Goal: Task Accomplishment & Management: Manage account settings

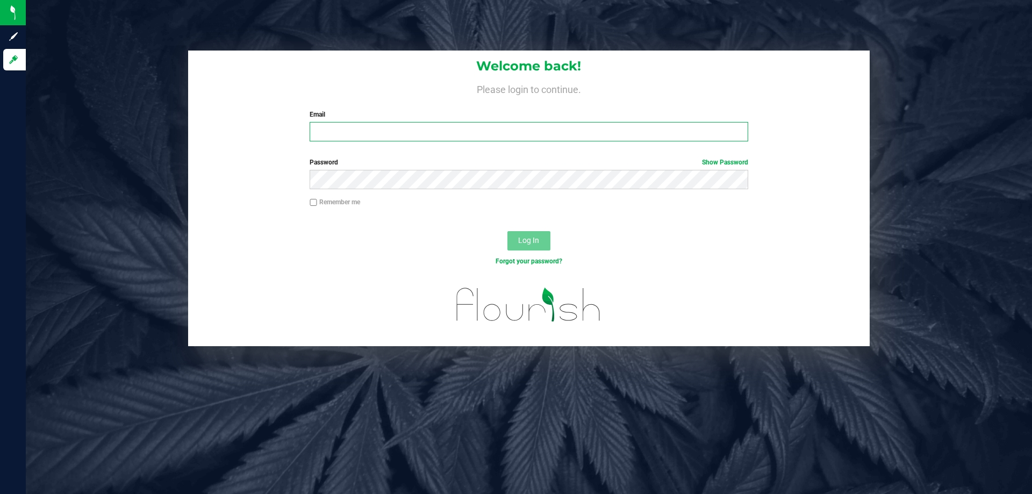
click at [336, 137] on input "Email" at bounding box center [529, 131] width 438 height 19
type input "[EMAIL_ADDRESS][DOMAIN_NAME]"
click at [508, 231] on button "Log In" at bounding box center [529, 240] width 43 height 19
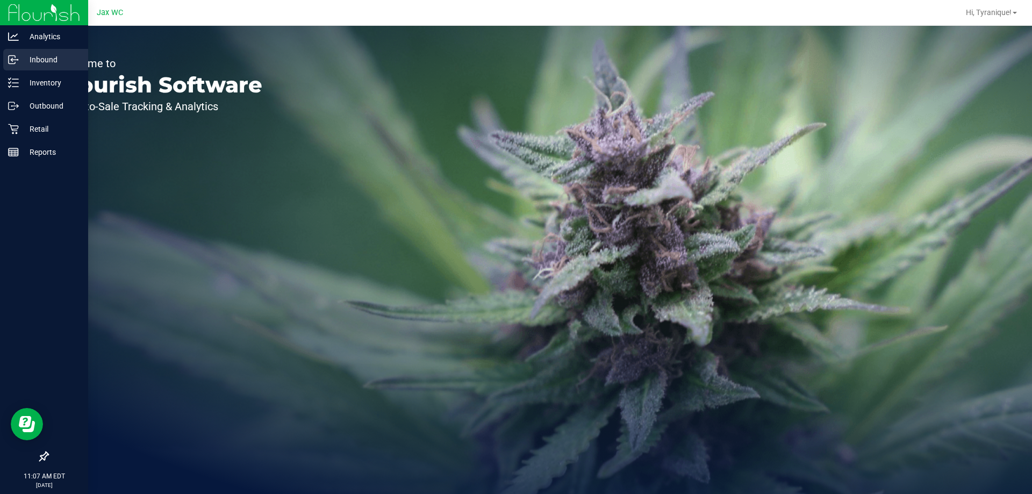
click at [45, 62] on p "Inbound" at bounding box center [51, 59] width 65 height 13
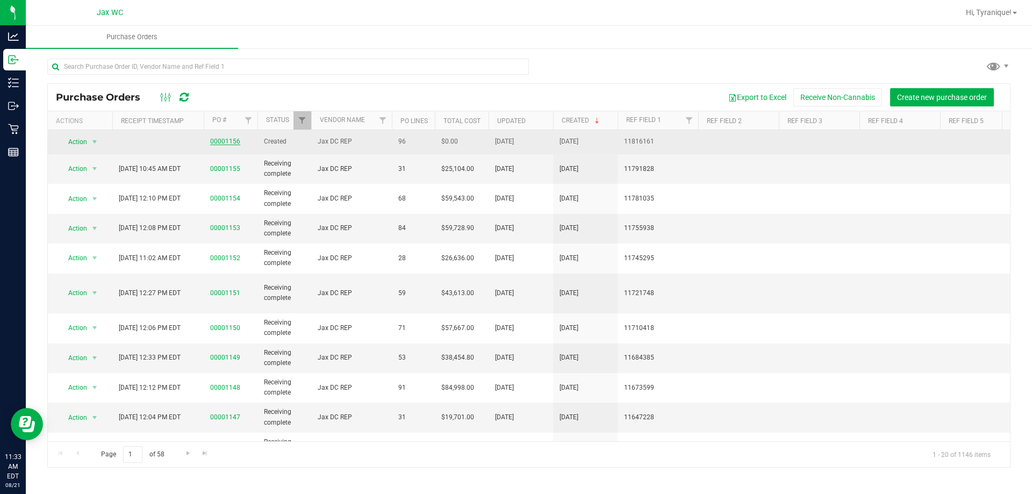
click at [237, 141] on link "00001156" at bounding box center [225, 142] width 30 height 8
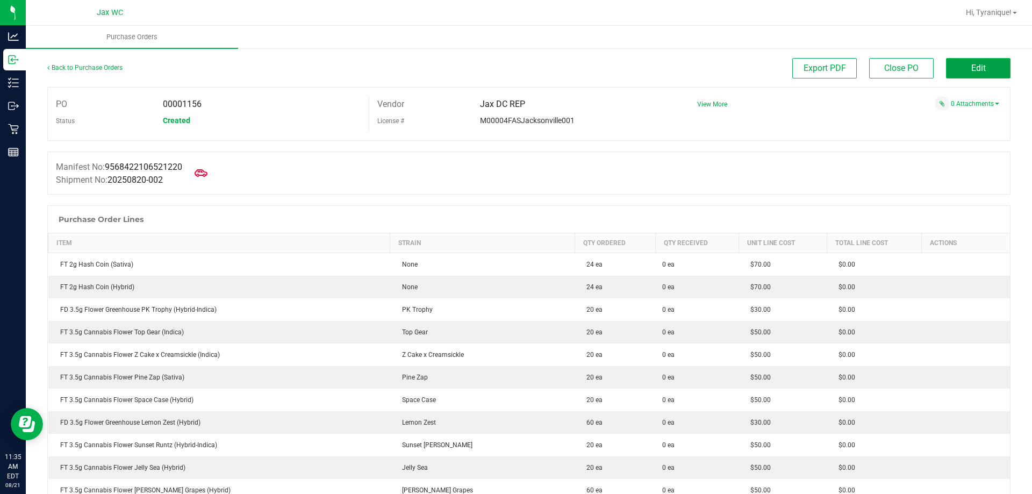
click at [976, 69] on span "Edit" at bounding box center [979, 68] width 15 height 10
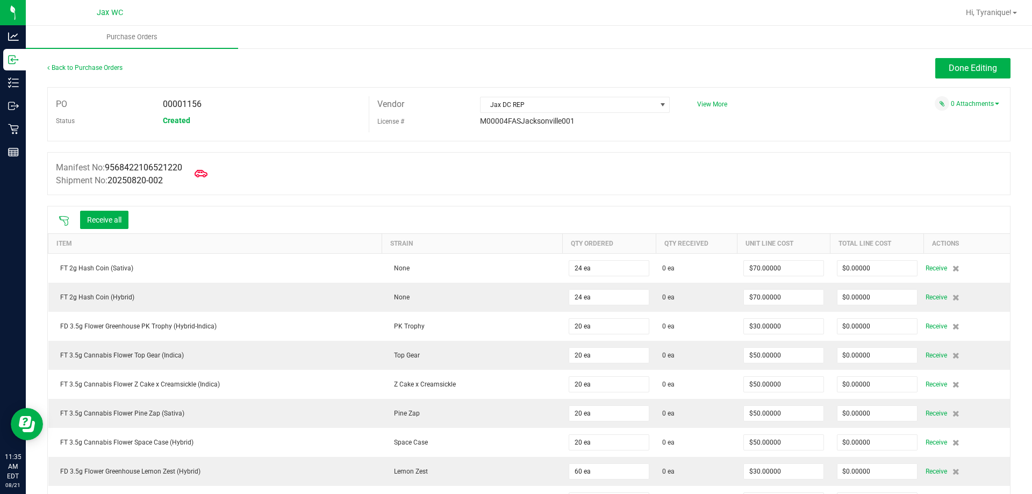
click at [952, 61] on button "Done Editing" at bounding box center [973, 68] width 75 height 20
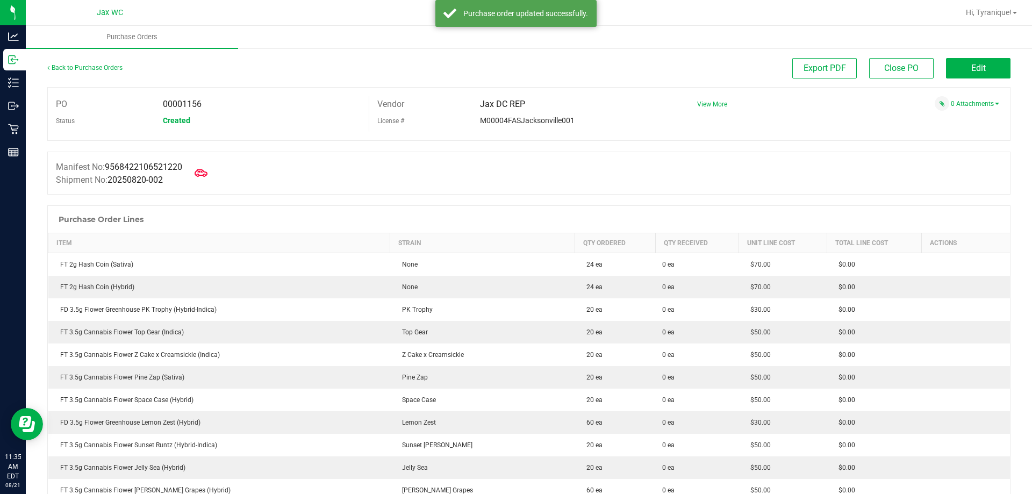
click at [179, 190] on div "Manifest No: 9568422106521220 Shipment No: 20250820-002" at bounding box center [529, 173] width 964 height 43
drag, startPoint x: 223, startPoint y: 162, endPoint x: 216, endPoint y: 162, distance: 6.5
click at [222, 162] on div "Manifest No: 9568422106521220 Shipment No: 20250820-002" at bounding box center [529, 173] width 964 height 43
click at [208, 167] on icon at bounding box center [201, 173] width 14 height 14
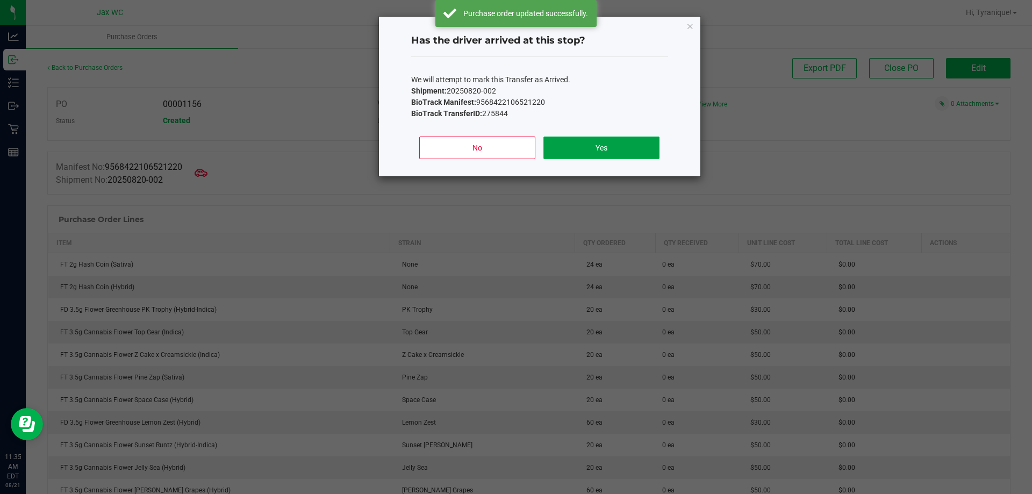
click at [571, 145] on button "Yes" at bounding box center [602, 148] width 116 height 23
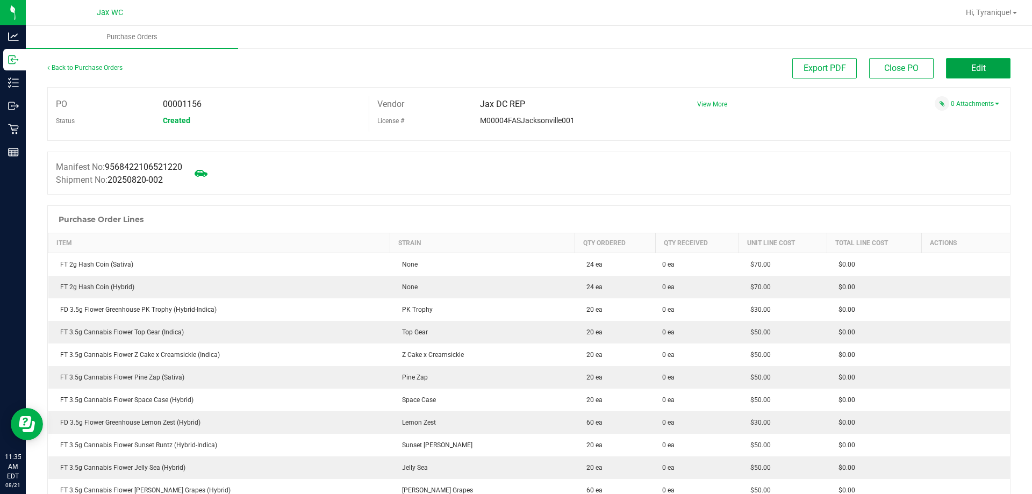
click at [992, 70] on button "Edit" at bounding box center [978, 68] width 65 height 20
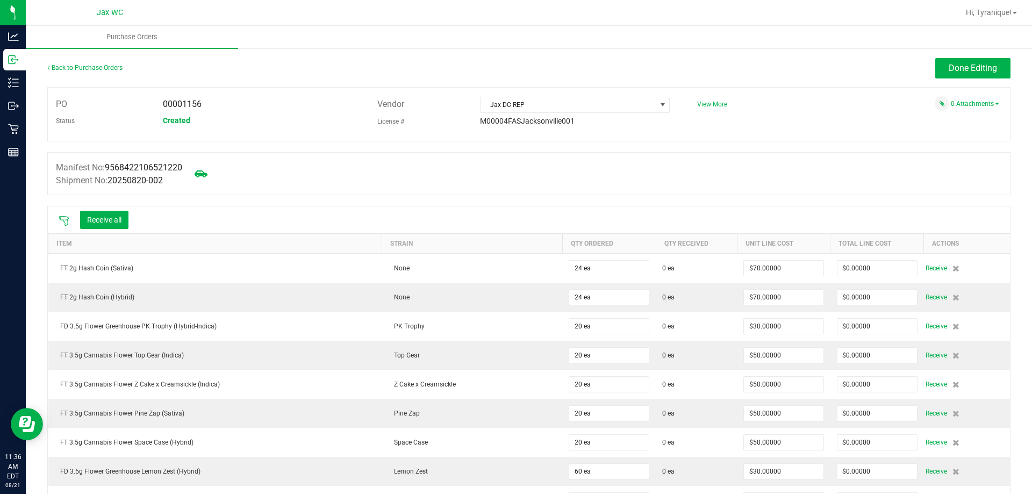
drag, startPoint x: 44, startPoint y: 231, endPoint x: 237, endPoint y: 209, distance: 194.4
click at [237, 209] on div "Receive all" at bounding box center [529, 219] width 962 height 27
click at [65, 220] on icon at bounding box center [64, 221] width 11 height 11
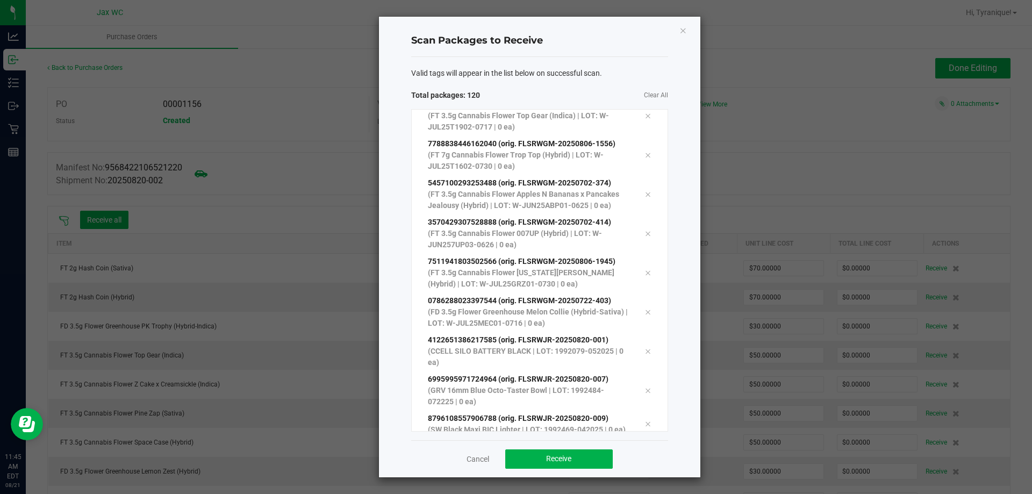
scroll to position [4427, 0]
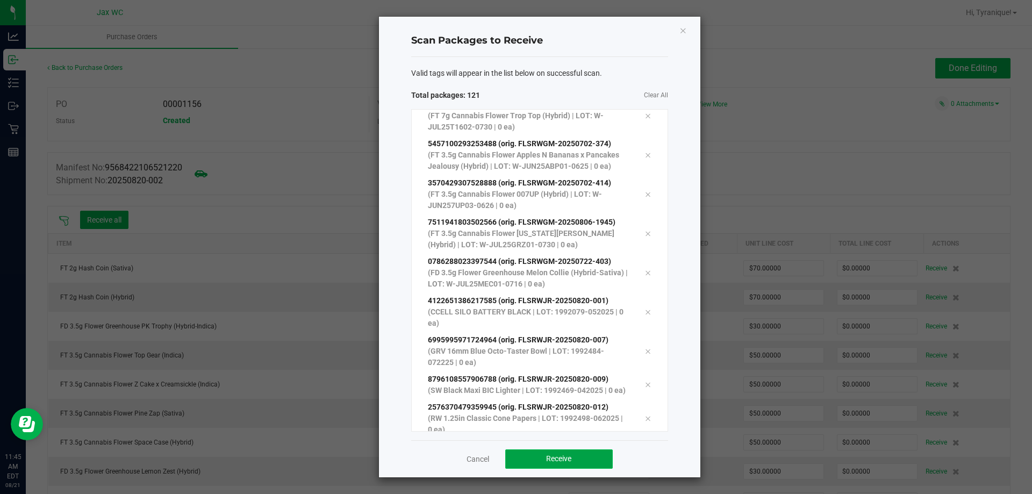
click at [565, 454] on span "Receive" at bounding box center [558, 458] width 25 height 9
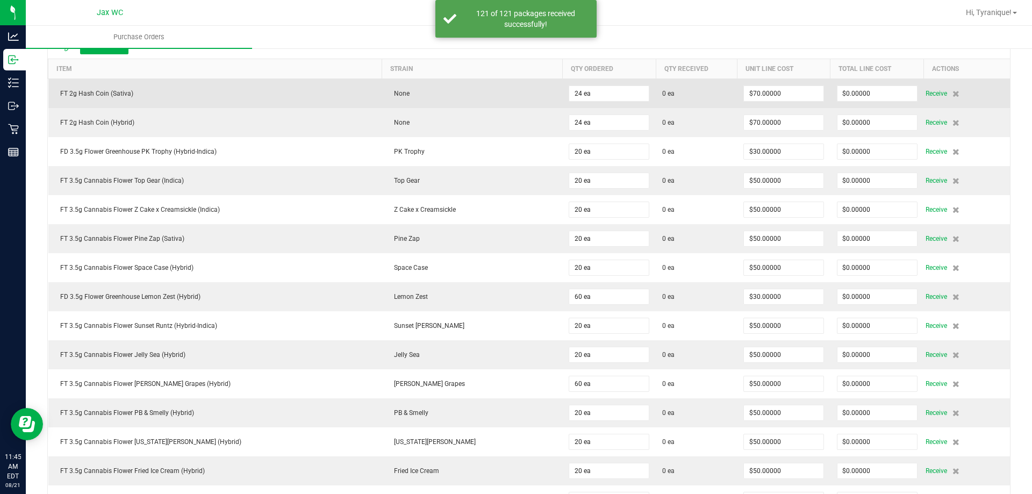
scroll to position [0, 0]
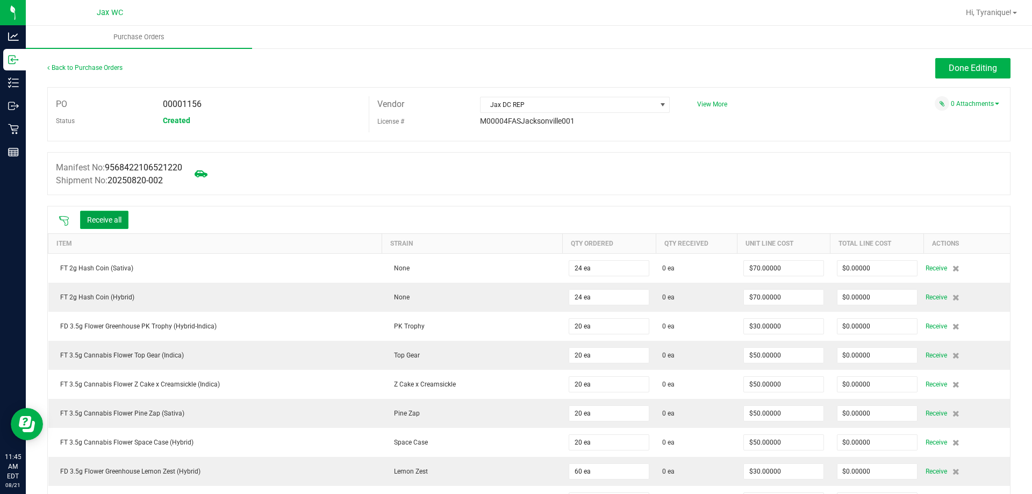
click at [108, 215] on button "Receive all" at bounding box center [104, 220] width 48 height 18
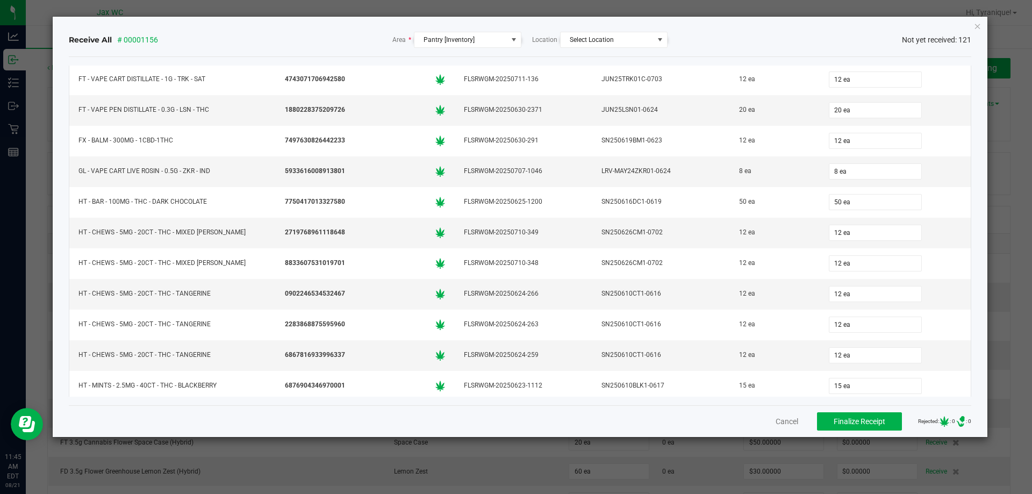
scroll to position [3402, 0]
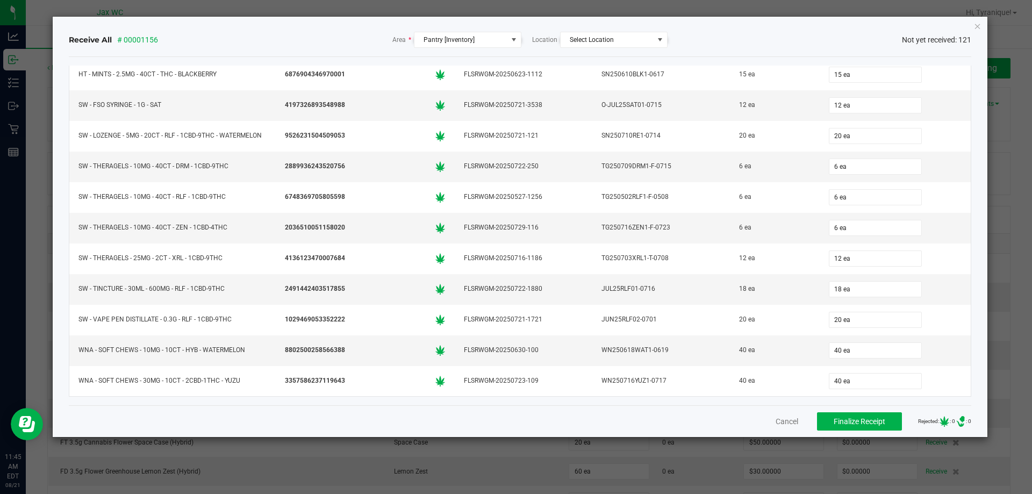
click at [819, 440] on ngb-modal-window "Receive All # 00001156 Area * Pantry [Inventory] Location Select Location Not y…" at bounding box center [520, 247] width 1040 height 494
click at [822, 424] on button "Finalize Receipt" at bounding box center [859, 421] width 85 height 18
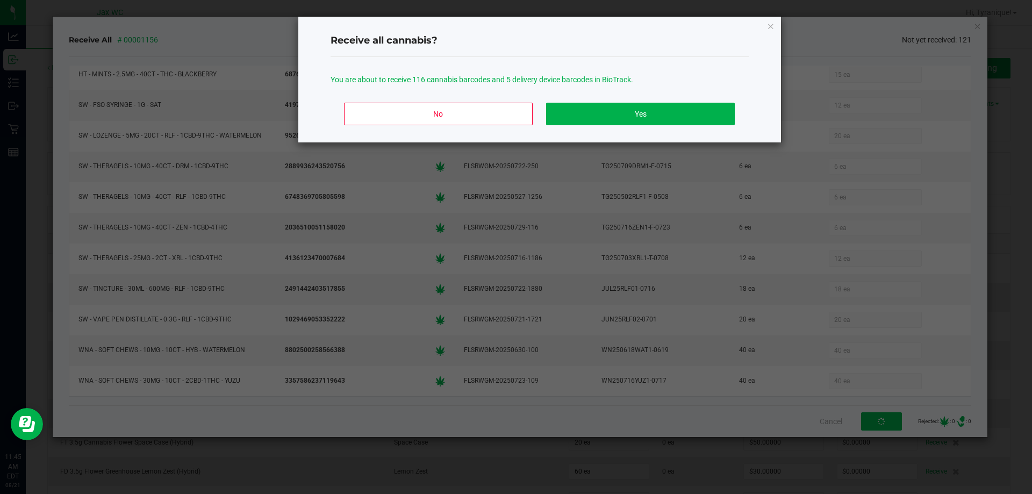
click at [620, 125] on div "No Yes" at bounding box center [540, 118] width 418 height 48
click at [625, 115] on button "Yes" at bounding box center [640, 114] width 188 height 23
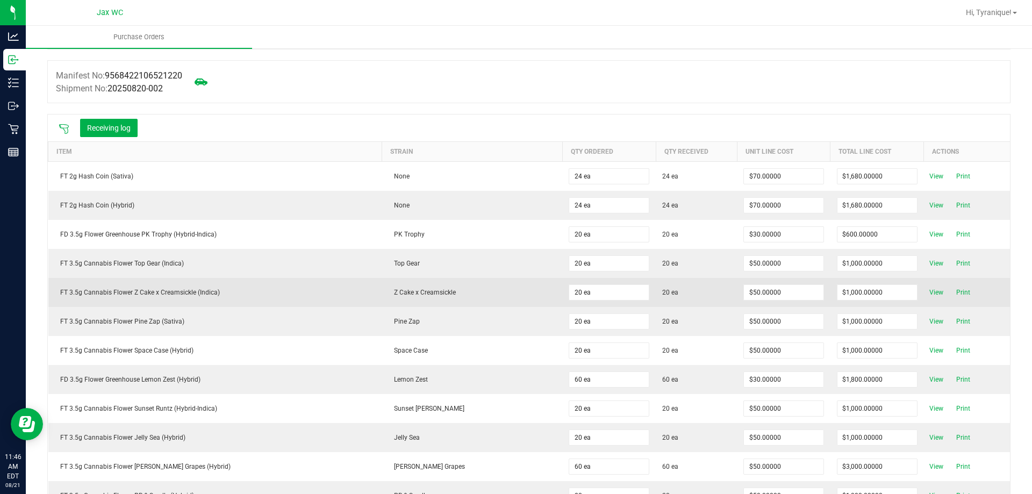
scroll to position [0, 0]
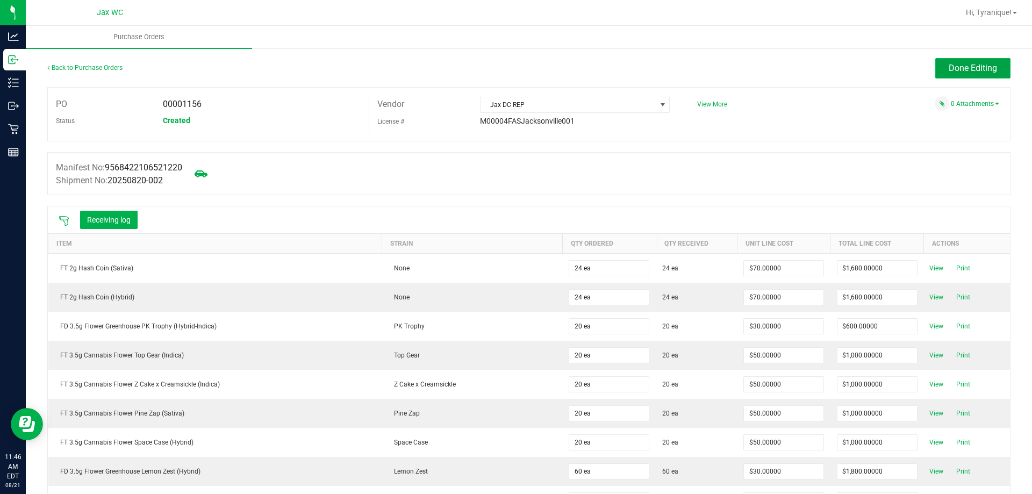
click at [971, 71] on span "Done Editing" at bounding box center [973, 68] width 48 height 10
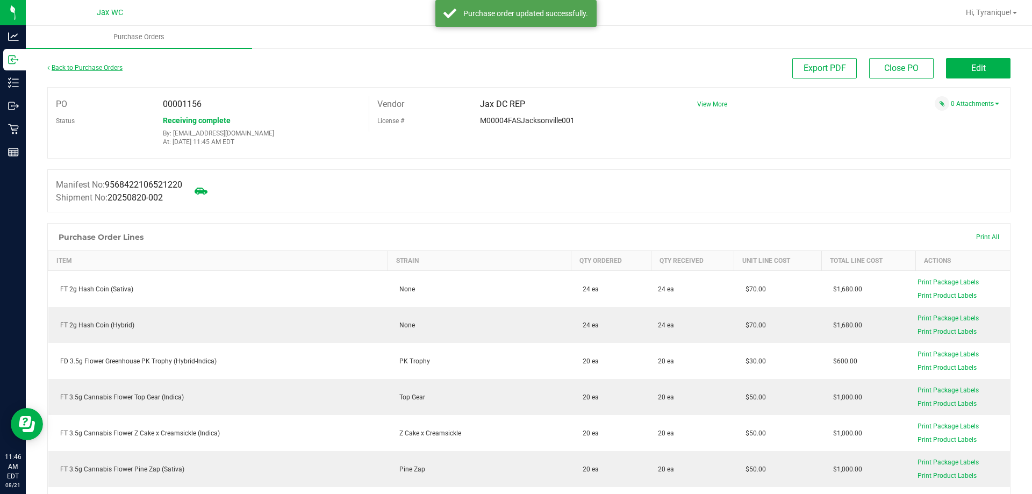
click at [100, 70] on link "Back to Purchase Orders" at bounding box center [84, 68] width 75 height 8
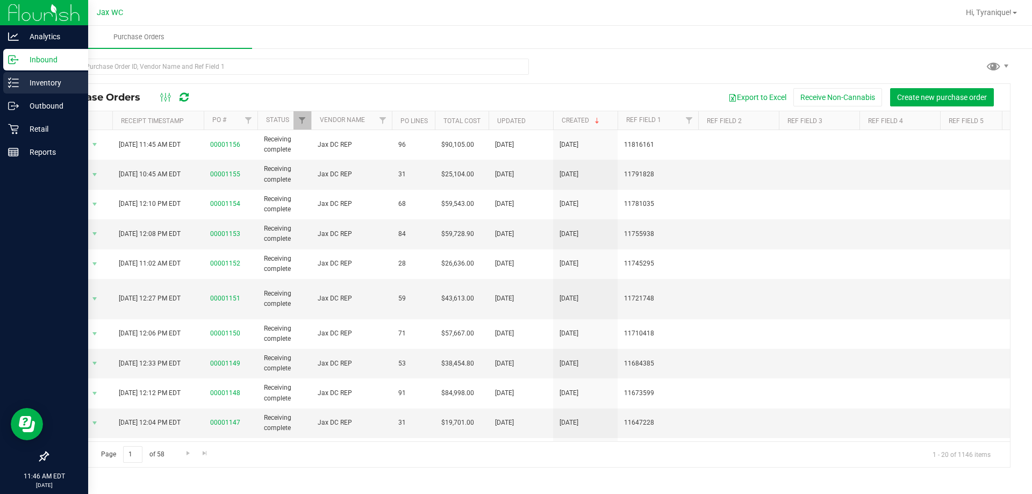
click at [12, 90] on div "Inventory" at bounding box center [45, 83] width 85 height 22
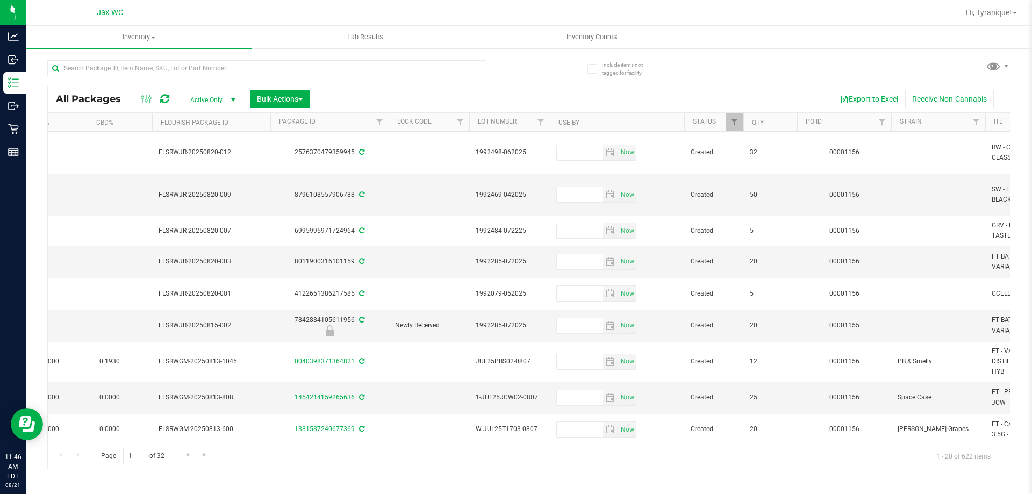
scroll to position [0, 938]
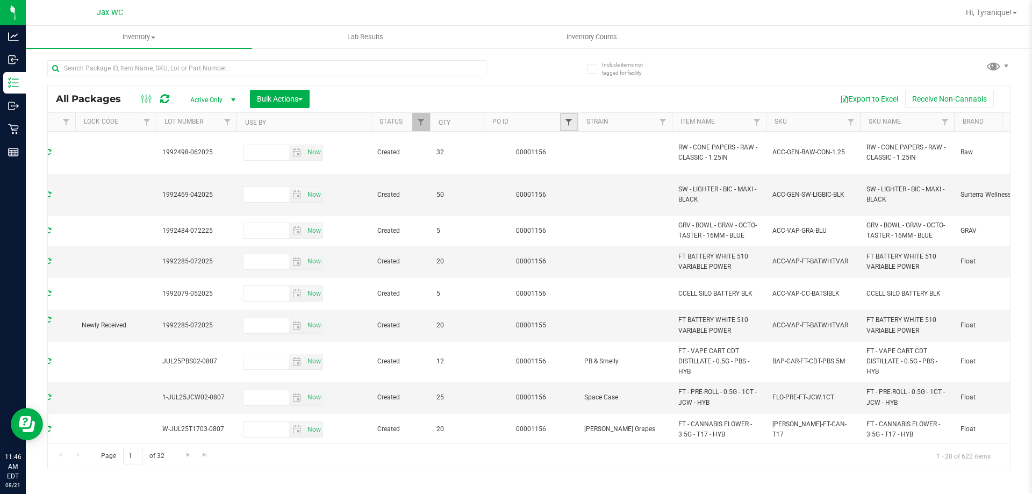
click at [568, 123] on span "Filter" at bounding box center [569, 122] width 9 height 9
type input "1156"
click at [567, 162] on button "Filter" at bounding box center [593, 174] width 52 height 24
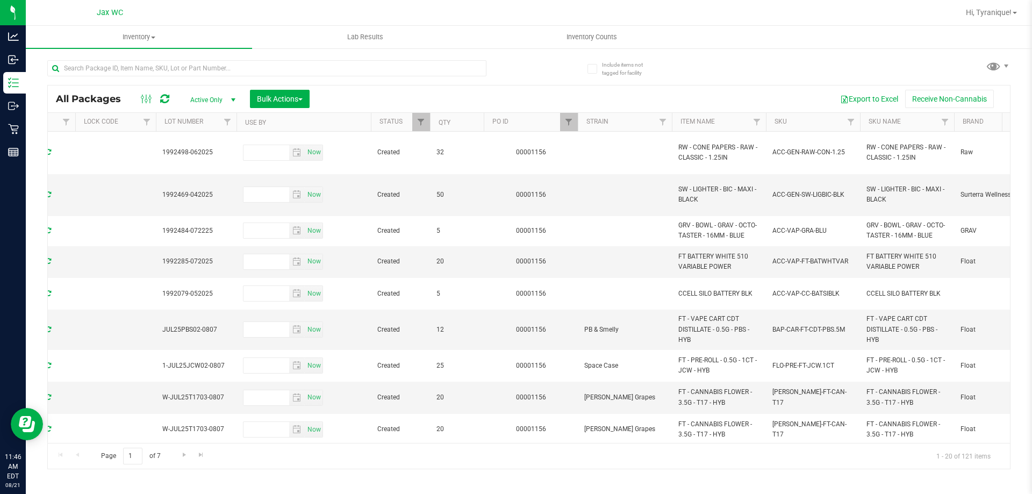
click at [744, 444] on div "Page 1 of 7 1 - 20 of 121 items" at bounding box center [529, 456] width 962 height 26
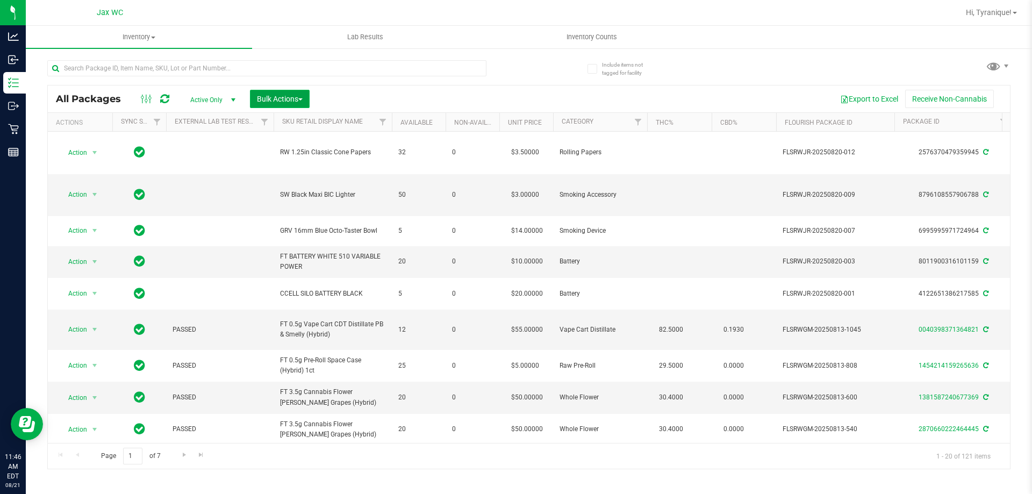
click at [291, 101] on span "Bulk Actions" at bounding box center [280, 99] width 46 height 9
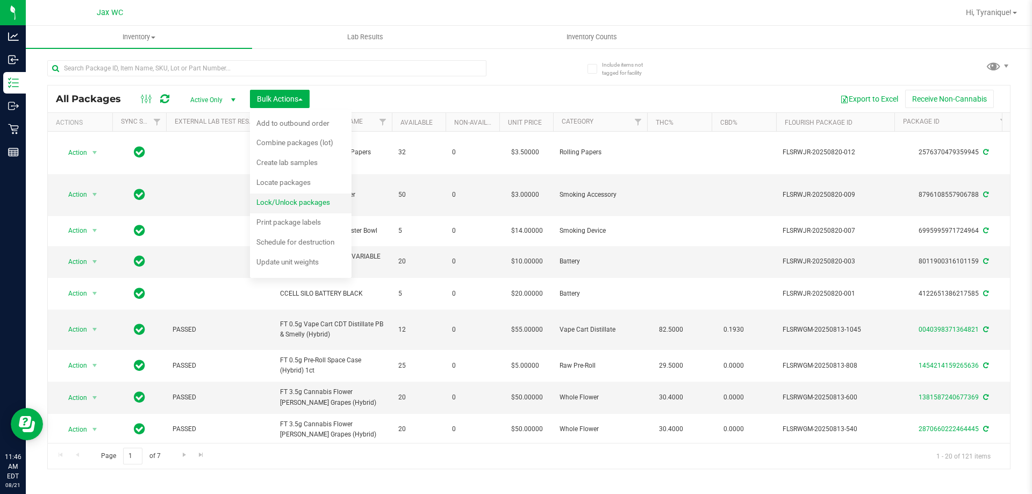
drag, startPoint x: 289, startPoint y: 187, endPoint x: 290, endPoint y: 204, distance: 17.3
click at [290, 204] on ul "Add to manufacturing run Add to outbound order Combine packages Combine package…" at bounding box center [301, 194] width 102 height 168
click at [288, 180] on span "Locate packages" at bounding box center [283, 182] width 54 height 9
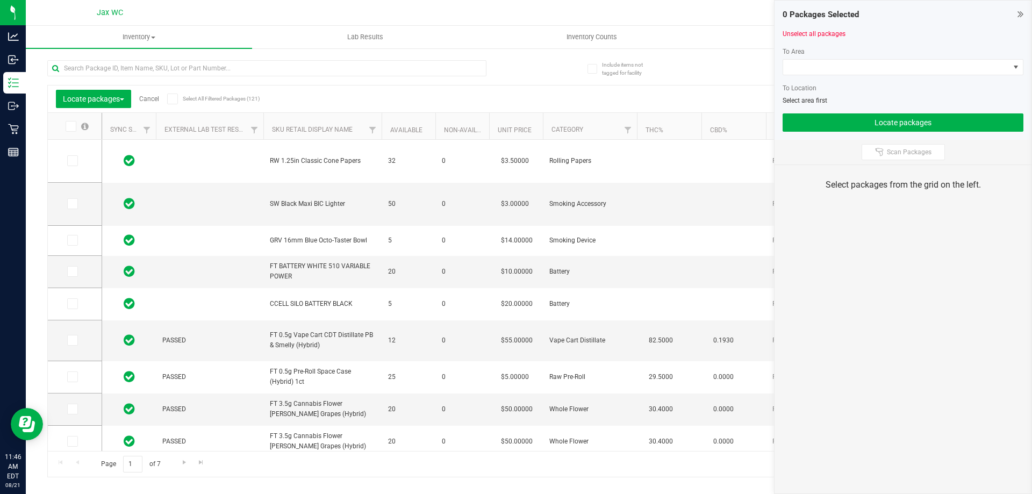
click at [144, 96] on link "Cancel" at bounding box center [149, 99] width 20 height 8
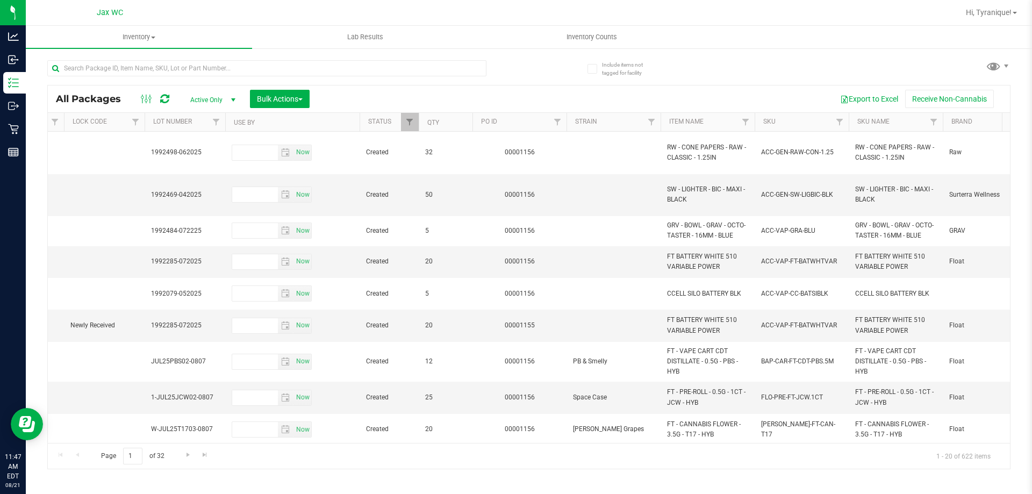
scroll to position [0, 953]
click at [551, 117] on link "Filter" at bounding box center [554, 122] width 18 height 18
type input "1156"
click at [563, 177] on button "Filter" at bounding box center [577, 174] width 52 height 24
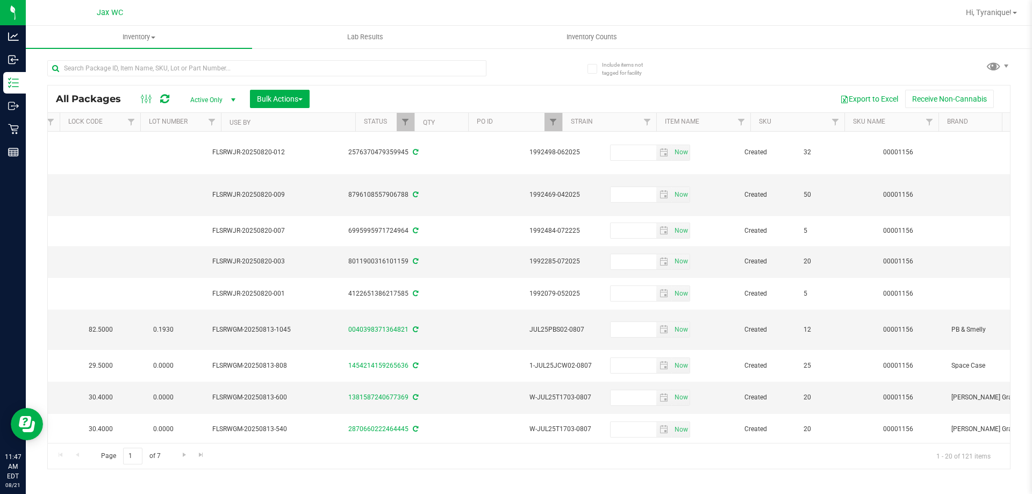
scroll to position [0, 204]
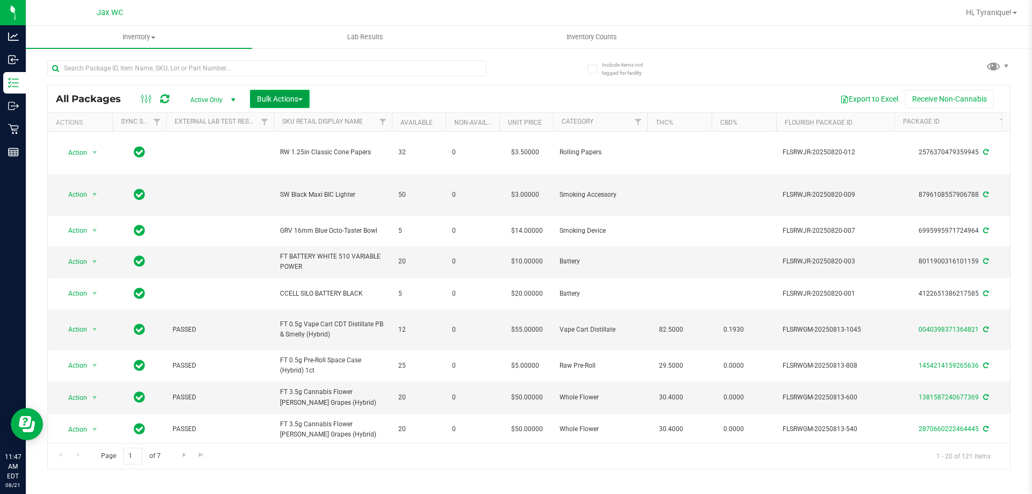
click at [289, 93] on button "Bulk Actions" at bounding box center [280, 99] width 60 height 18
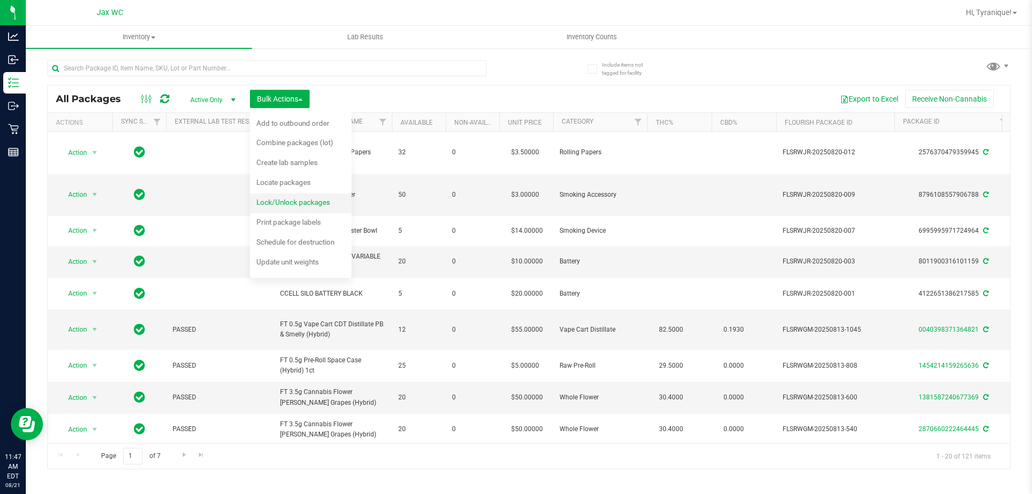
click at [324, 200] on span "Lock/Unlock packages" at bounding box center [293, 202] width 74 height 9
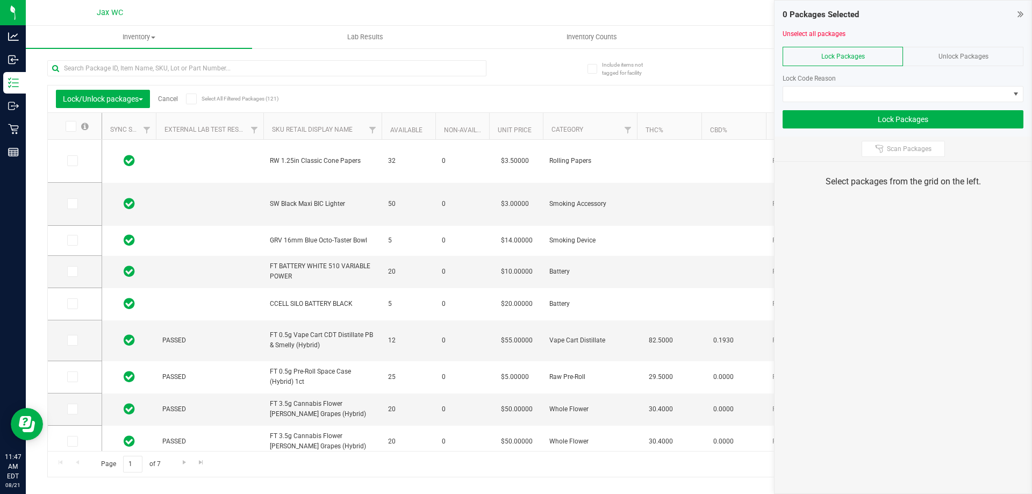
click at [63, 129] on label at bounding box center [76, 126] width 41 height 11
click at [0, 0] on input "checkbox" at bounding box center [0, 0] width 0 height 0
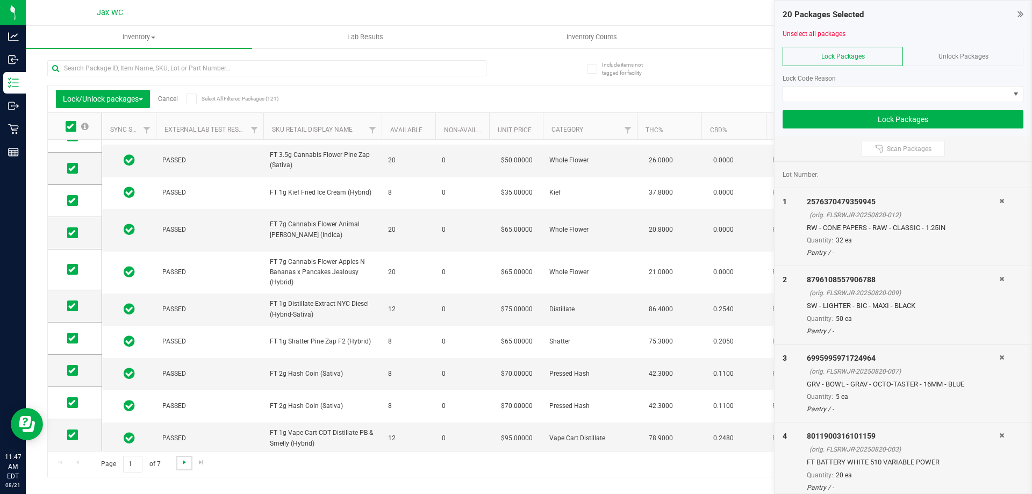
click at [181, 464] on span "Go to the next page" at bounding box center [184, 462] width 9 height 9
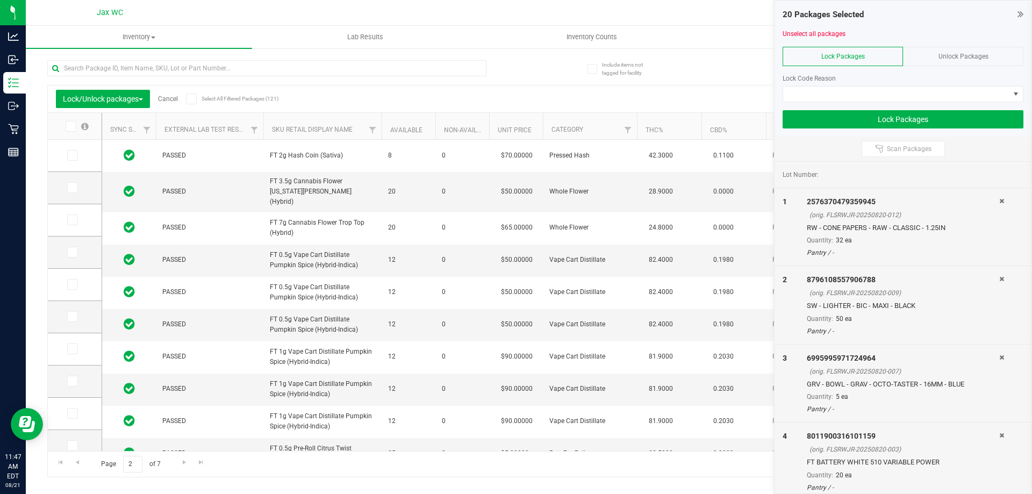
click at [73, 126] on icon at bounding box center [70, 126] width 7 height 0
click at [0, 0] on input "checkbox" at bounding box center [0, 0] width 0 height 0
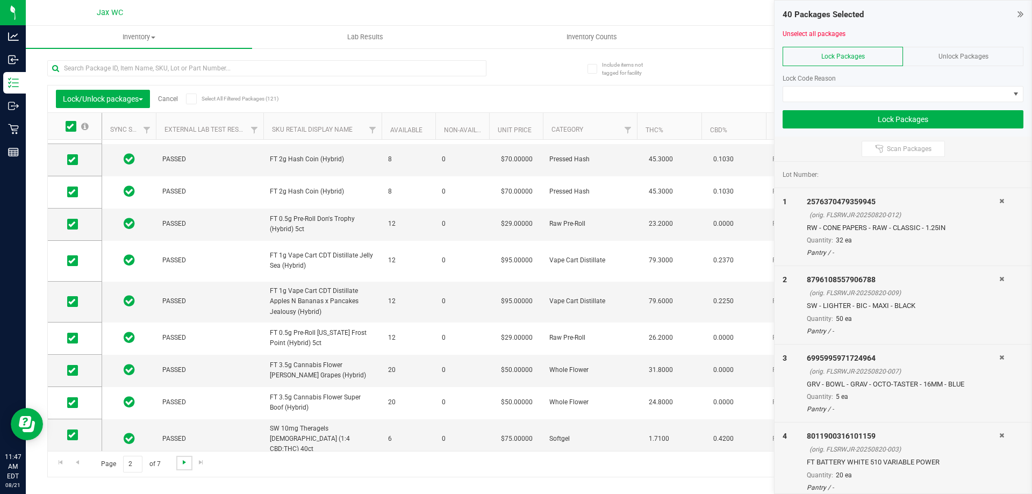
click at [185, 465] on span "Go to the next page" at bounding box center [184, 462] width 9 height 9
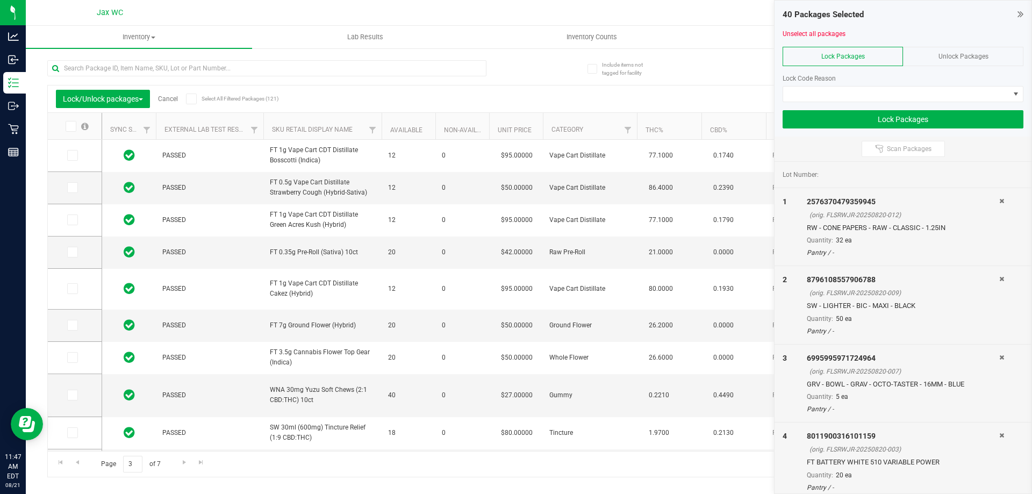
click at [69, 126] on icon at bounding box center [70, 126] width 7 height 0
click at [0, 0] on input "checkbox" at bounding box center [0, 0] width 0 height 0
click at [187, 461] on span "Go to the next page" at bounding box center [184, 462] width 9 height 9
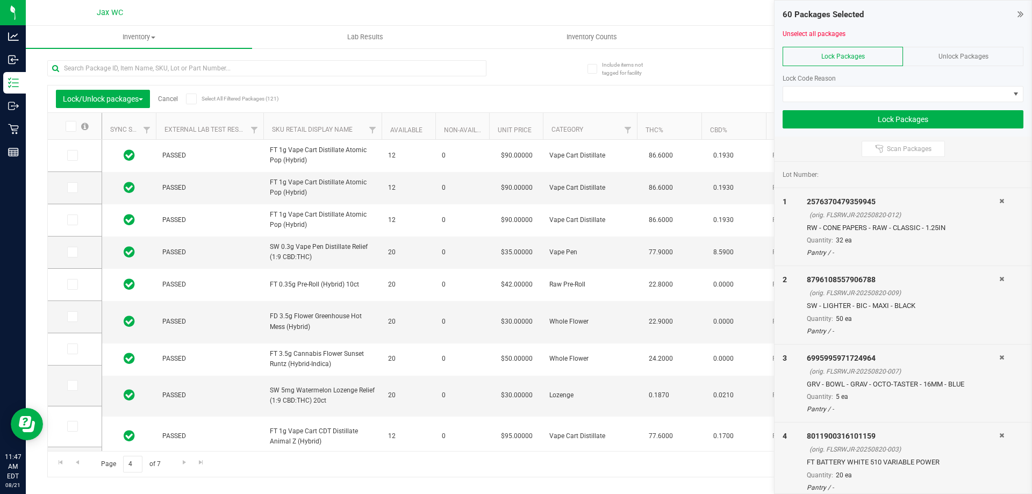
click at [68, 126] on icon at bounding box center [70, 126] width 7 height 0
click at [0, 0] on input "checkbox" at bounding box center [0, 0] width 0 height 0
click at [183, 466] on span "Go to the next page" at bounding box center [184, 462] width 9 height 9
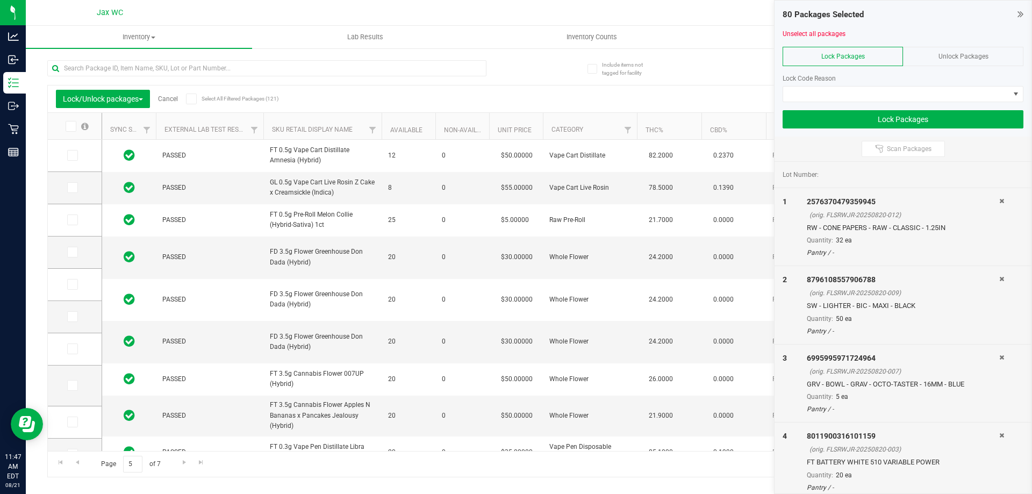
click at [72, 126] on icon at bounding box center [70, 126] width 7 height 0
click at [0, 0] on input "checkbox" at bounding box center [0, 0] width 0 height 0
click at [184, 462] on span "Go to the next page" at bounding box center [184, 462] width 9 height 9
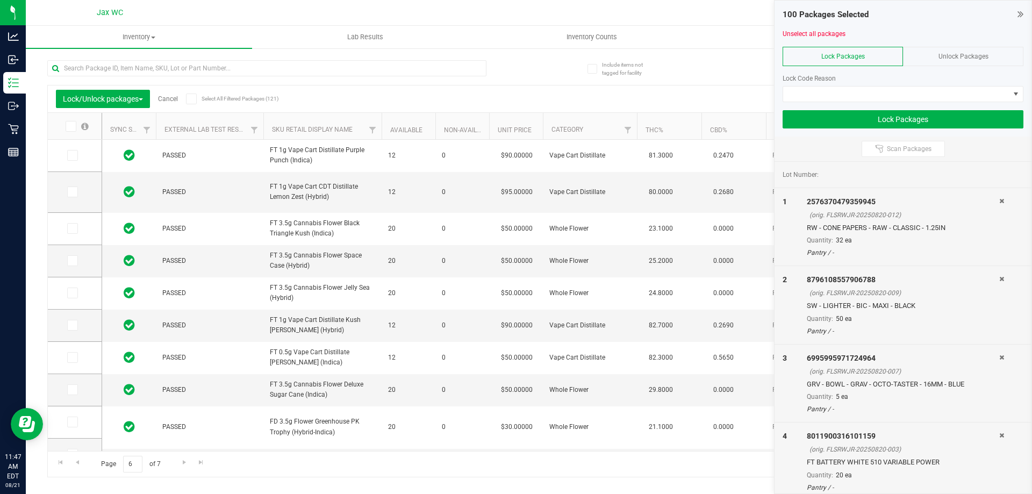
click at [74, 122] on span at bounding box center [71, 126] width 11 height 11
click at [0, 0] on input "checkbox" at bounding box center [0, 0] width 0 height 0
click at [179, 466] on link "Go to the next page" at bounding box center [184, 463] width 16 height 15
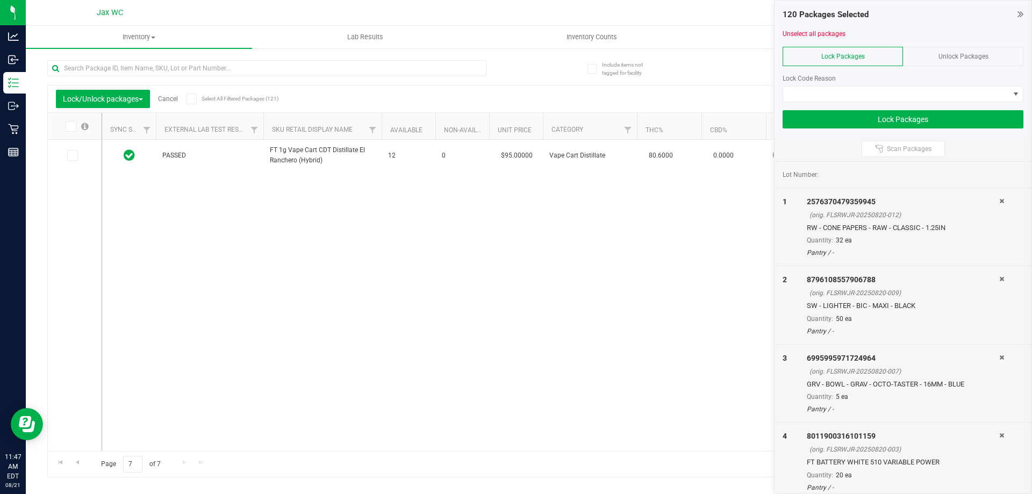
click at [67, 127] on span at bounding box center [71, 126] width 11 height 11
click at [68, 126] on icon at bounding box center [70, 126] width 7 height 0
click at [0, 0] on input "checkbox" at bounding box center [0, 0] width 0 height 0
click at [838, 98] on span at bounding box center [896, 94] width 226 height 15
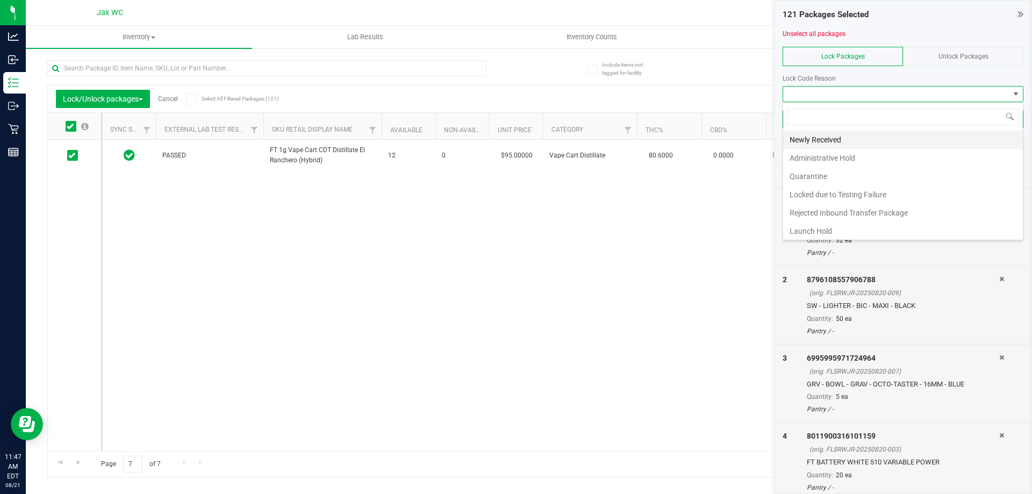
click at [850, 138] on li "Newly Received" at bounding box center [903, 140] width 240 height 18
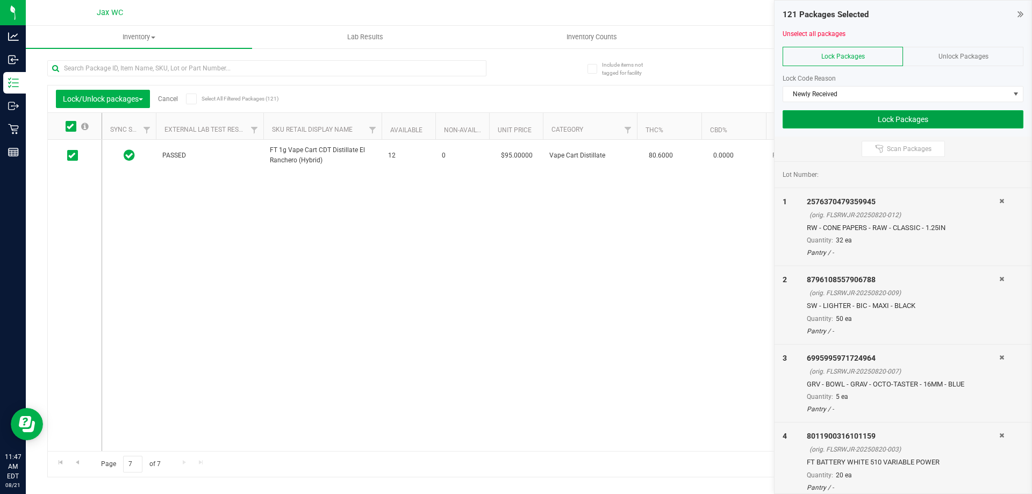
click at [875, 122] on button "Lock Packages" at bounding box center [903, 119] width 241 height 18
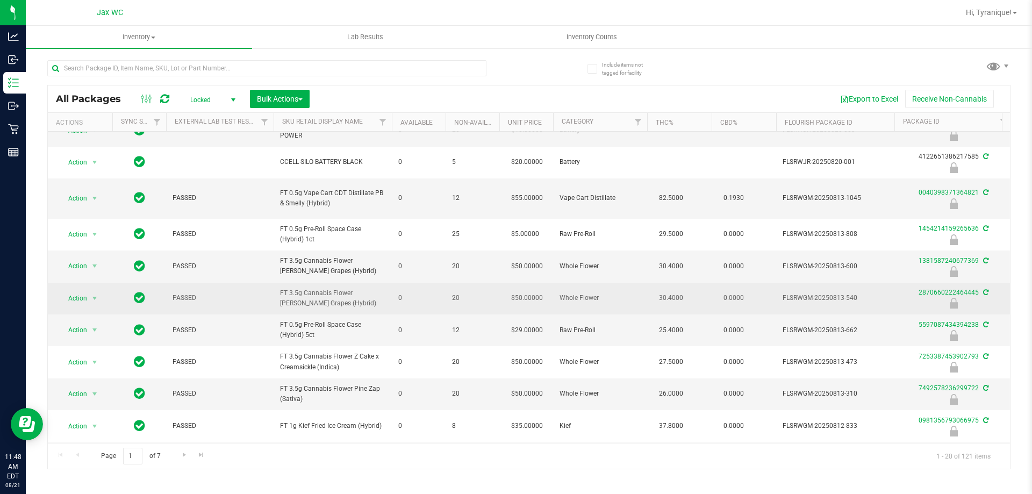
scroll to position [161, 0]
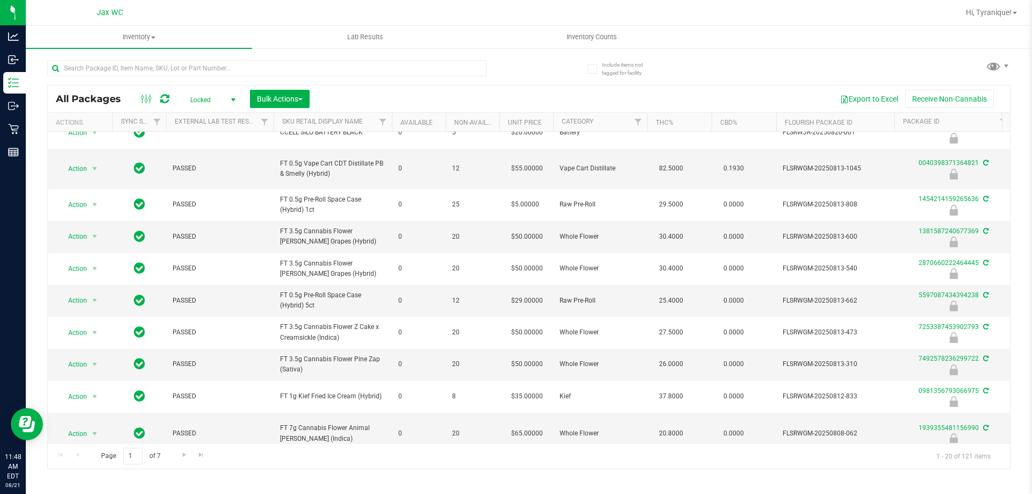
click at [236, 97] on span "select" at bounding box center [233, 100] width 9 height 9
click at [228, 120] on li "Active Only" at bounding box center [210, 117] width 58 height 16
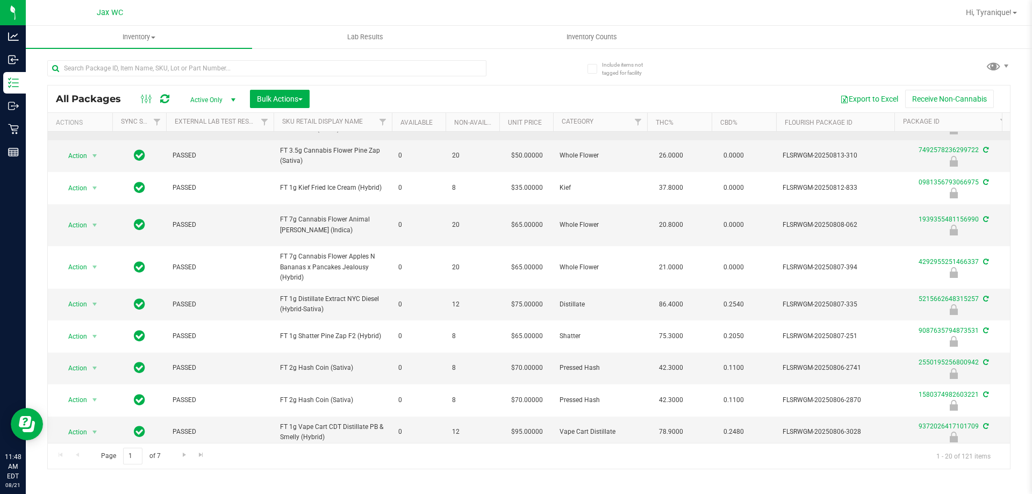
scroll to position [370, 0]
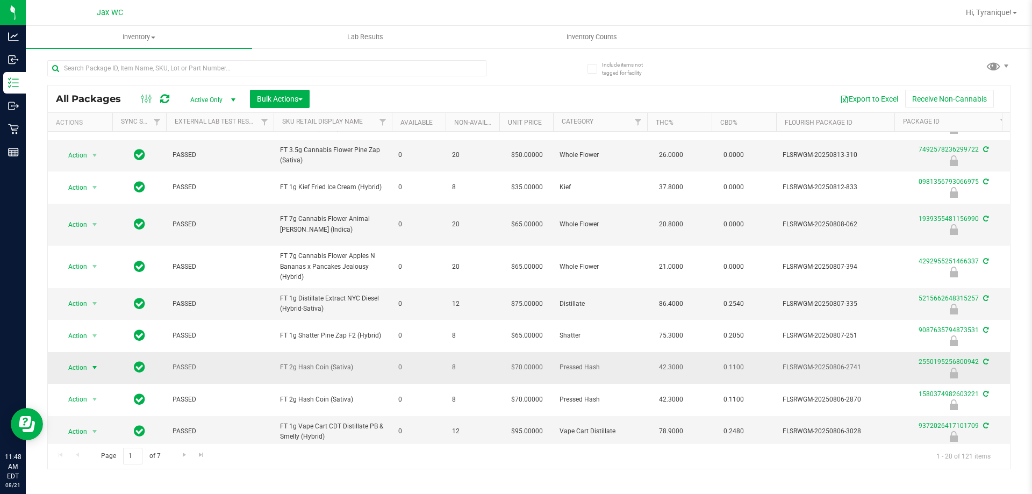
click at [95, 363] on span "select" at bounding box center [94, 367] width 9 height 9
click at [101, 475] on li "Unlock package" at bounding box center [93, 483] width 69 height 16
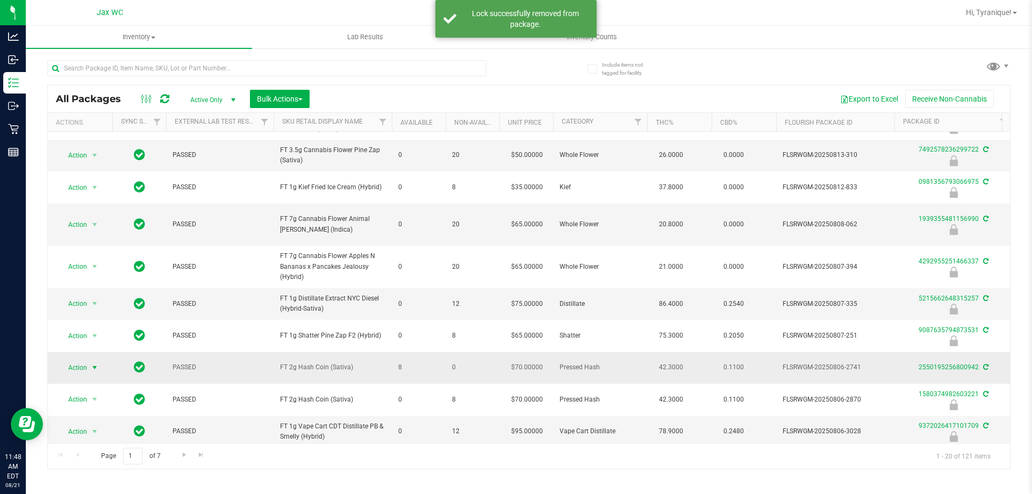
click at [89, 360] on span "select" at bounding box center [94, 367] width 13 height 15
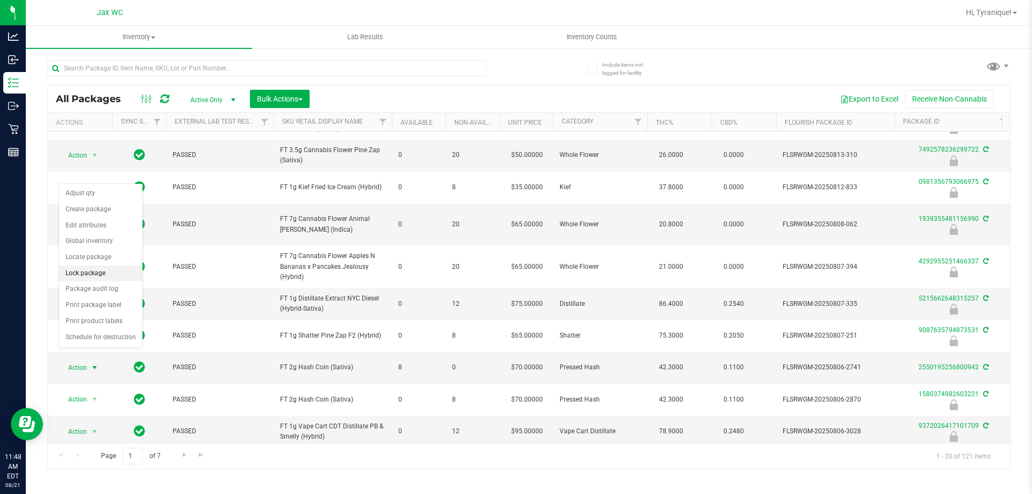
click at [90, 274] on li "Lock package" at bounding box center [100, 274] width 83 height 16
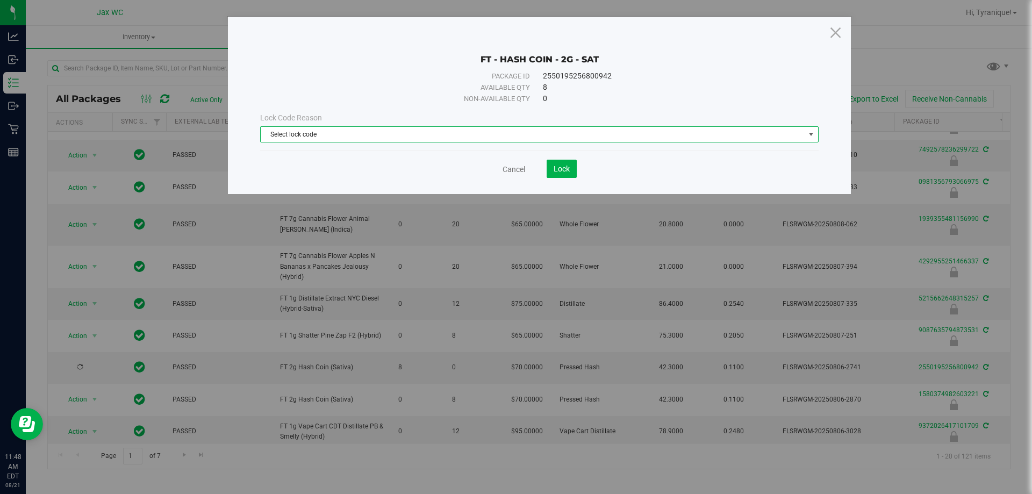
click at [376, 130] on span "Select lock code" at bounding box center [533, 134] width 544 height 15
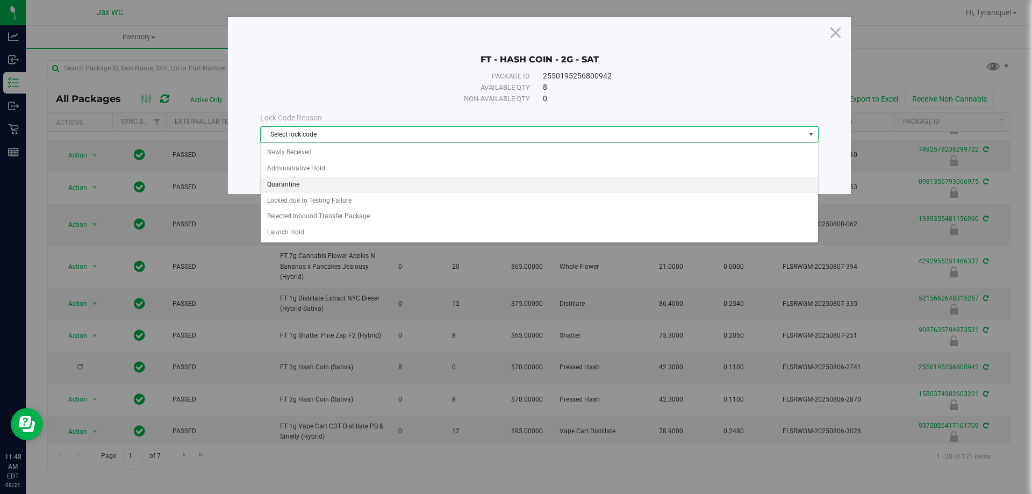
click at [318, 180] on li "Quarantine" at bounding box center [540, 185] width 558 height 16
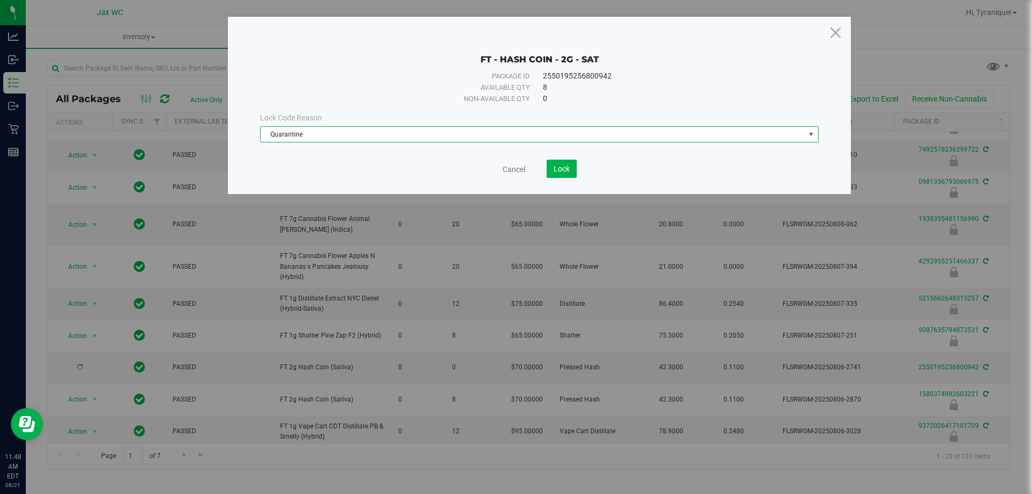
click at [324, 131] on span "Quarantine" at bounding box center [533, 134] width 544 height 15
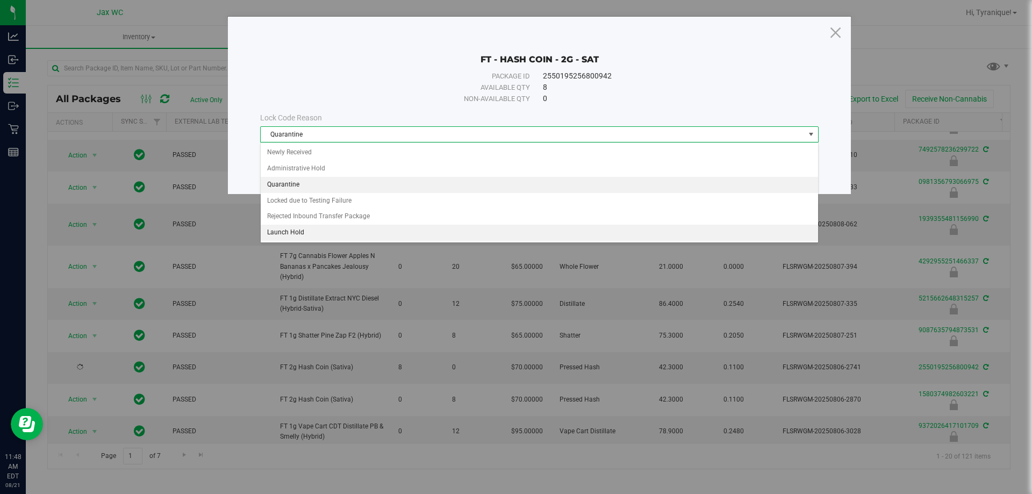
click at [305, 227] on li "Launch Hold" at bounding box center [540, 233] width 558 height 16
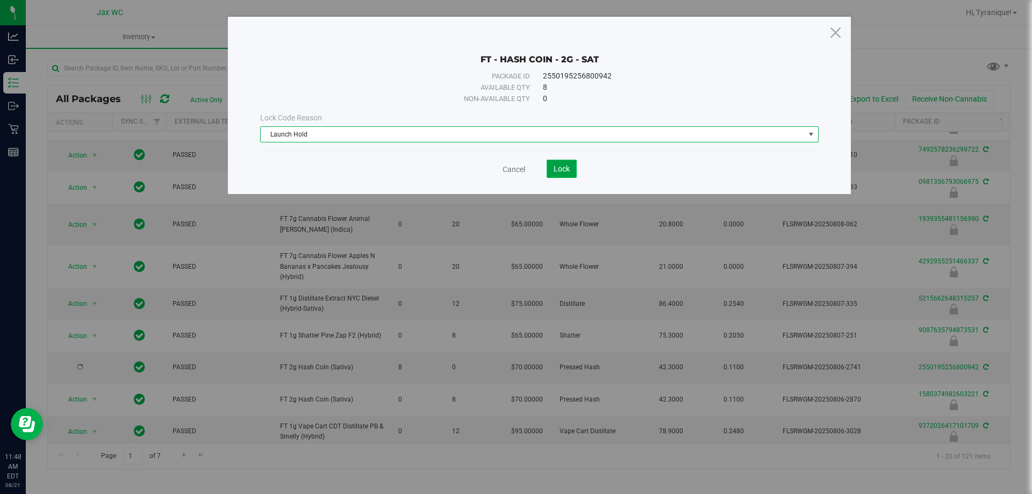
click at [560, 170] on span "Lock" at bounding box center [562, 169] width 16 height 9
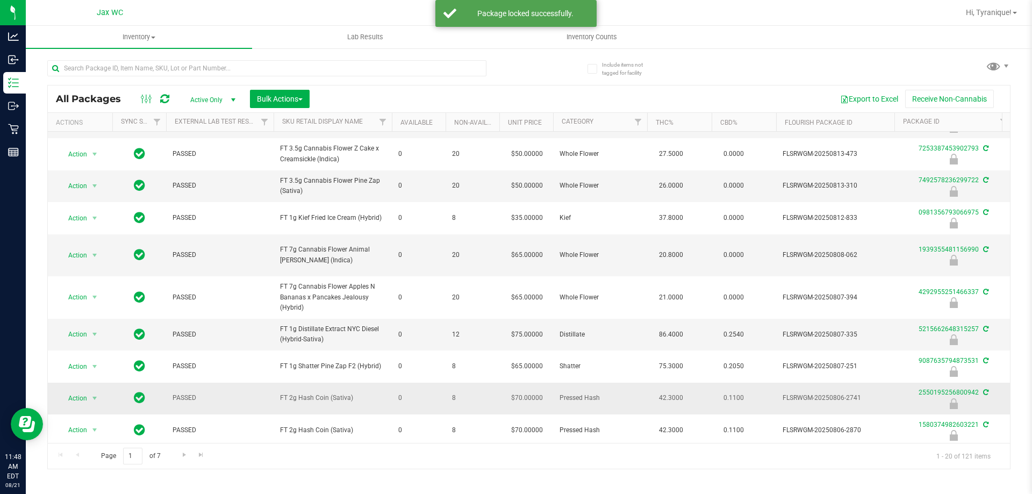
scroll to position [370, 0]
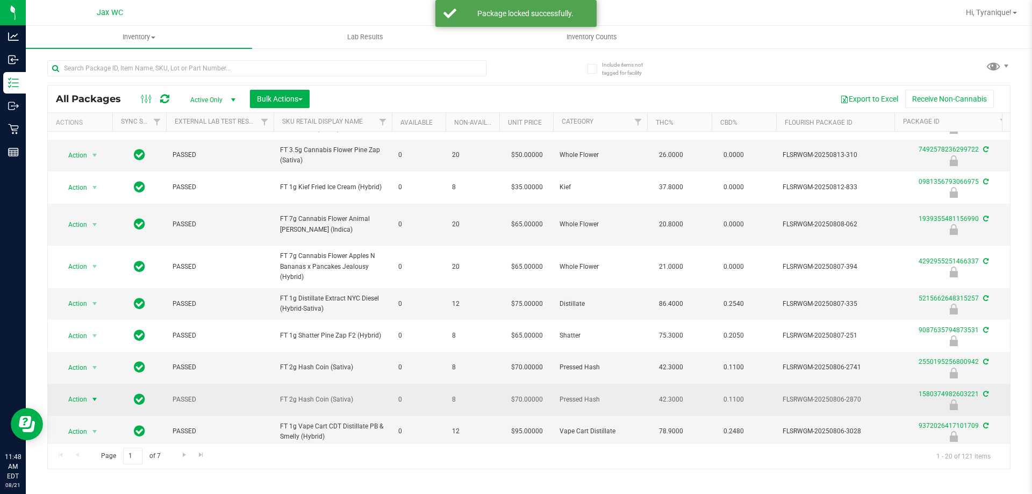
click at [88, 392] on span "select" at bounding box center [94, 399] width 13 height 15
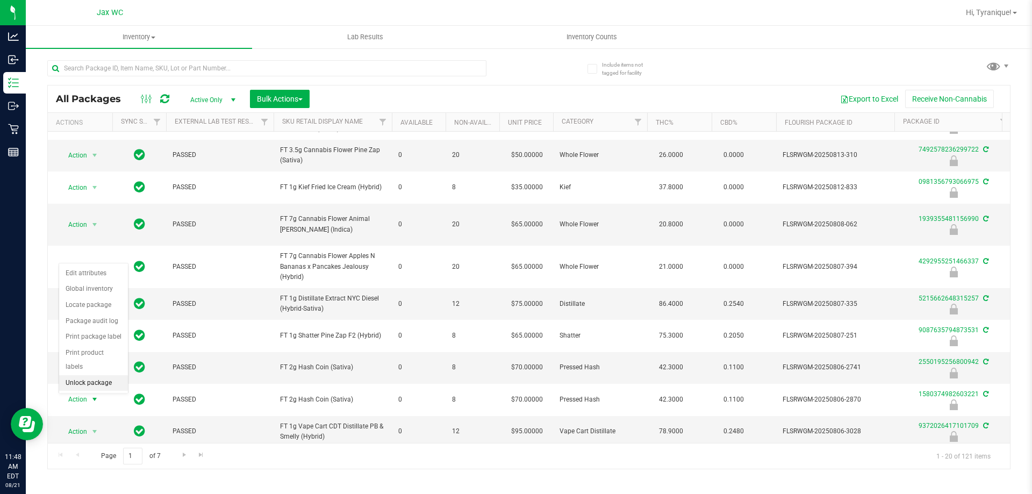
click at [79, 375] on li "Unlock package" at bounding box center [93, 383] width 69 height 16
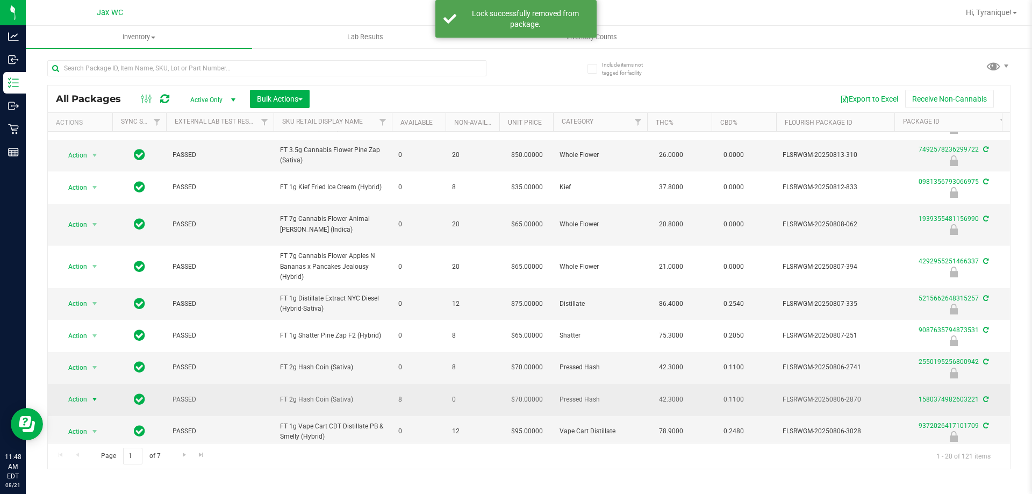
click at [87, 392] on span "Action" at bounding box center [73, 399] width 29 height 15
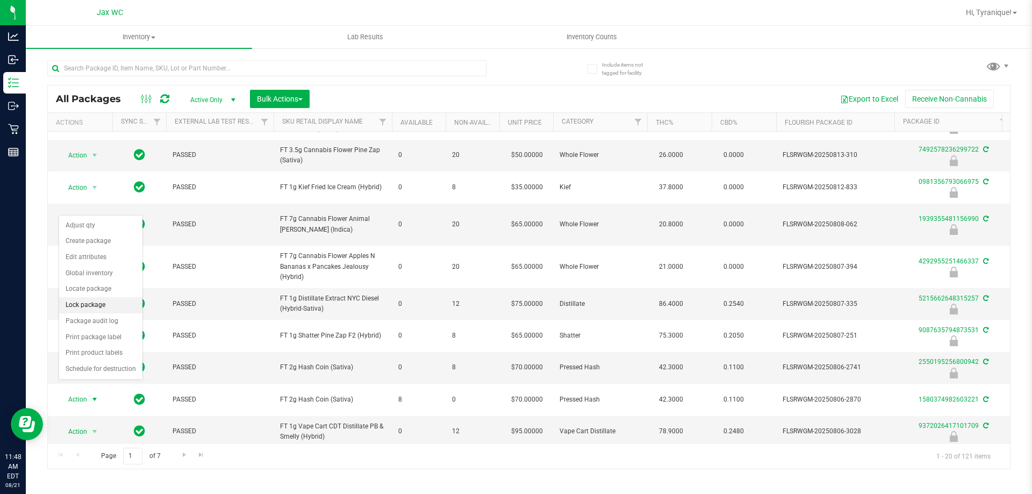
click at [98, 300] on li "Lock package" at bounding box center [100, 305] width 83 height 16
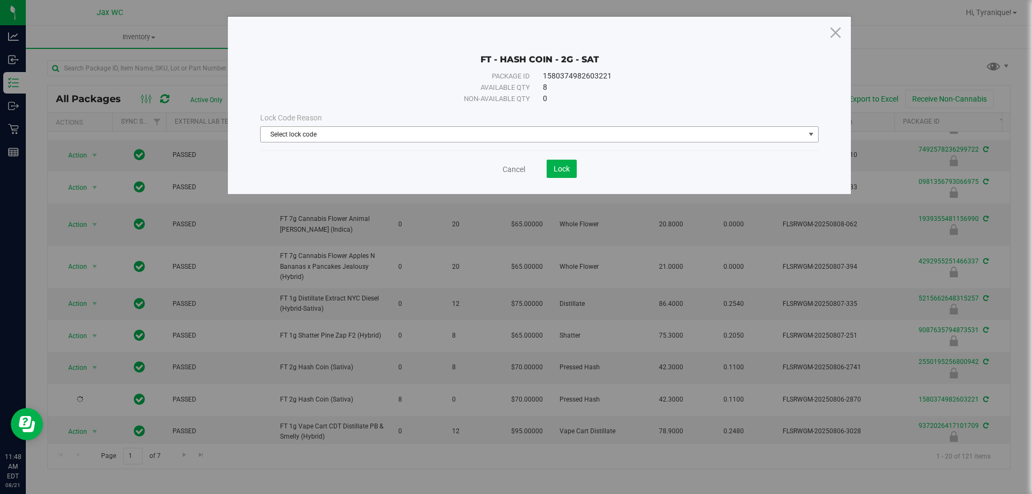
click at [295, 136] on span "Select lock code" at bounding box center [533, 134] width 544 height 15
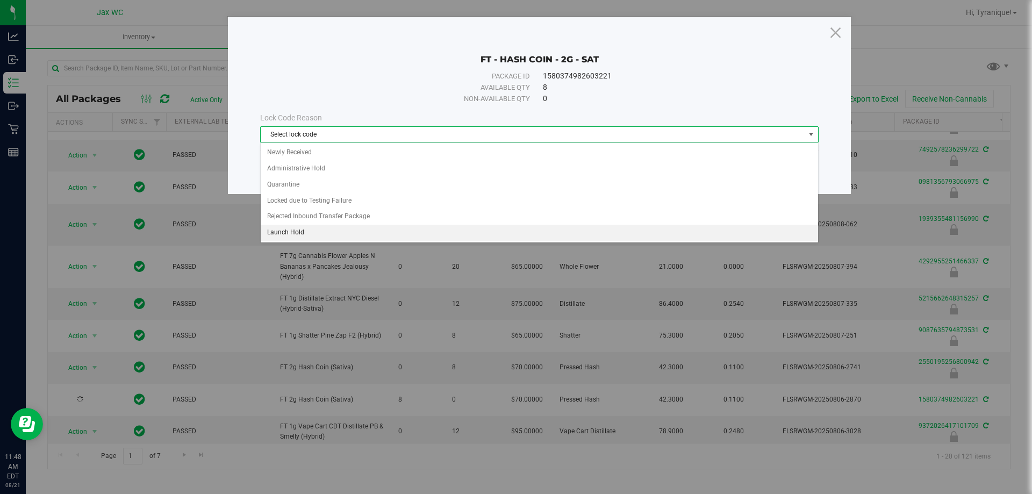
click at [298, 229] on li "Launch Hold" at bounding box center [540, 233] width 558 height 16
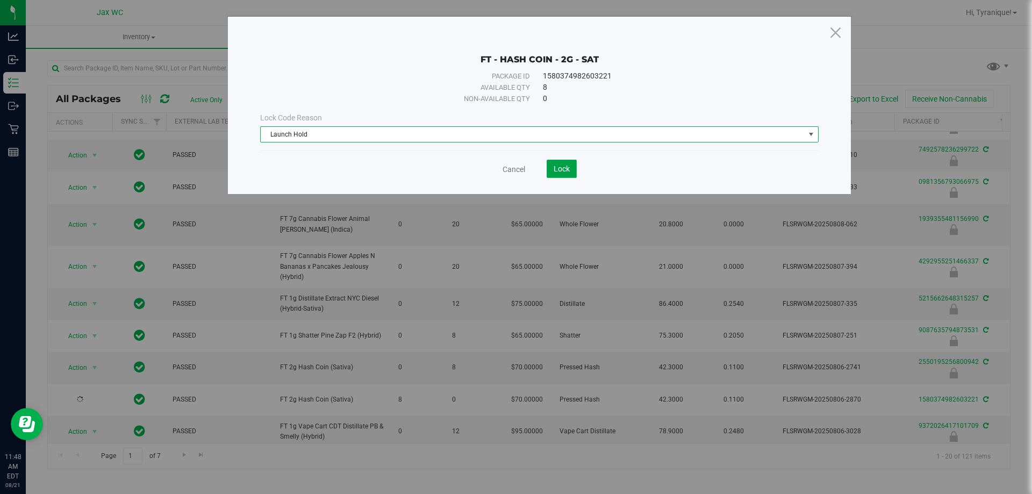
click at [557, 166] on span "Lock" at bounding box center [562, 169] width 16 height 9
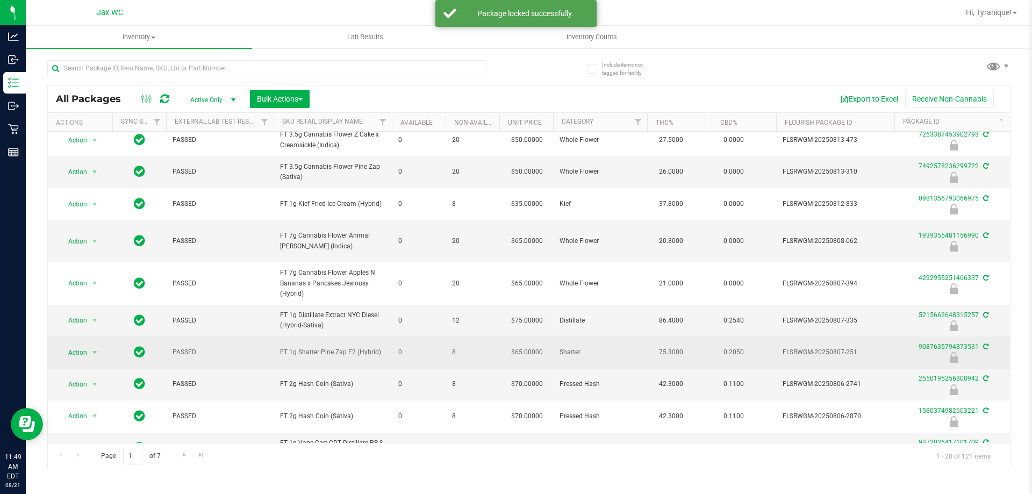
scroll to position [370, 0]
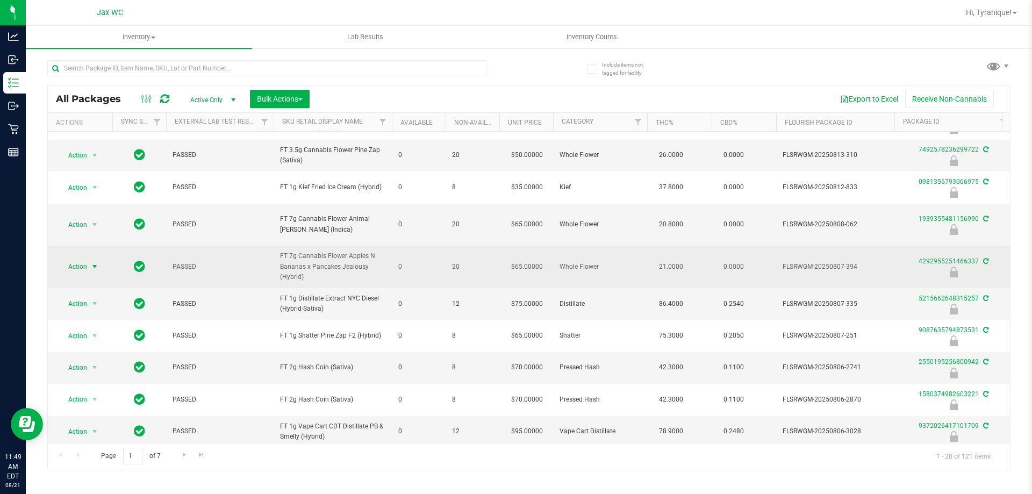
click at [96, 262] on span "select" at bounding box center [94, 266] width 9 height 9
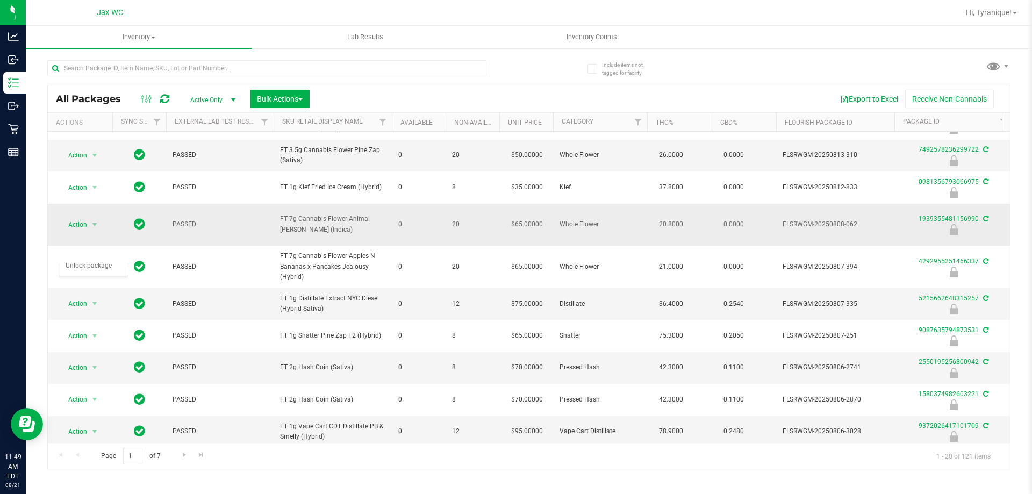
click at [277, 216] on td "FT 7g Cannabis Flower Animal [PERSON_NAME] (Indica)" at bounding box center [333, 225] width 118 height 42
drag, startPoint x: 277, startPoint y: 213, endPoint x: 344, endPoint y: 212, distance: 66.1
click at [344, 212] on td "FT 7g Cannabis Flower Animal [PERSON_NAME] (Indica)" at bounding box center [333, 225] width 118 height 42
click at [345, 214] on span "FT 7g Cannabis Flower Animal [PERSON_NAME] (Indica)" at bounding box center [332, 224] width 105 height 20
drag, startPoint x: 345, startPoint y: 212, endPoint x: 289, endPoint y: 208, distance: 56.1
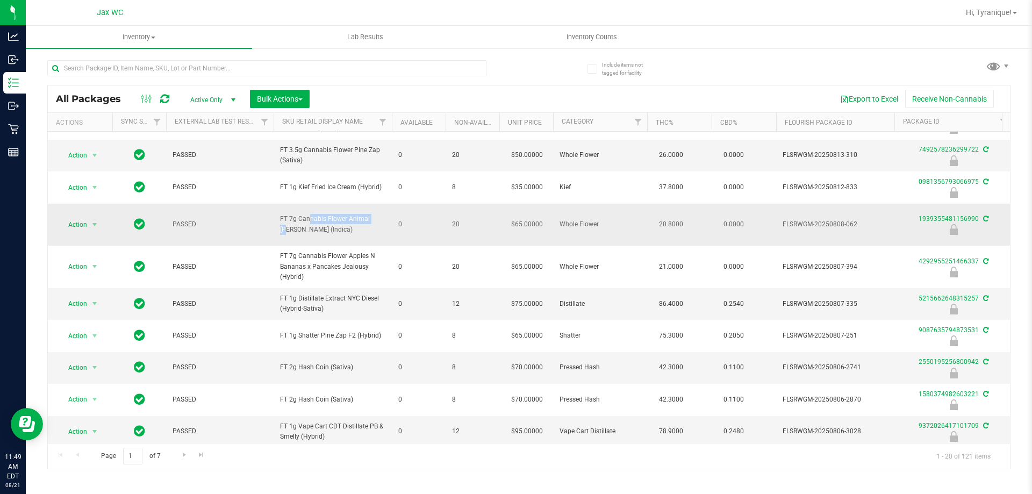
click at [289, 208] on td "FT 7g Cannabis Flower Animal [PERSON_NAME] (Indica)" at bounding box center [333, 225] width 118 height 42
drag, startPoint x: 290, startPoint y: 209, endPoint x: 282, endPoint y: 212, distance: 8.2
click at [277, 211] on td "FT 7g Cannabis Flower Animal [PERSON_NAME] (Indica)" at bounding box center [333, 225] width 118 height 42
drag, startPoint x: 281, startPoint y: 215, endPoint x: 345, endPoint y: 217, distance: 64.0
click at [345, 217] on span "FT 7g Cannabis Flower Animal [PERSON_NAME] (Indica)" at bounding box center [332, 224] width 105 height 20
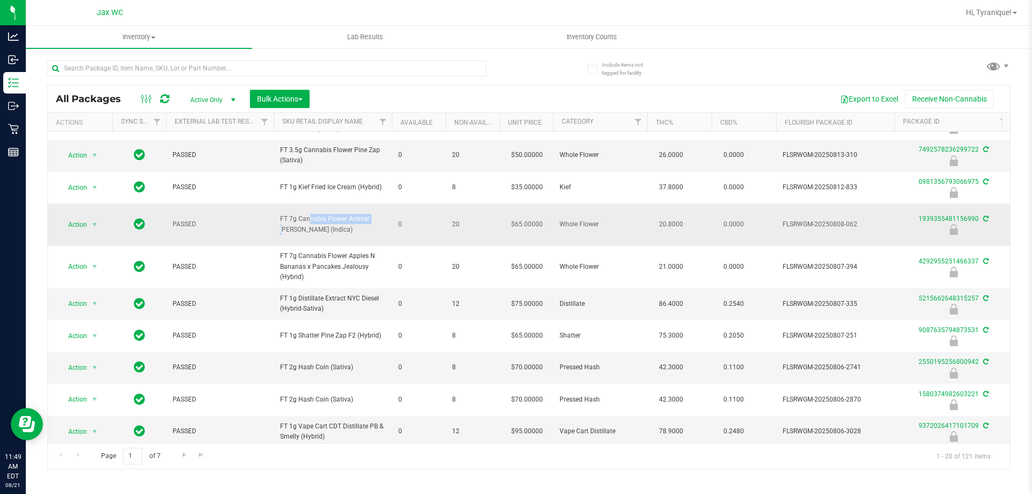
copy span "FT 7g Cannabis Flower"
paste input "FT 7g Cannabis Flower"
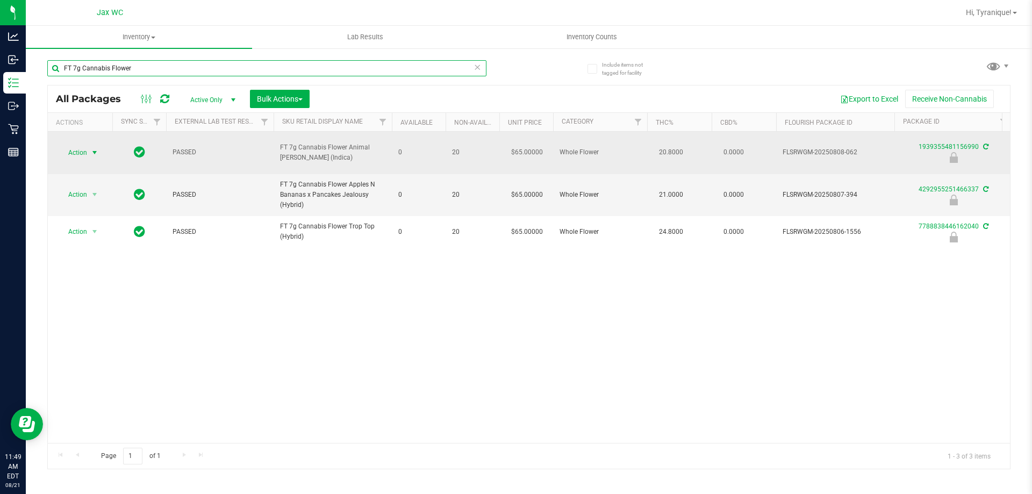
type input "FT 7g Cannabis Flower"
click at [77, 151] on span "Action" at bounding box center [73, 152] width 29 height 15
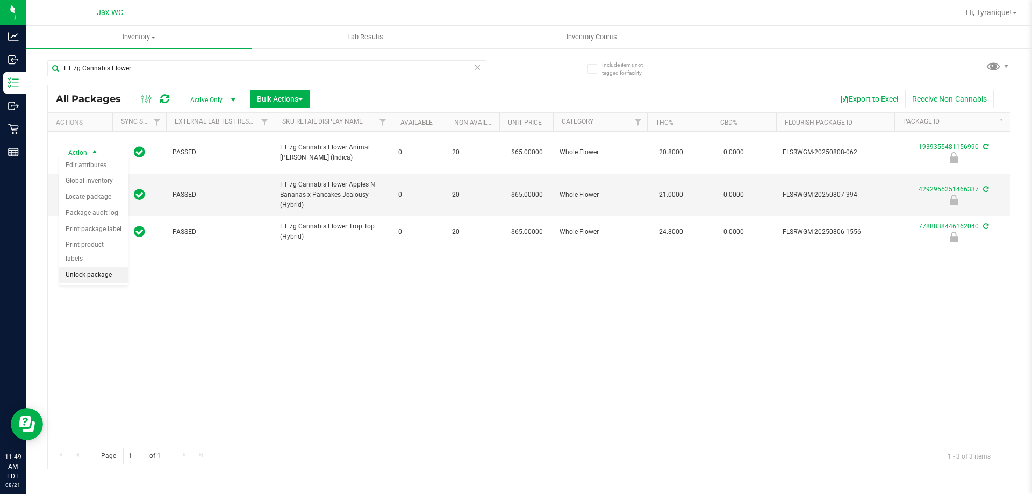
click at [101, 267] on li "Unlock package" at bounding box center [93, 275] width 69 height 16
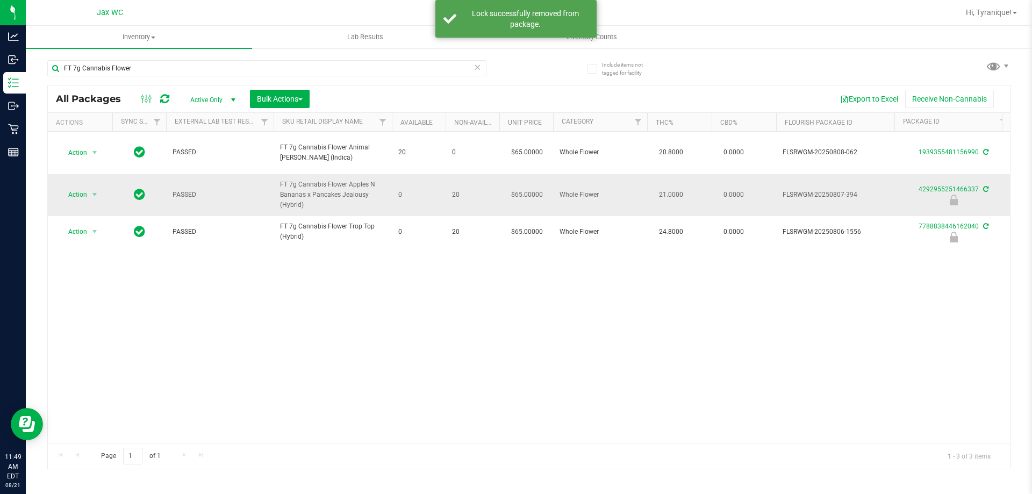
click at [80, 175] on td "Action Action Edit attributes Global inventory Locate package Package audit log…" at bounding box center [80, 195] width 65 height 42
click at [83, 187] on span "Action" at bounding box center [73, 194] width 29 height 15
click at [90, 303] on li "Unlock package" at bounding box center [93, 311] width 69 height 16
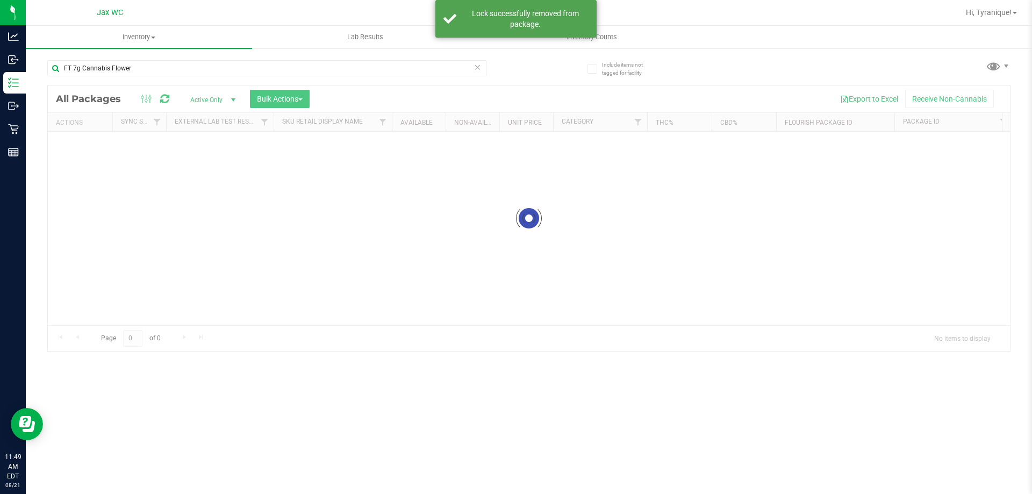
click at [79, 214] on div at bounding box center [529, 218] width 962 height 266
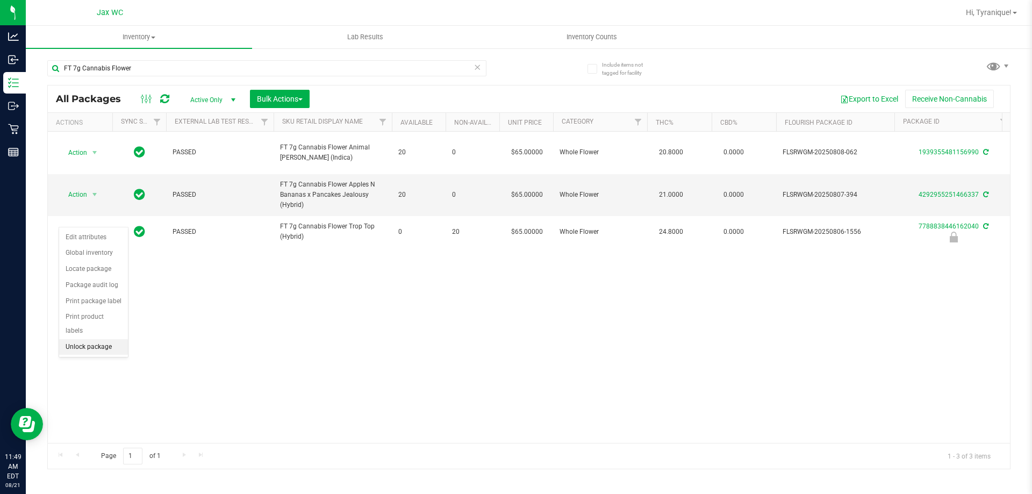
click at [88, 339] on li "Unlock package" at bounding box center [93, 347] width 69 height 16
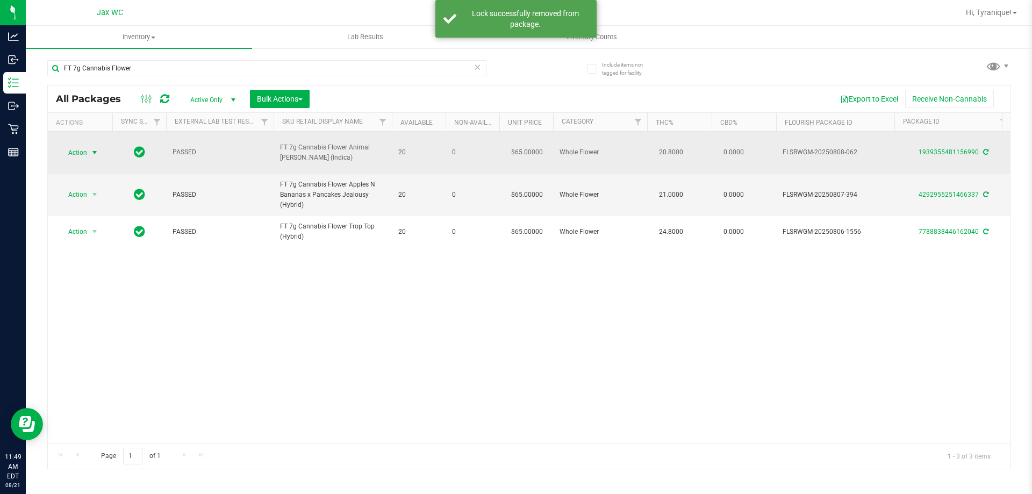
click at [86, 145] on span "Action" at bounding box center [73, 152] width 29 height 15
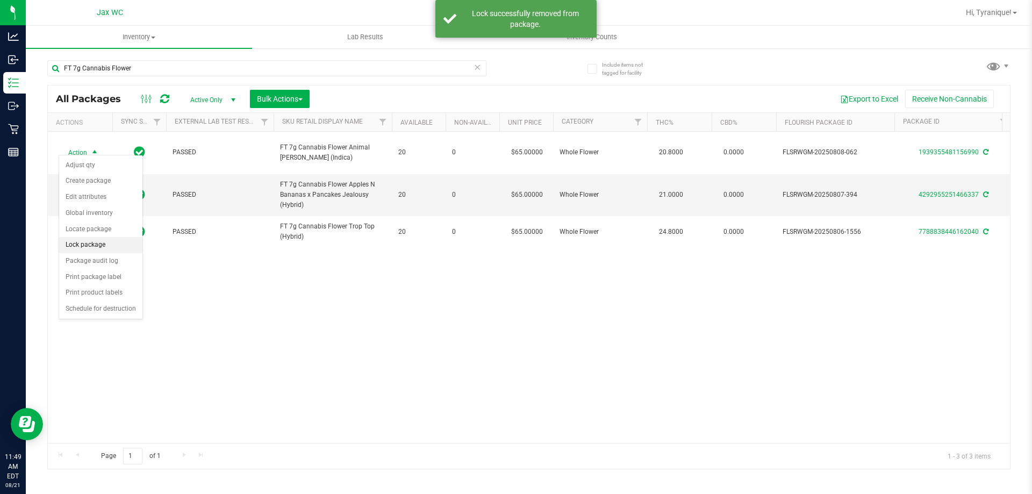
click at [105, 248] on li "Lock package" at bounding box center [100, 245] width 83 height 16
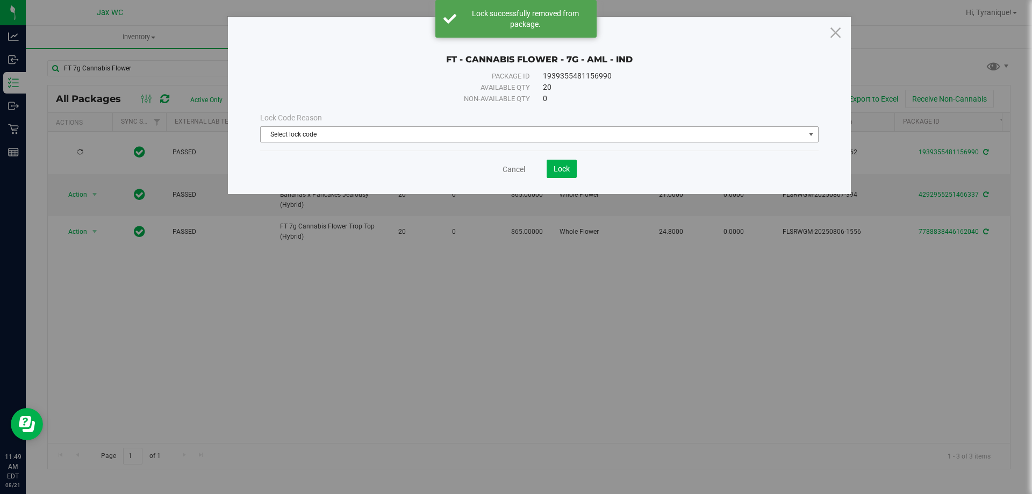
click at [327, 136] on span "Select lock code" at bounding box center [533, 134] width 544 height 15
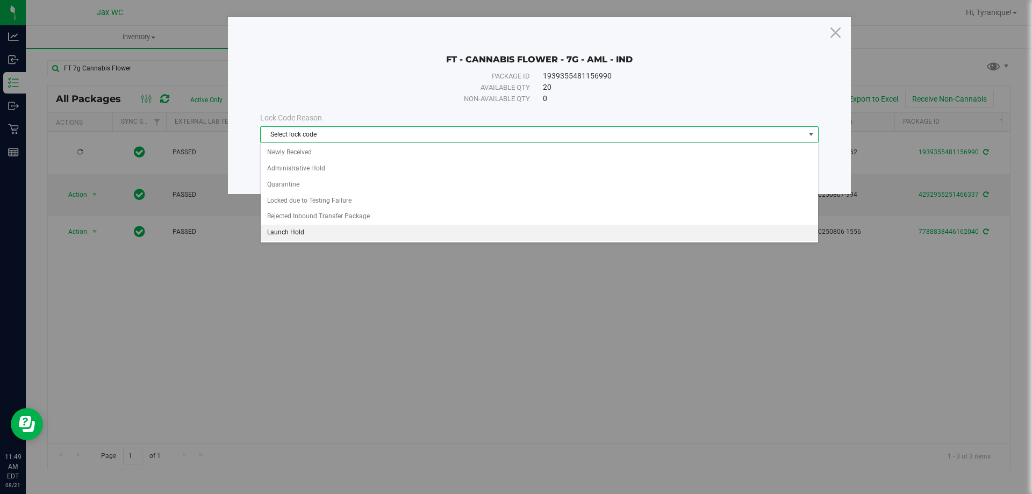
click at [296, 237] on li "Launch Hold" at bounding box center [540, 233] width 558 height 16
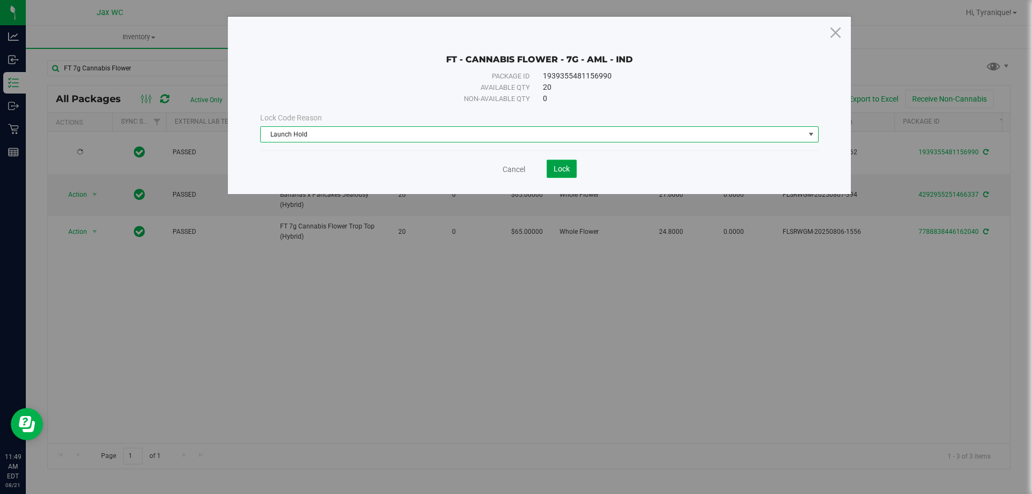
click at [562, 169] on span "Lock" at bounding box center [562, 169] width 16 height 9
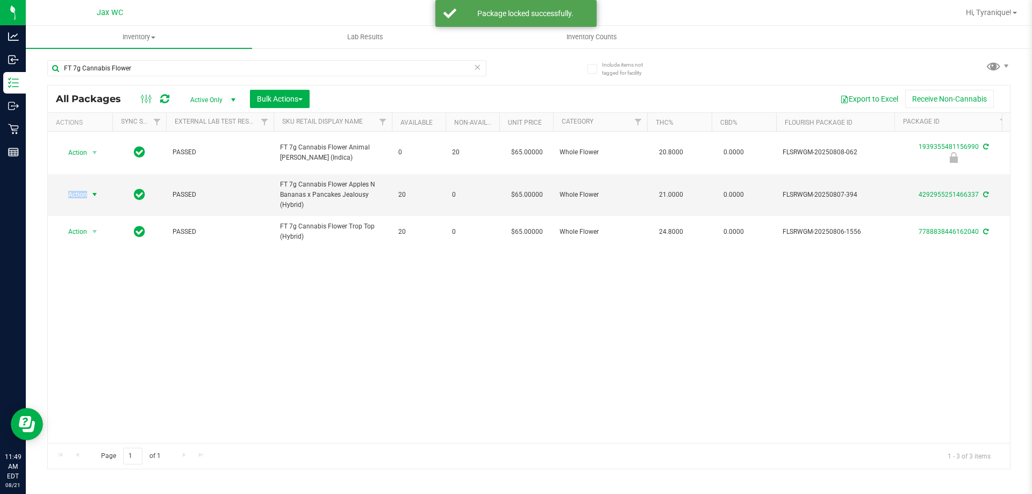
click at [82, 187] on span "Action" at bounding box center [73, 194] width 29 height 15
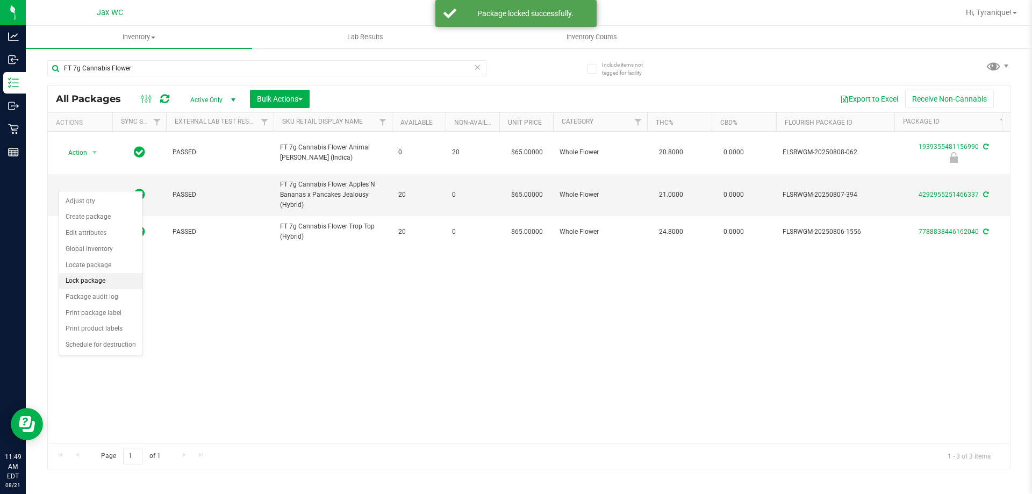
click at [97, 274] on li "Lock package" at bounding box center [100, 281] width 83 height 16
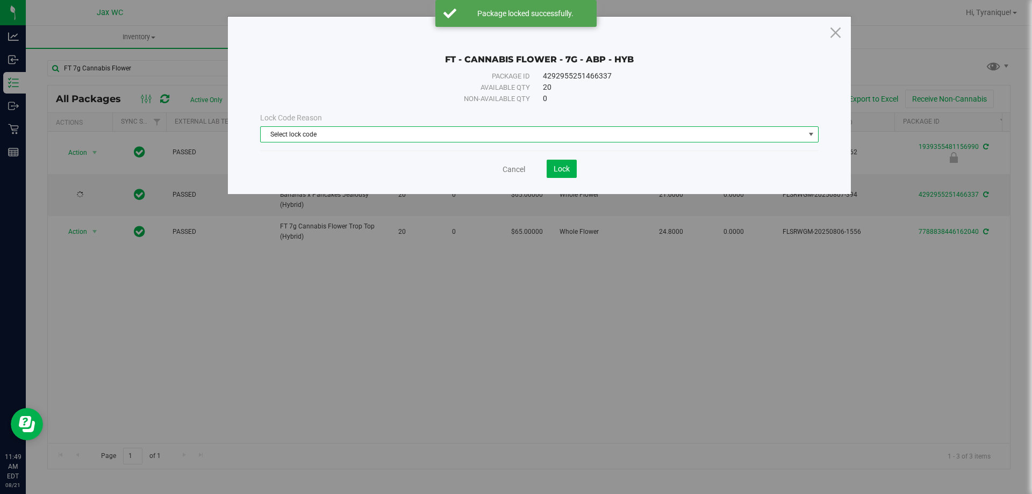
click at [392, 138] on span "Select lock code" at bounding box center [533, 134] width 544 height 15
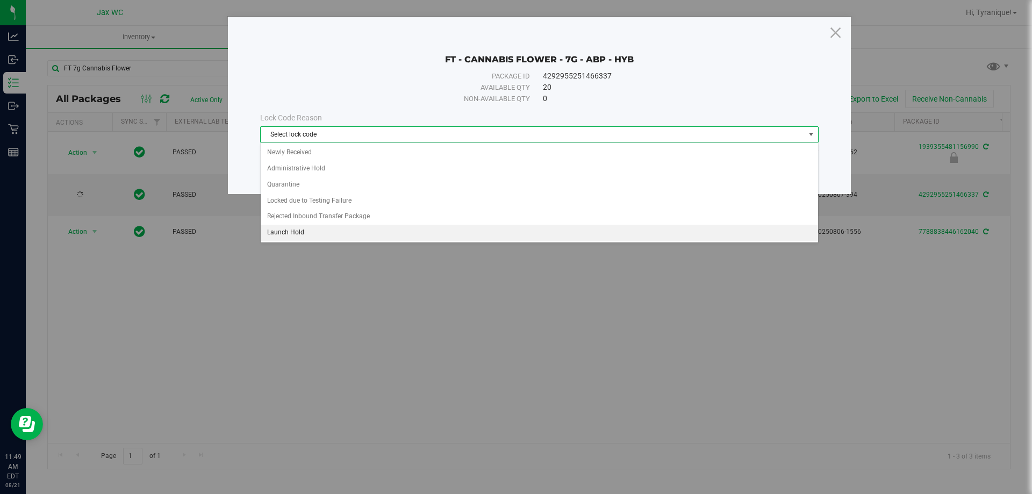
click at [314, 225] on li "Launch Hold" at bounding box center [540, 233] width 558 height 16
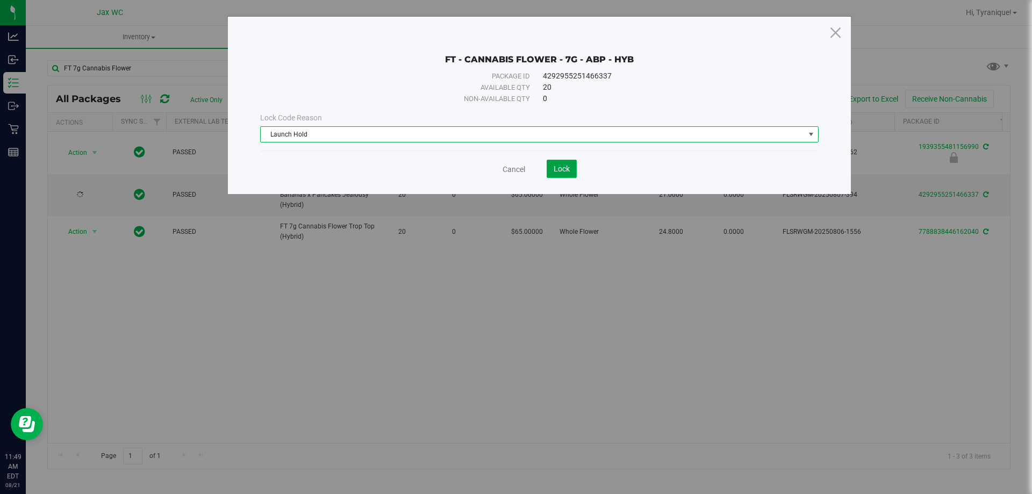
click at [550, 170] on button "Lock" at bounding box center [562, 169] width 30 height 18
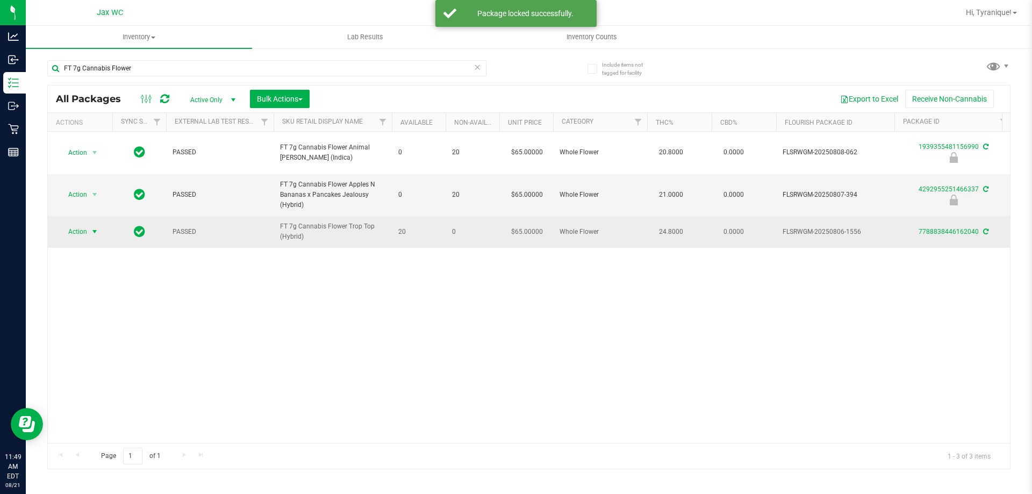
click at [97, 224] on span "select" at bounding box center [94, 231] width 13 height 15
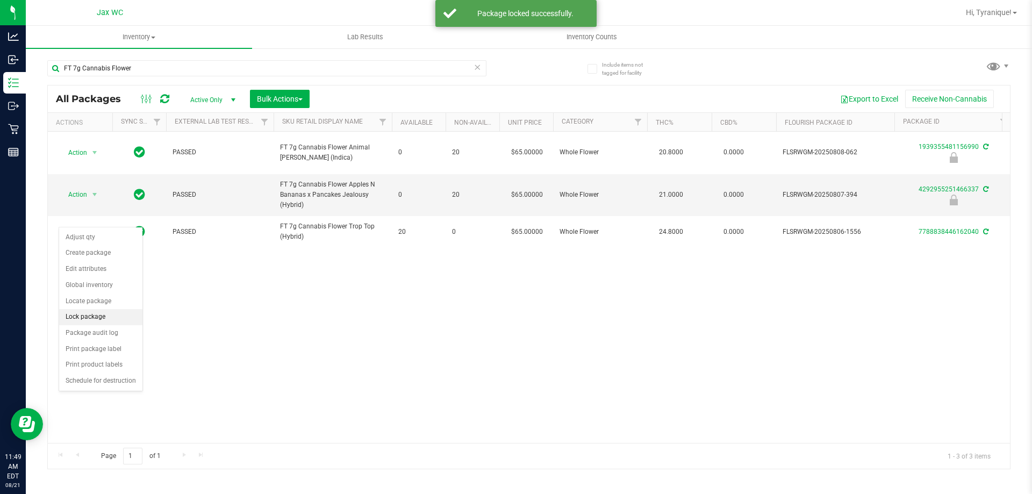
click at [110, 313] on li "Lock package" at bounding box center [100, 317] width 83 height 16
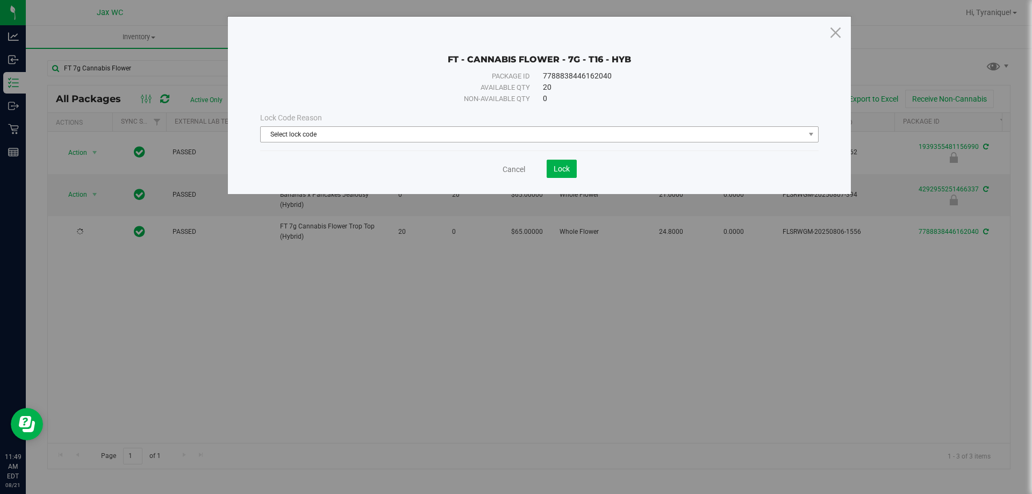
click at [332, 137] on span "Select lock code" at bounding box center [533, 134] width 544 height 15
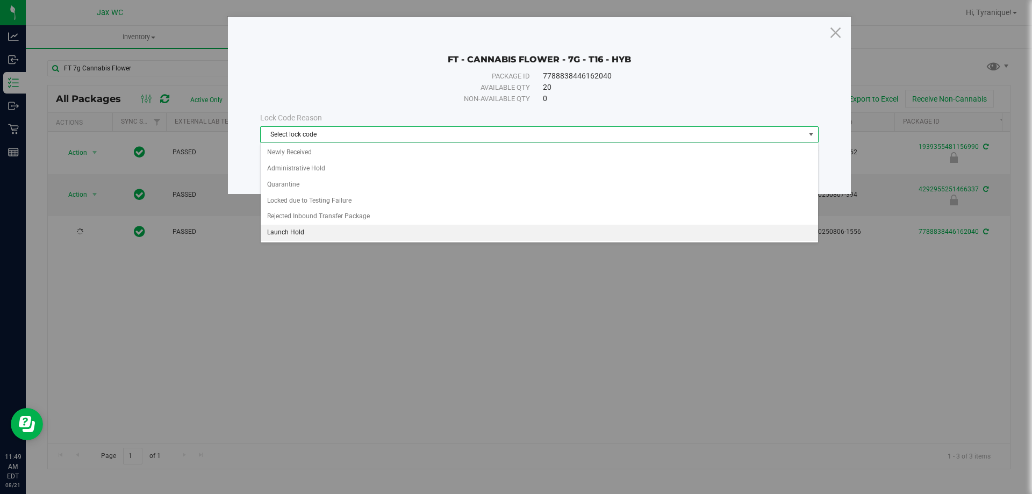
click at [309, 229] on li "Launch Hold" at bounding box center [540, 233] width 558 height 16
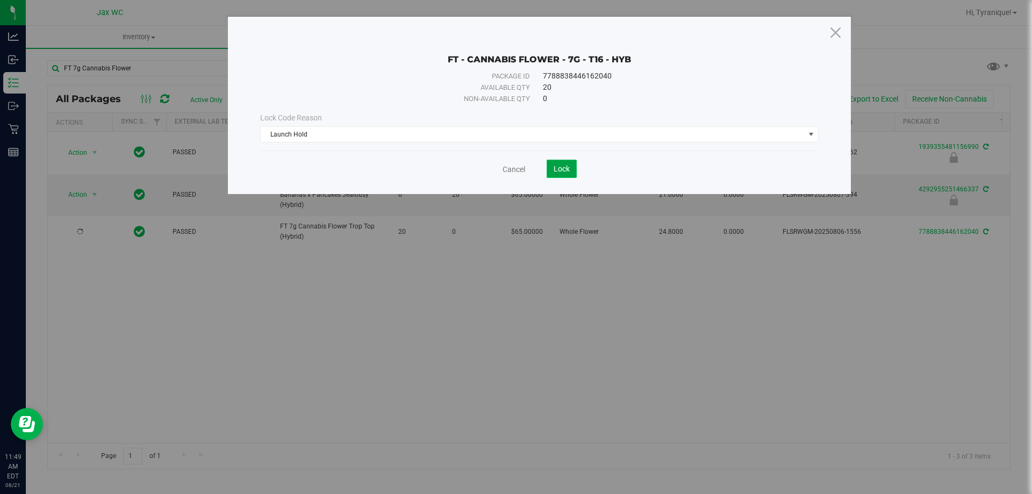
click at [554, 169] on span "Lock" at bounding box center [562, 169] width 16 height 9
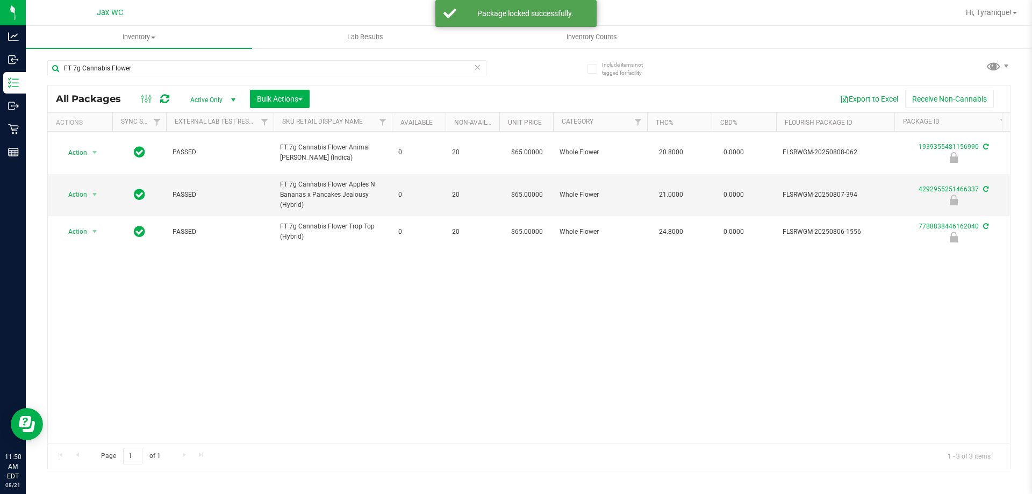
click at [476, 67] on icon at bounding box center [478, 66] width 8 height 13
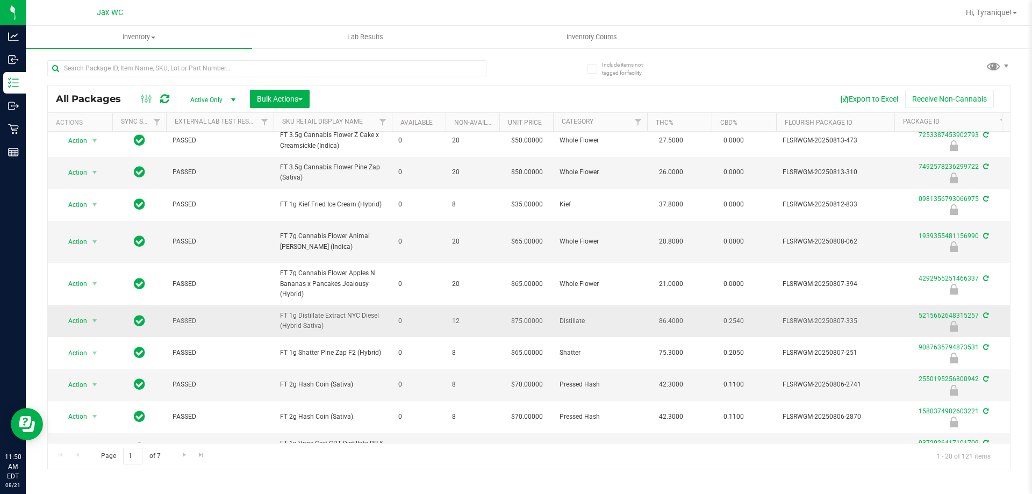
scroll to position [370, 0]
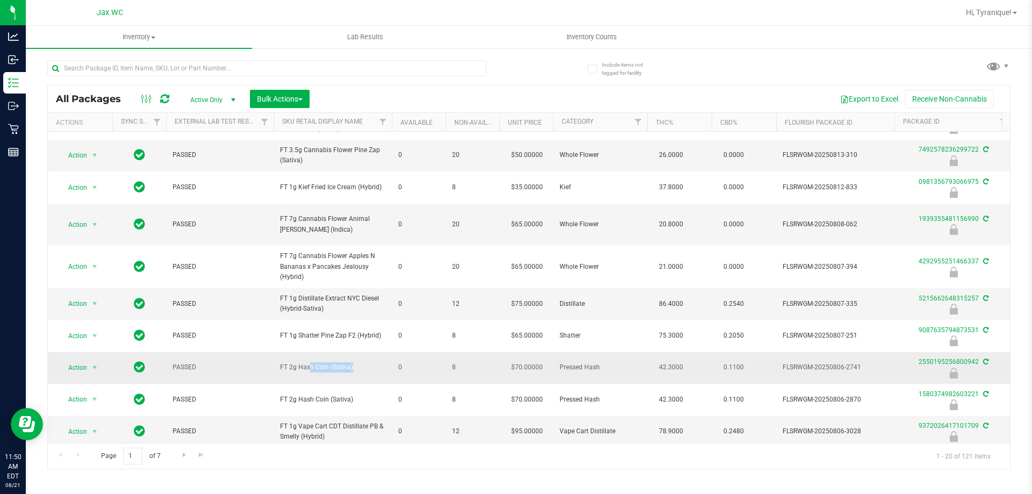
drag, startPoint x: 278, startPoint y: 357, endPoint x: 327, endPoint y: 357, distance: 49.5
click at [327, 357] on td "FT 2g Hash Coin (Sativa)" at bounding box center [333, 368] width 118 height 32
copy span "FT 2g Hash Coin"
paste input "FT 2g Hash Coin"
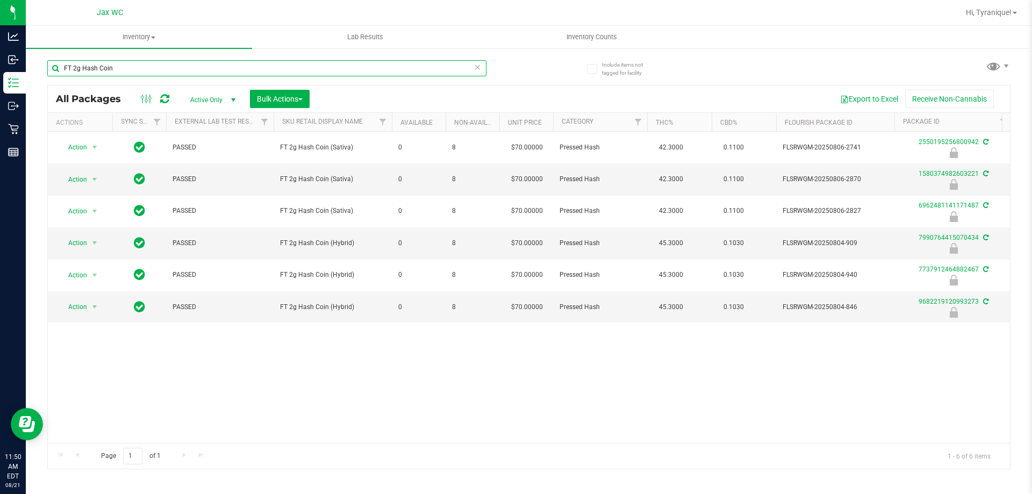
drag, startPoint x: 322, startPoint y: 437, endPoint x: 22, endPoint y: 3, distance: 528.0
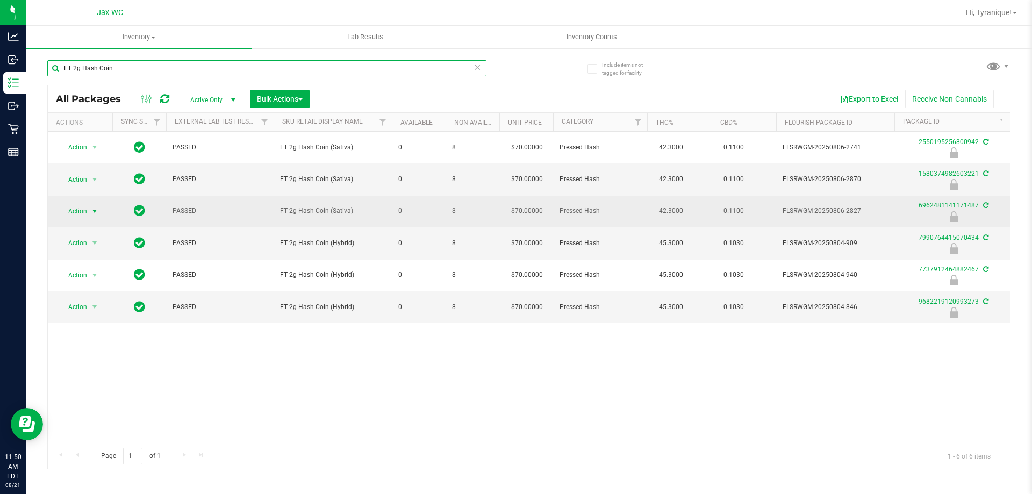
type input "FT 2g Hash Coin"
click at [77, 209] on span "Action" at bounding box center [73, 211] width 29 height 15
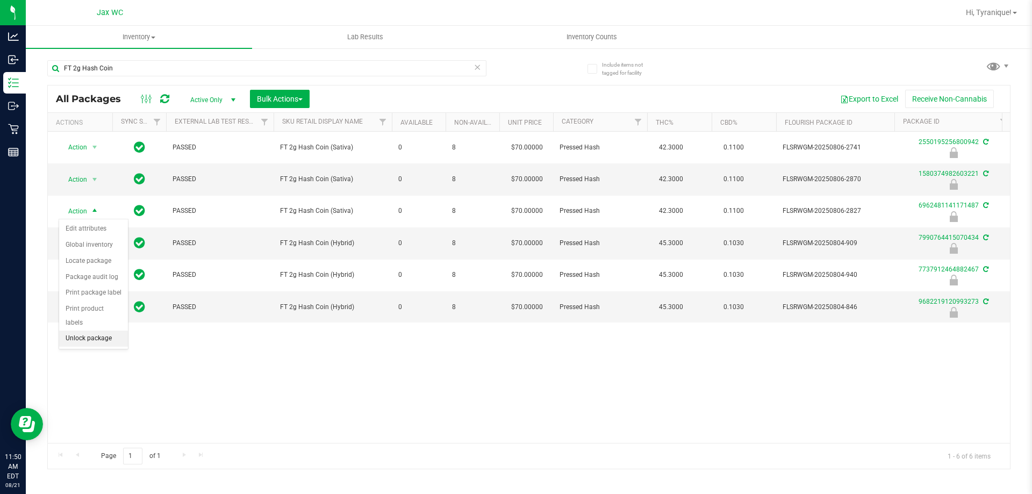
click at [91, 331] on li "Unlock package" at bounding box center [93, 339] width 69 height 16
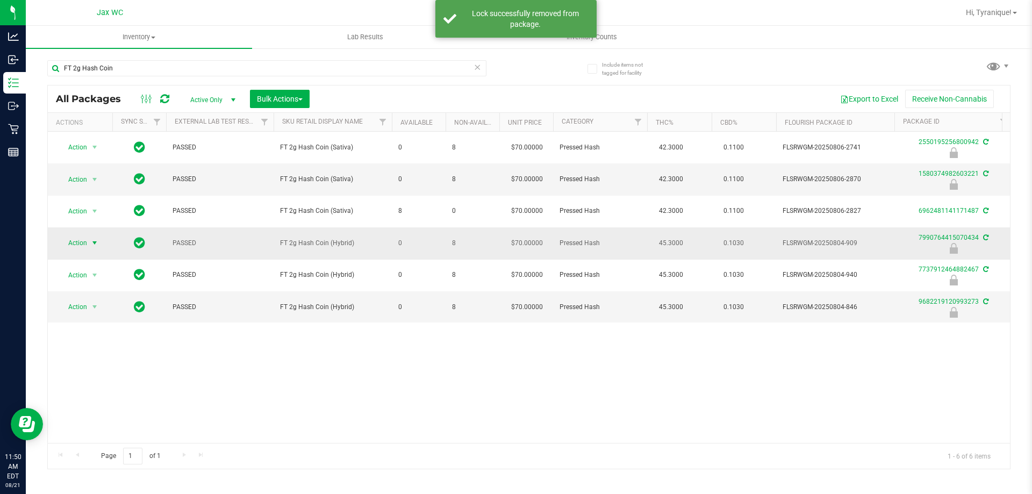
drag, startPoint x: 80, startPoint y: 240, endPoint x: 85, endPoint y: 242, distance: 5.6
click at [85, 242] on span "Action" at bounding box center [73, 243] width 29 height 15
click at [85, 363] on li "Unlock package" at bounding box center [93, 371] width 69 height 16
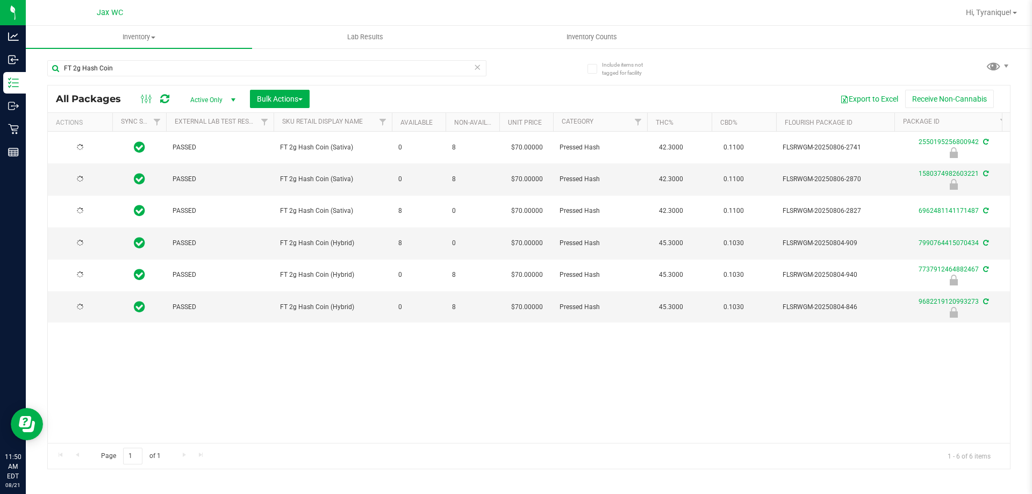
click at [81, 276] on icon at bounding box center [80, 275] width 8 height 8
click at [81, 276] on span "Action" at bounding box center [73, 275] width 29 height 15
click at [85, 395] on li "Unlock package" at bounding box center [93, 403] width 69 height 16
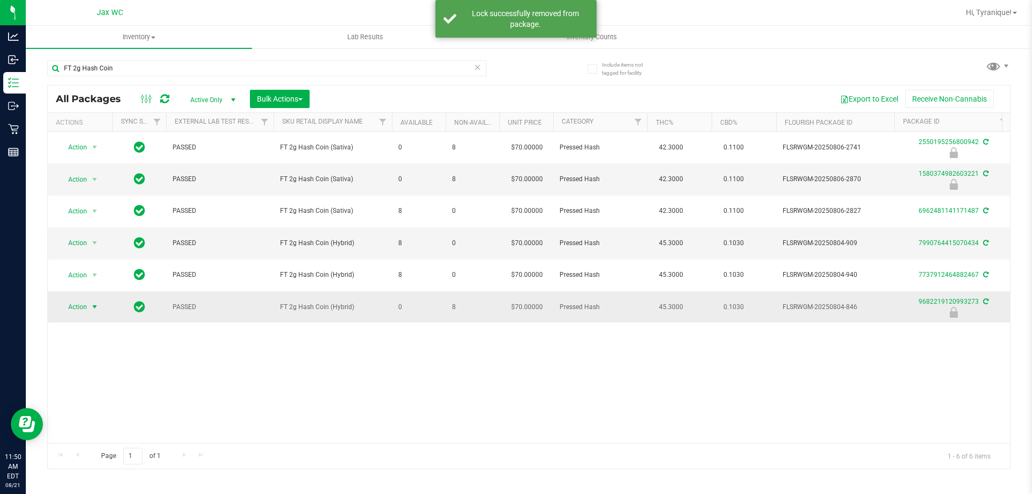
click at [80, 313] on span "Action" at bounding box center [73, 307] width 29 height 15
click at [83, 427] on li "Unlock package" at bounding box center [93, 435] width 69 height 16
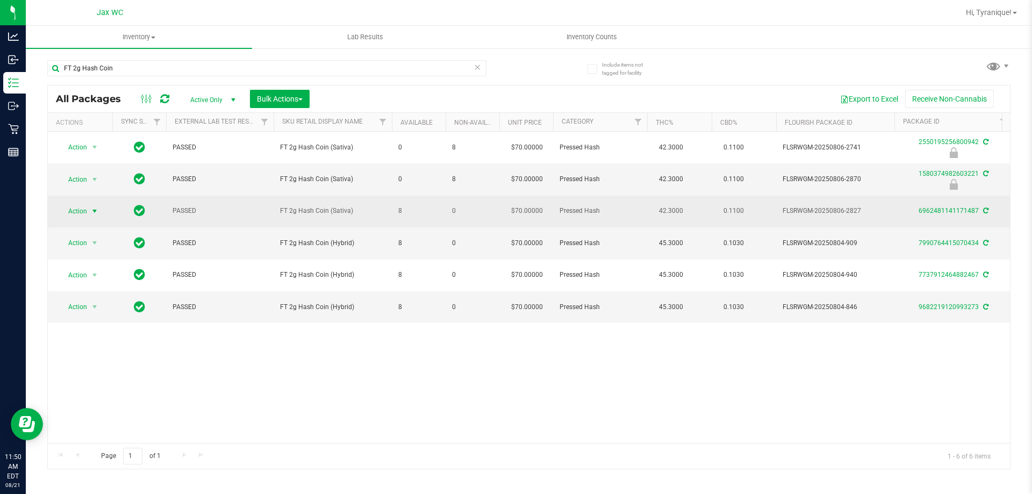
click at [81, 214] on span "Action" at bounding box center [73, 211] width 29 height 15
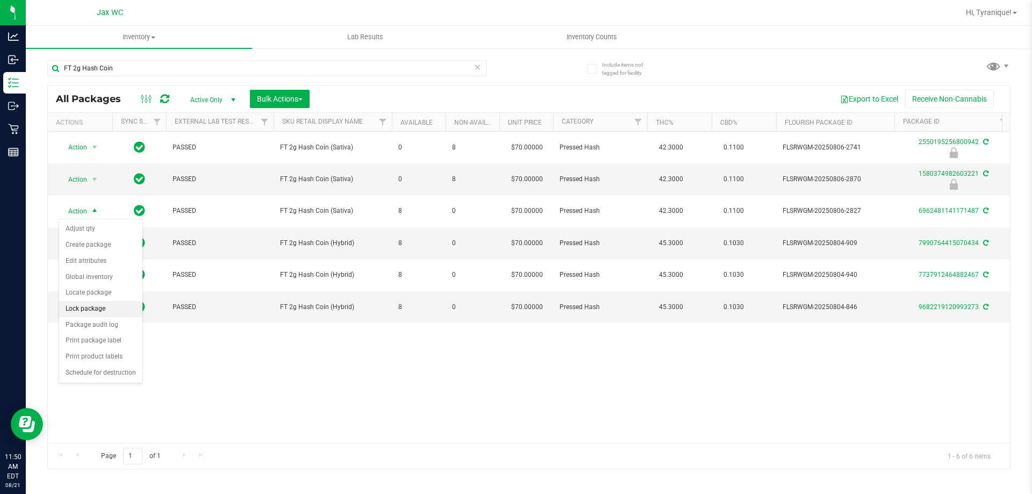
click at [103, 310] on li "Lock package" at bounding box center [100, 309] width 83 height 16
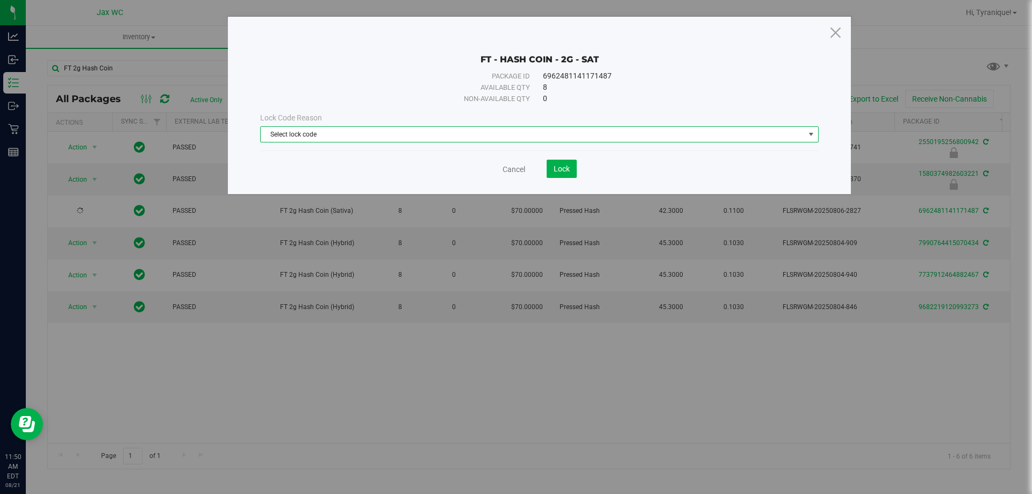
click at [390, 138] on span "Select lock code" at bounding box center [533, 134] width 544 height 15
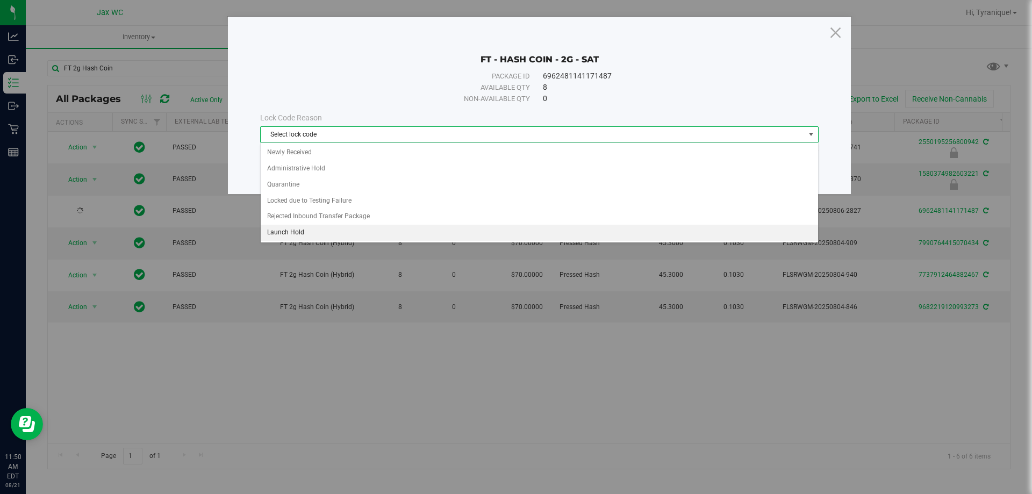
click at [338, 235] on li "Launch Hold" at bounding box center [540, 233] width 558 height 16
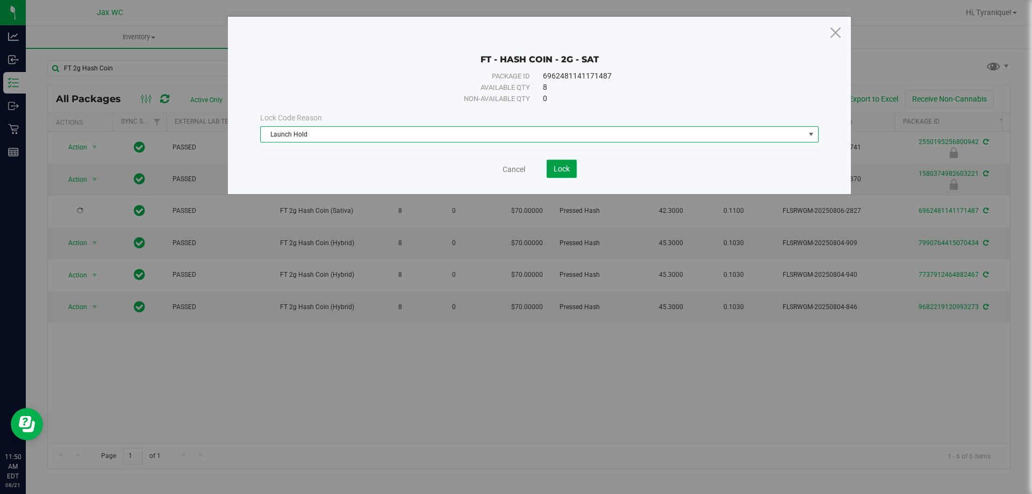
click at [551, 171] on button "Lock" at bounding box center [562, 169] width 30 height 18
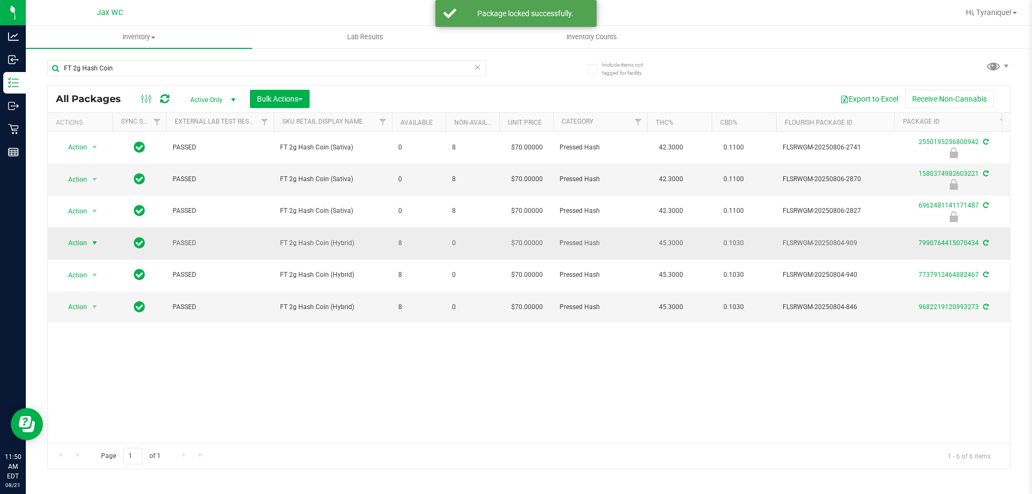
click at [86, 244] on span "Action" at bounding box center [73, 243] width 29 height 15
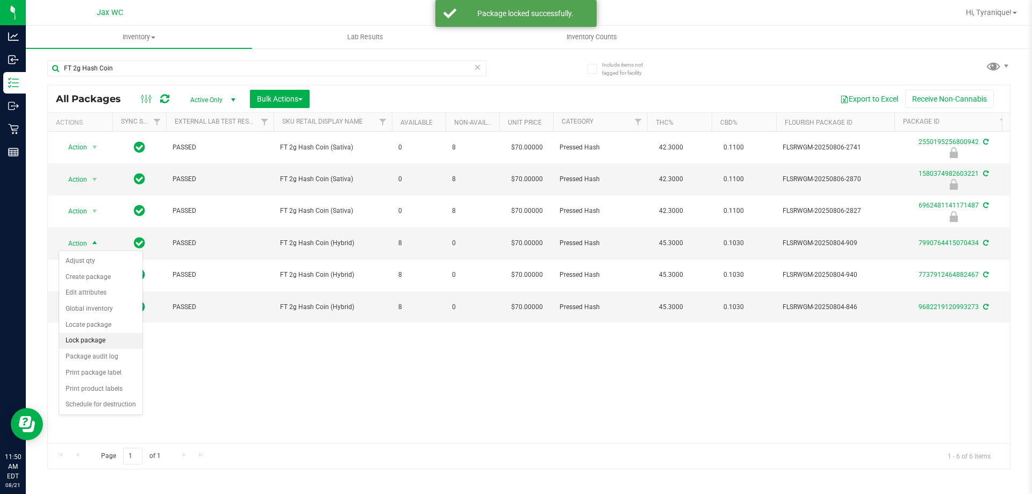
click at [106, 338] on li "Lock package" at bounding box center [100, 341] width 83 height 16
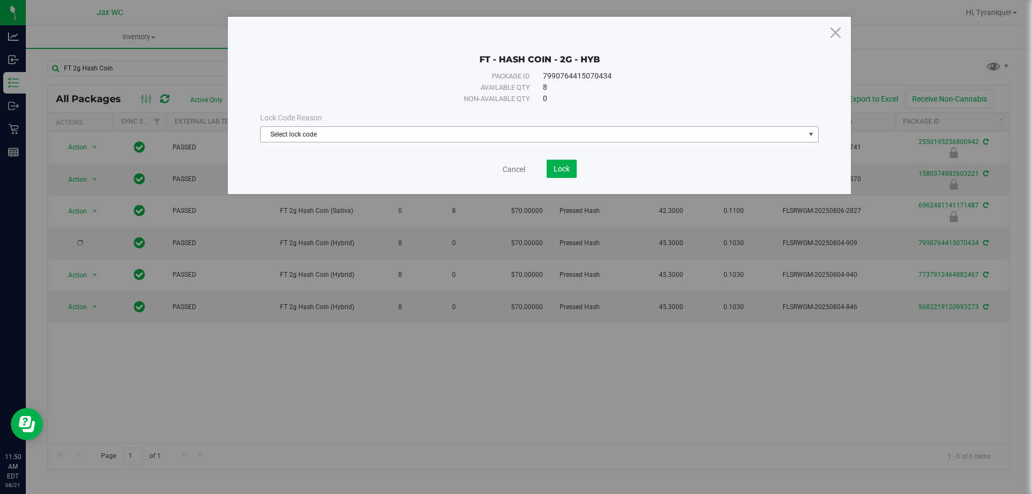
click at [311, 133] on span "Select lock code" at bounding box center [533, 134] width 544 height 15
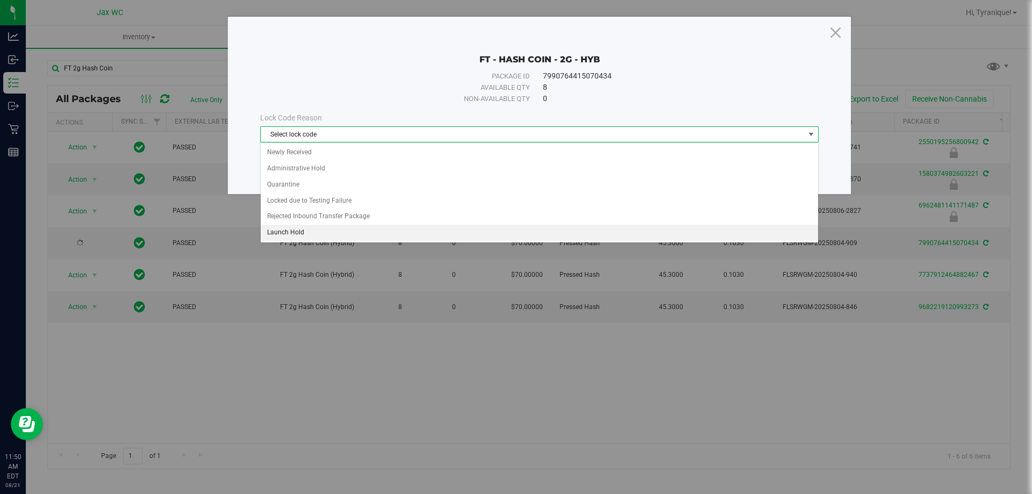
click at [325, 226] on li "Launch Hold" at bounding box center [540, 233] width 558 height 16
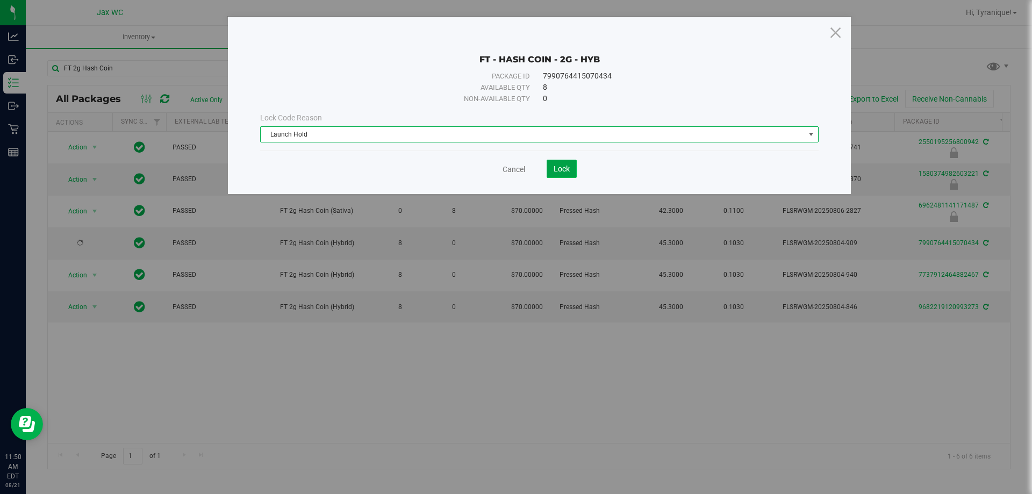
click at [550, 168] on button "Lock" at bounding box center [562, 169] width 30 height 18
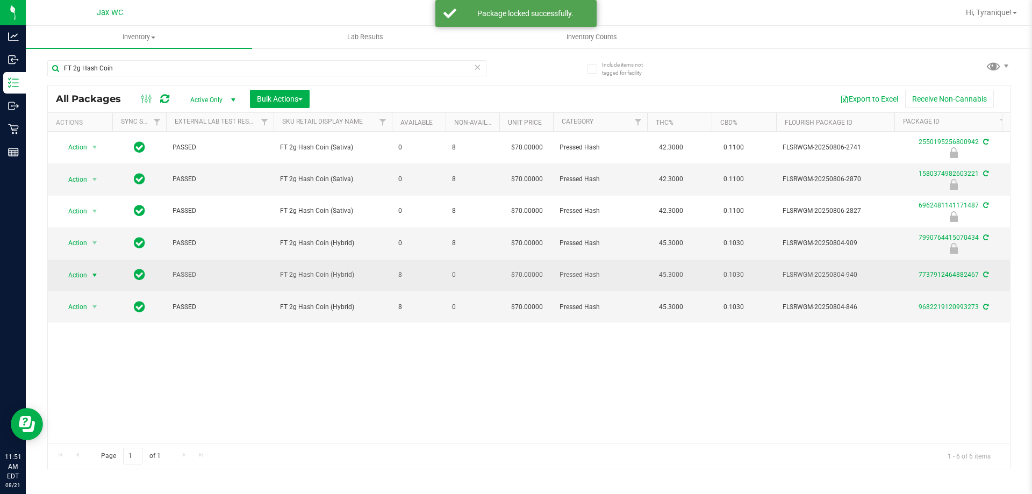
click at [68, 274] on span "Action" at bounding box center [73, 275] width 29 height 15
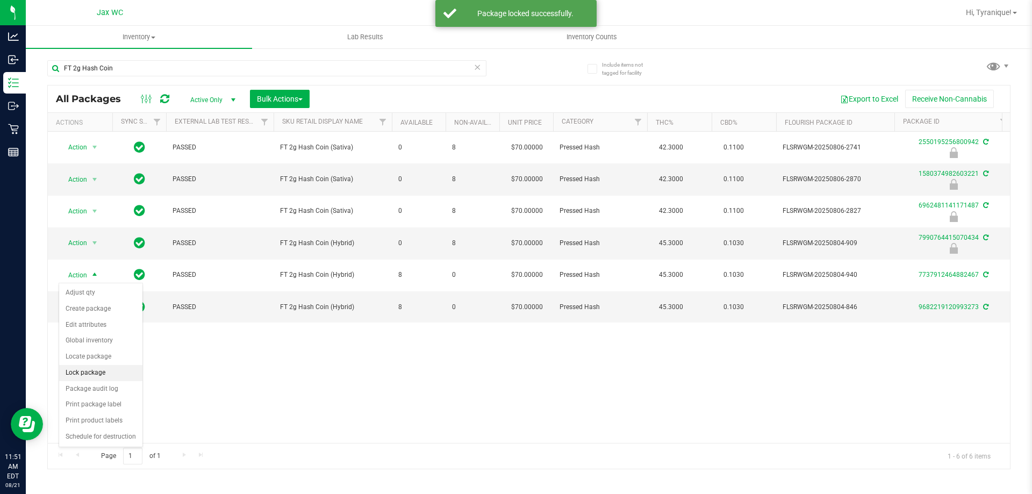
click at [86, 375] on li "Lock package" at bounding box center [100, 373] width 83 height 16
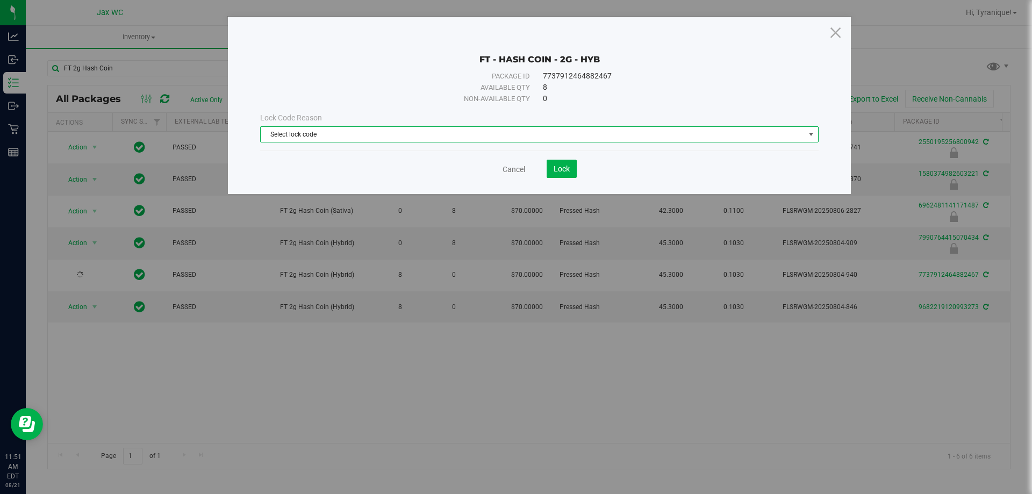
click at [423, 133] on span "Select lock code" at bounding box center [533, 134] width 544 height 15
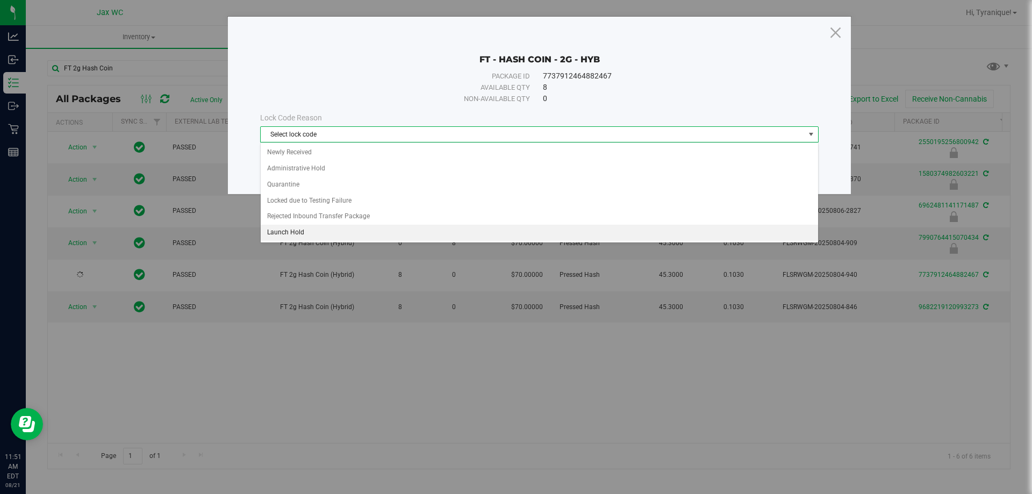
click at [333, 227] on li "Launch Hold" at bounding box center [540, 233] width 558 height 16
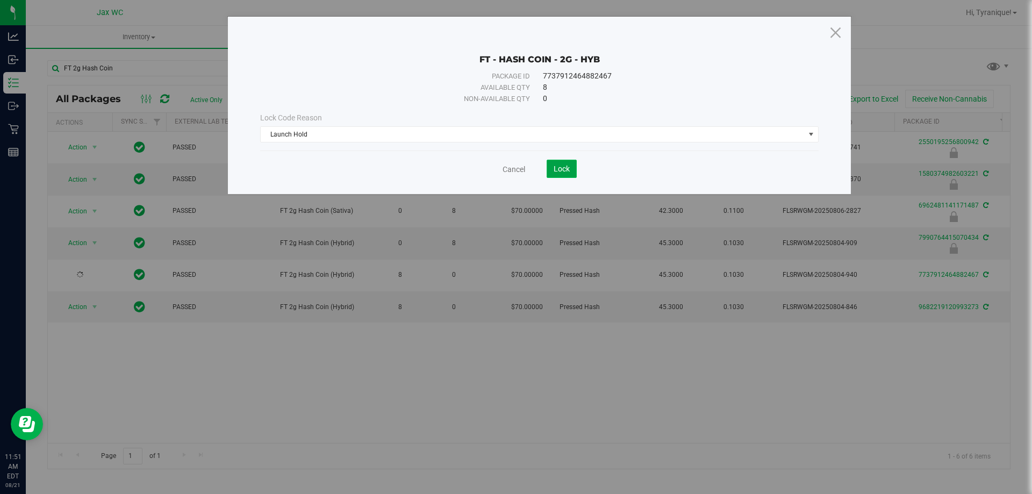
click at [556, 166] on span "Lock" at bounding box center [562, 169] width 16 height 9
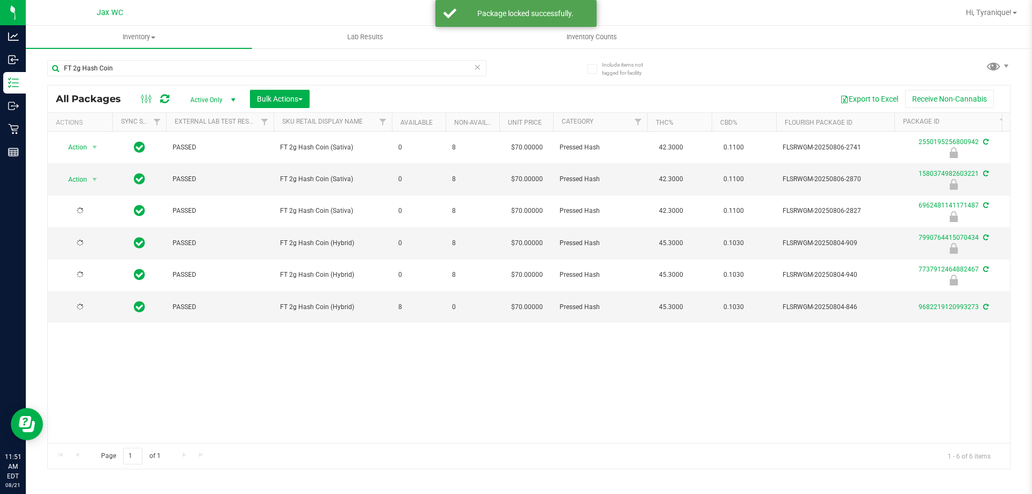
click at [76, 305] on div at bounding box center [80, 307] width 52 height 10
click at [77, 305] on span "Action" at bounding box center [73, 307] width 29 height 15
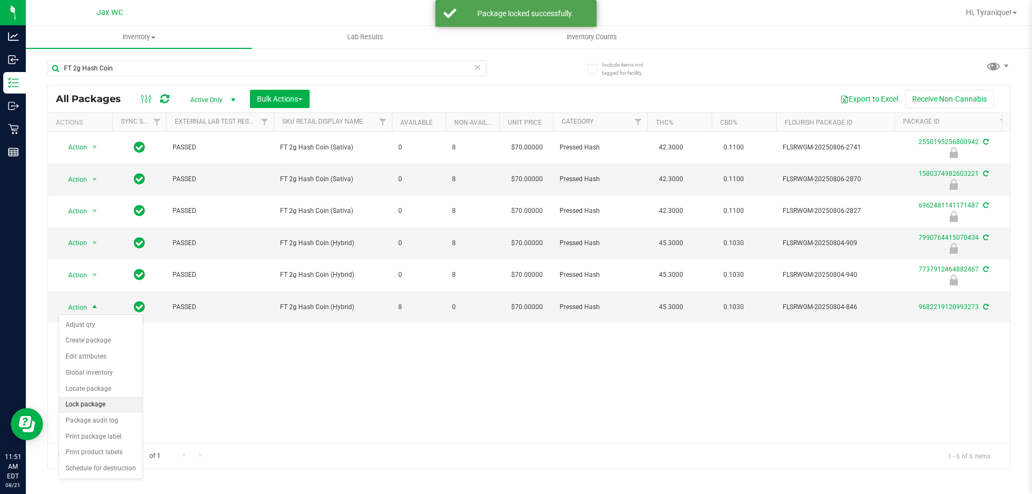
click at [103, 411] on li "Lock package" at bounding box center [100, 405] width 83 height 16
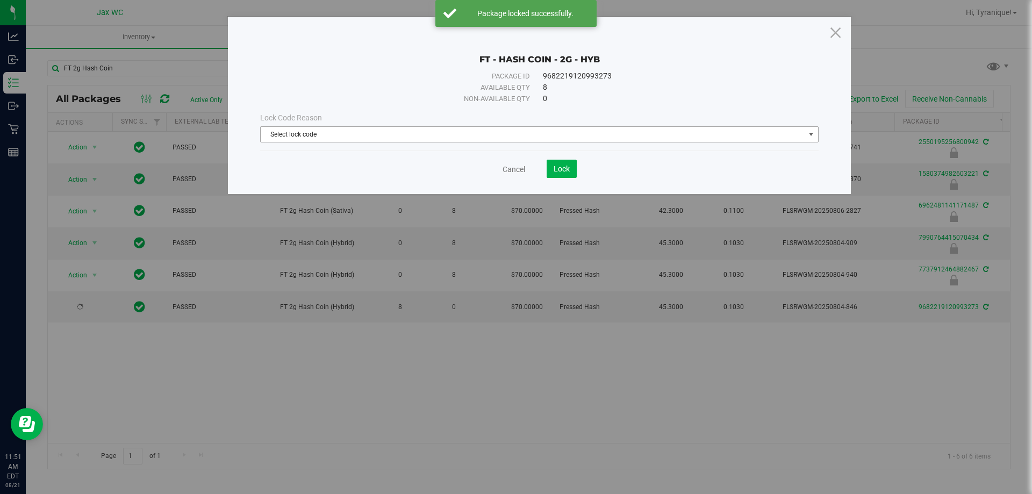
click at [328, 134] on span "Select lock code" at bounding box center [533, 134] width 544 height 15
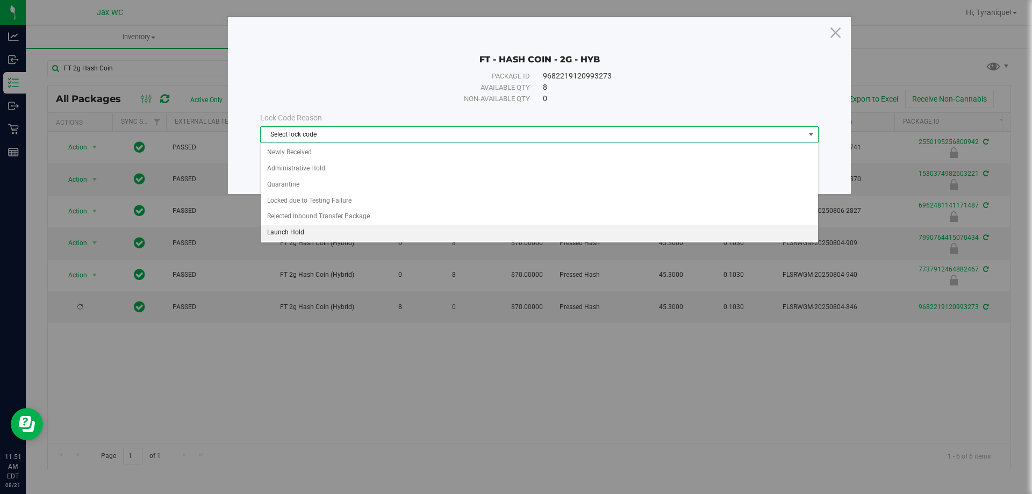
click at [289, 232] on li "Launch Hold" at bounding box center [540, 233] width 558 height 16
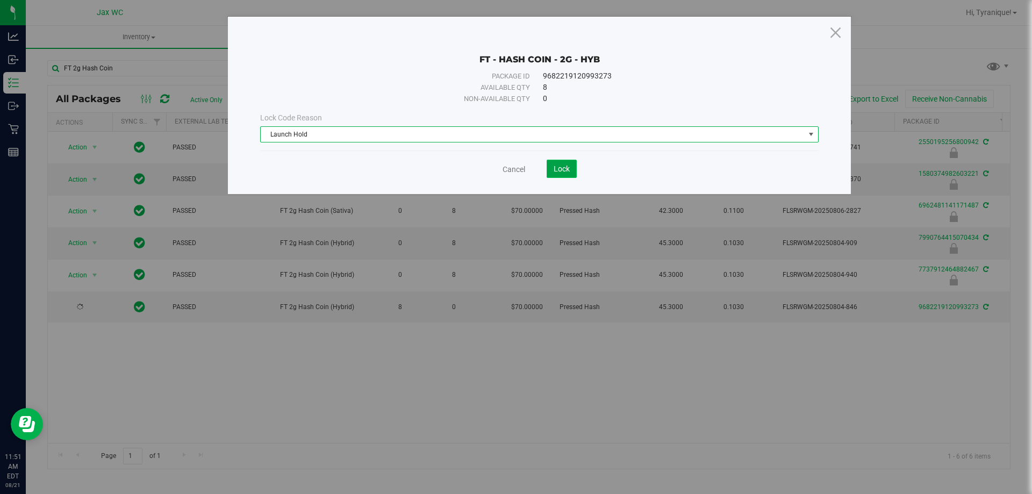
click at [564, 171] on span "Lock" at bounding box center [562, 169] width 16 height 9
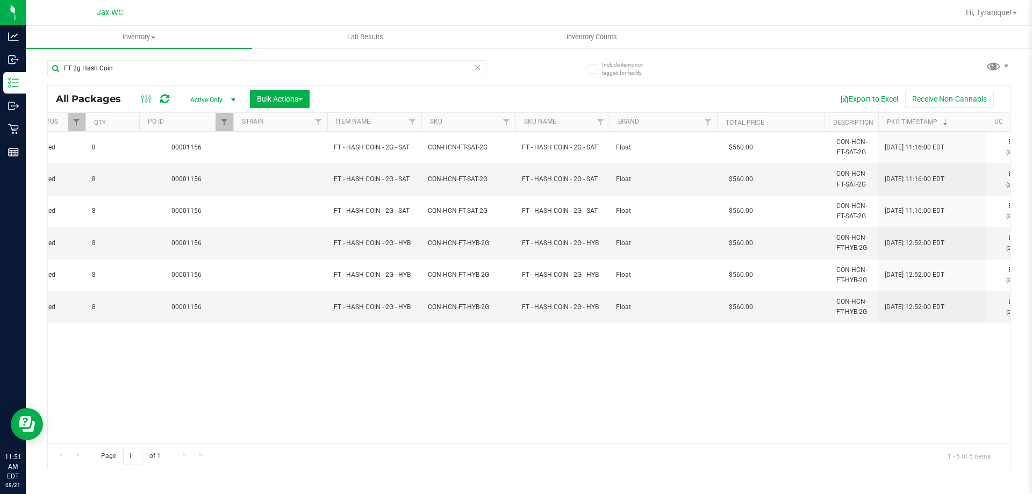
scroll to position [0, 772]
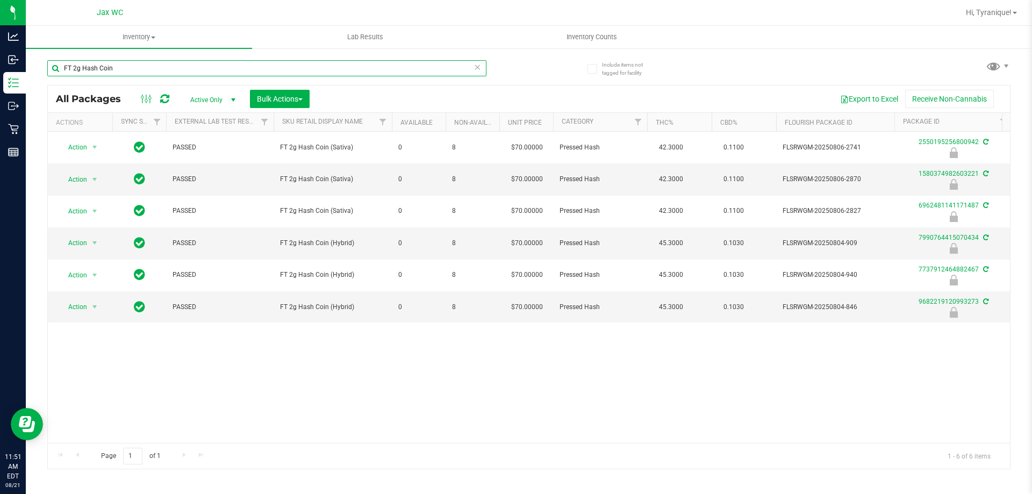
click at [473, 67] on input "FT 2g Hash Coin" at bounding box center [266, 68] width 439 height 16
click at [475, 65] on icon at bounding box center [478, 66] width 8 height 13
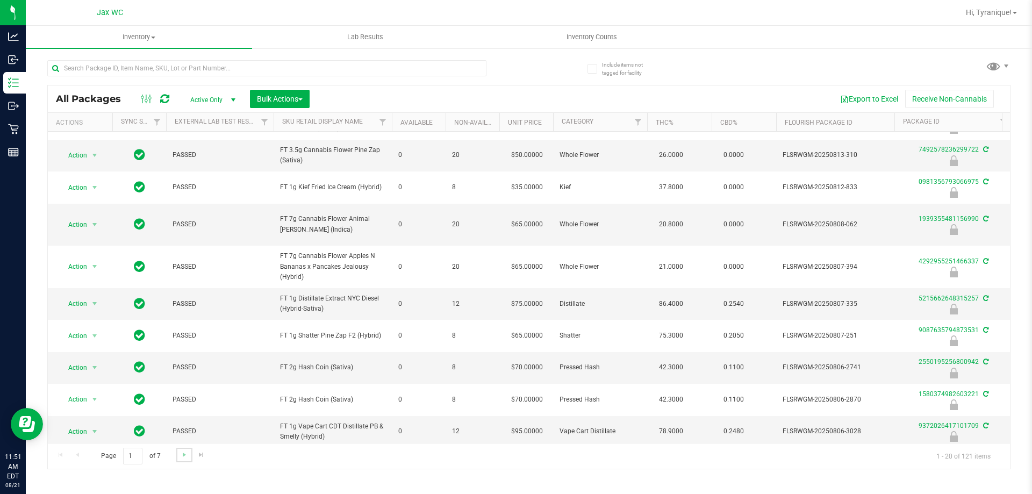
click at [178, 455] on link "Go to the next page" at bounding box center [184, 455] width 16 height 15
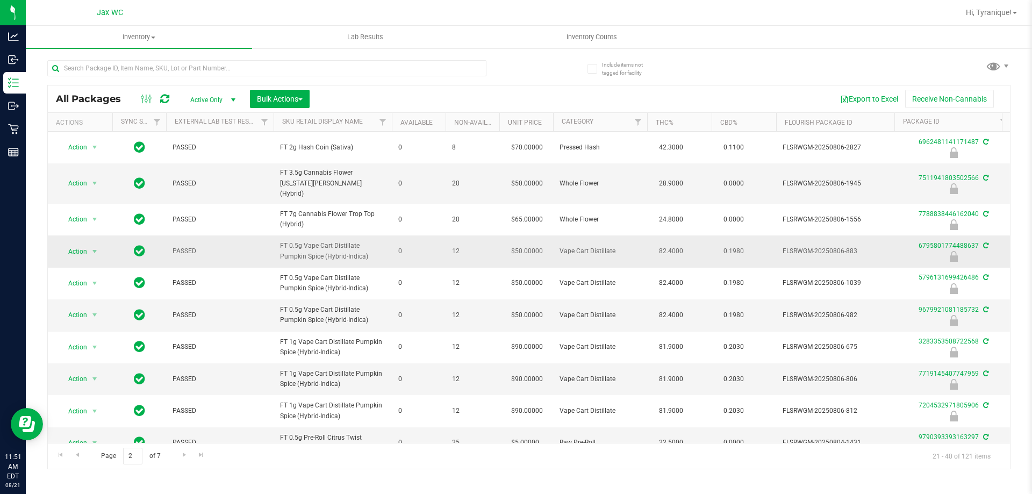
click at [337, 241] on span "FT 0.5g Vape Cart Distillate Pumpkin Spice (Hybrid-Indica)" at bounding box center [332, 251] width 105 height 20
click at [370, 236] on td "FT 0.5g Vape Cart Distillate Pumpkin Spice (Hybrid-Indica)" at bounding box center [333, 252] width 118 height 32
click at [358, 241] on span "FT 0.5g Vape Cart Distillate Pumpkin Spice (Hybrid-Indica)" at bounding box center [332, 251] width 105 height 20
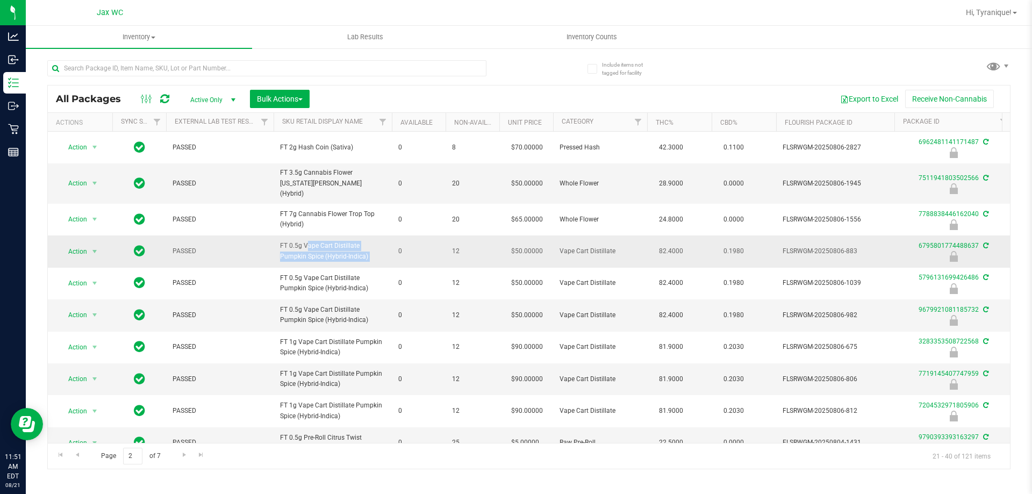
click at [362, 241] on span "FT 0.5g Vape Cart Distillate Pumpkin Spice (Hybrid-Indica)" at bounding box center [332, 251] width 105 height 20
drag, startPoint x: 360, startPoint y: 236, endPoint x: 344, endPoint y: 248, distance: 20.3
click at [344, 248] on span "FT 0.5g Vape Cart Distillate Pumpkin Spice (Hybrid-Indica)" at bounding box center [332, 251] width 105 height 20
copy span "Pumpkin Spice (Hybrid-Indica)"
paste input "Pumpkin Spice (Hybrid-Indica)"
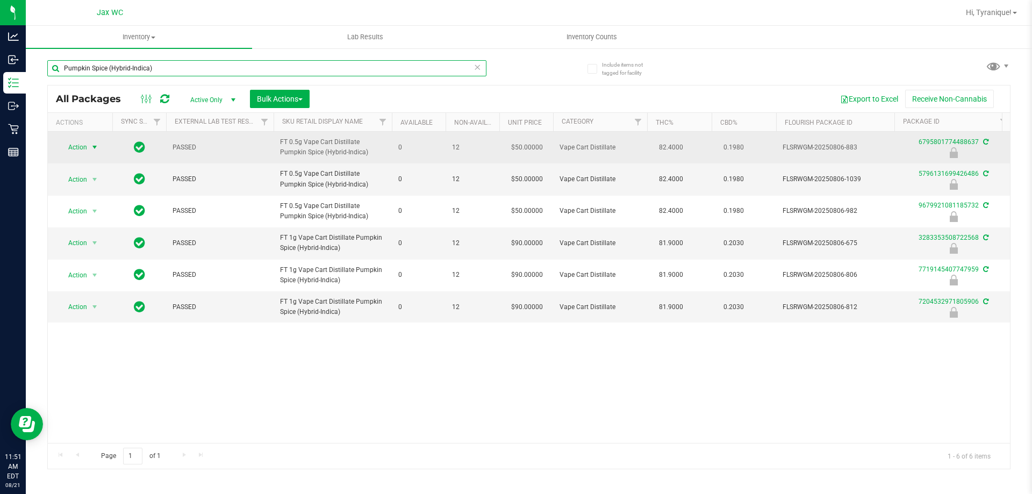
type input "Pumpkin Spice (Hybrid-Indica)"
click at [89, 146] on span "select" at bounding box center [94, 147] width 13 height 15
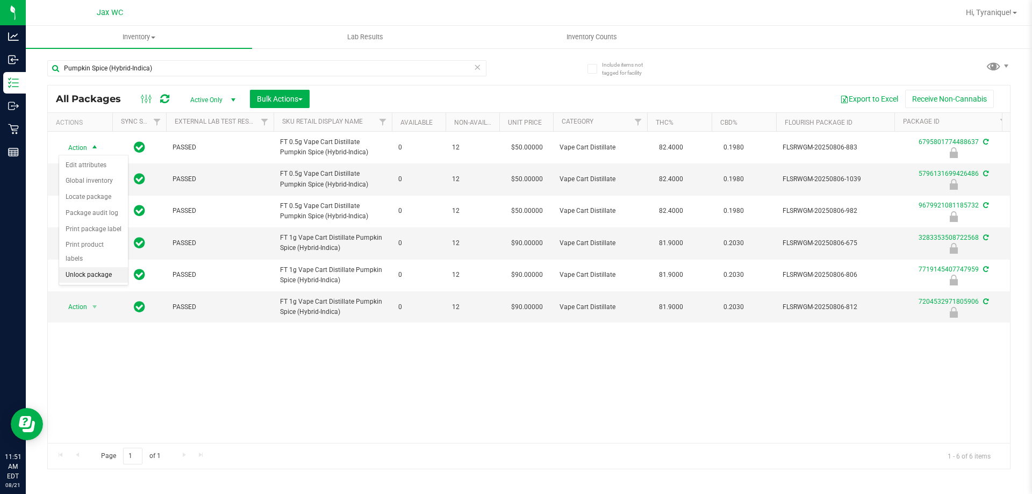
click at [99, 267] on li "Unlock package" at bounding box center [93, 275] width 69 height 16
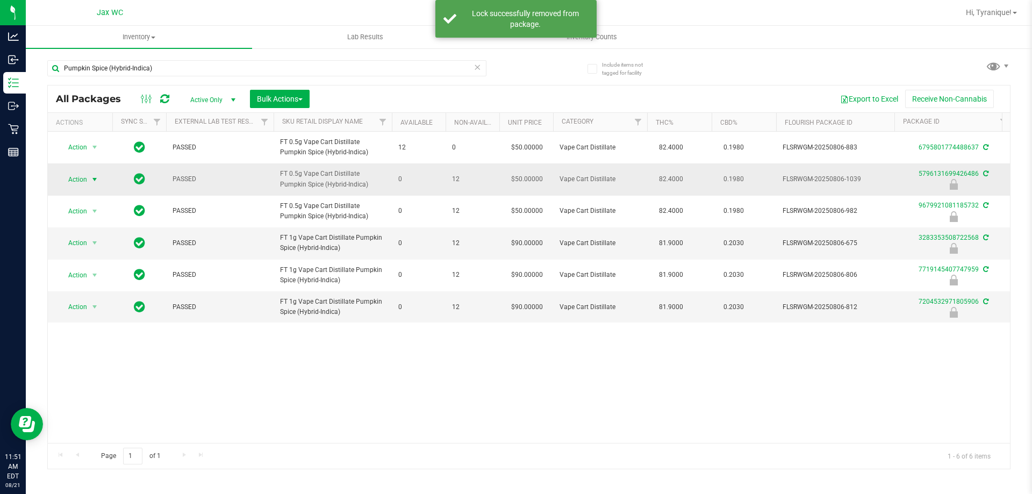
click at [76, 177] on span "Action" at bounding box center [73, 179] width 29 height 15
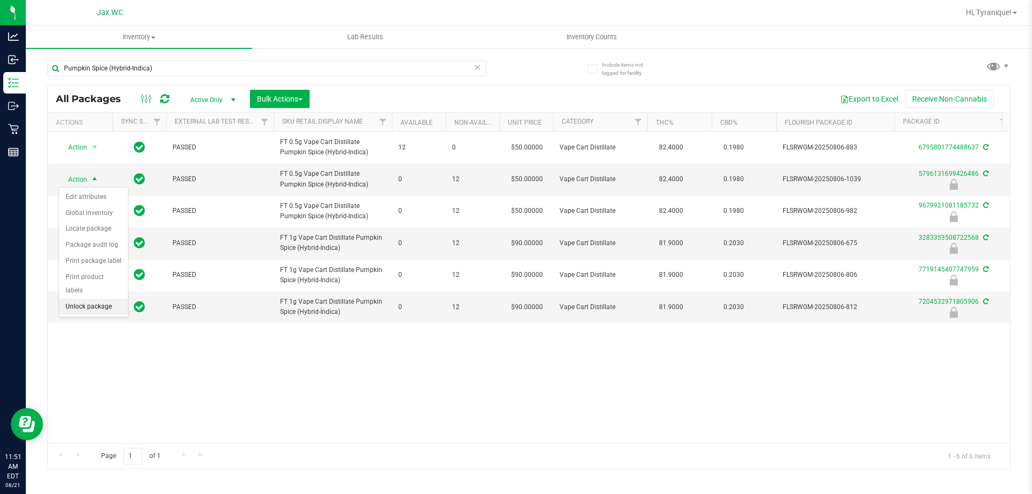
click at [99, 299] on li "Unlock package" at bounding box center [93, 307] width 69 height 16
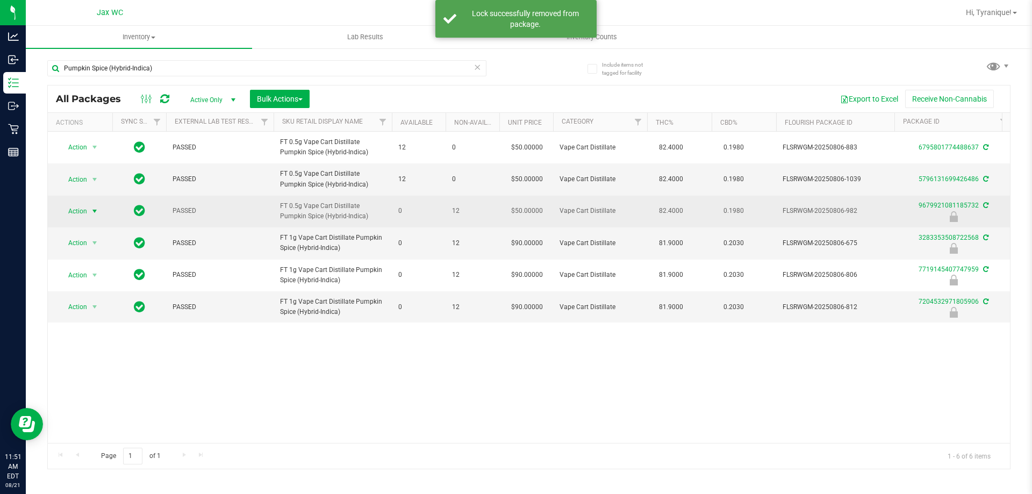
click at [85, 210] on span "Action" at bounding box center [73, 211] width 29 height 15
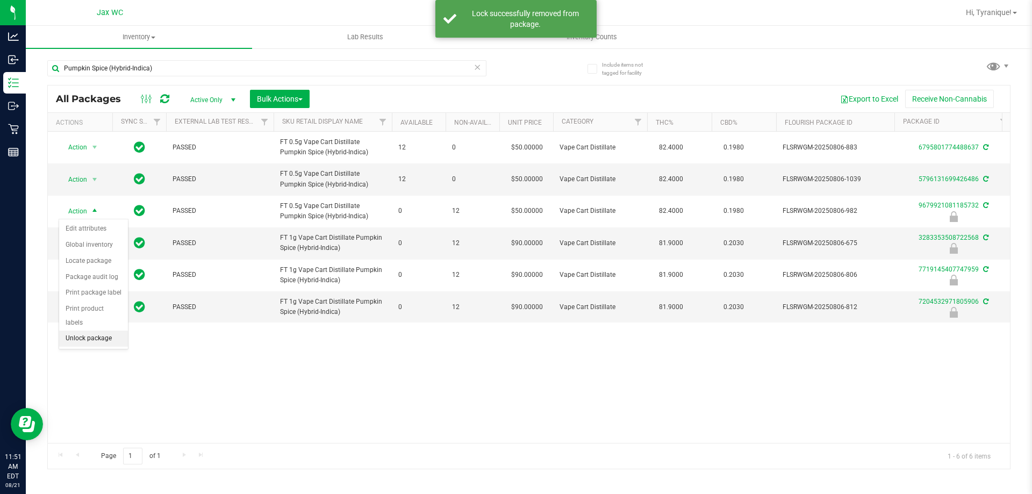
click at [92, 331] on li "Unlock package" at bounding box center [93, 339] width 69 height 16
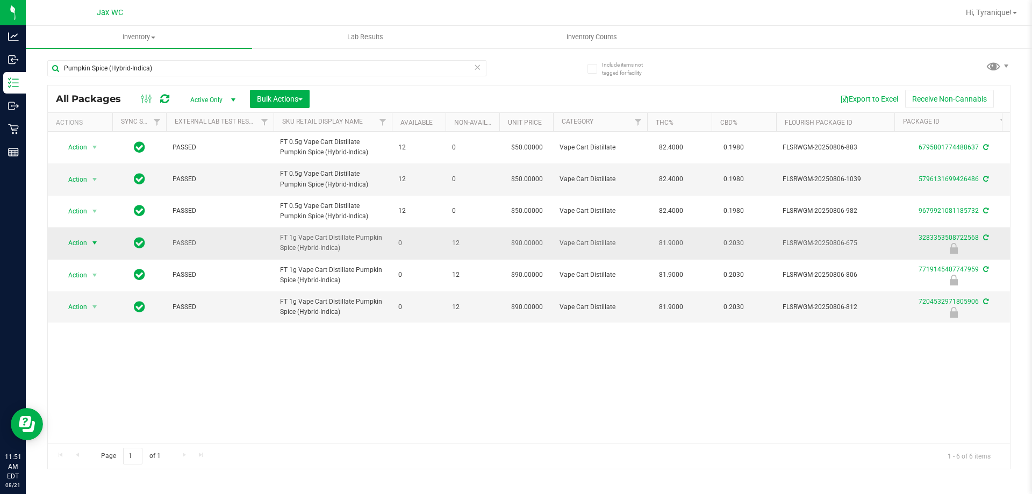
click at [85, 245] on span "Action" at bounding box center [73, 243] width 29 height 15
click at [94, 363] on li "Unlock package" at bounding box center [93, 371] width 69 height 16
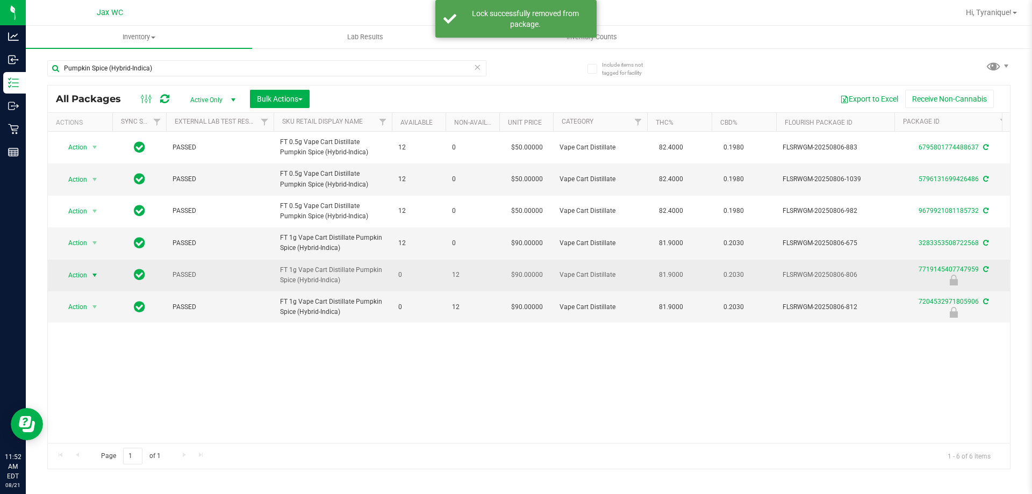
click at [84, 273] on span "Action" at bounding box center [73, 275] width 29 height 15
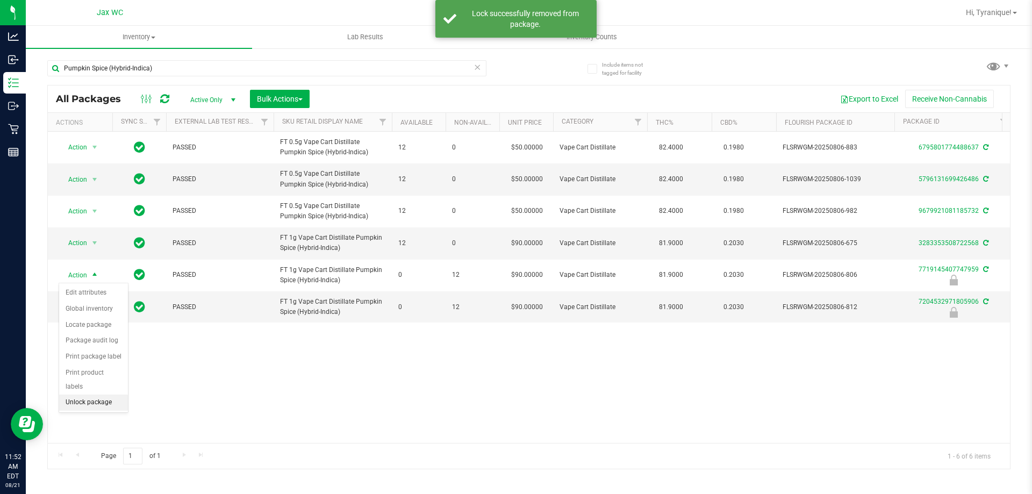
click at [119, 395] on li "Unlock package" at bounding box center [93, 403] width 69 height 16
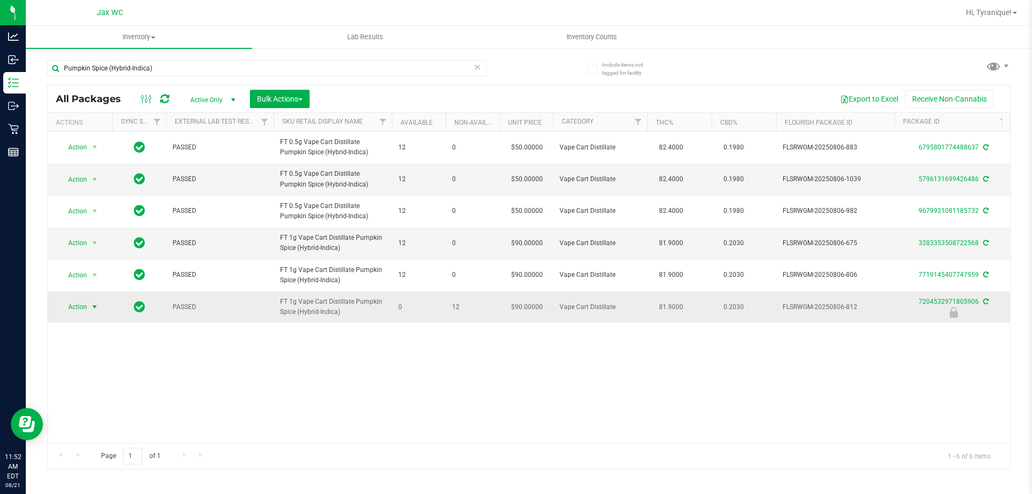
click at [87, 309] on span "Action" at bounding box center [73, 307] width 29 height 15
click at [88, 427] on li "Unlock package" at bounding box center [93, 435] width 69 height 16
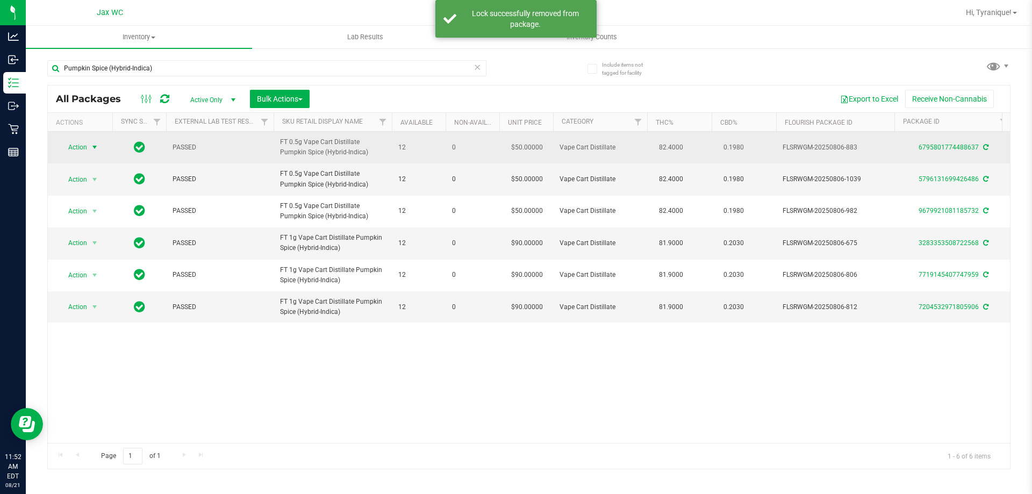
click at [77, 146] on span "Action" at bounding box center [73, 147] width 29 height 15
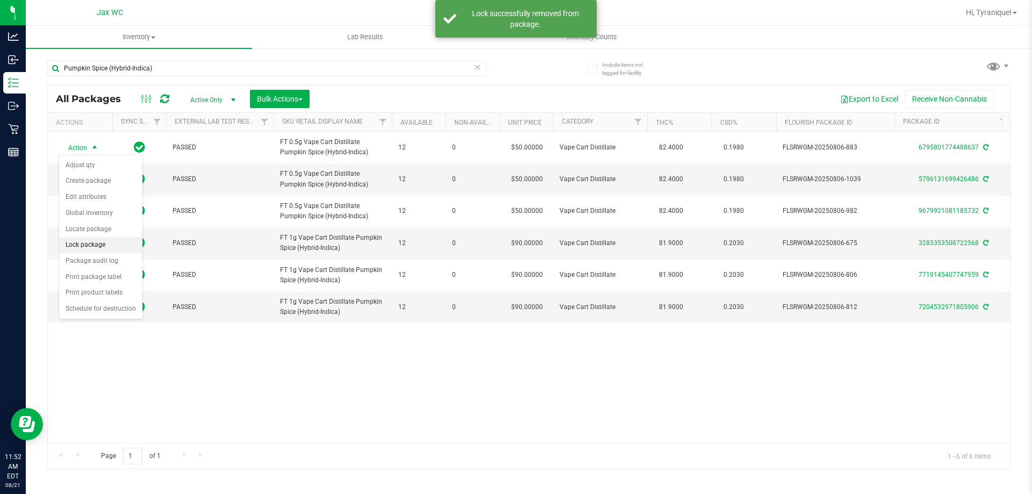
click at [89, 244] on li "Lock package" at bounding box center [100, 245] width 83 height 16
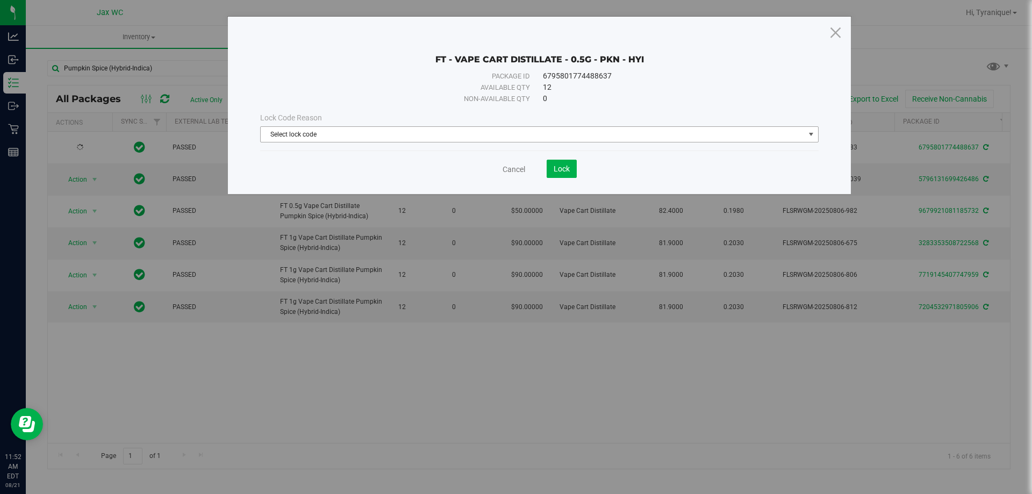
click at [309, 138] on span "Select lock code" at bounding box center [533, 134] width 544 height 15
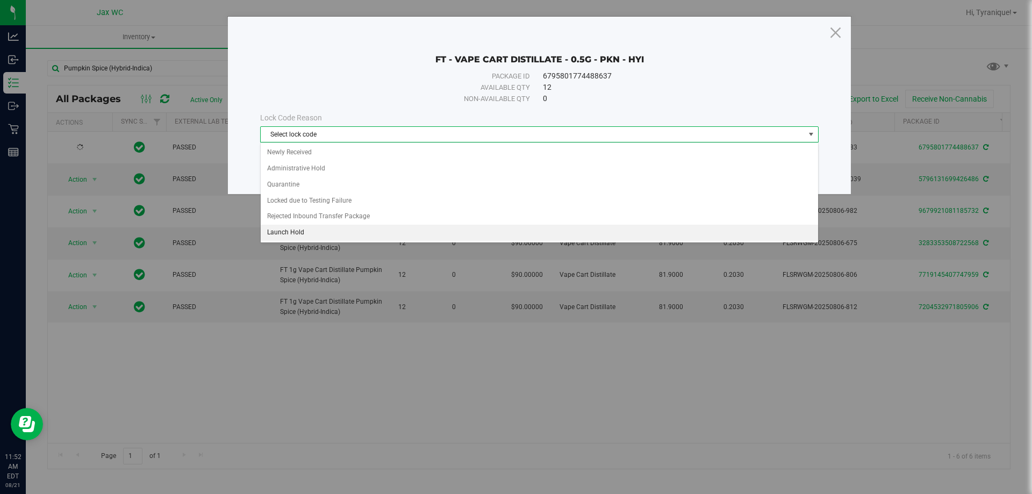
click at [285, 232] on li "Launch Hold" at bounding box center [540, 233] width 558 height 16
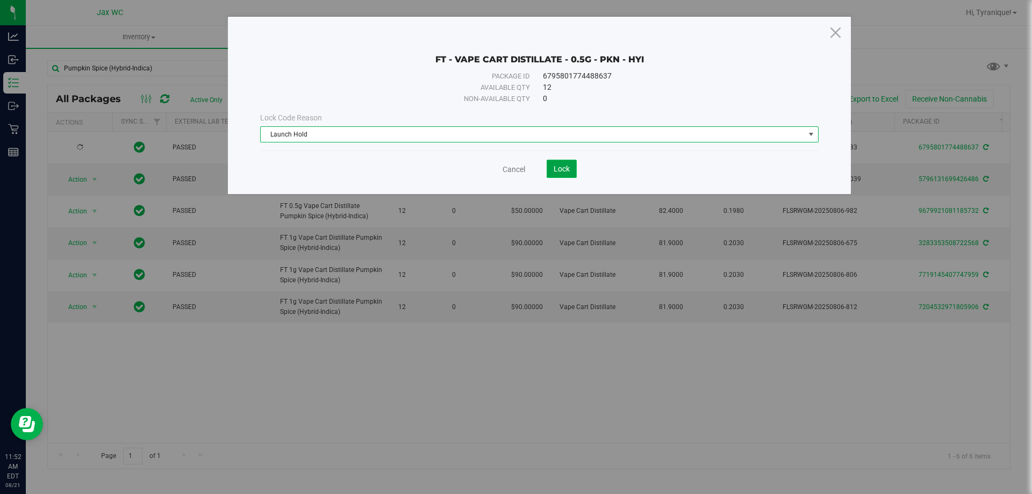
click at [550, 172] on button "Lock" at bounding box center [562, 169] width 30 height 18
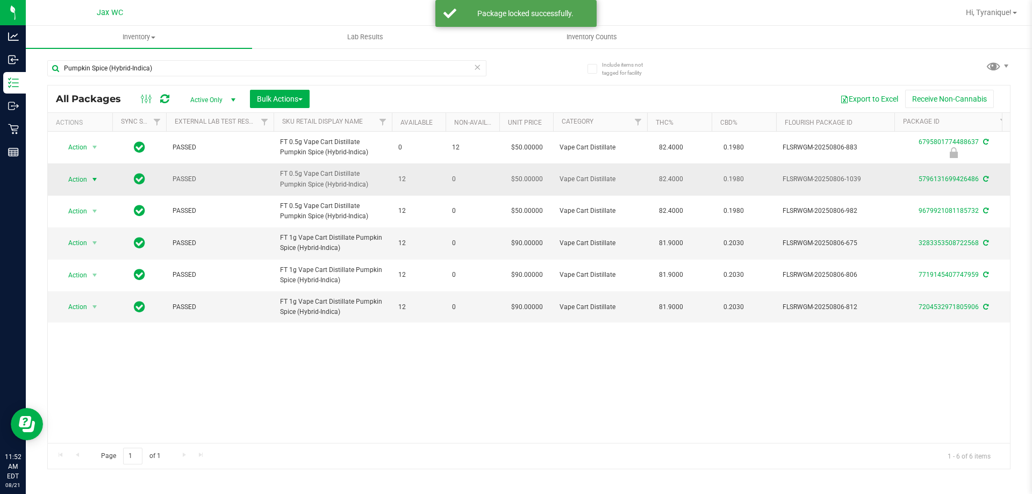
click at [91, 178] on span "select" at bounding box center [94, 179] width 9 height 9
click at [120, 281] on li "Lock package" at bounding box center [100, 277] width 83 height 16
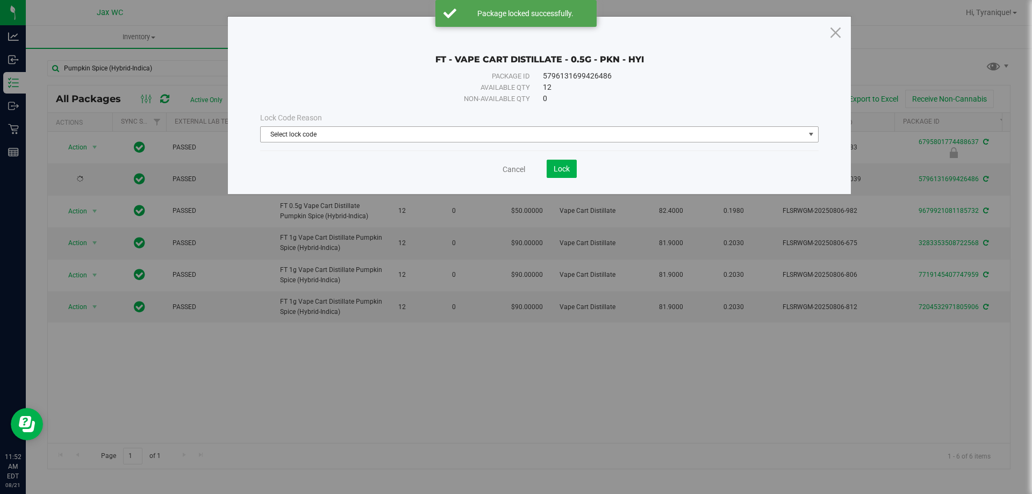
click at [338, 134] on span "Select lock code" at bounding box center [533, 134] width 544 height 15
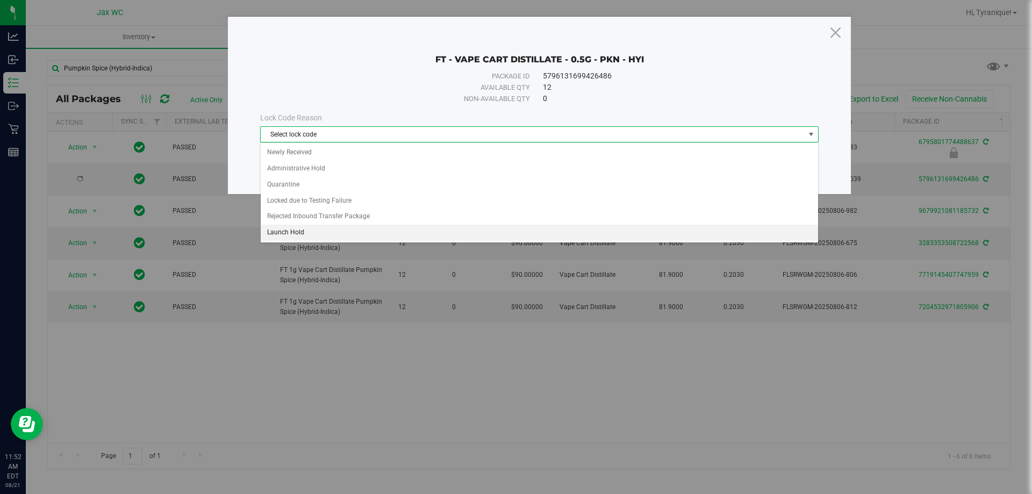
click at [313, 228] on li "Launch Hold" at bounding box center [540, 233] width 558 height 16
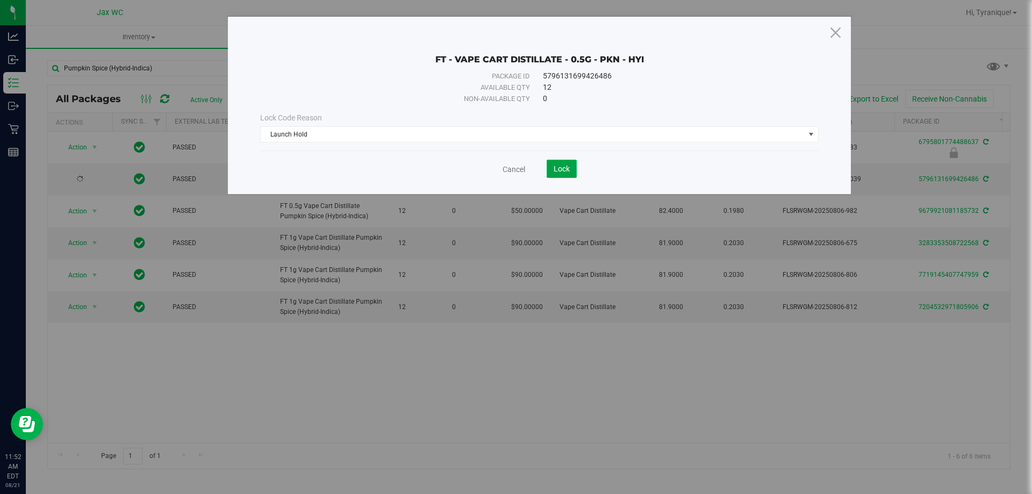
click at [552, 168] on button "Lock" at bounding box center [562, 169] width 30 height 18
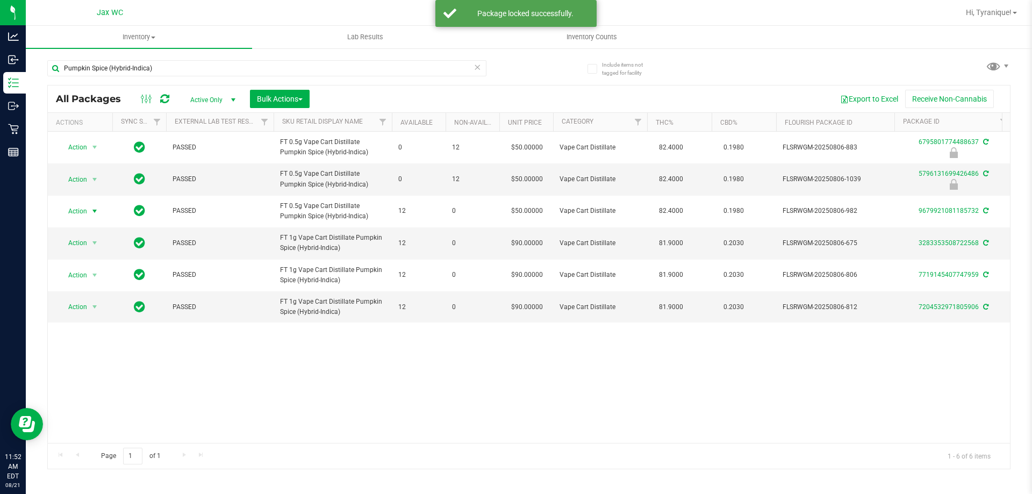
click at [85, 210] on span "Action" at bounding box center [73, 211] width 29 height 15
click at [90, 311] on li "Lock package" at bounding box center [100, 309] width 83 height 16
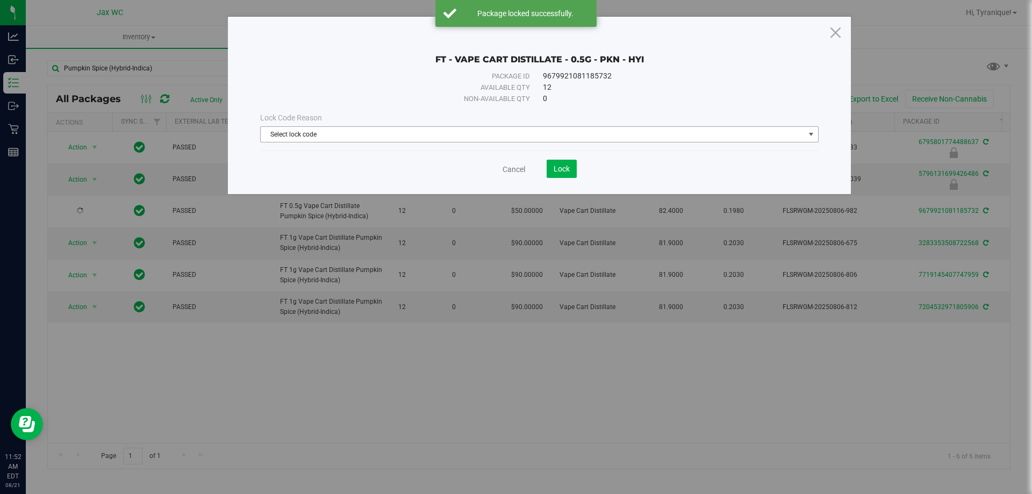
click at [340, 137] on span "Select lock code" at bounding box center [533, 134] width 544 height 15
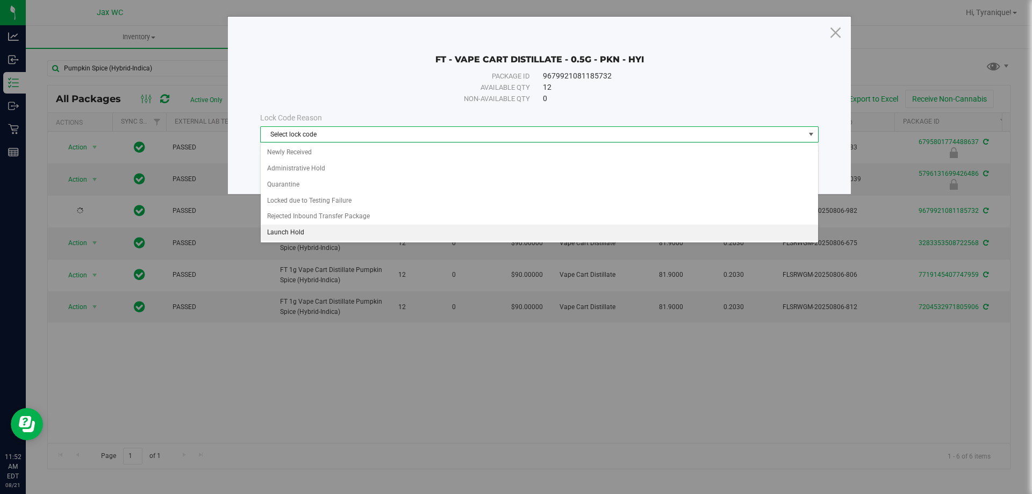
drag, startPoint x: 309, startPoint y: 231, endPoint x: 320, endPoint y: 224, distance: 13.5
click at [308, 230] on li "Launch Hold" at bounding box center [540, 233] width 558 height 16
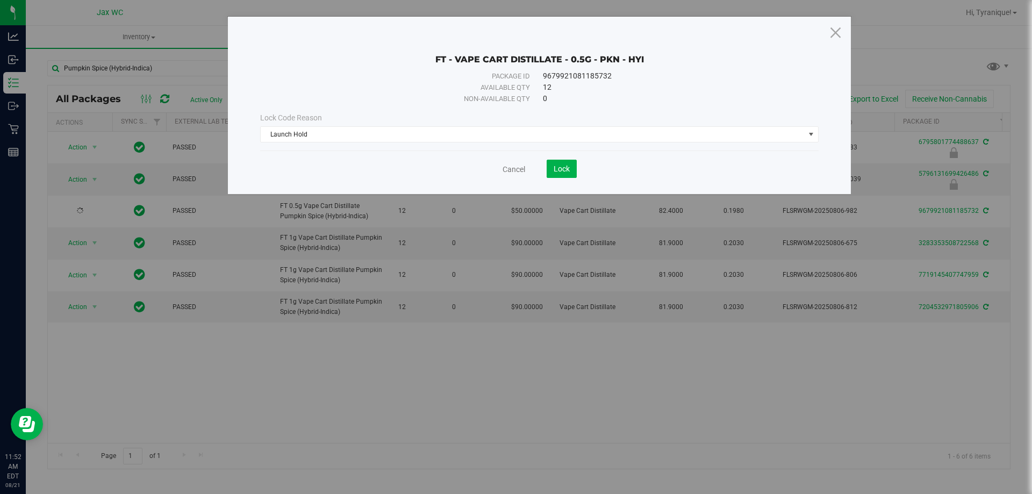
click at [546, 174] on save-button "Lock" at bounding box center [551, 169] width 52 height 18
click at [554, 168] on span "Lock" at bounding box center [562, 169] width 16 height 9
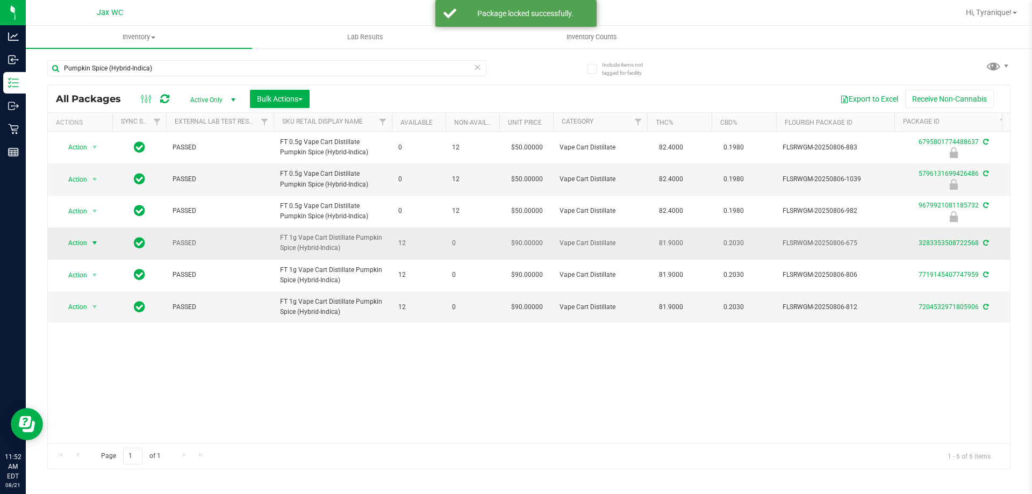
click at [95, 245] on span "select" at bounding box center [94, 243] width 9 height 9
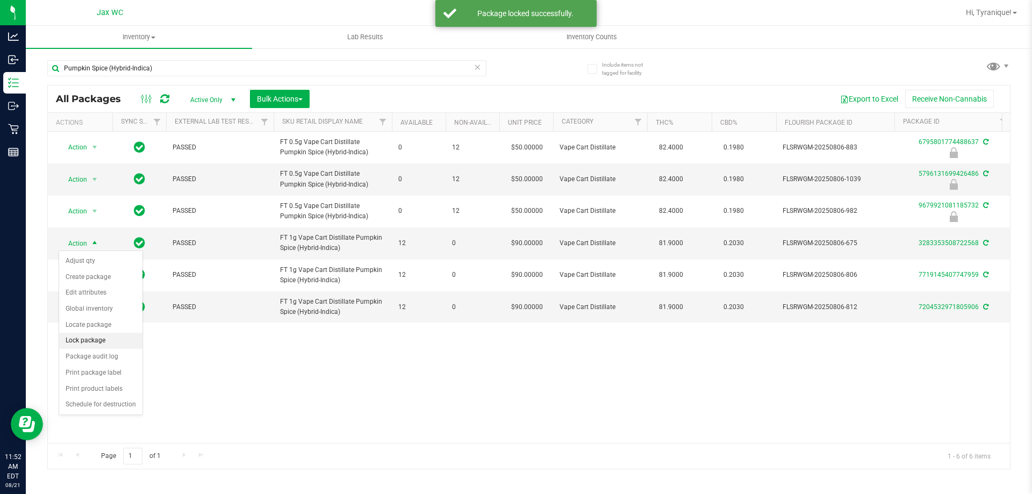
click at [106, 337] on li "Lock package" at bounding box center [100, 341] width 83 height 16
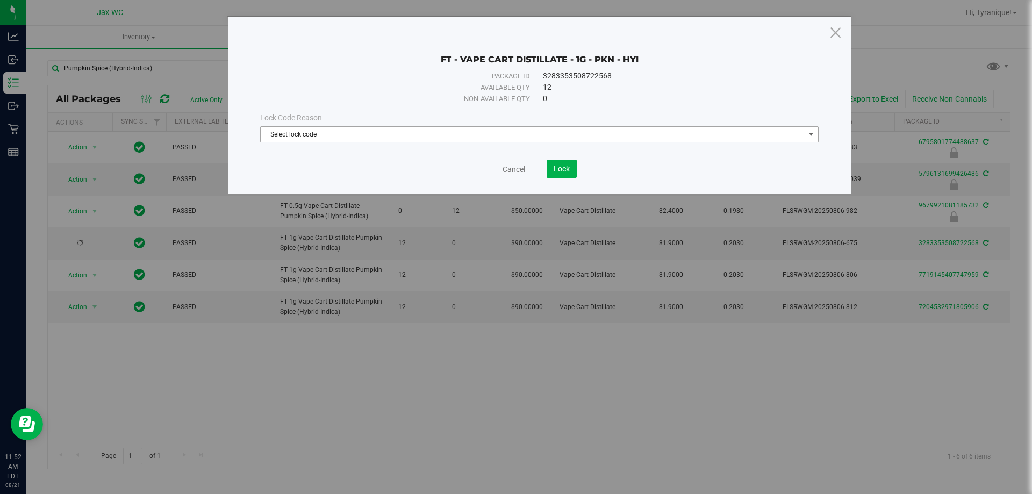
click at [459, 137] on span "Select lock code" at bounding box center [533, 134] width 544 height 15
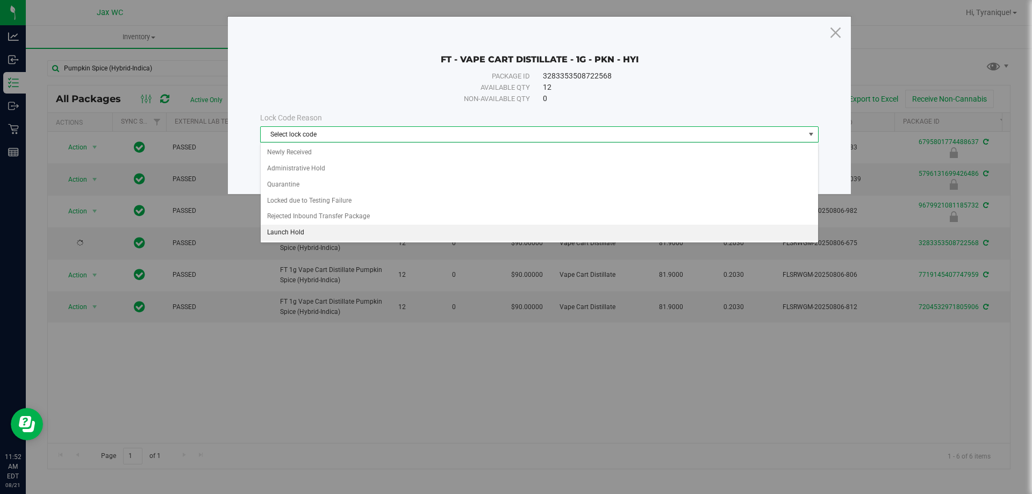
click at [348, 227] on li "Launch Hold" at bounding box center [540, 233] width 558 height 16
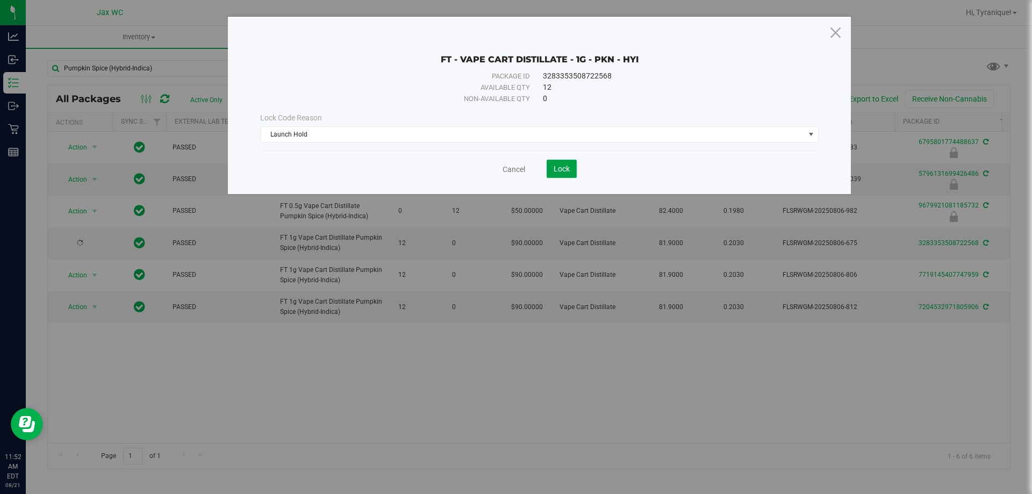
click at [562, 167] on span "Lock" at bounding box center [562, 169] width 16 height 9
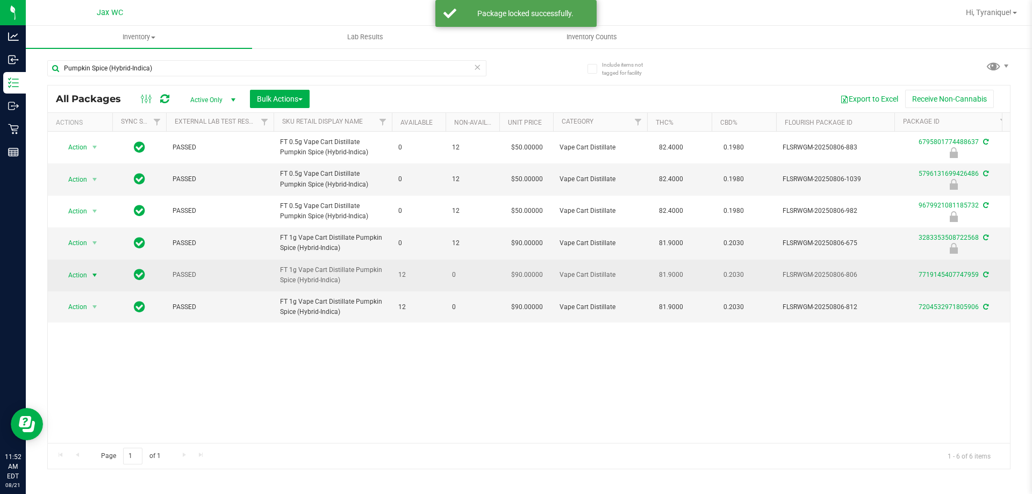
click at [80, 276] on span "Action" at bounding box center [73, 275] width 29 height 15
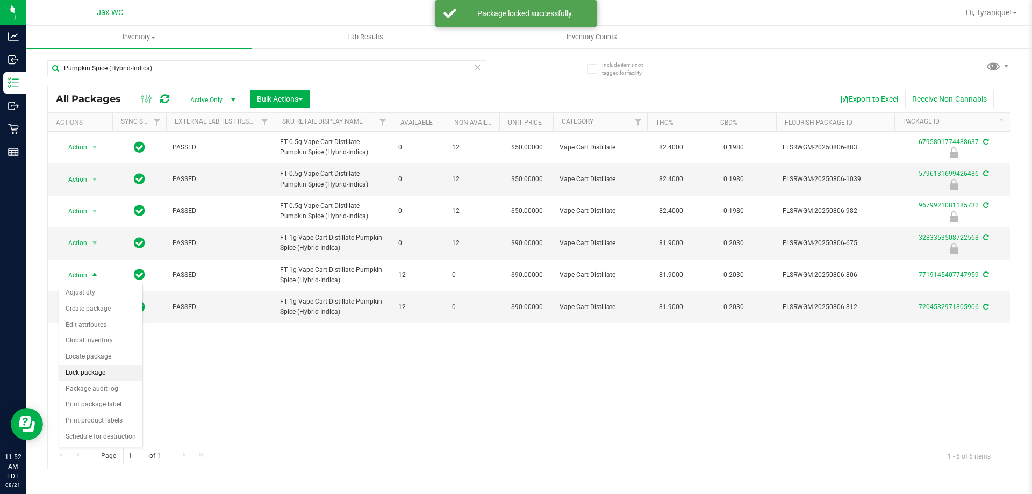
click at [98, 372] on li "Lock package" at bounding box center [100, 373] width 83 height 16
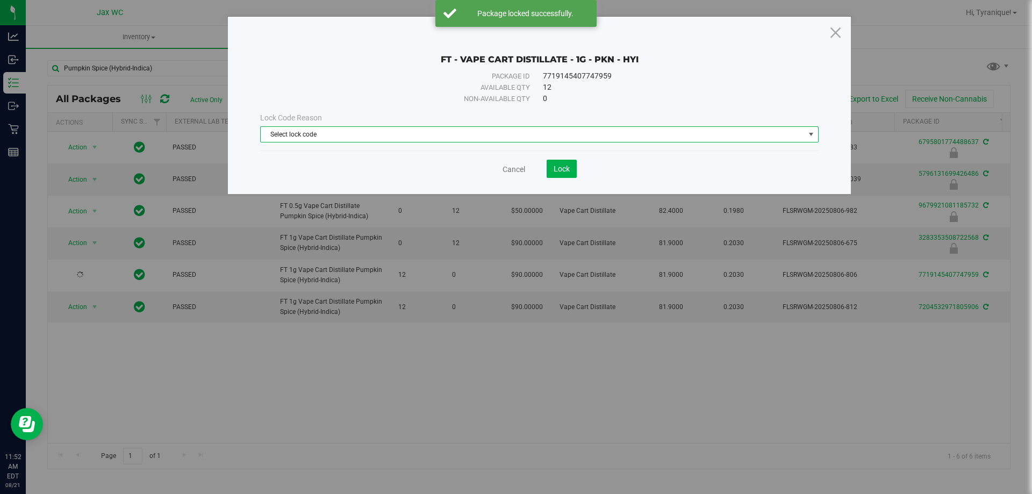
click at [329, 139] on span "Select lock code" at bounding box center [533, 134] width 544 height 15
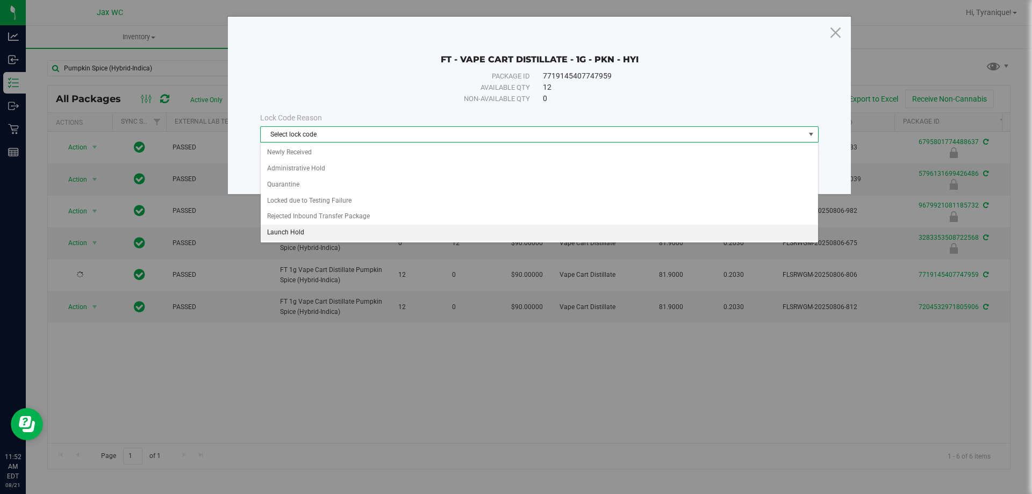
click at [304, 233] on li "Launch Hold" at bounding box center [540, 233] width 558 height 16
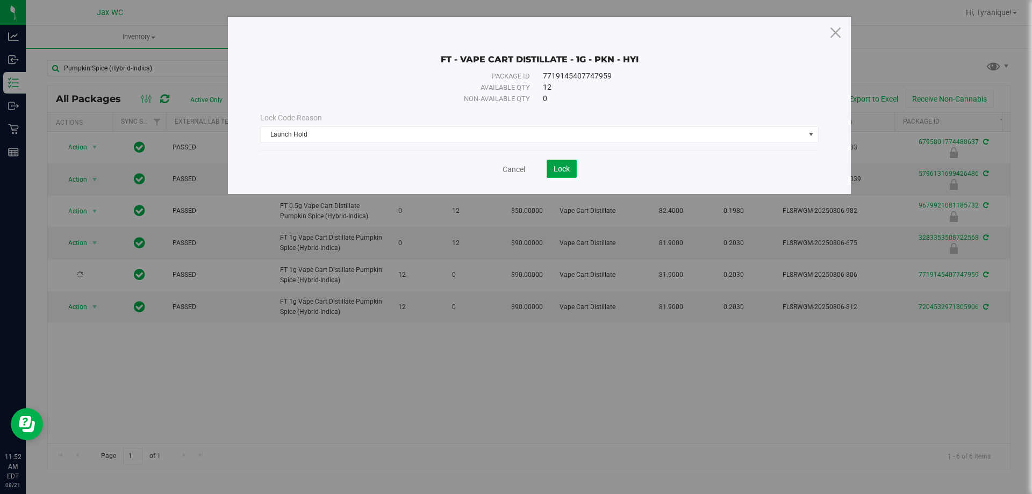
click at [567, 174] on button "Lock" at bounding box center [562, 169] width 30 height 18
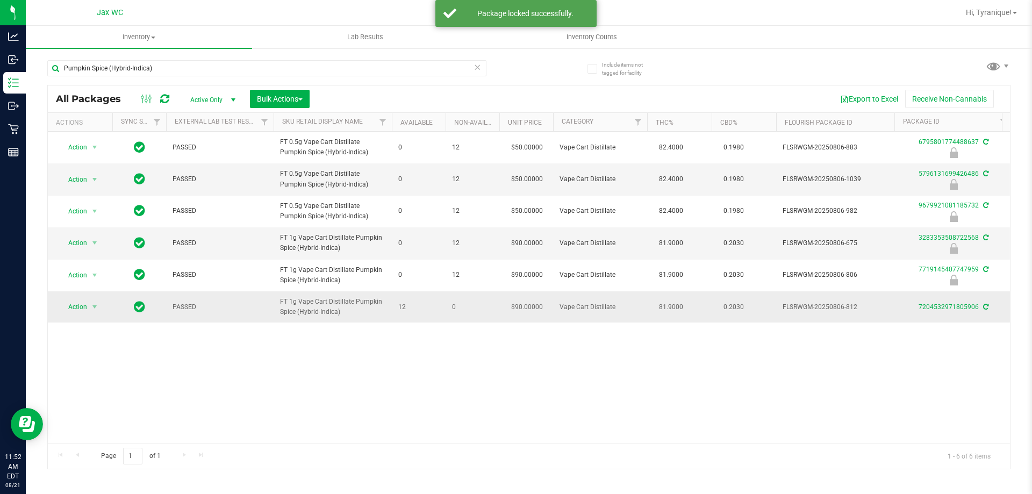
drag, startPoint x: 84, startPoint y: 315, endPoint x: 82, endPoint y: 308, distance: 7.2
click at [83, 315] on td "Action Action Adjust qty Create package Edit attributes Global inventory Locate…" at bounding box center [80, 306] width 65 height 31
click at [81, 304] on span "Action" at bounding box center [73, 307] width 29 height 15
click at [93, 404] on li "Lock package" at bounding box center [100, 405] width 83 height 16
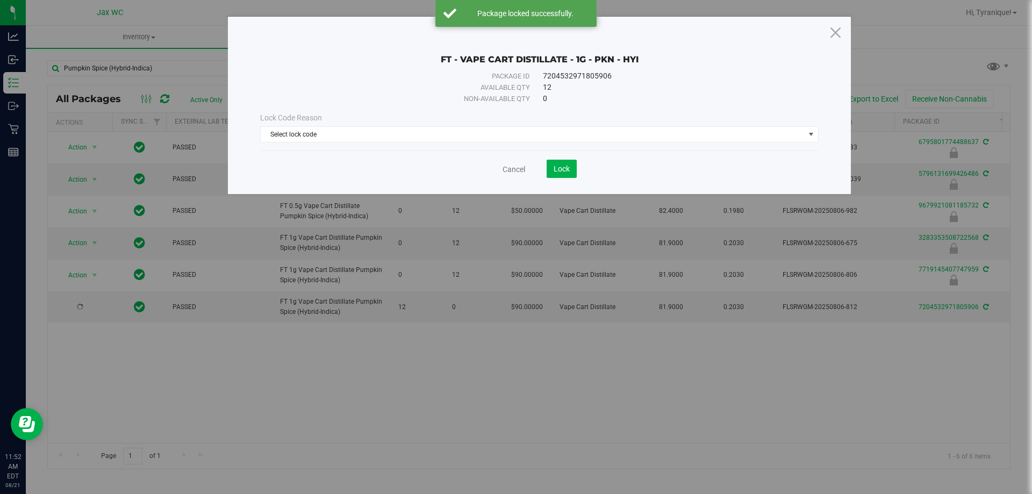
click at [301, 122] on span "Lock Code Reason" at bounding box center [291, 117] width 62 height 9
click at [303, 133] on span "Select lock code" at bounding box center [533, 134] width 544 height 15
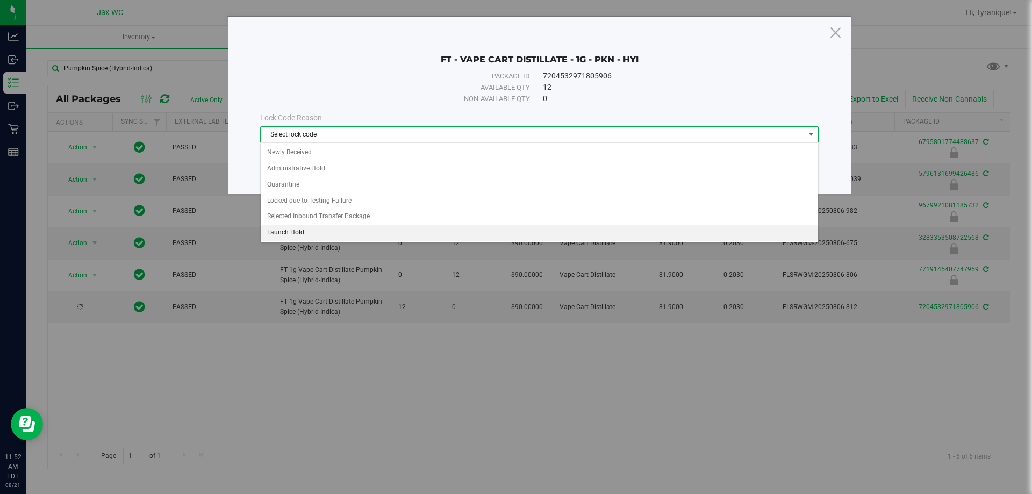
click at [311, 228] on li "Launch Hold" at bounding box center [540, 233] width 558 height 16
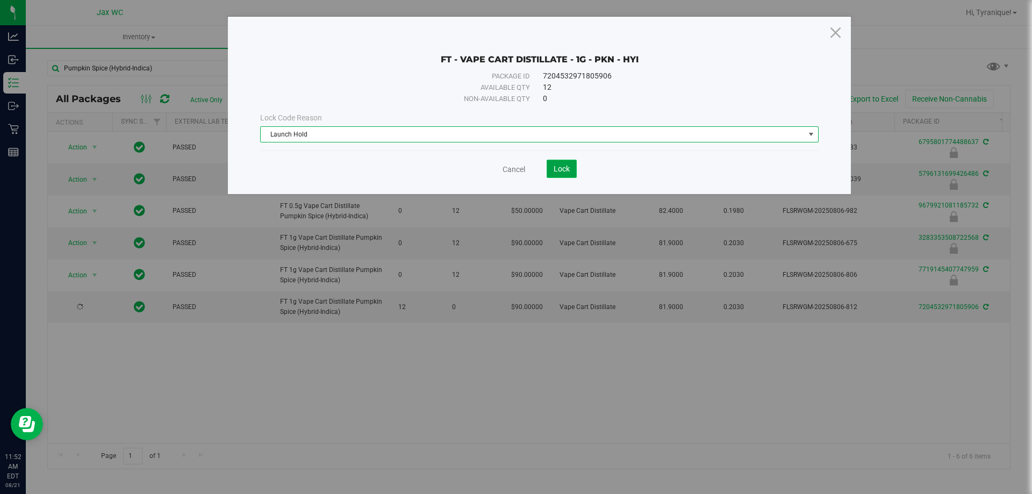
click at [557, 165] on span "Lock" at bounding box center [562, 169] width 16 height 9
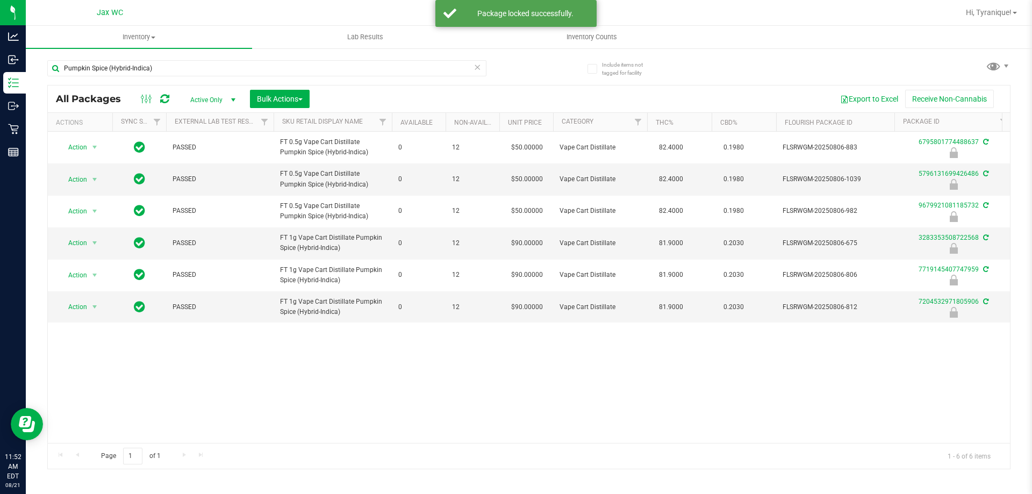
click at [477, 67] on icon at bounding box center [478, 66] width 8 height 13
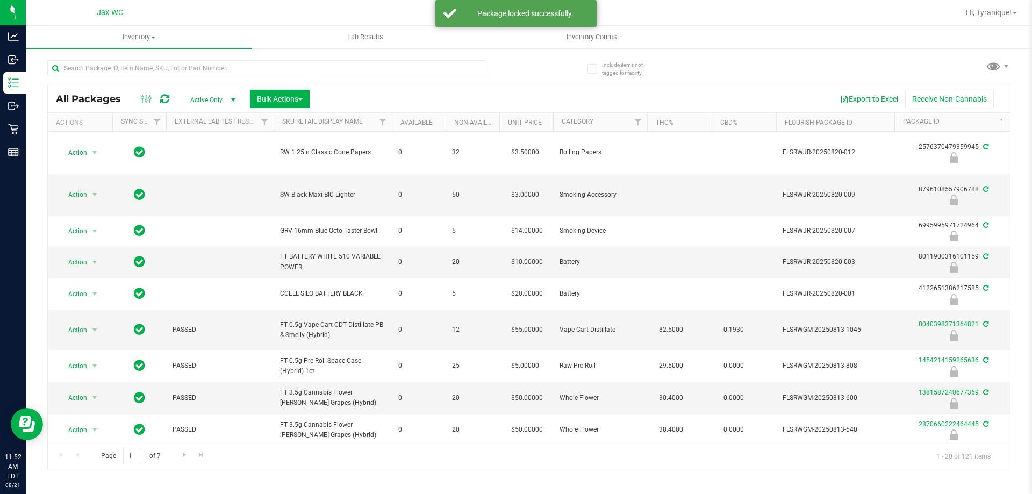
scroll to position [370, 0]
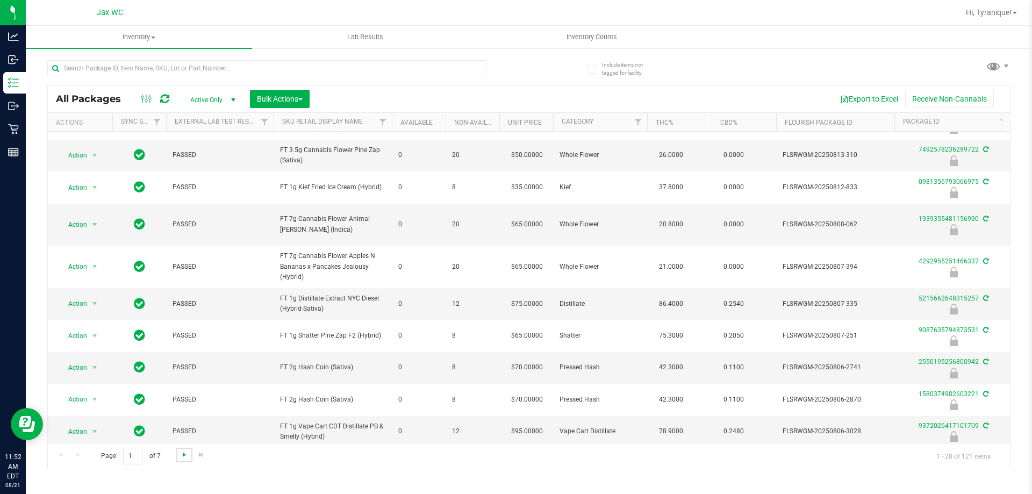
click at [183, 457] on span "Go to the next page" at bounding box center [184, 455] width 9 height 9
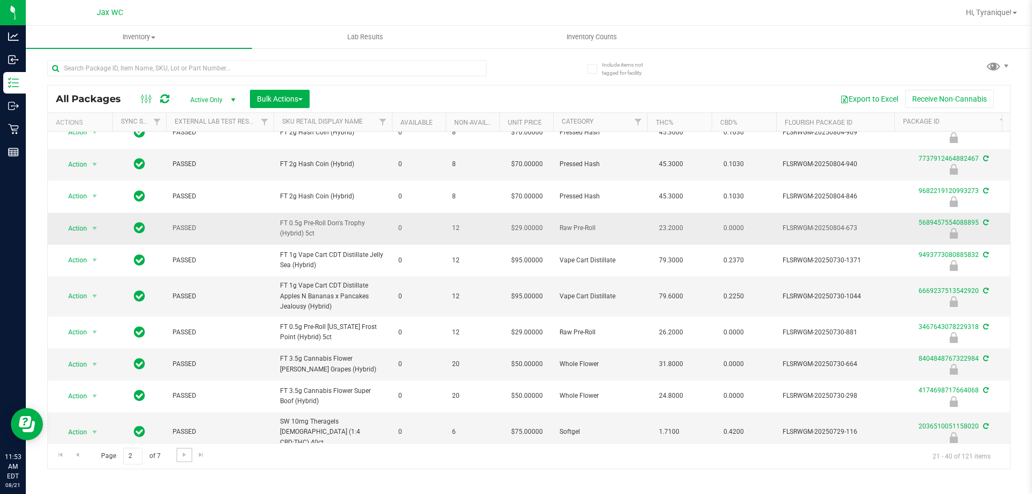
scroll to position [352, 0]
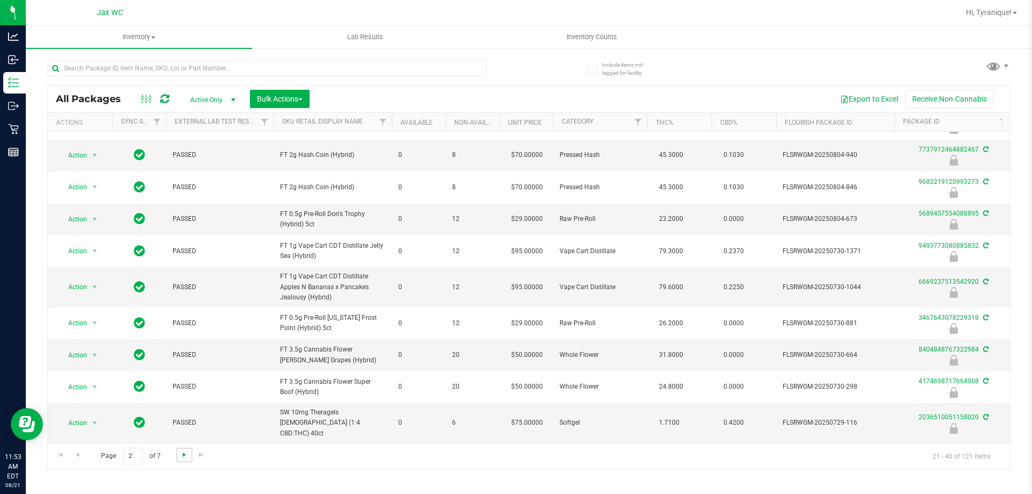
click at [182, 453] on span "Go to the next page" at bounding box center [184, 455] width 9 height 9
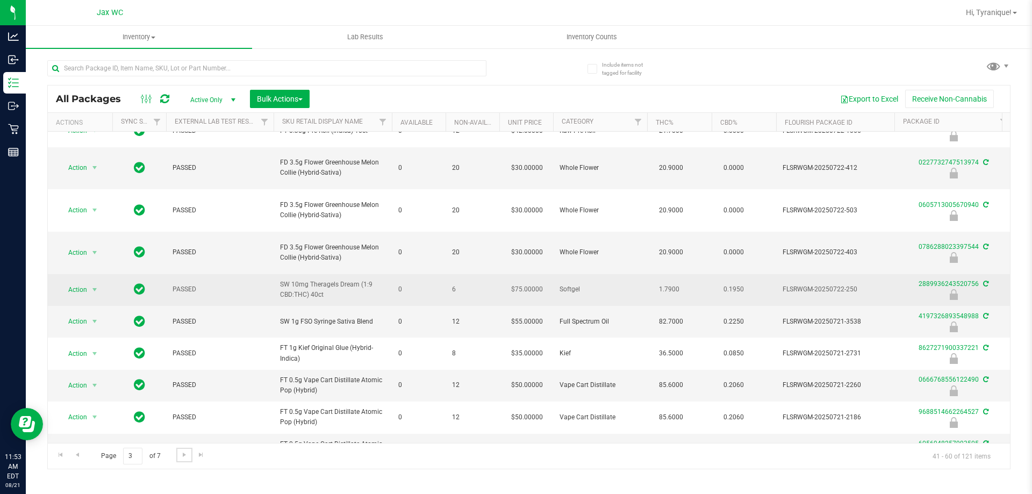
scroll to position [354, 0]
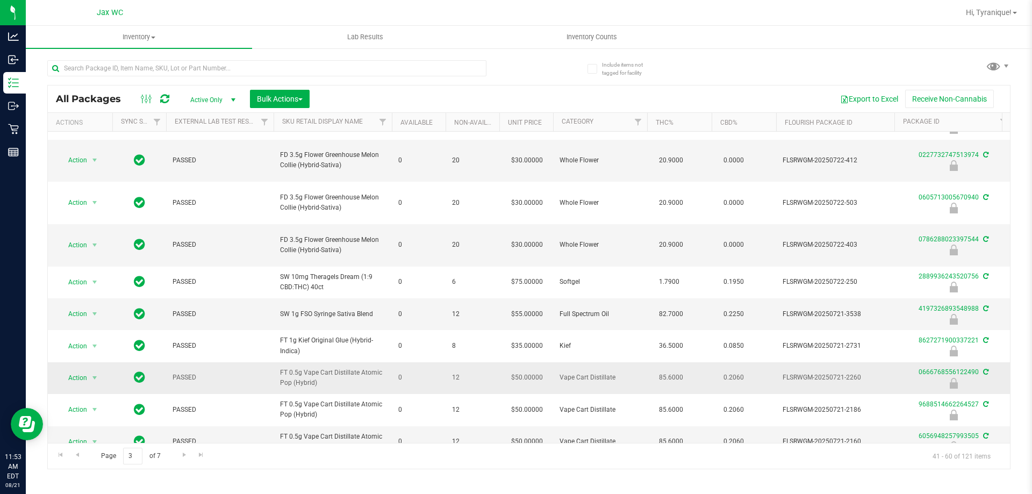
click at [308, 368] on span "FT 0.5g Vape Cart Distillate Atomic Pop (Hybrid)" at bounding box center [332, 378] width 105 height 20
click at [365, 368] on span "FT 0.5g Vape Cart Distillate Atomic Pop (Hybrid)" at bounding box center [332, 378] width 105 height 20
click at [364, 368] on span "FT 0.5g Vape Cart Distillate Atomic Pop (Hybrid)" at bounding box center [332, 378] width 105 height 20
drag, startPoint x: 359, startPoint y: 348, endPoint x: 315, endPoint y: 362, distance: 46.3
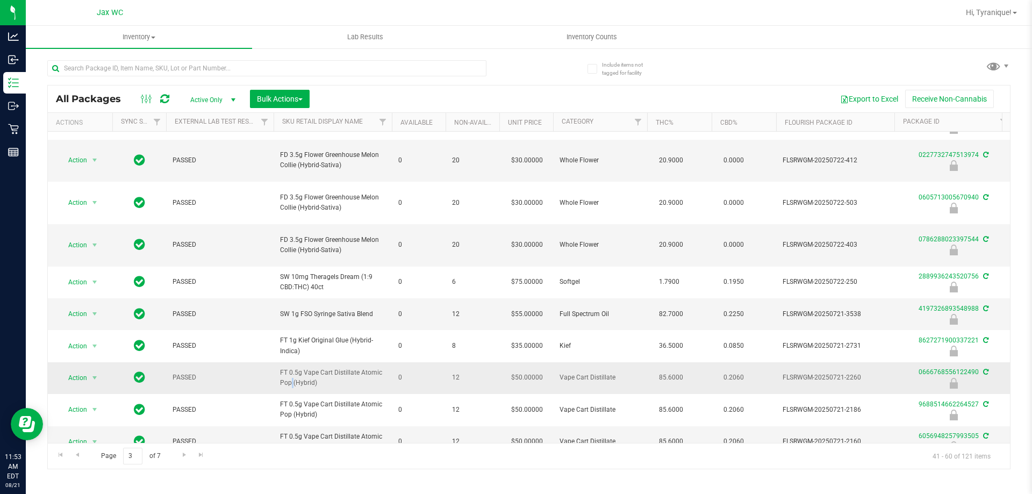
click at [315, 368] on span "FT 0.5g Vape Cart Distillate Atomic Pop (Hybrid)" at bounding box center [332, 378] width 105 height 20
copy span "Atomic Pop (Hybrid)"
paste input "Atomic Pop (Hybrid)"
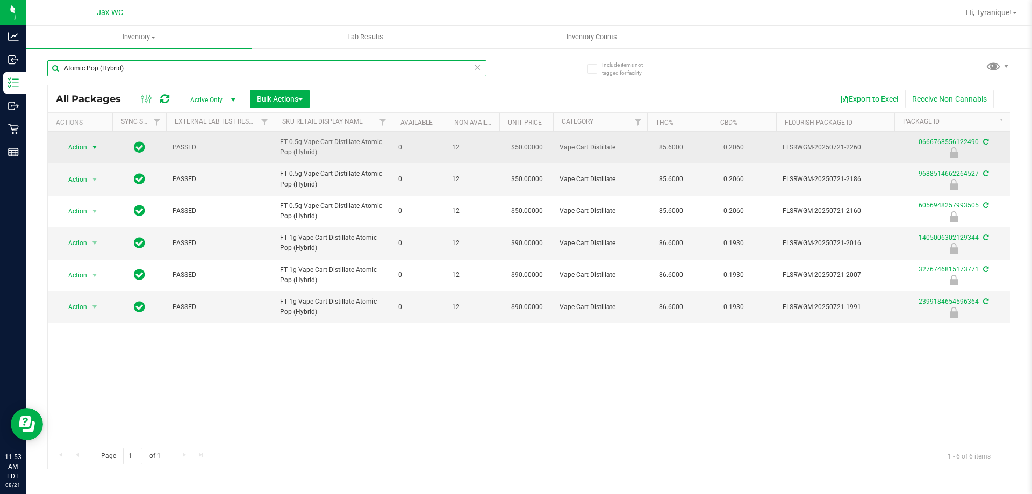
type input "Atomic Pop (Hybrid)"
click at [90, 145] on span "select" at bounding box center [94, 147] width 9 height 9
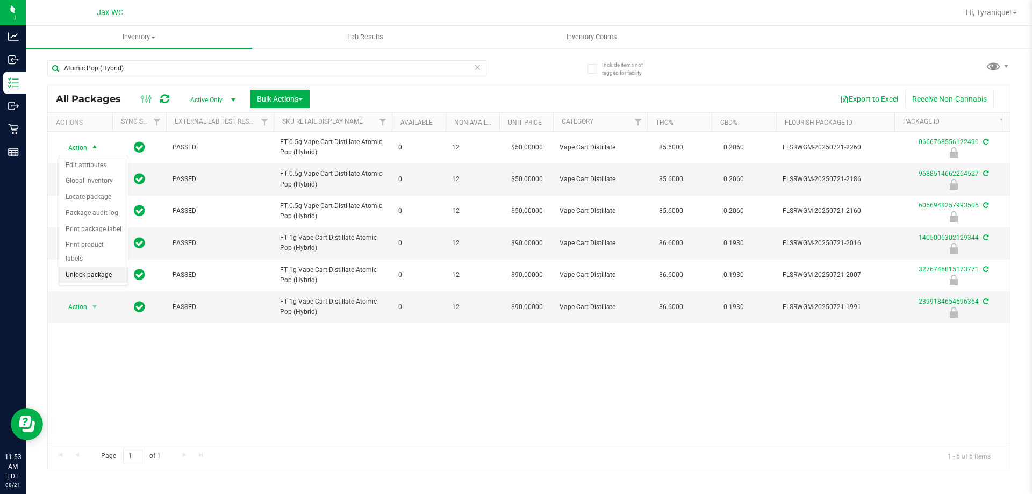
click at [99, 267] on li "Unlock package" at bounding box center [93, 275] width 69 height 16
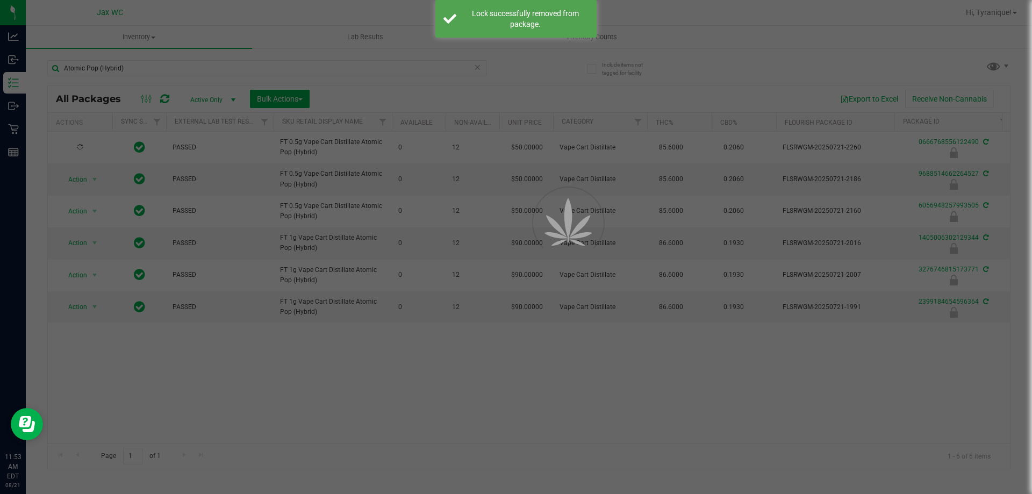
click at [83, 177] on div at bounding box center [516, 247] width 1032 height 494
click at [83, 175] on div at bounding box center [516, 247] width 1032 height 494
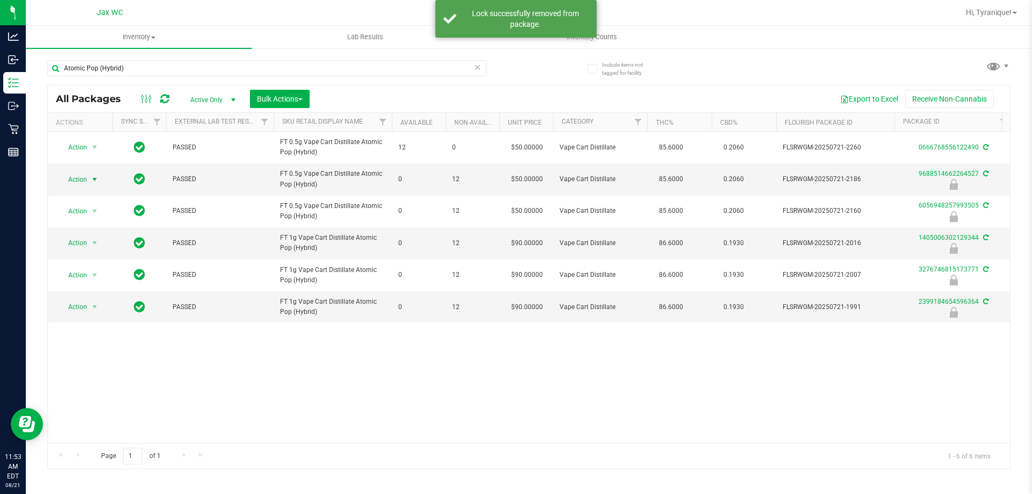
click at [80, 178] on span "Action" at bounding box center [73, 179] width 29 height 15
click at [110, 300] on li "Unlock package" at bounding box center [93, 307] width 69 height 16
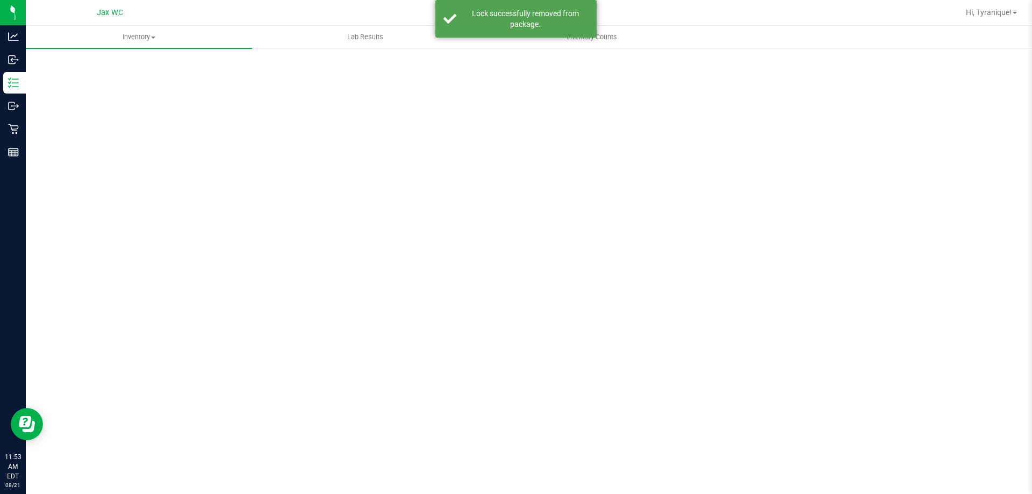
click at [90, 218] on div "Scan Packages 0" at bounding box center [529, 215] width 964 height 315
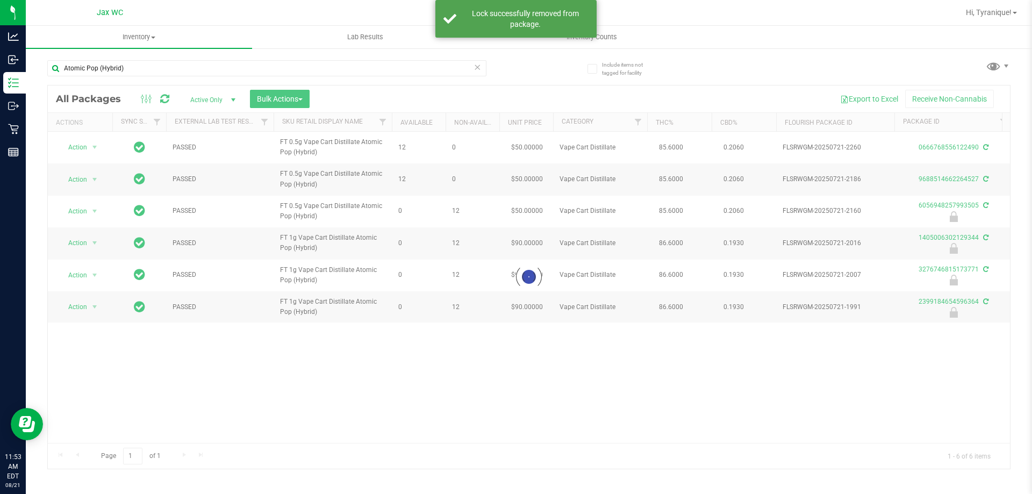
click at [84, 211] on div at bounding box center [529, 276] width 962 height 383
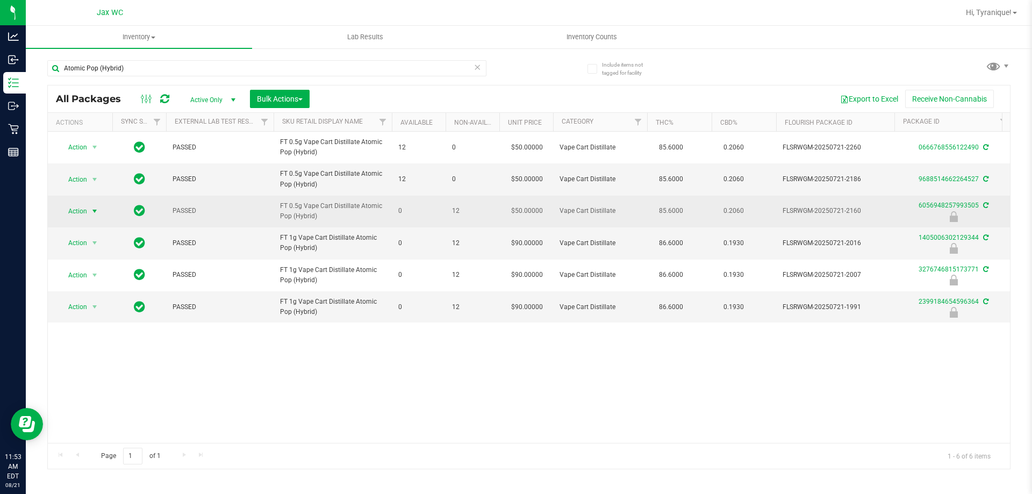
click at [82, 210] on span "Action" at bounding box center [73, 211] width 29 height 15
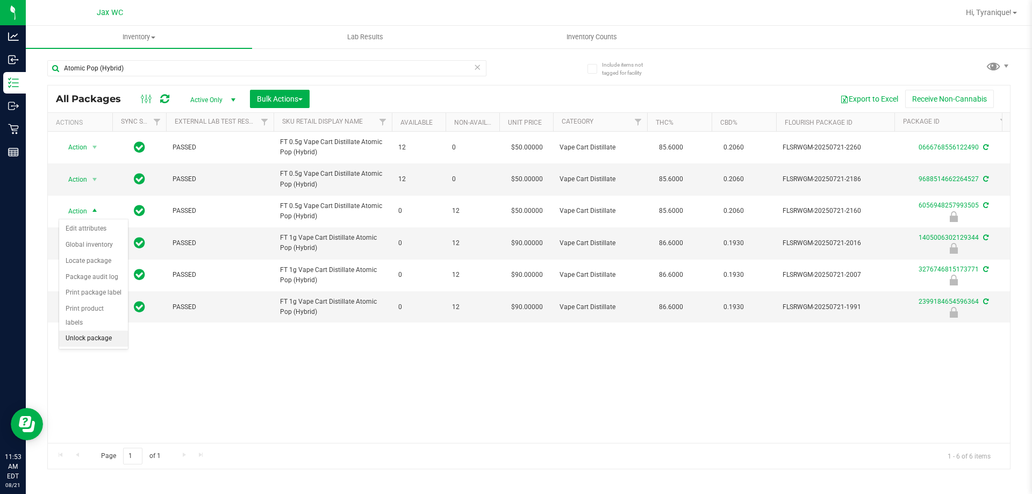
click at [111, 331] on li "Unlock package" at bounding box center [93, 339] width 69 height 16
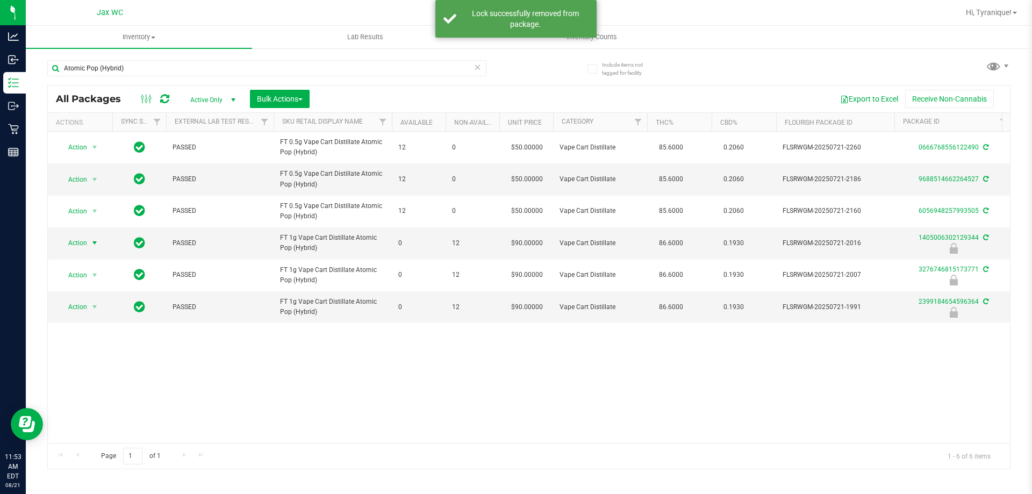
click at [84, 243] on span "Action" at bounding box center [73, 243] width 29 height 15
click at [82, 363] on li "Unlock package" at bounding box center [93, 371] width 69 height 16
click at [85, 277] on span "Action" at bounding box center [73, 275] width 29 height 15
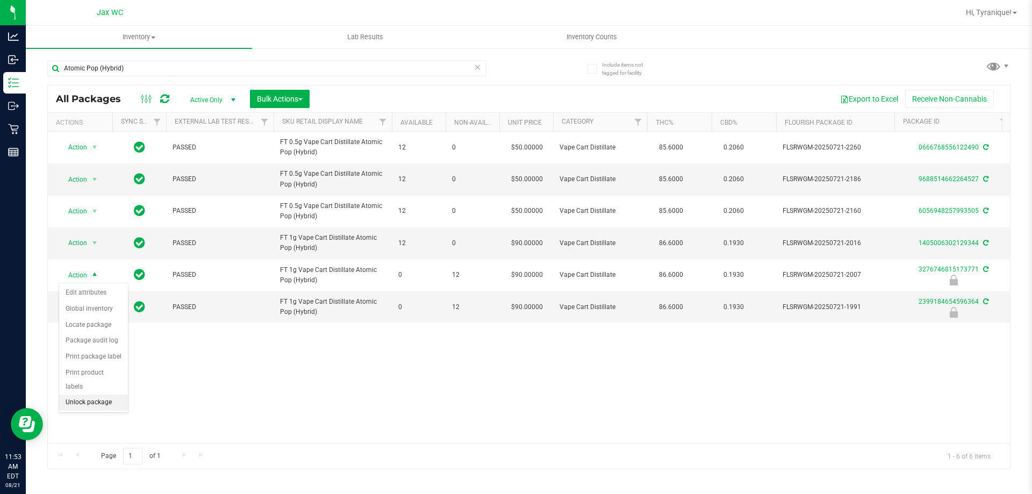
click at [86, 395] on li "Unlock package" at bounding box center [93, 403] width 69 height 16
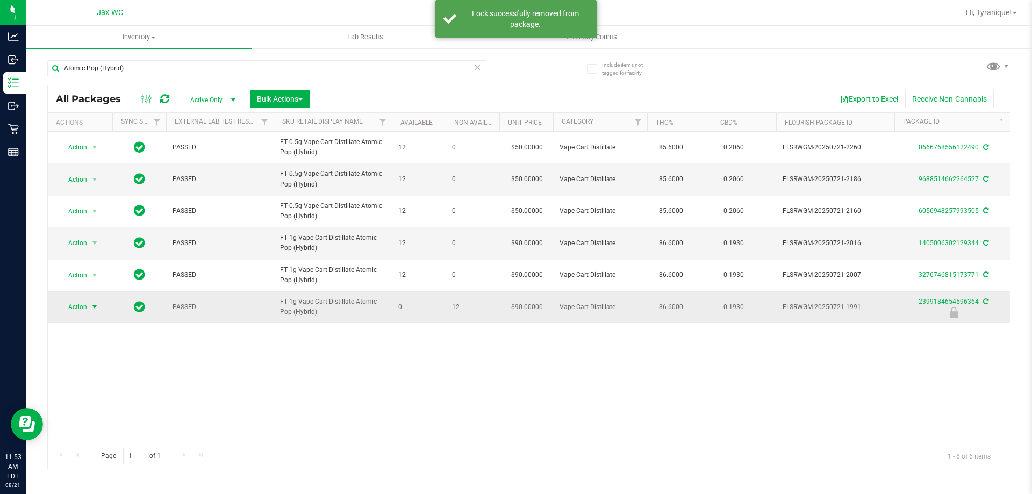
click at [85, 310] on span "Action" at bounding box center [73, 307] width 29 height 15
click at [92, 427] on li "Unlock package" at bounding box center [93, 435] width 69 height 16
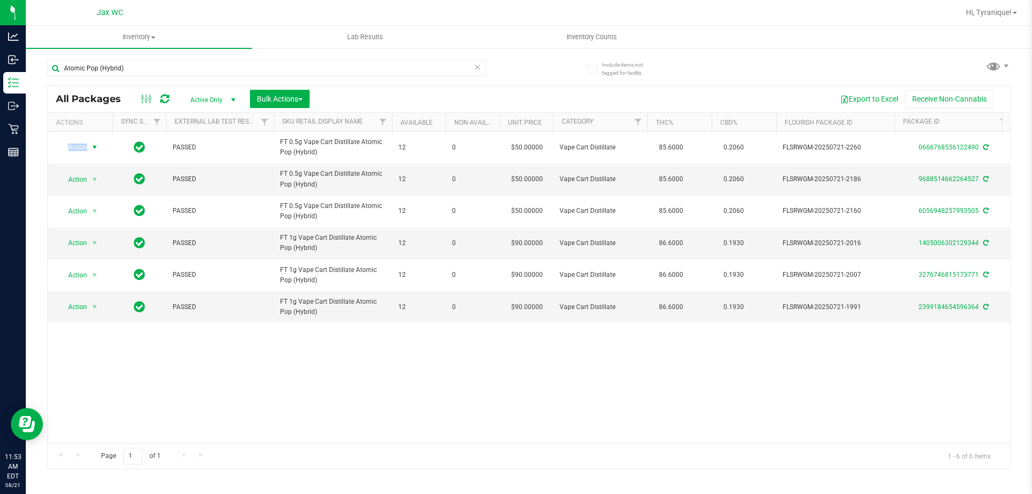
click at [82, 147] on span "Action" at bounding box center [73, 147] width 29 height 15
click at [91, 247] on li "Lock package" at bounding box center [100, 245] width 83 height 16
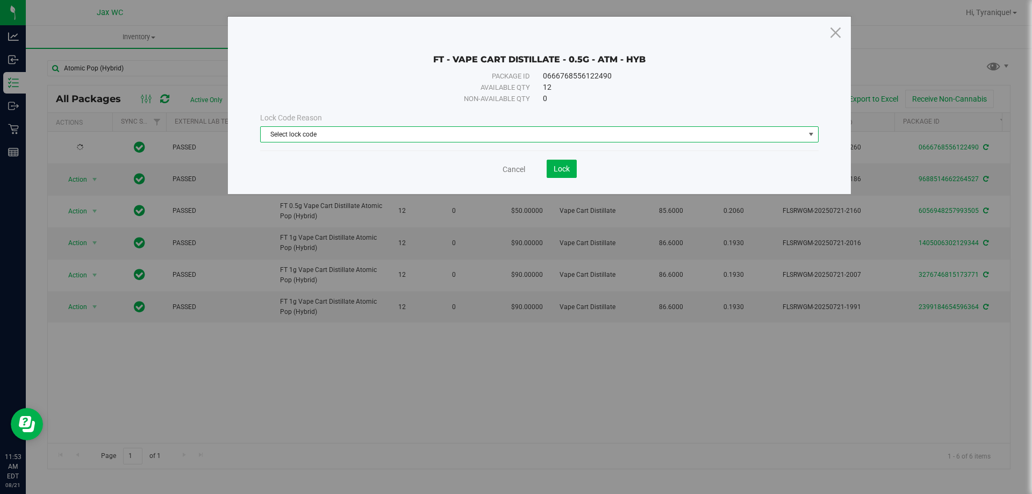
click at [377, 142] on span "Select lock code" at bounding box center [539, 134] width 559 height 16
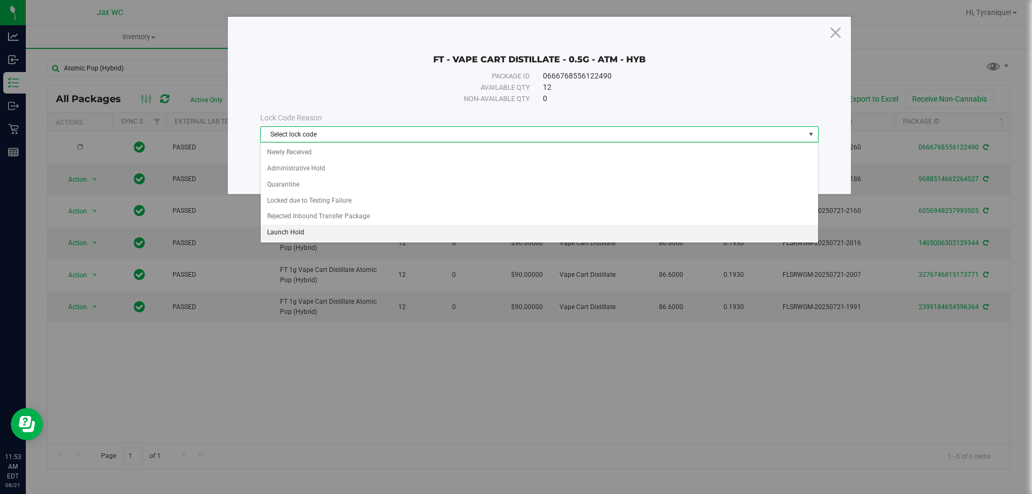
click at [331, 229] on li "Launch Hold" at bounding box center [540, 233] width 558 height 16
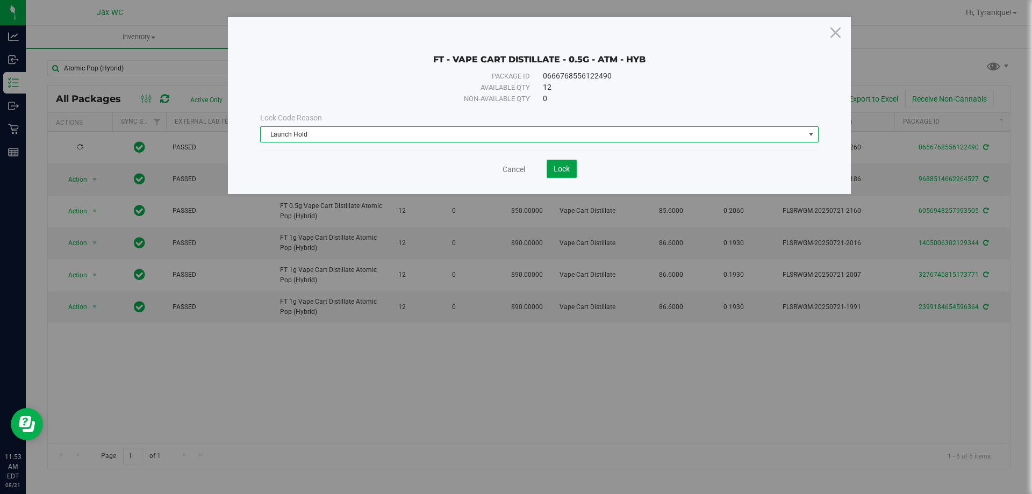
click at [568, 172] on span "Lock" at bounding box center [562, 169] width 16 height 9
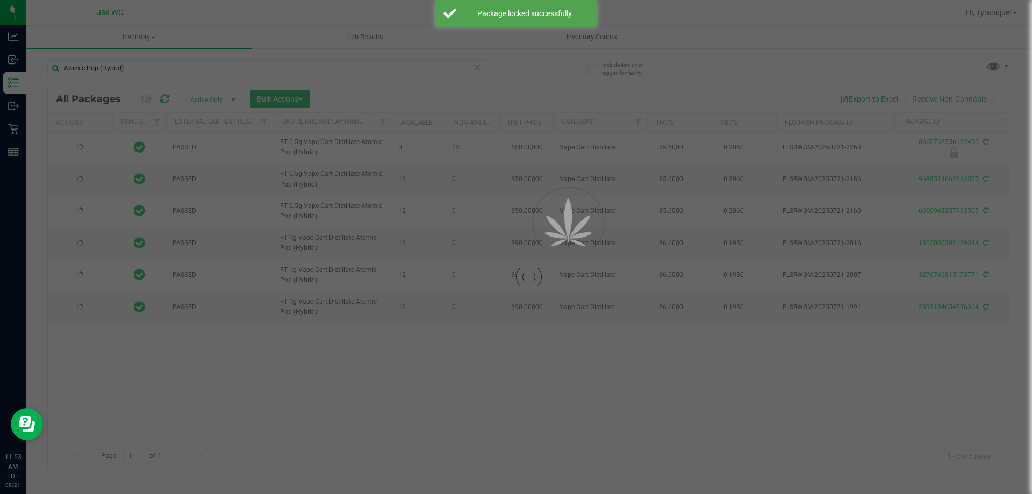
click at [102, 178] on div at bounding box center [516, 247] width 1032 height 494
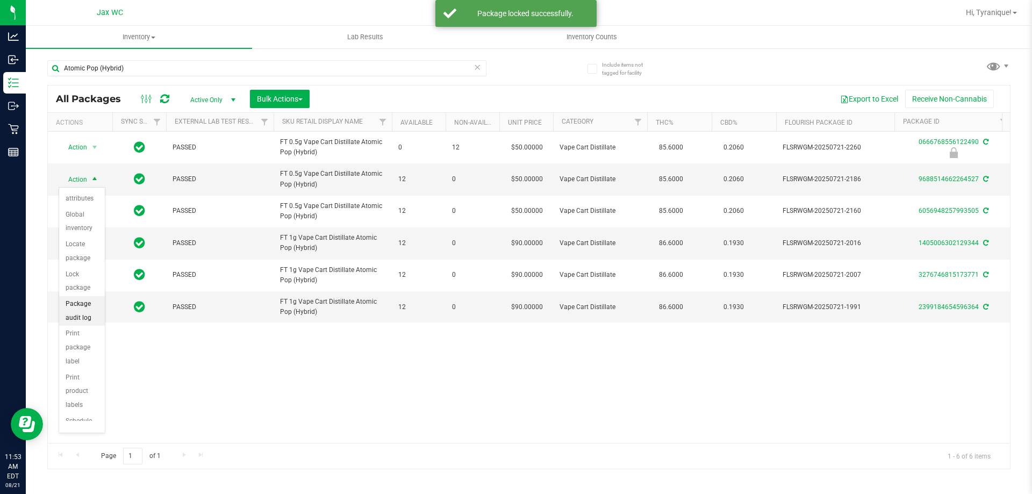
scroll to position [94, 0]
click at [95, 252] on li "Lock package" at bounding box center [82, 246] width 46 height 30
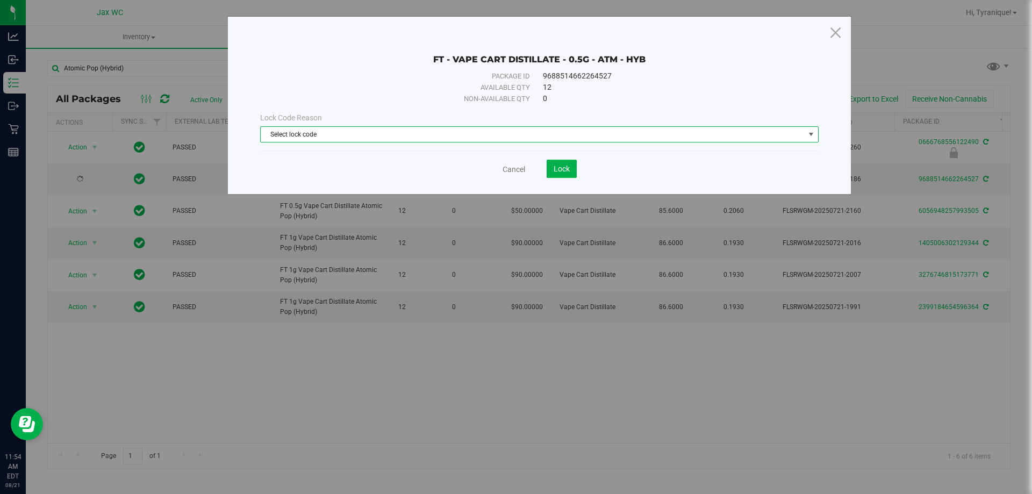
click at [333, 136] on span "Select lock code" at bounding box center [533, 134] width 544 height 15
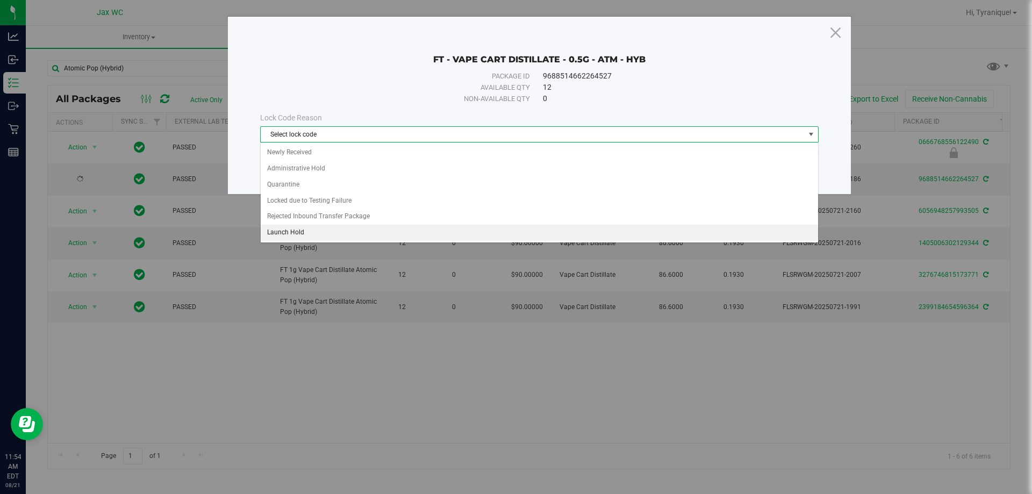
click at [312, 229] on li "Launch Hold" at bounding box center [540, 233] width 558 height 16
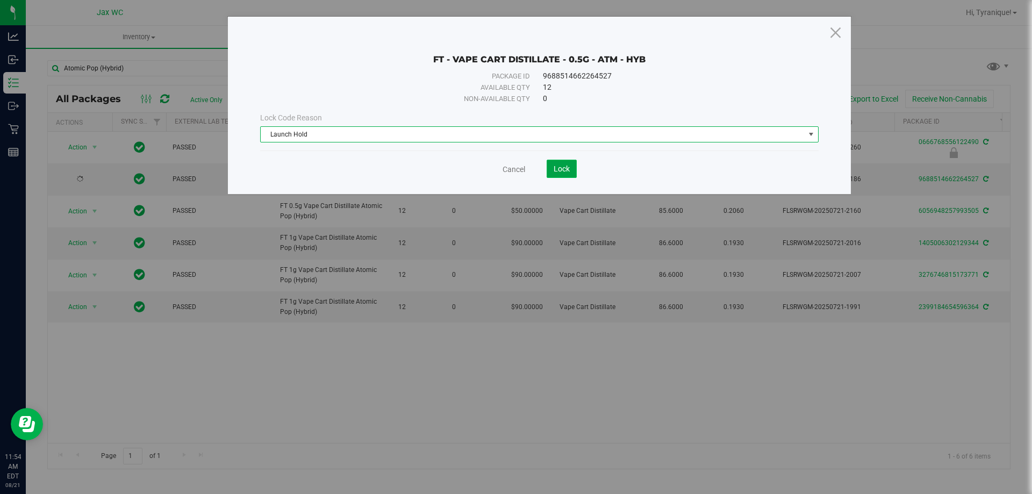
click at [560, 168] on span "Lock" at bounding box center [562, 169] width 16 height 9
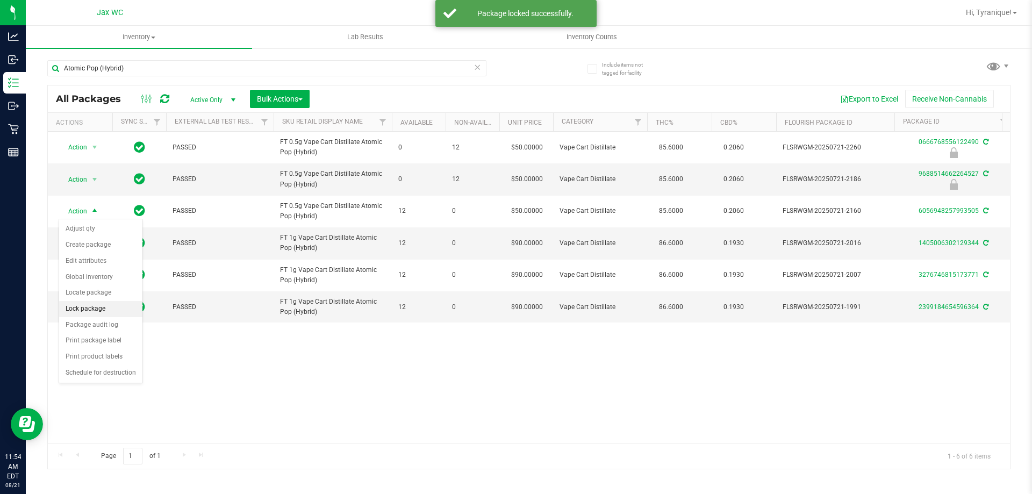
click at [97, 312] on li "Lock package" at bounding box center [100, 309] width 83 height 16
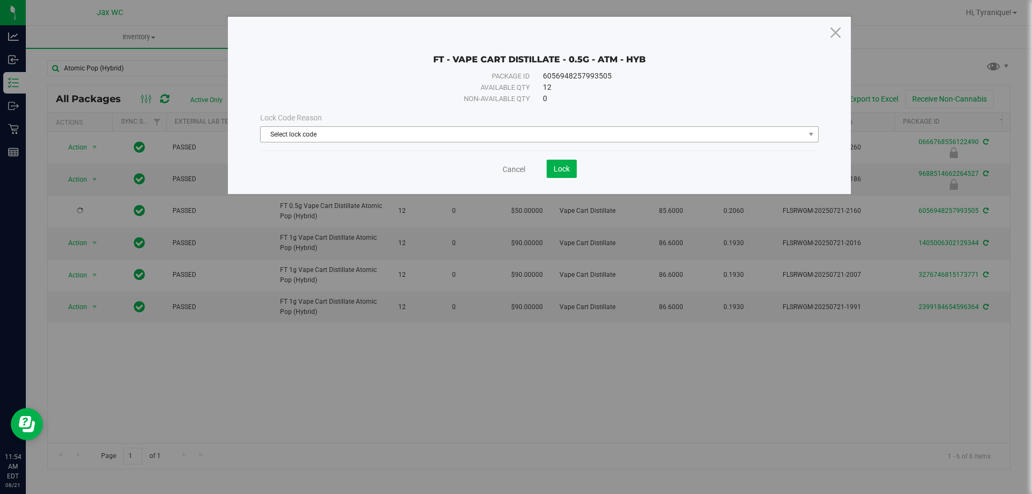
click at [324, 141] on span "Select lock code" at bounding box center [533, 134] width 544 height 15
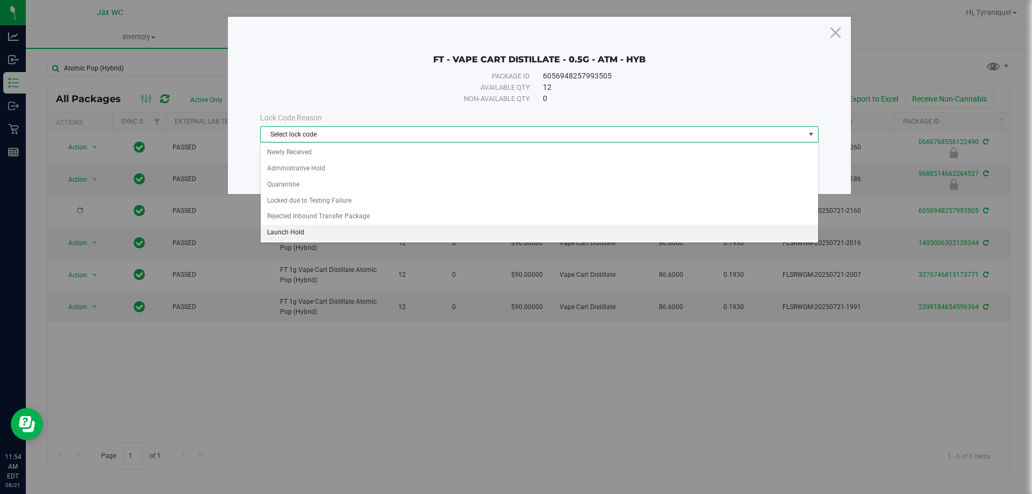
click at [304, 230] on li "Launch Hold" at bounding box center [540, 233] width 558 height 16
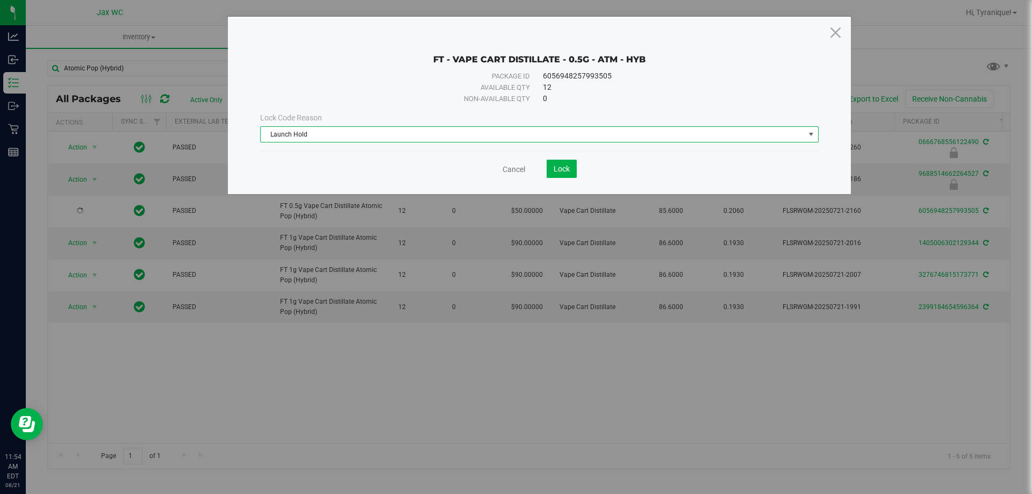
click at [577, 167] on div "Cancel Lock" at bounding box center [539, 169] width 559 height 18
click at [570, 167] on button "Lock" at bounding box center [562, 169] width 30 height 18
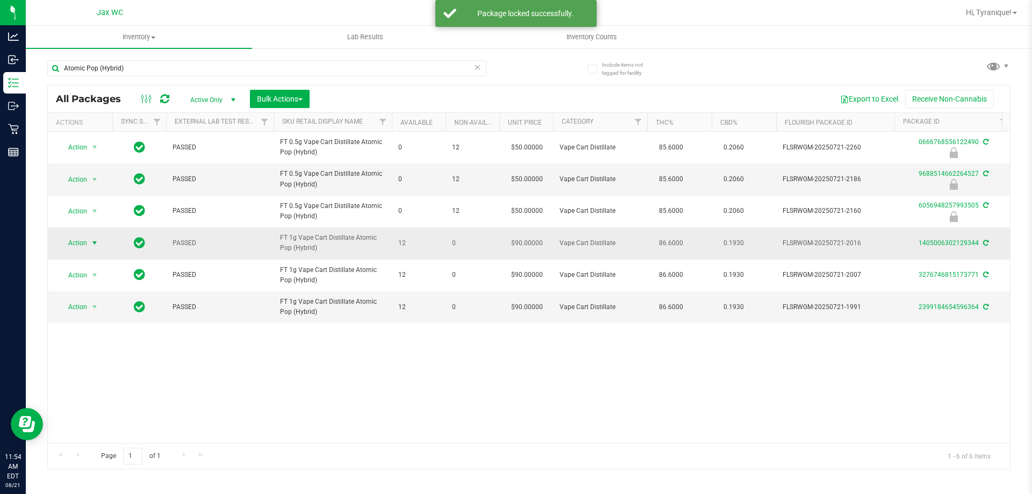
click at [81, 241] on span "Action" at bounding box center [73, 243] width 29 height 15
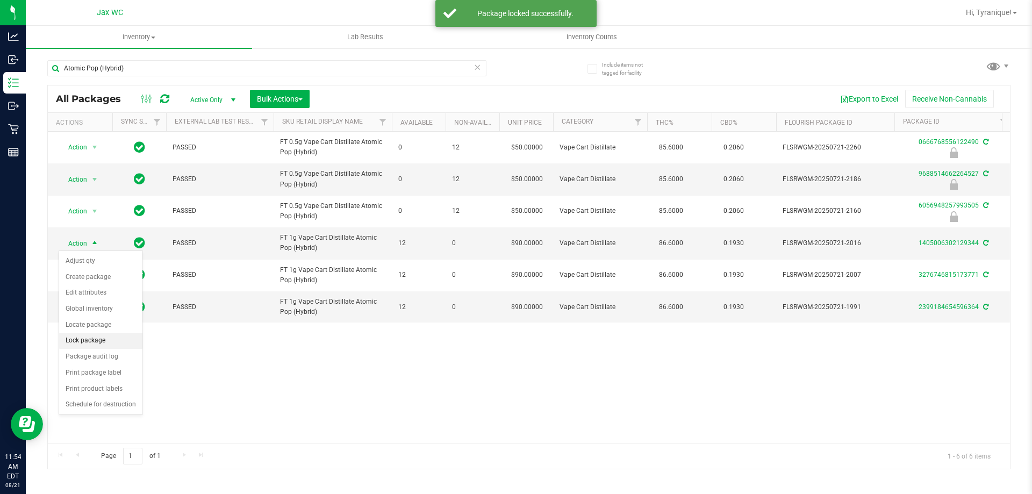
click at [103, 343] on li "Lock package" at bounding box center [100, 341] width 83 height 16
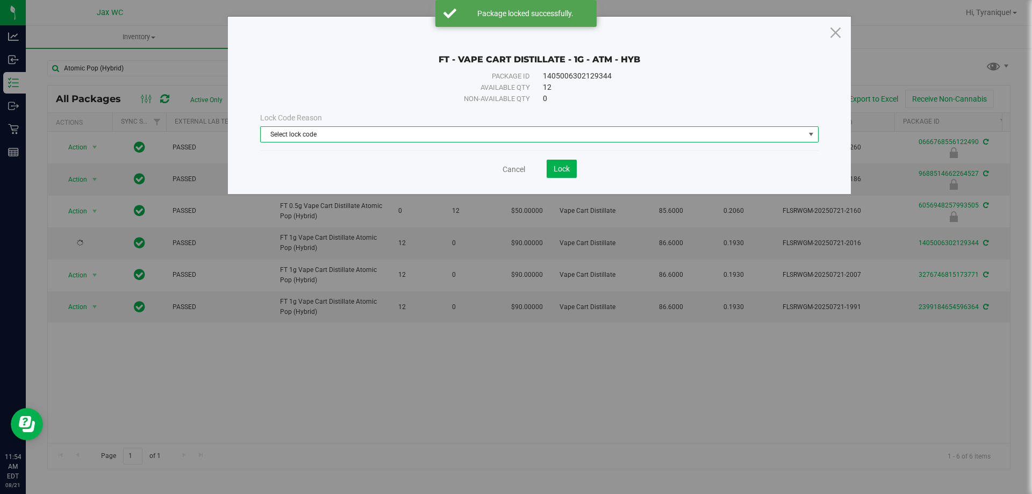
click at [394, 134] on span "Select lock code" at bounding box center [533, 134] width 544 height 15
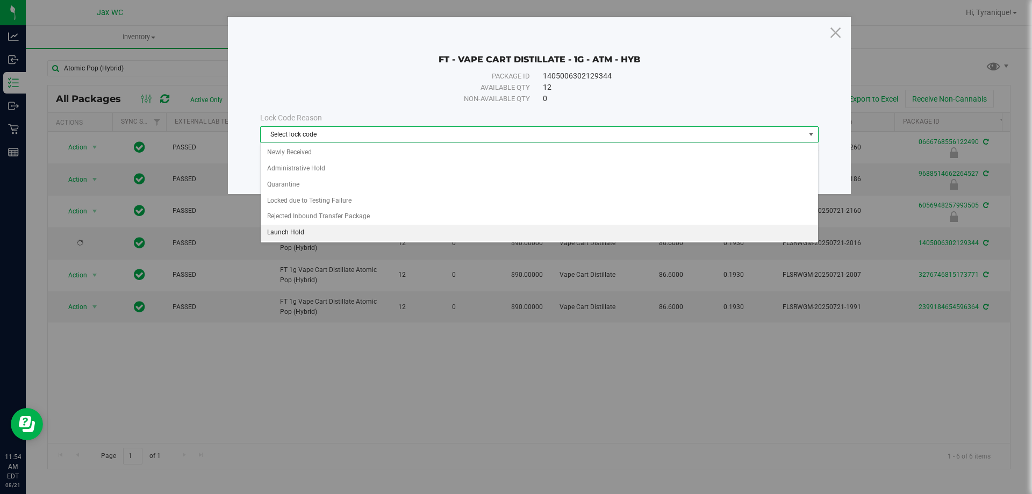
click at [340, 228] on li "Launch Hold" at bounding box center [540, 233] width 558 height 16
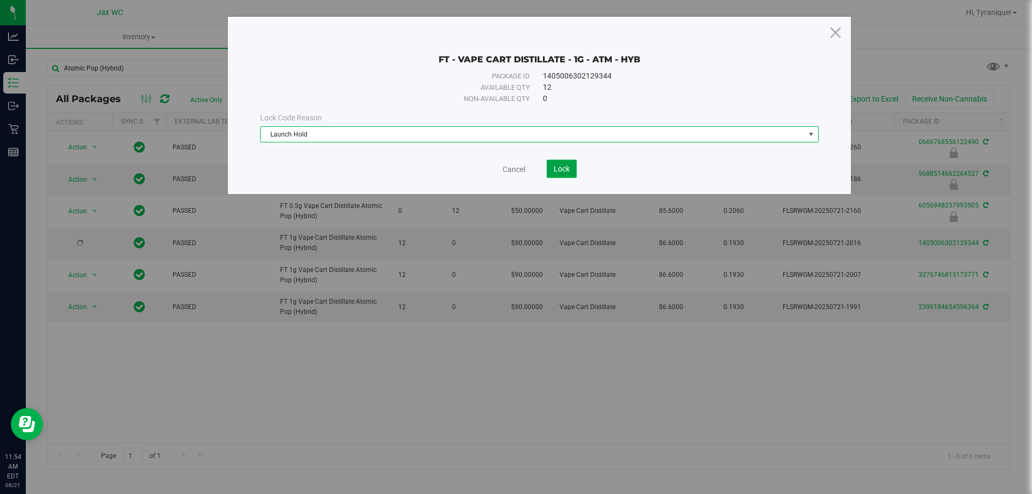
click at [571, 168] on button "Lock" at bounding box center [562, 169] width 30 height 18
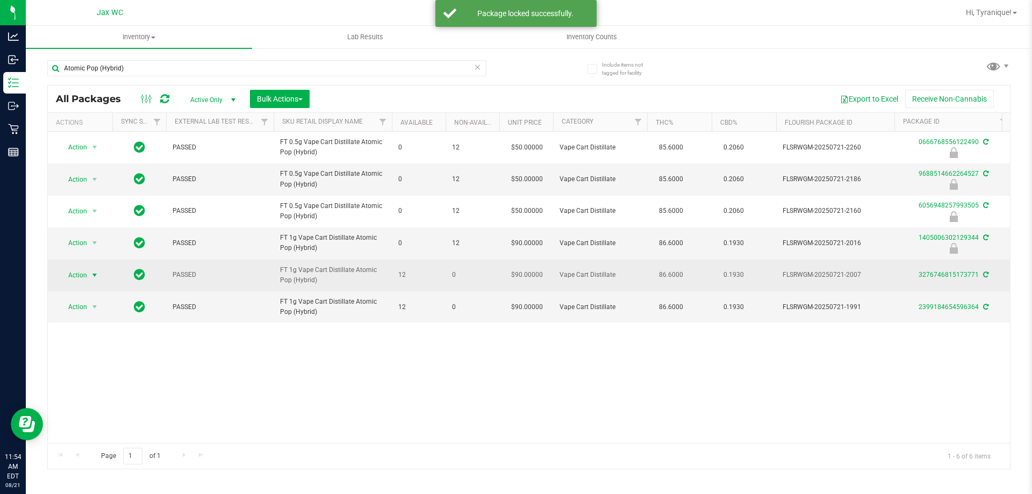
click at [97, 273] on span "select" at bounding box center [94, 275] width 9 height 9
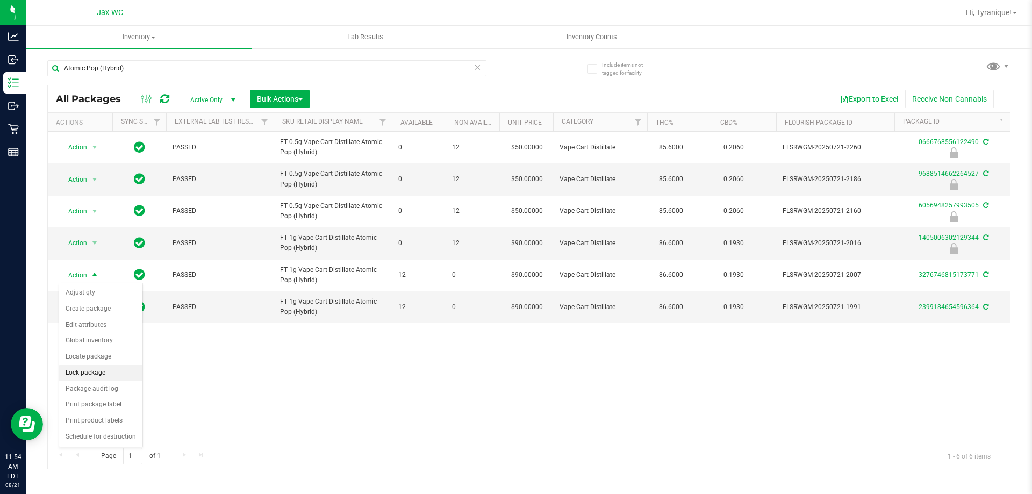
click at [99, 366] on li "Lock package" at bounding box center [100, 373] width 83 height 16
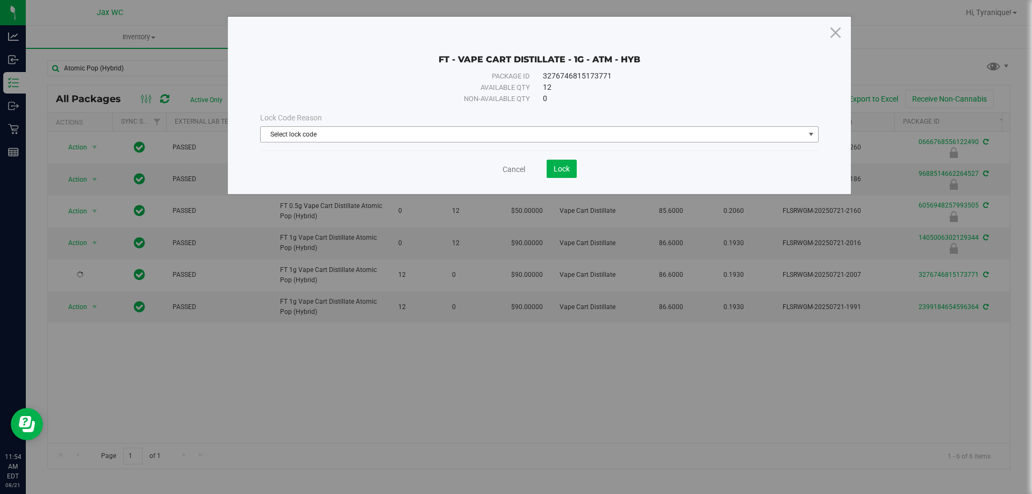
click at [388, 137] on span "Select lock code" at bounding box center [533, 134] width 544 height 15
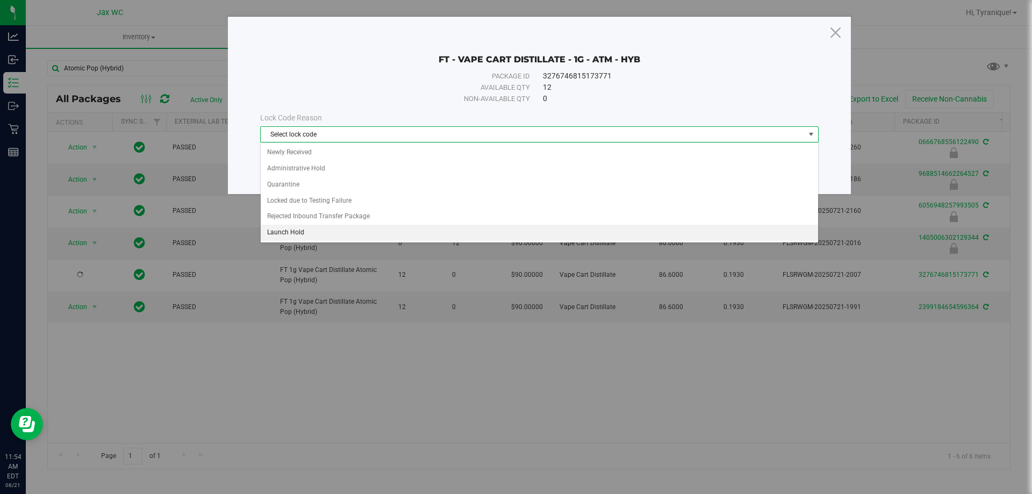
click at [318, 228] on li "Launch Hold" at bounding box center [540, 233] width 558 height 16
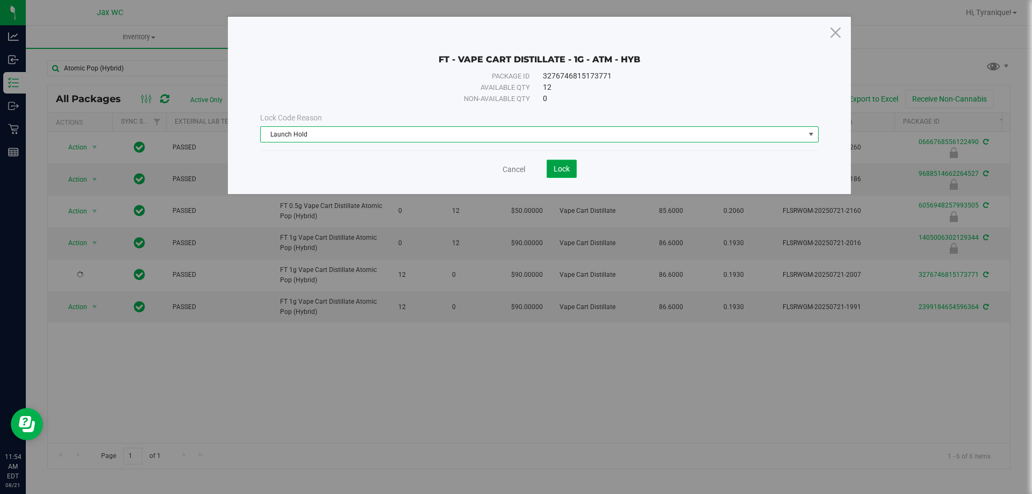
click at [563, 165] on span "Lock" at bounding box center [562, 169] width 16 height 9
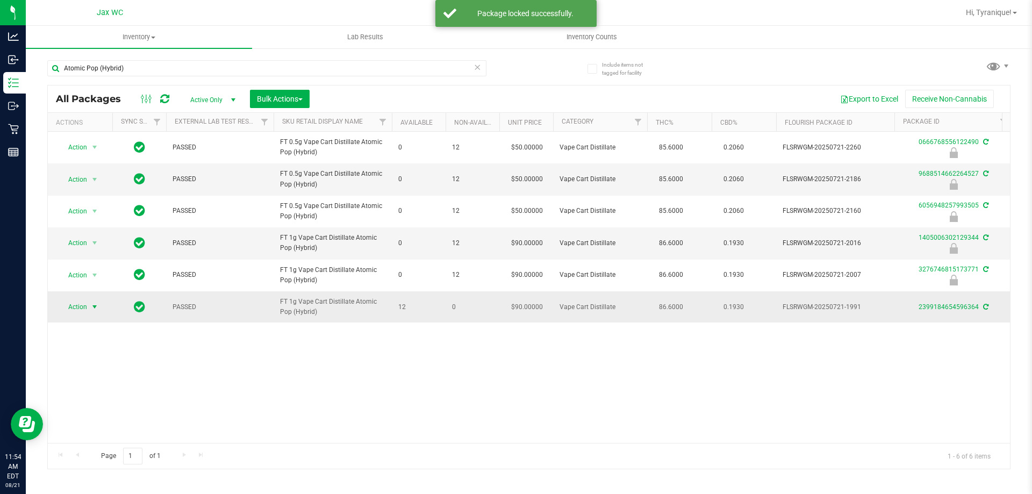
click at [73, 306] on span "Action" at bounding box center [73, 307] width 29 height 15
click at [94, 397] on li "Lock package" at bounding box center [100, 405] width 83 height 16
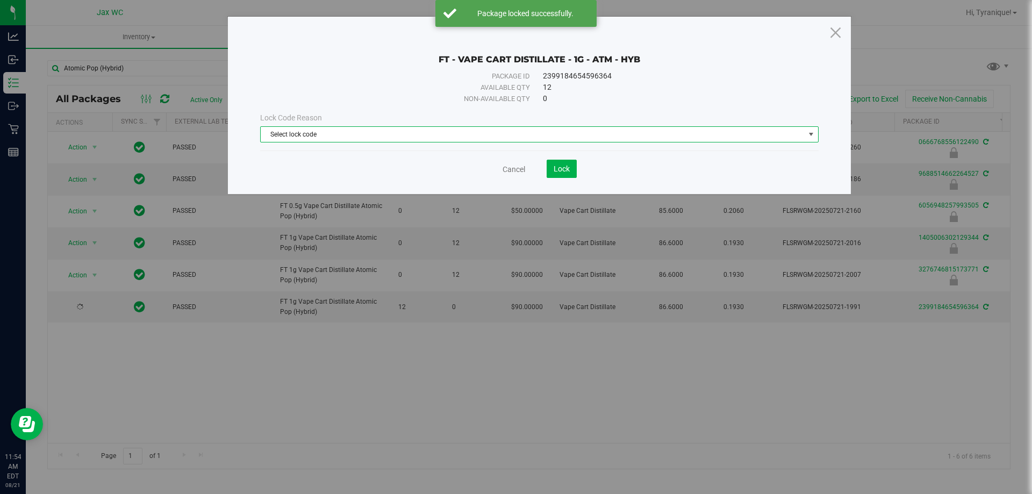
click at [385, 131] on span "Select lock code" at bounding box center [533, 134] width 544 height 15
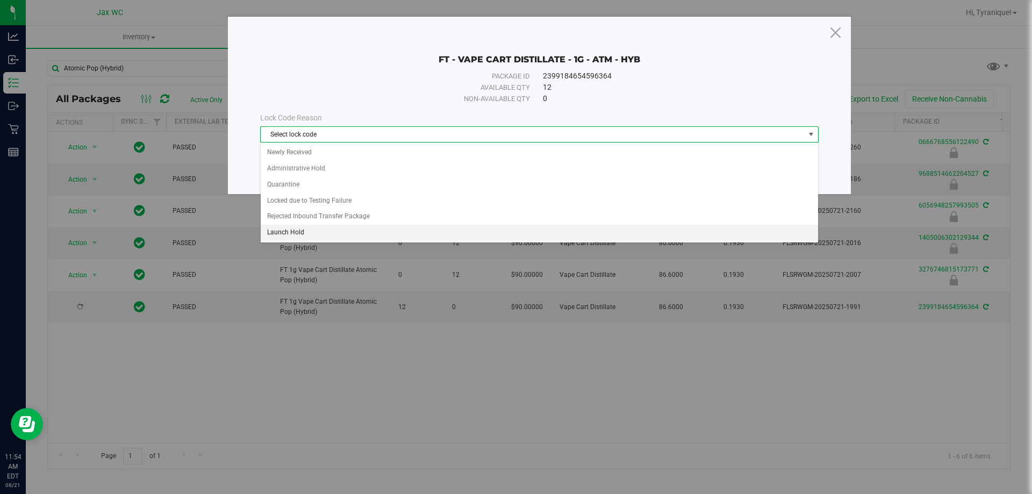
click at [340, 226] on li "Launch Hold" at bounding box center [540, 233] width 558 height 16
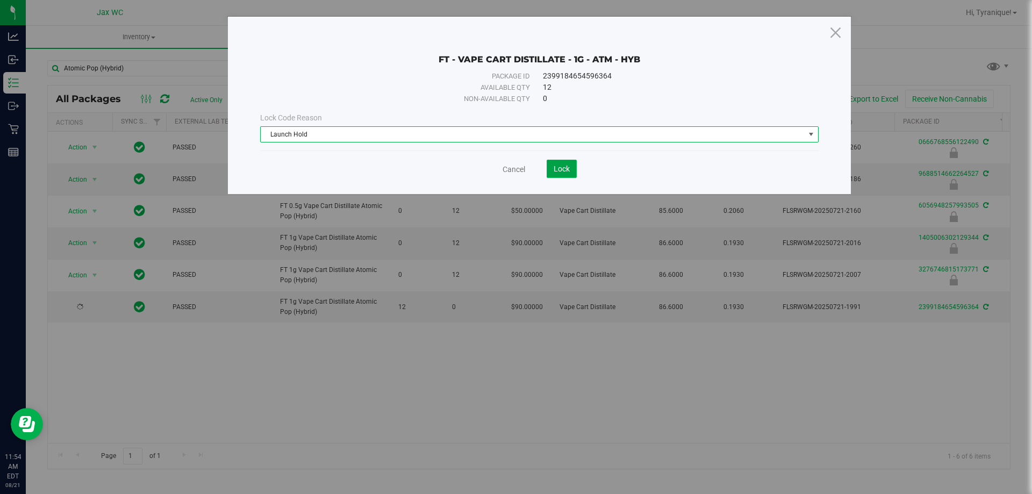
click at [559, 170] on span "Lock" at bounding box center [562, 169] width 16 height 9
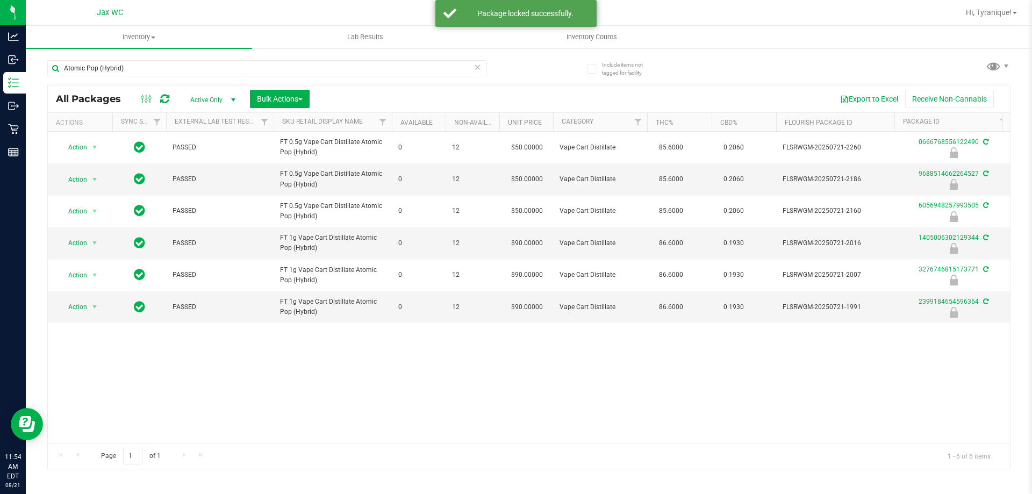
click at [477, 67] on icon at bounding box center [478, 66] width 8 height 13
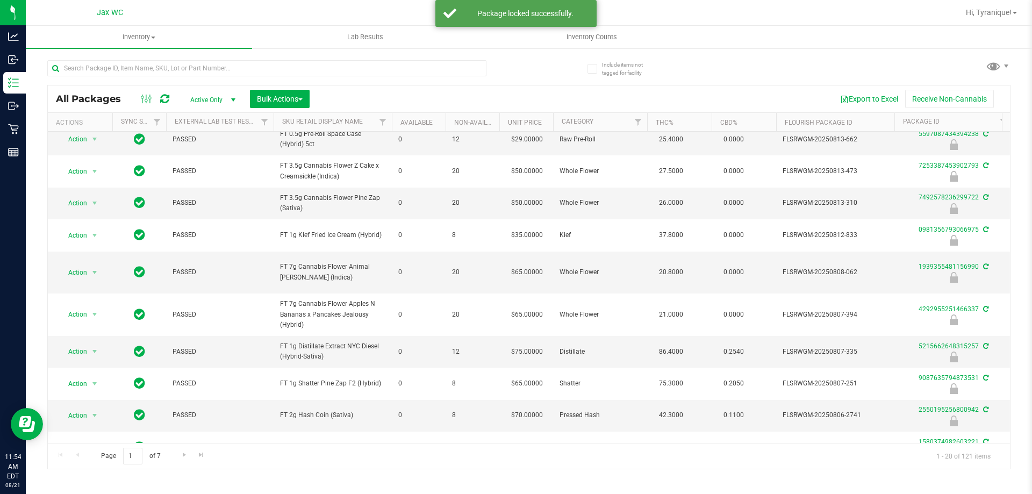
scroll to position [370, 0]
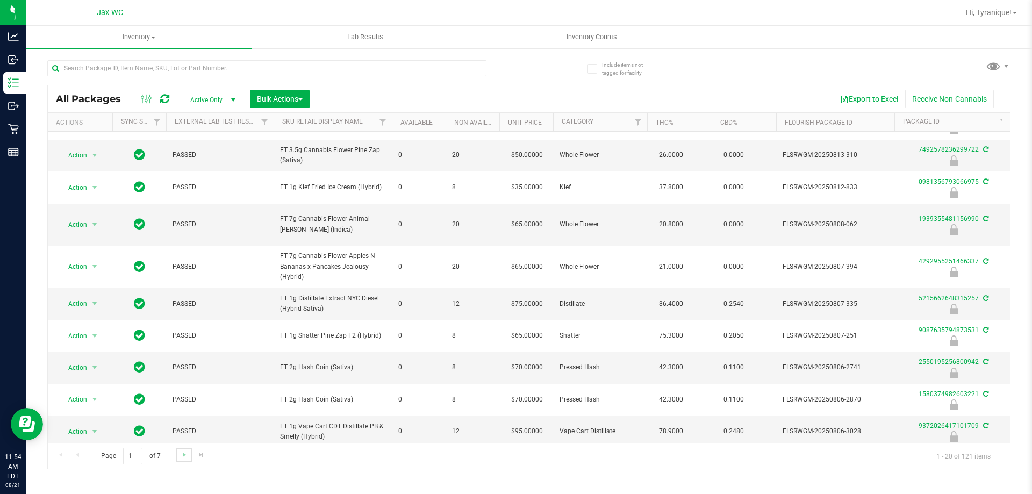
click at [188, 453] on link "Go to the next page" at bounding box center [184, 455] width 16 height 15
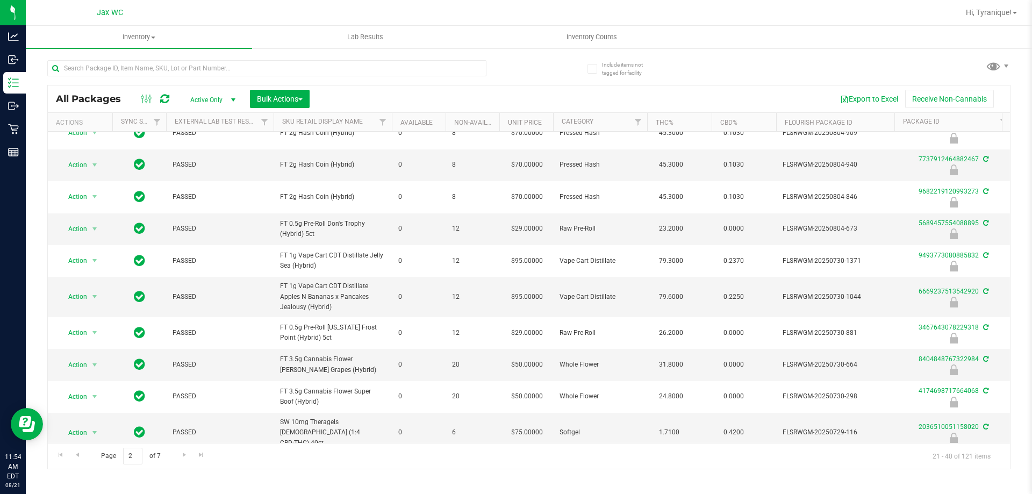
scroll to position [352, 0]
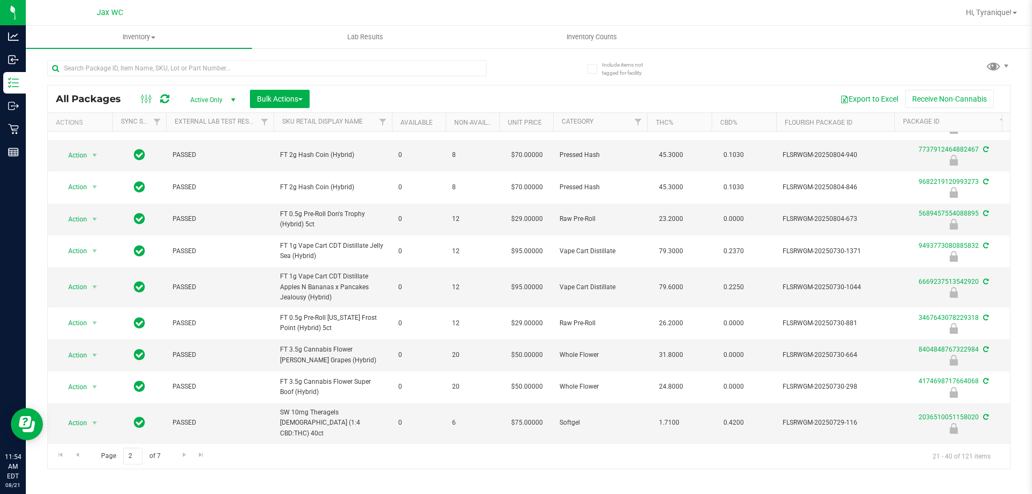
click at [176, 464] on div "Page 2 of 7 21 - 40 of 121 items" at bounding box center [529, 456] width 962 height 26
click at [181, 458] on span "Go to the next page" at bounding box center [184, 455] width 9 height 9
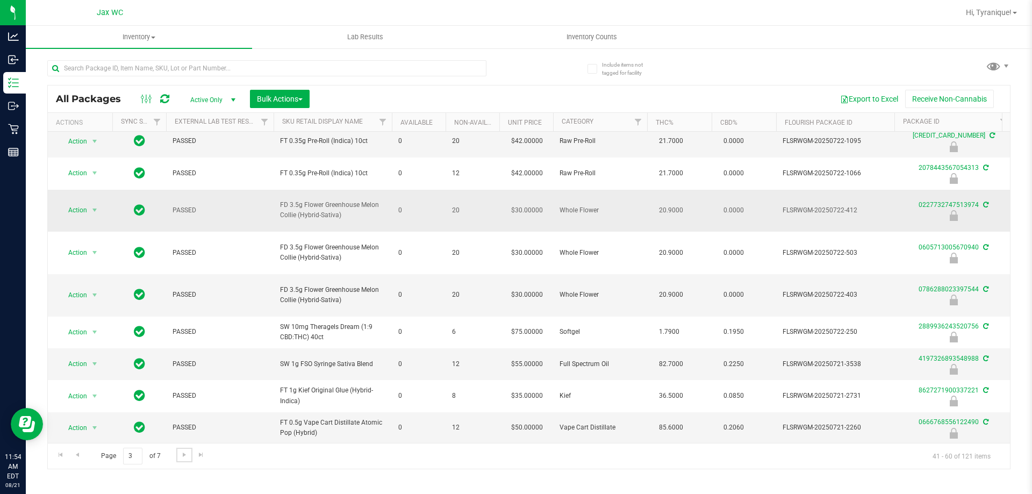
scroll to position [354, 0]
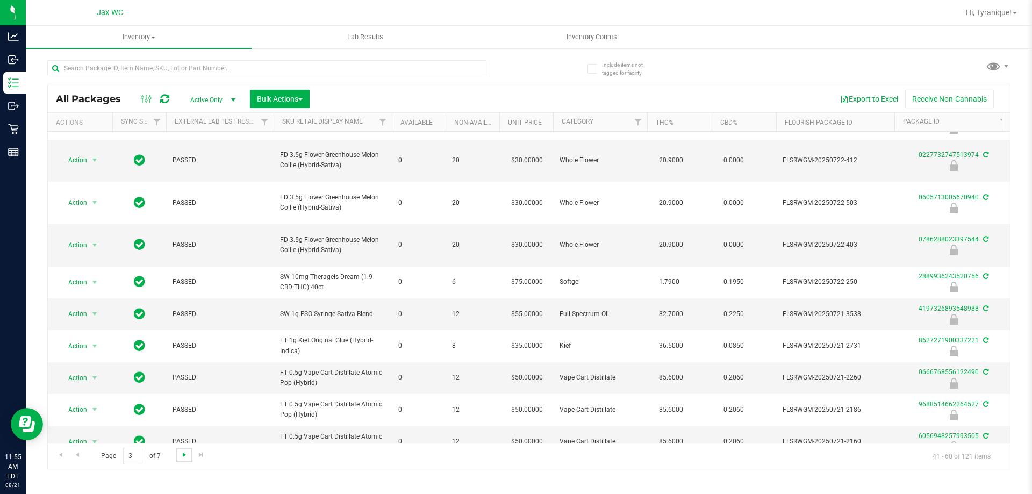
click at [183, 454] on span "Go to the next page" at bounding box center [184, 455] width 9 height 9
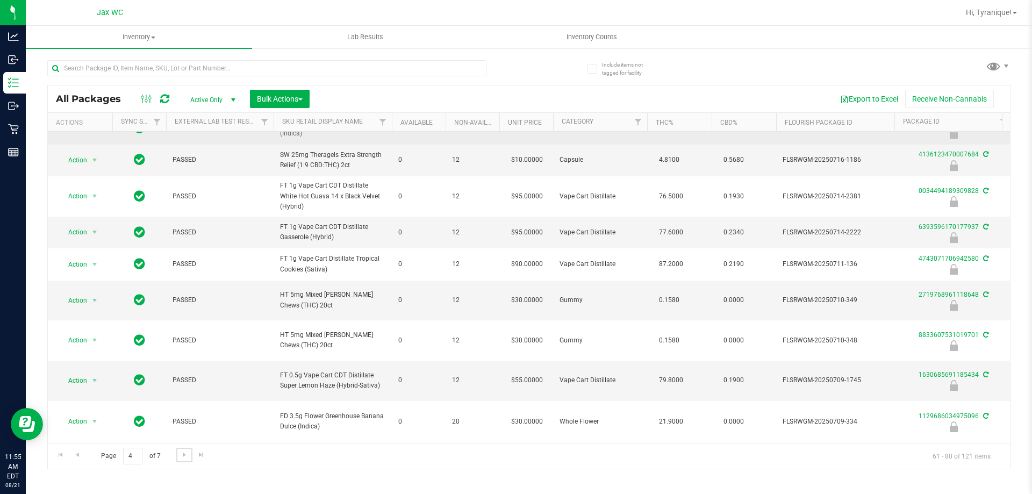
scroll to position [376, 0]
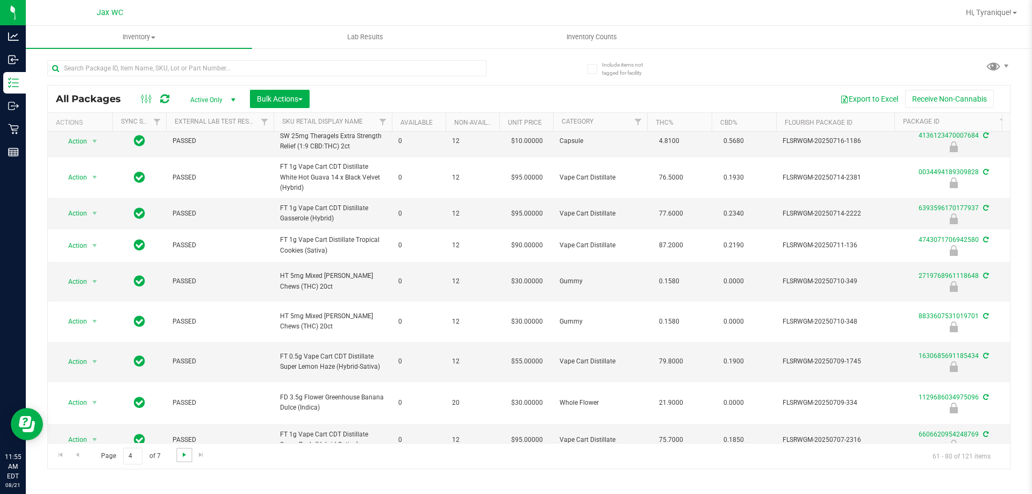
click at [182, 458] on span "Go to the next page" at bounding box center [184, 455] width 9 height 9
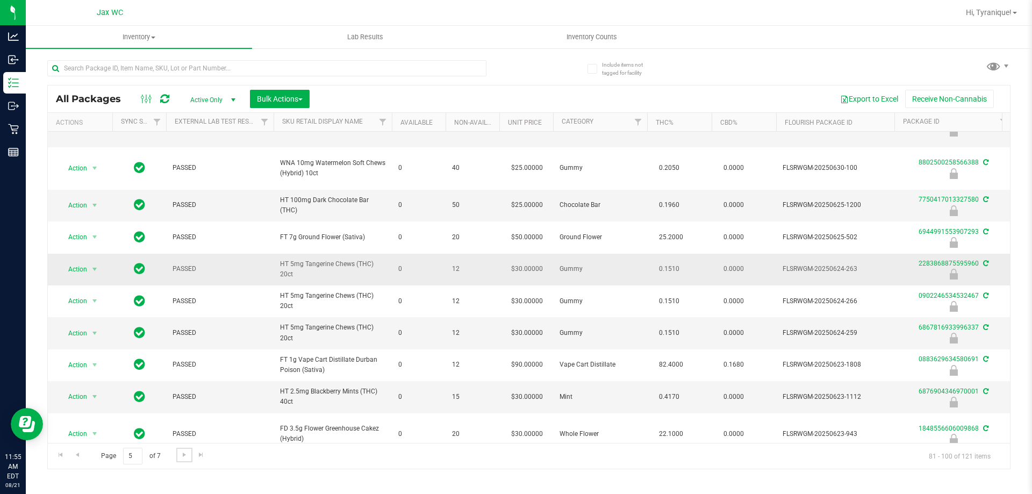
scroll to position [354, 0]
click at [186, 452] on span "Go to the next page" at bounding box center [184, 455] width 9 height 9
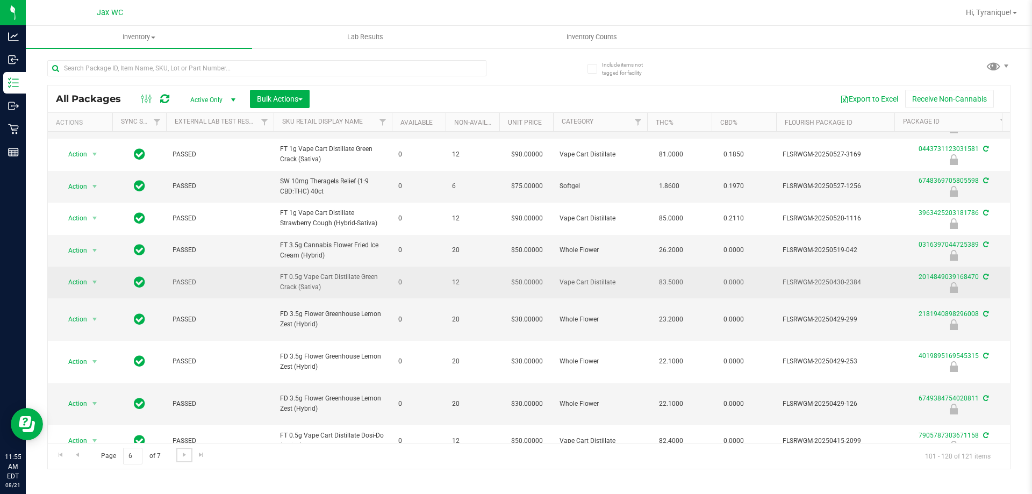
scroll to position [352, 0]
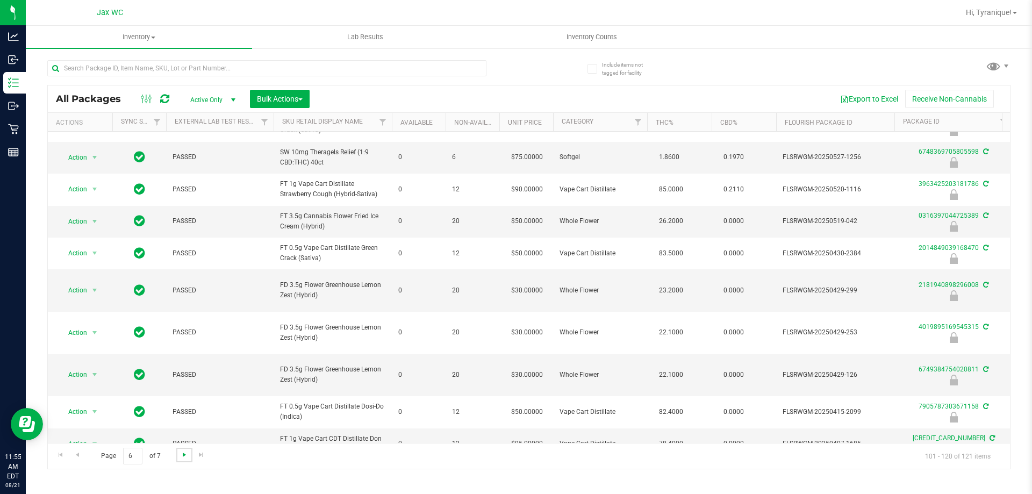
click at [182, 453] on span "Go to the next page" at bounding box center [184, 455] width 9 height 9
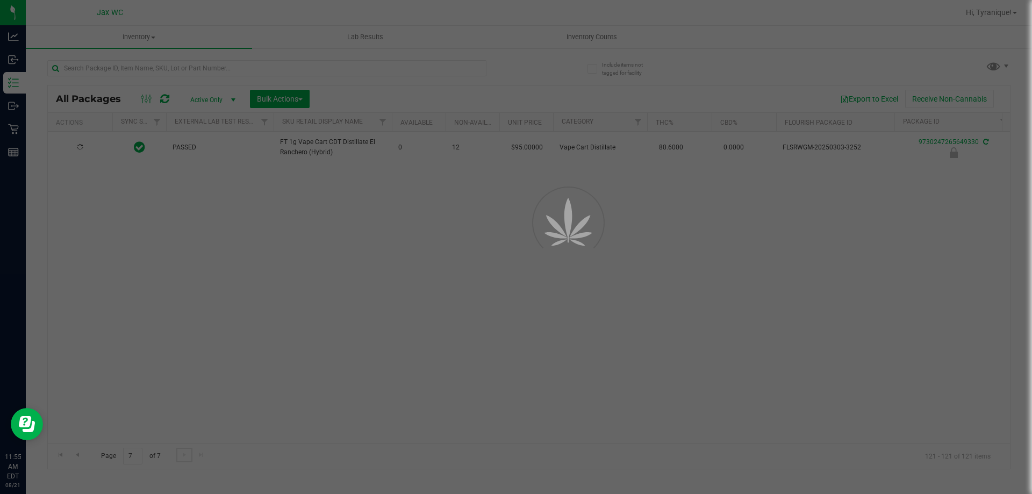
scroll to position [0, 0]
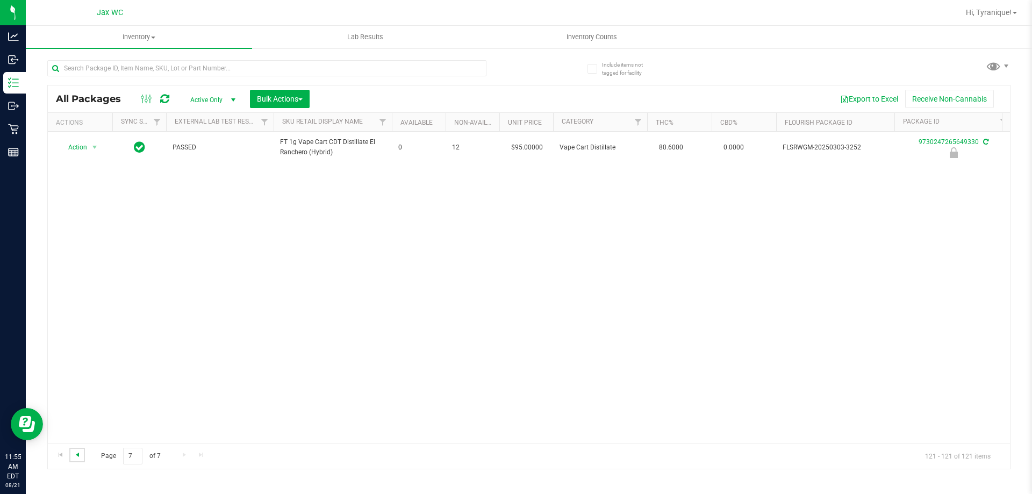
click at [81, 452] on span "Go to the previous page" at bounding box center [77, 455] width 9 height 9
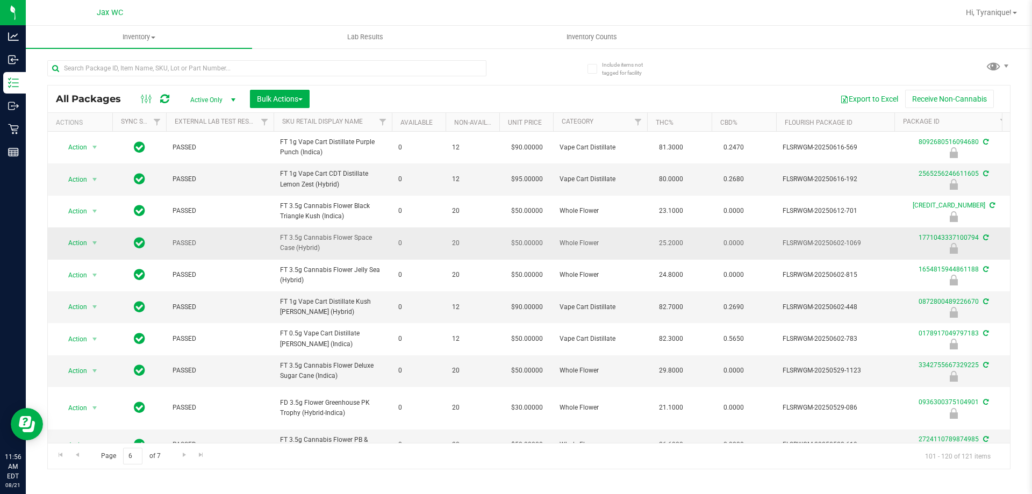
drag, startPoint x: 353, startPoint y: 244, endPoint x: 318, endPoint y: 259, distance: 38.1
click at [318, 253] on span "FT 3.5g Cannabis Flower Space Case (Hybrid)" at bounding box center [332, 243] width 105 height 20
copy span "Space Case (Hybrid"
paste input "Space Case (Hybrid"
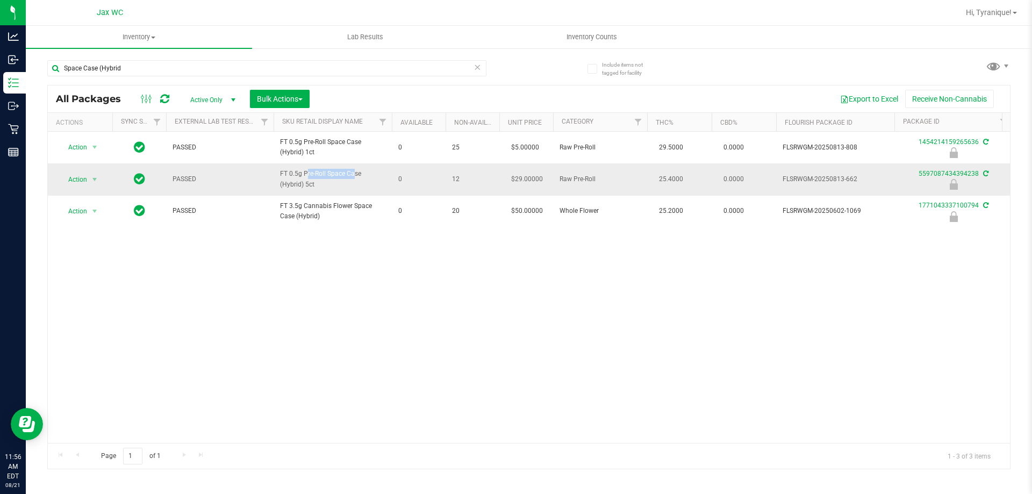
drag, startPoint x: 293, startPoint y: 176, endPoint x: 323, endPoint y: 171, distance: 30.0
click at [325, 173] on td "FT 0.5g Pre-Roll Space Case (Hybrid) 5ct" at bounding box center [333, 179] width 118 height 32
copy span "FT 0.5g Pre-Roll"
click at [234, 69] on input "Space Case (Hybrid" at bounding box center [266, 68] width 439 height 16
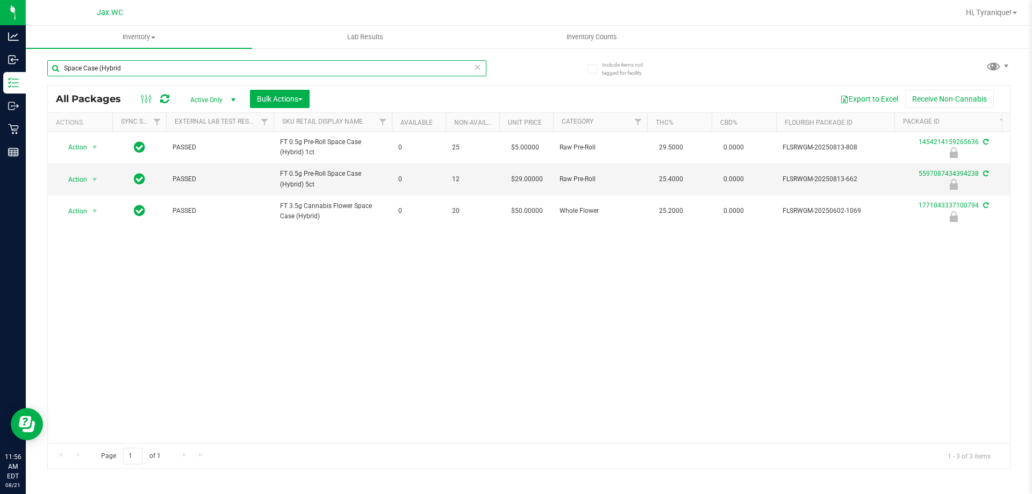
click at [234, 69] on input "Space Case (Hybrid" at bounding box center [266, 68] width 439 height 16
paste input "FT 0.5g Pre-Roll"
type input "FT 0.5g Pre-Roll"
click at [339, 280] on div "Action Action Edit attributes Global inventory Locate package Package audit log…" at bounding box center [529, 287] width 962 height 311
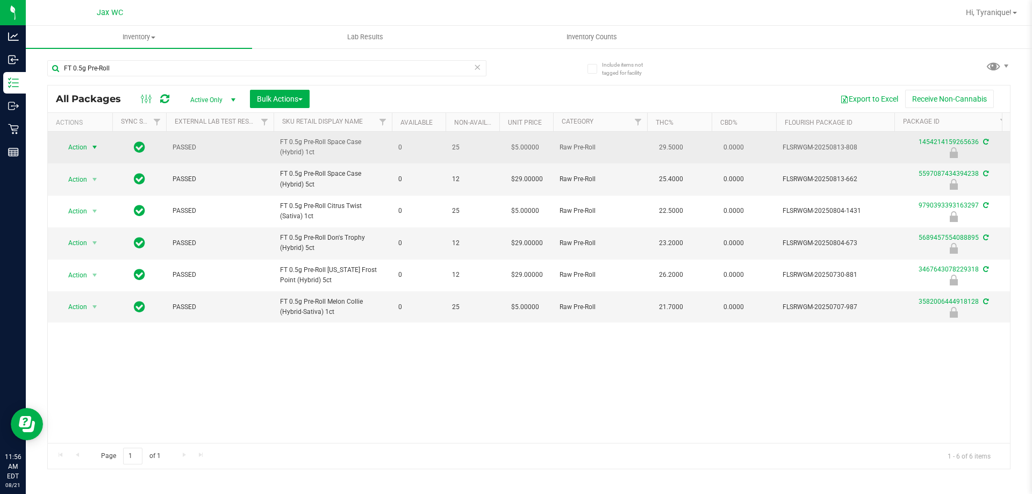
click at [72, 147] on span "Action" at bounding box center [73, 147] width 29 height 15
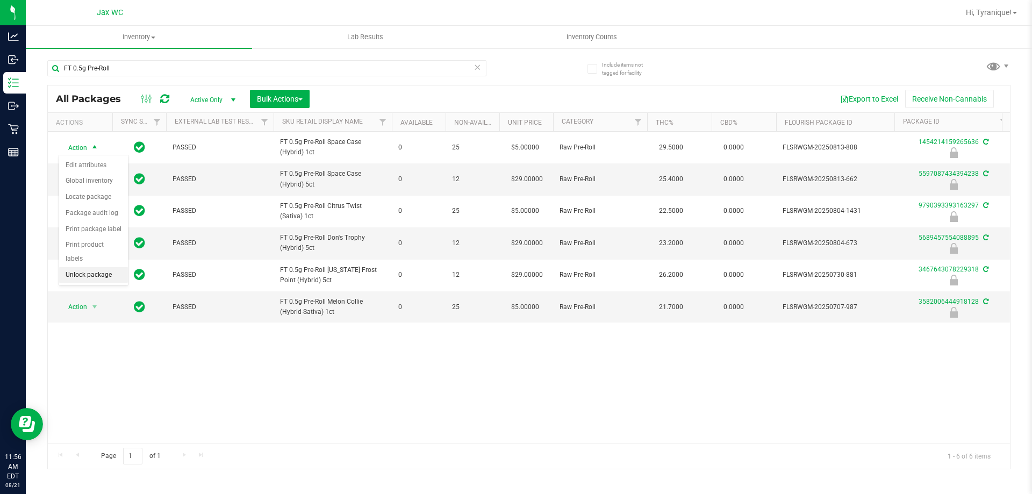
click at [108, 267] on li "Unlock package" at bounding box center [93, 275] width 69 height 16
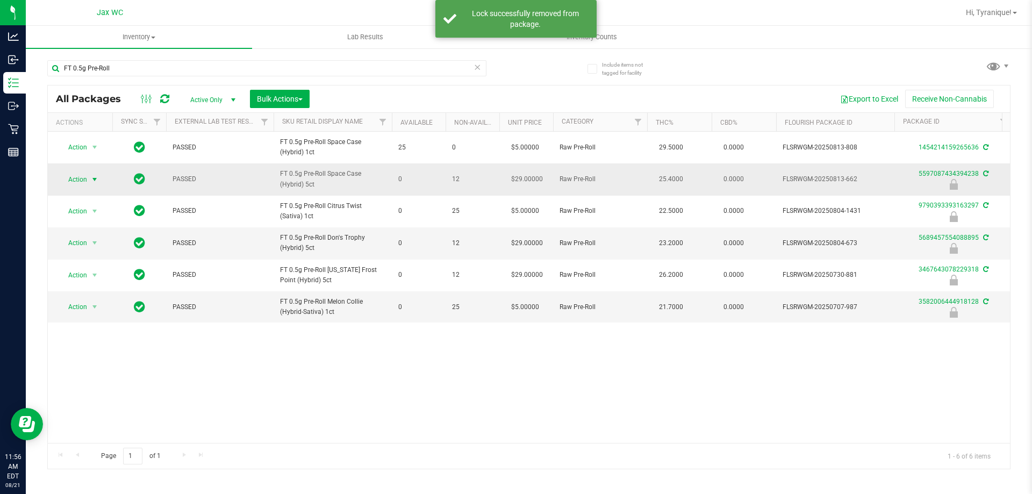
click at [85, 180] on span "Action" at bounding box center [73, 179] width 29 height 15
click at [91, 299] on li "Unlock package" at bounding box center [93, 307] width 69 height 16
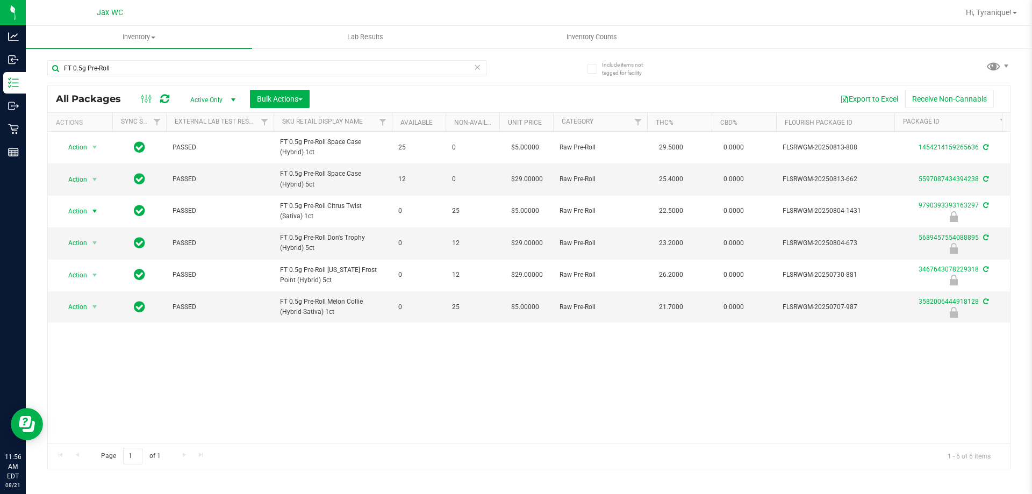
click at [76, 213] on span "Action" at bounding box center [73, 211] width 29 height 15
click at [77, 331] on li "Unlock package" at bounding box center [93, 339] width 69 height 16
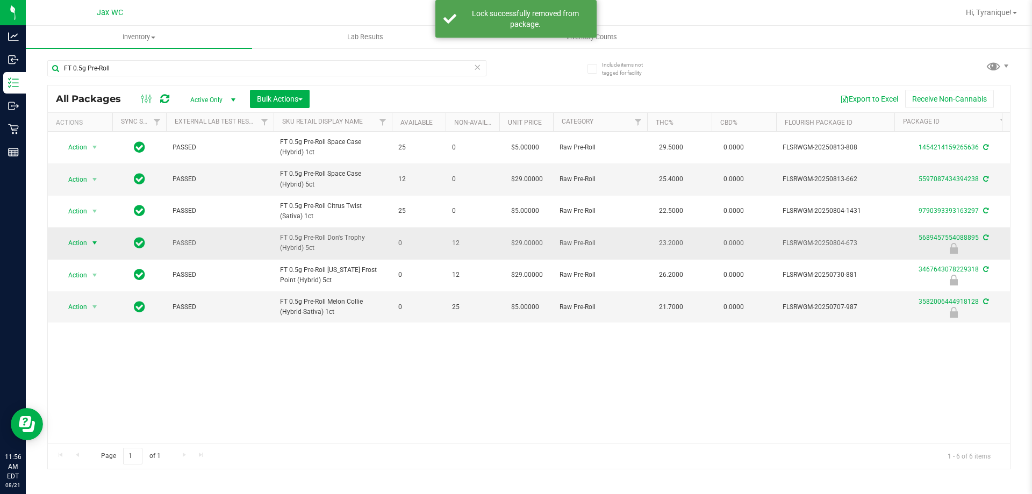
click at [88, 236] on span "select" at bounding box center [94, 243] width 13 height 15
click at [90, 363] on li "Unlock package" at bounding box center [93, 371] width 69 height 16
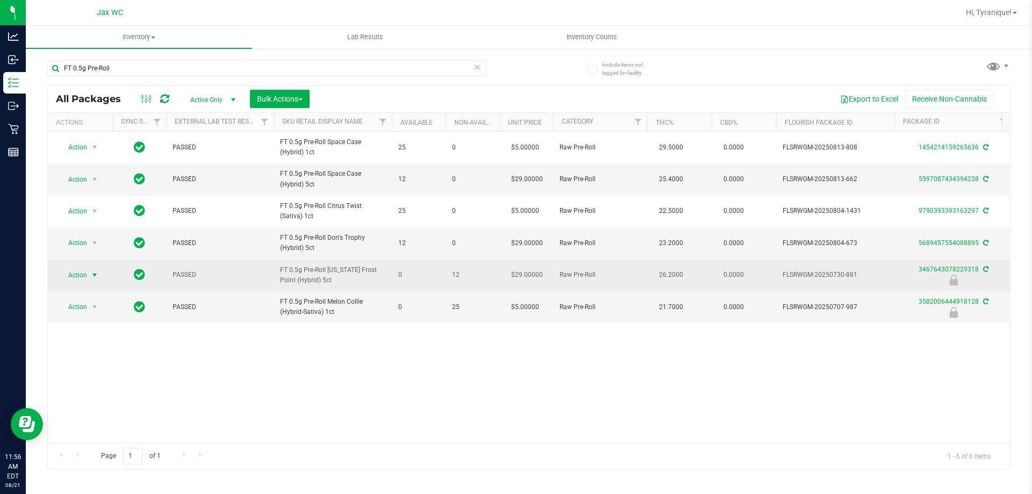
click at [80, 276] on span "Action" at bounding box center [73, 275] width 29 height 15
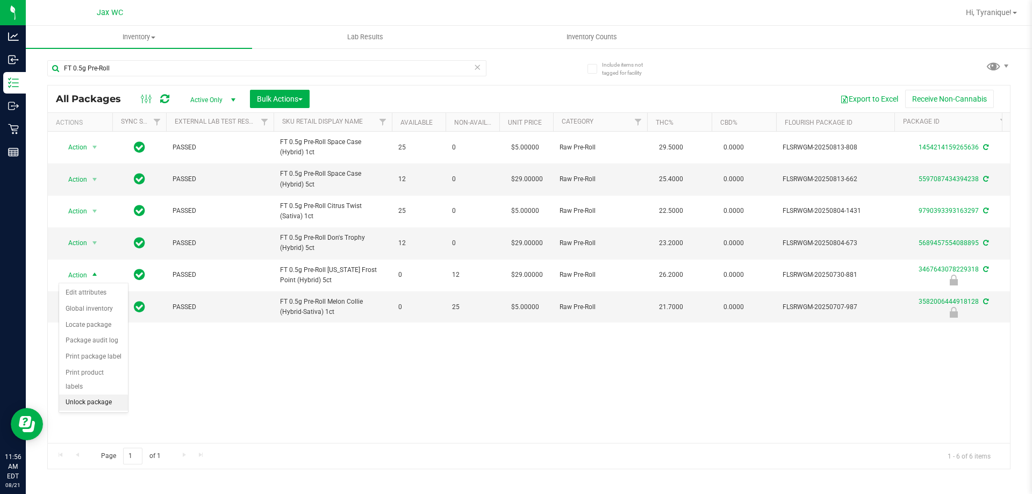
click at [91, 395] on li "Unlock package" at bounding box center [93, 403] width 69 height 16
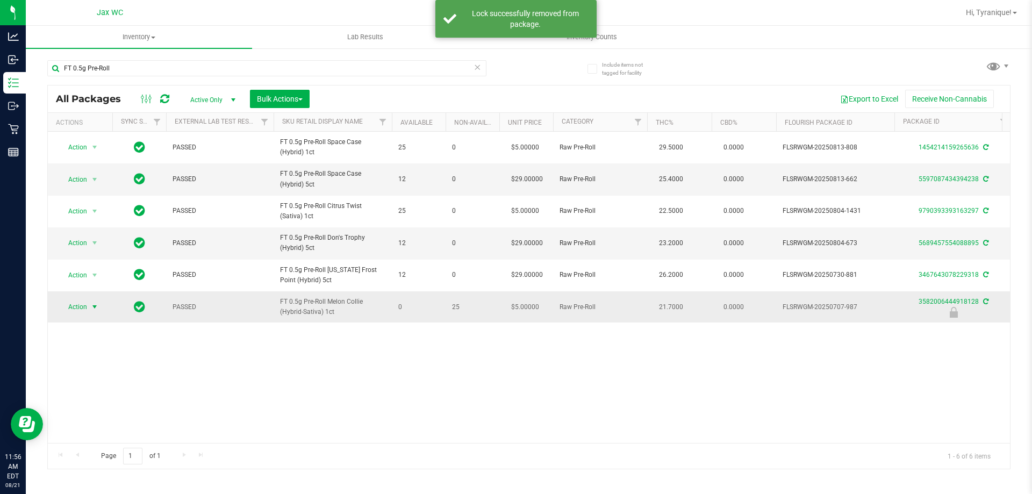
click at [88, 303] on span "select" at bounding box center [94, 307] width 13 height 15
click at [102, 427] on li "Unlock package" at bounding box center [93, 435] width 69 height 16
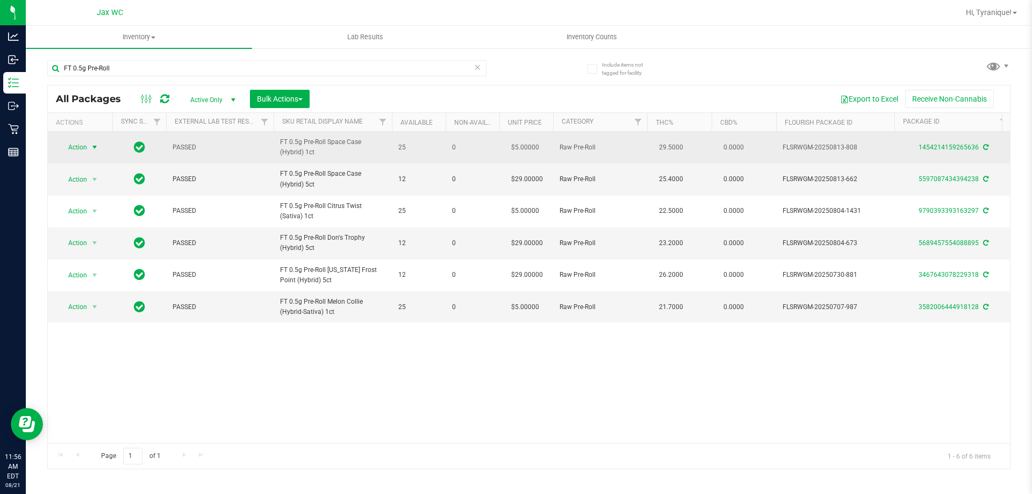
click at [82, 147] on span "Action" at bounding box center [73, 147] width 29 height 15
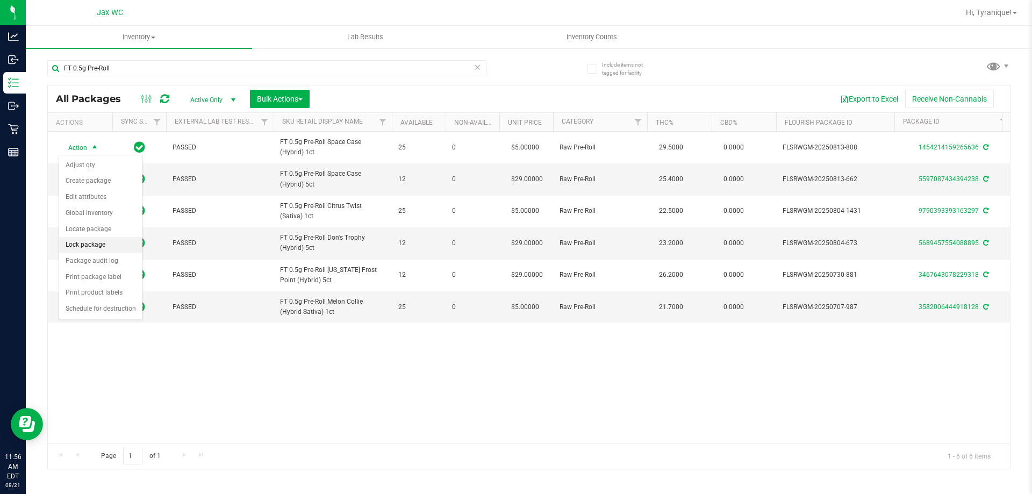
click at [92, 241] on li "Lock package" at bounding box center [100, 245] width 83 height 16
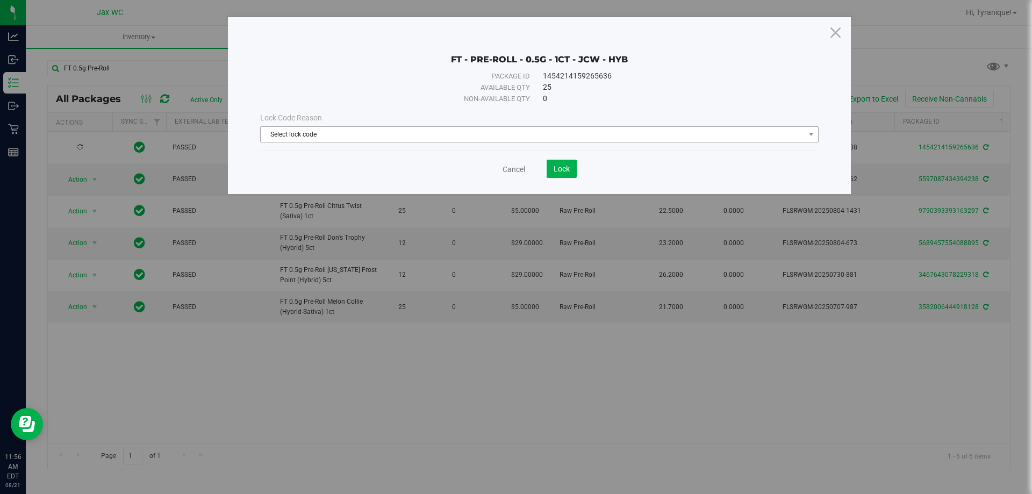
click at [334, 135] on span "Select lock code" at bounding box center [533, 134] width 544 height 15
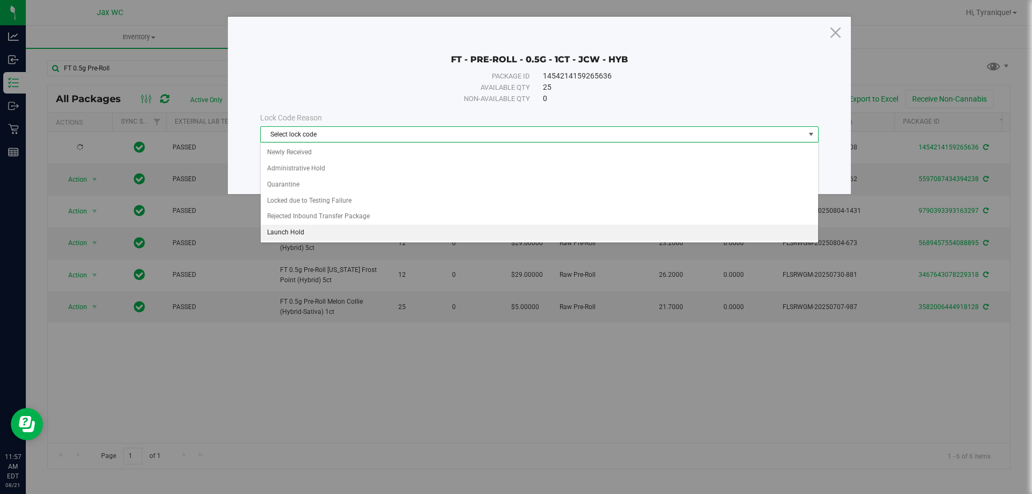
click at [303, 233] on li "Launch Hold" at bounding box center [540, 233] width 558 height 16
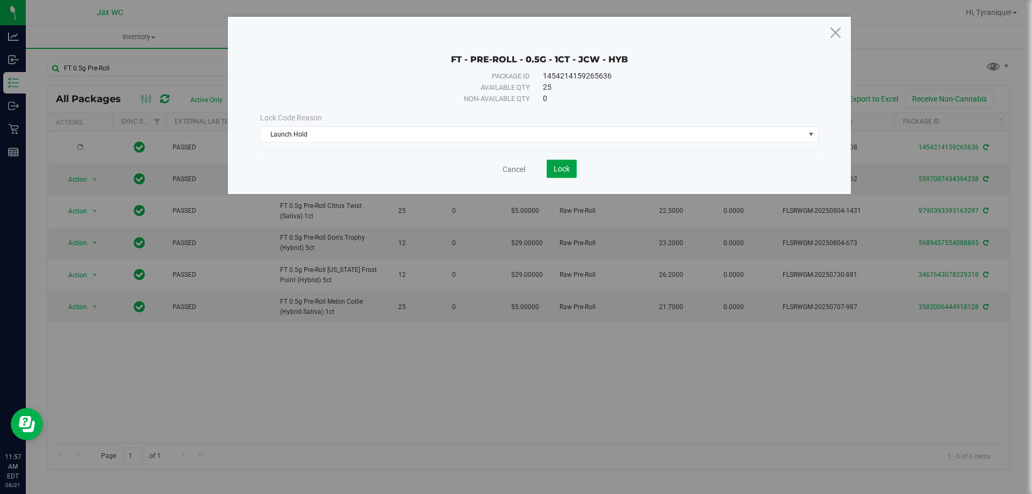
click at [556, 168] on span "Lock" at bounding box center [562, 169] width 16 height 9
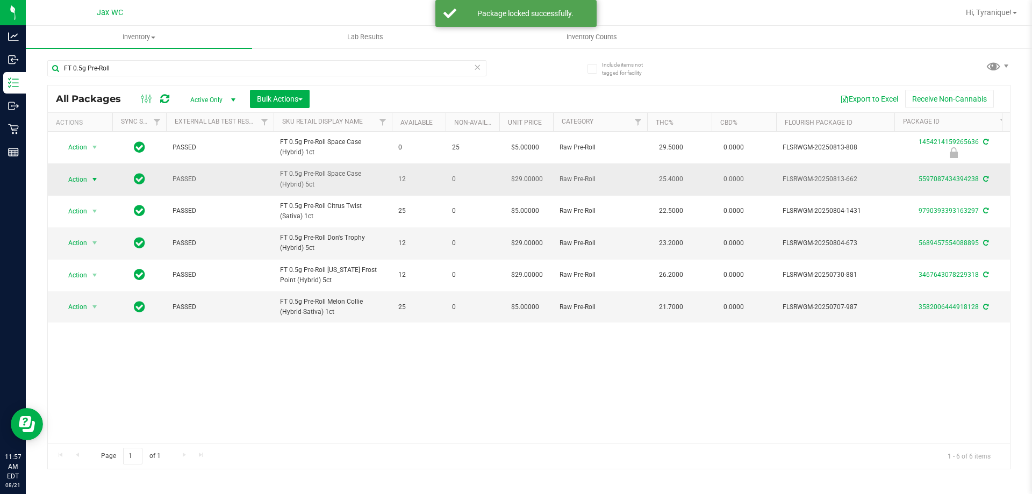
click at [80, 173] on span "Action" at bounding box center [73, 179] width 29 height 15
click at [87, 278] on li "Lock package" at bounding box center [100, 277] width 83 height 16
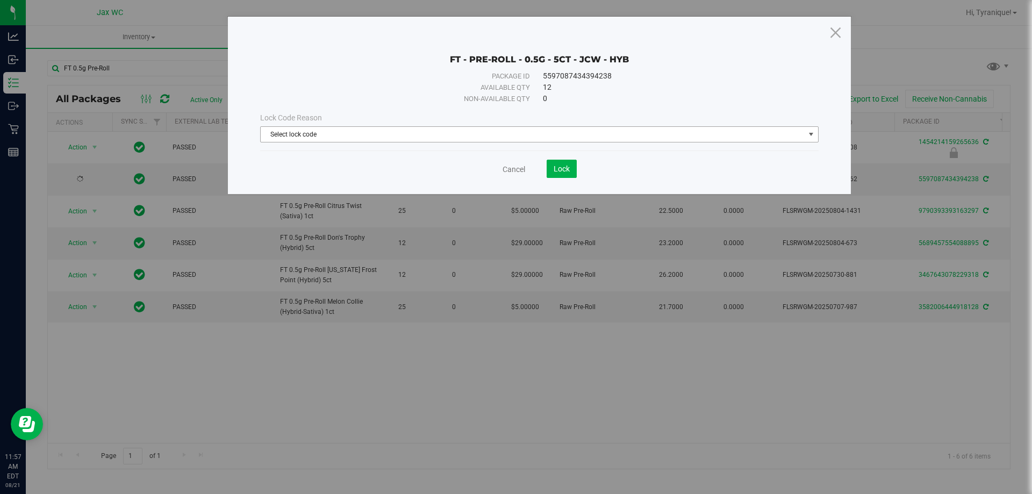
click at [367, 135] on span "Select lock code" at bounding box center [533, 134] width 544 height 15
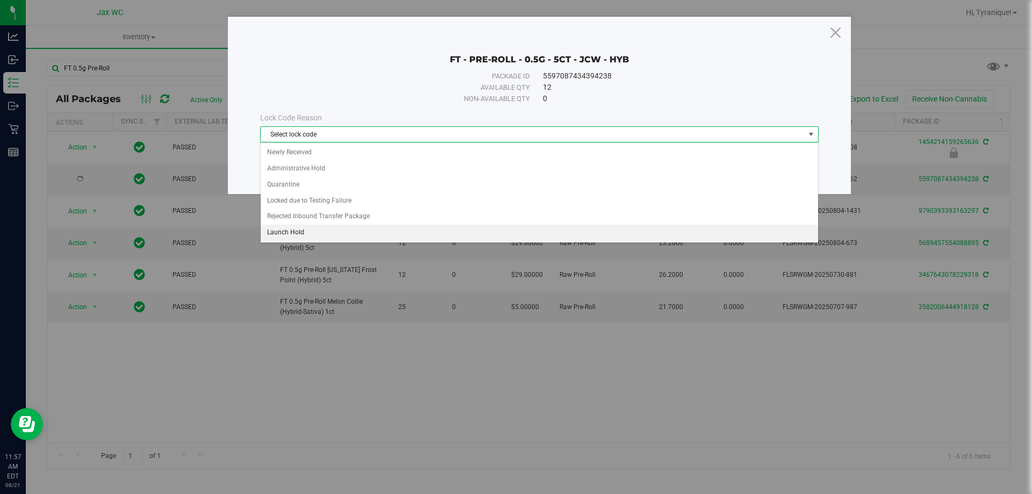
click at [327, 233] on li "Launch Hold" at bounding box center [540, 233] width 558 height 16
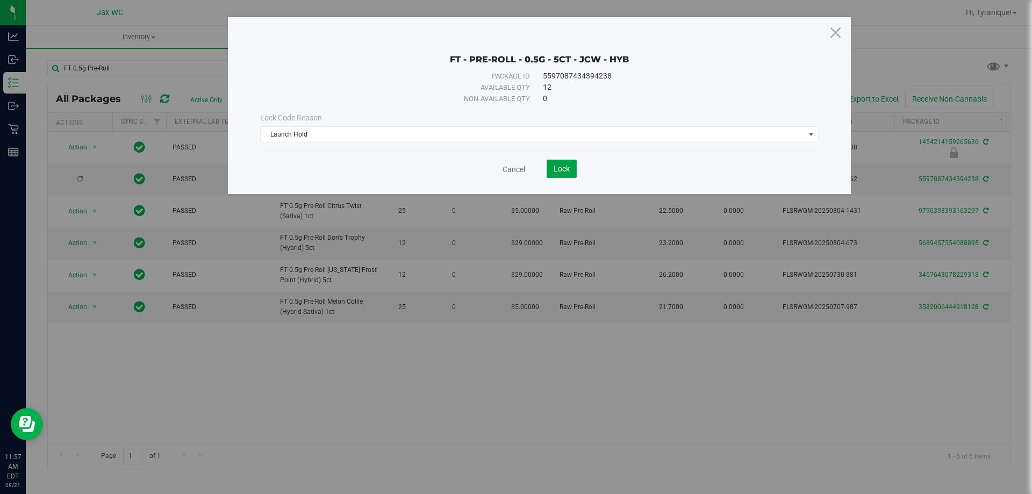
click at [565, 171] on span "Lock" at bounding box center [562, 169] width 16 height 9
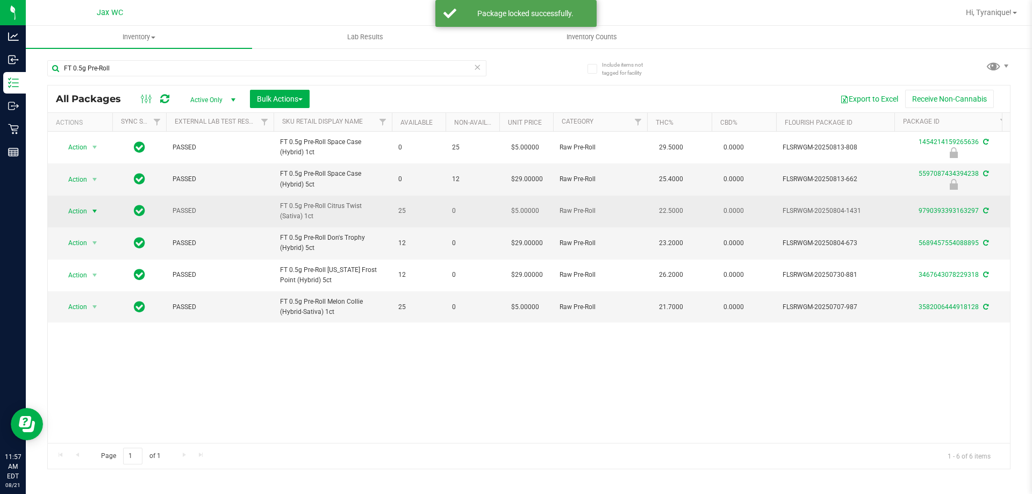
click at [86, 210] on span "Action" at bounding box center [73, 211] width 29 height 15
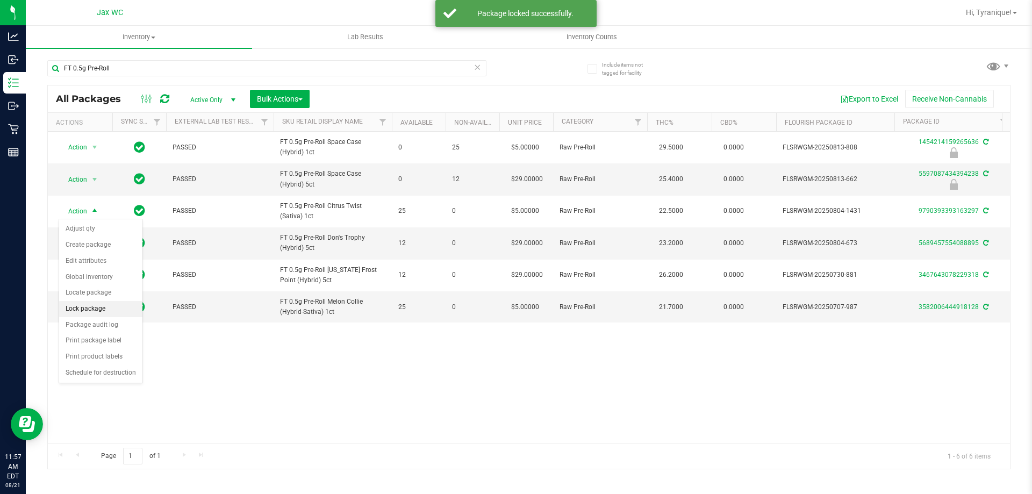
click at [96, 309] on li "Lock package" at bounding box center [100, 309] width 83 height 16
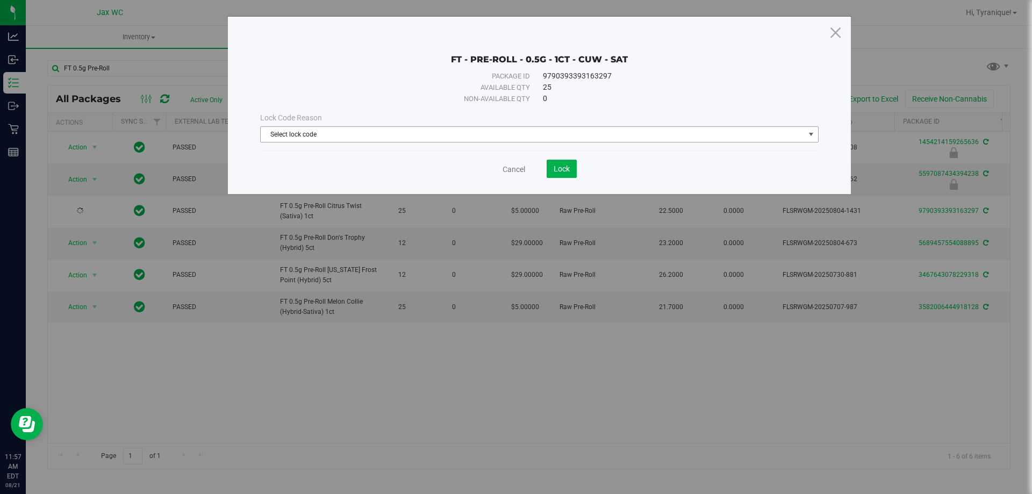
click at [436, 136] on span "Select lock code" at bounding box center [533, 134] width 544 height 15
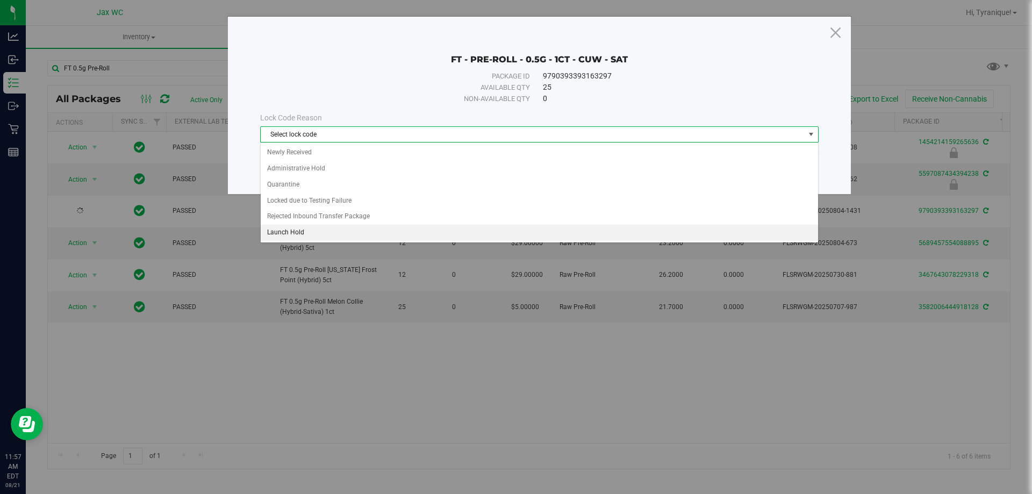
click at [322, 235] on li "Launch Hold" at bounding box center [540, 233] width 558 height 16
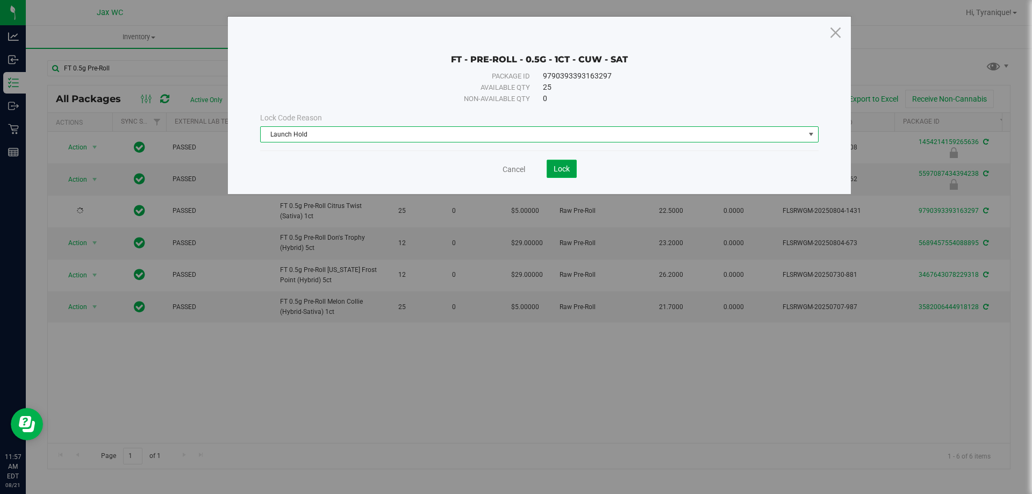
click at [552, 173] on button "Lock" at bounding box center [562, 169] width 30 height 18
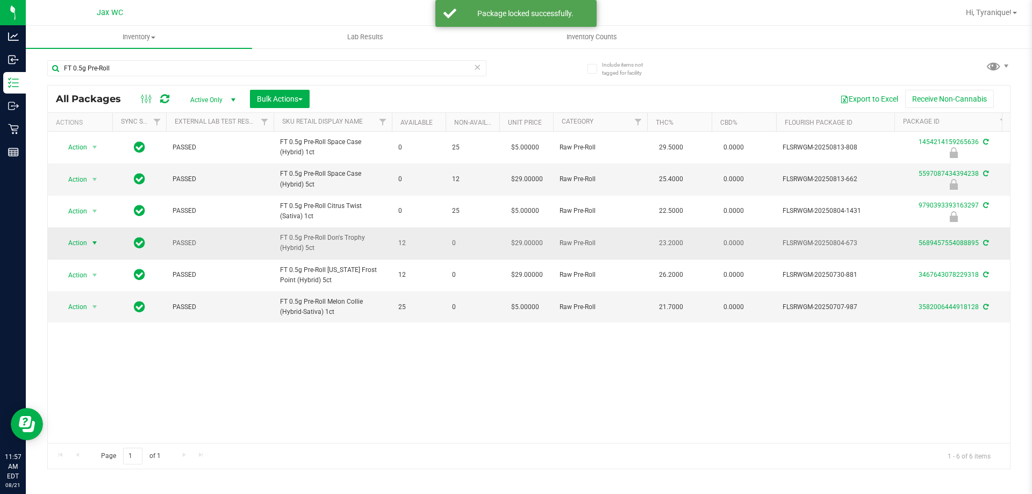
drag, startPoint x: 80, startPoint y: 240, endPoint x: 88, endPoint y: 245, distance: 8.9
click at [81, 239] on span "Action" at bounding box center [73, 243] width 29 height 15
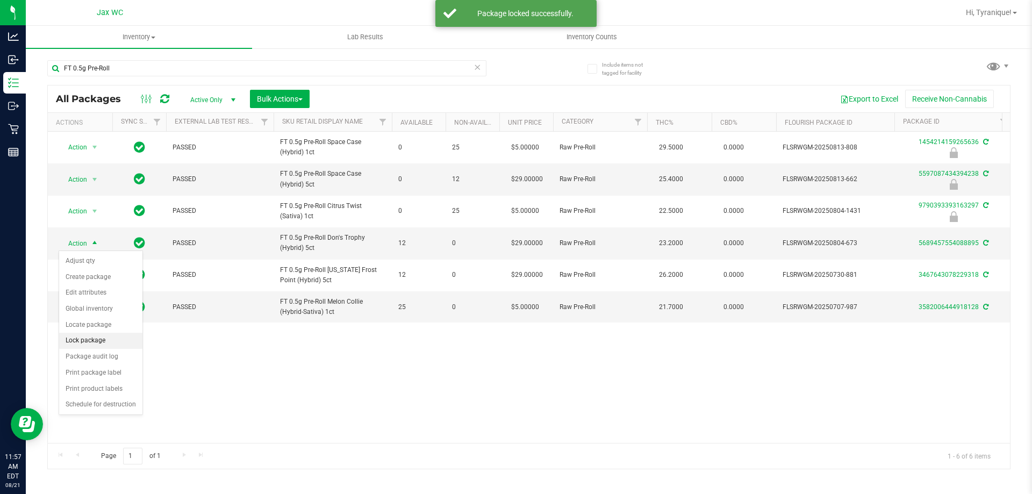
click at [92, 341] on li "Lock package" at bounding box center [100, 341] width 83 height 16
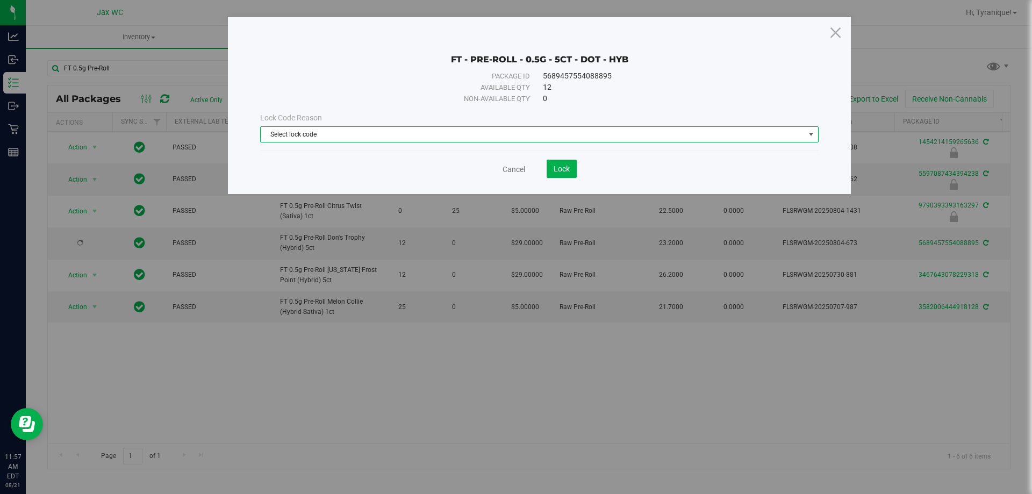
click at [427, 138] on span "Select lock code" at bounding box center [533, 134] width 544 height 15
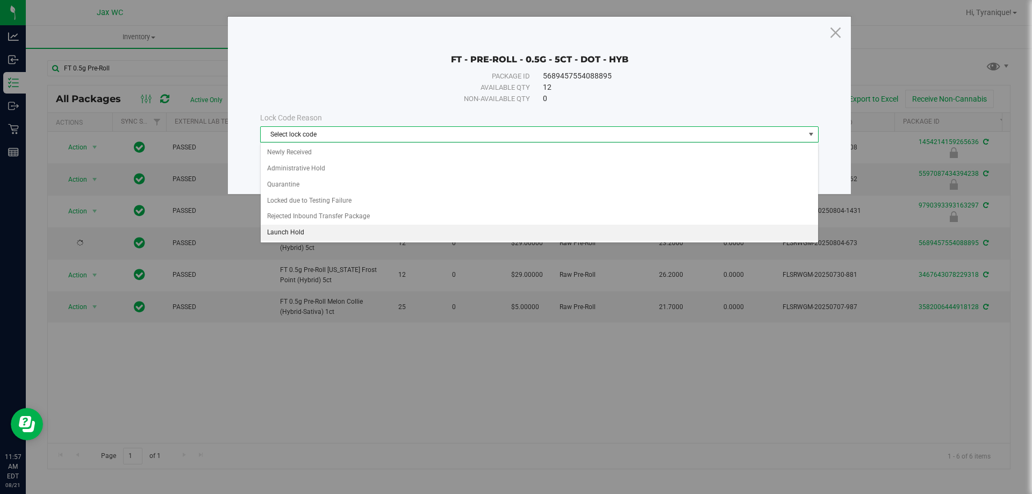
click at [346, 231] on li "Launch Hold" at bounding box center [540, 233] width 558 height 16
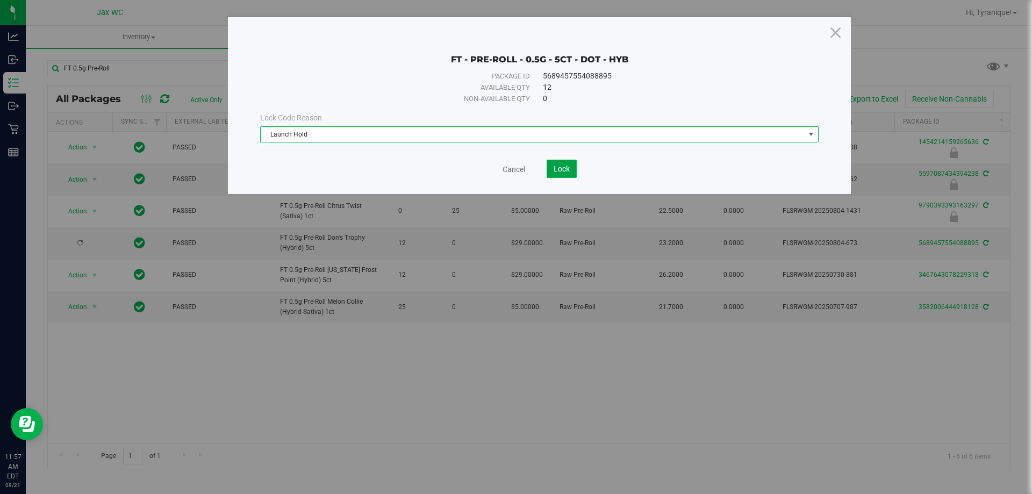
click at [557, 172] on span "Lock" at bounding box center [562, 169] width 16 height 9
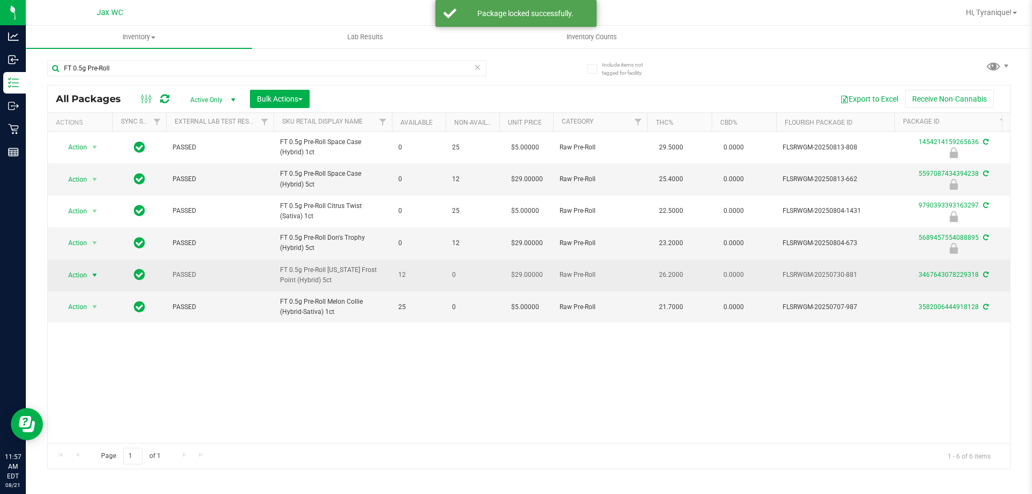
click at [89, 275] on span "select" at bounding box center [94, 275] width 13 height 15
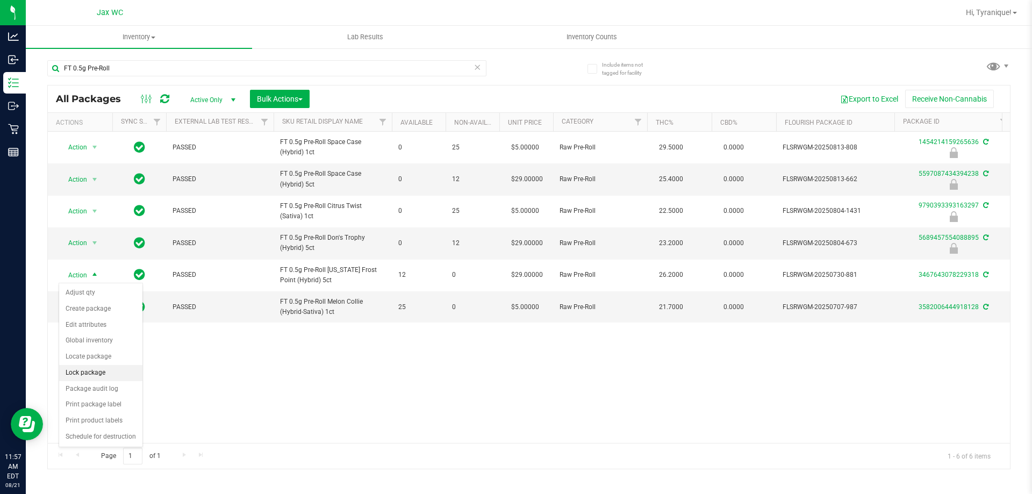
click at [100, 372] on li "Lock package" at bounding box center [100, 373] width 83 height 16
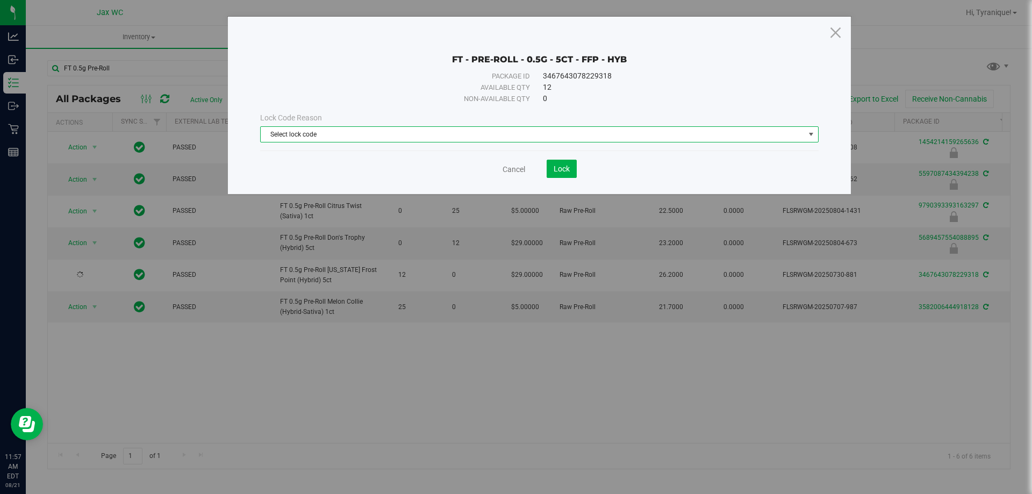
click at [291, 134] on span "Select lock code" at bounding box center [533, 134] width 544 height 15
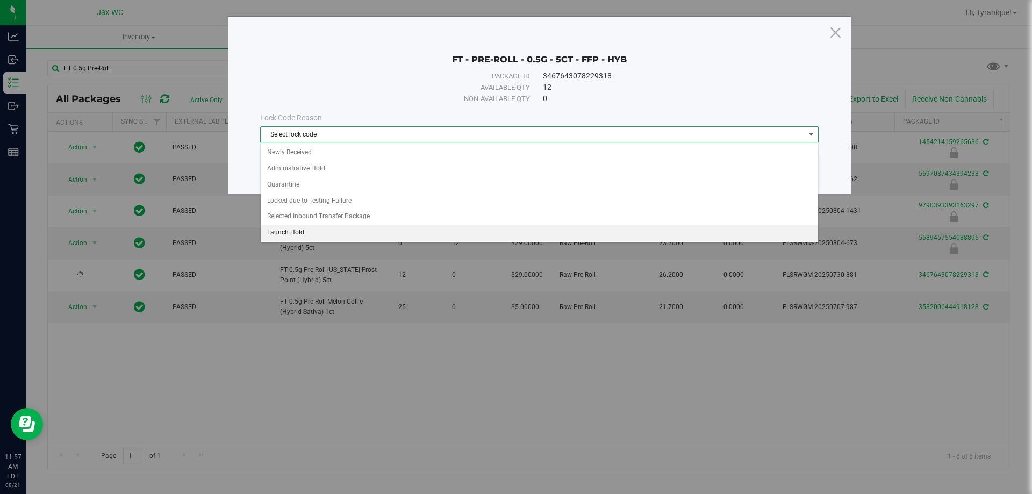
click at [293, 238] on li "Launch Hold" at bounding box center [540, 233] width 558 height 16
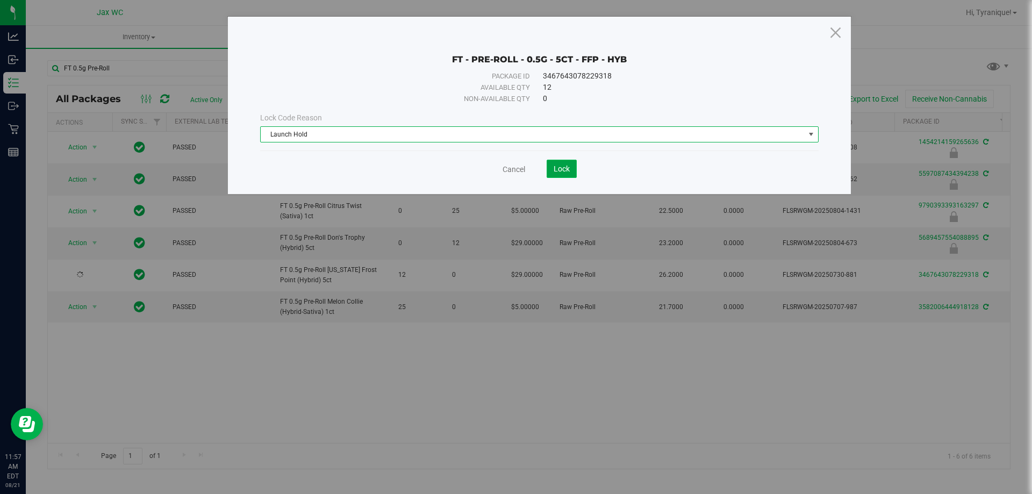
click at [574, 162] on button "Lock" at bounding box center [562, 169] width 30 height 18
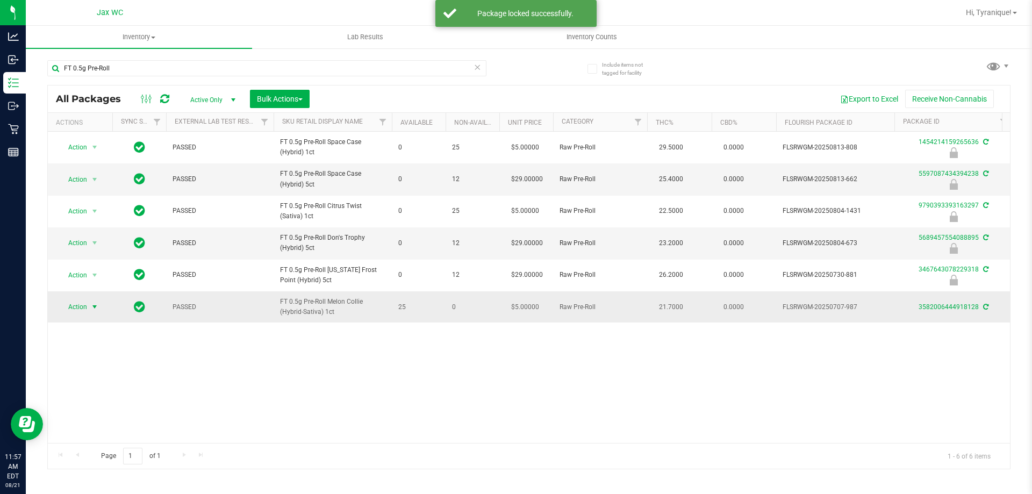
drag, startPoint x: 95, startPoint y: 307, endPoint x: 100, endPoint y: 309, distance: 5.8
click at [95, 304] on span "select" at bounding box center [94, 307] width 9 height 9
click at [109, 405] on li "Lock package" at bounding box center [100, 405] width 83 height 16
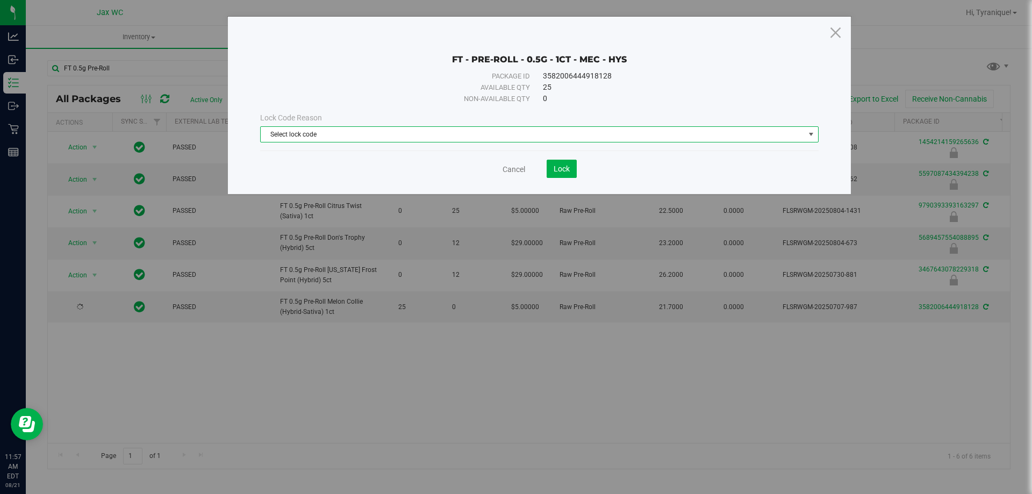
click at [346, 133] on span "Select lock code" at bounding box center [533, 134] width 544 height 15
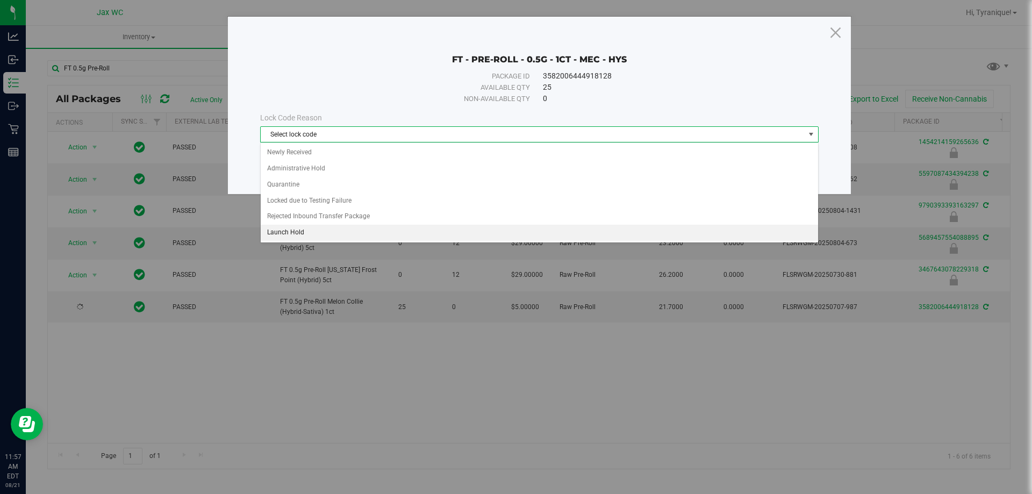
click at [303, 230] on li "Launch Hold" at bounding box center [540, 233] width 558 height 16
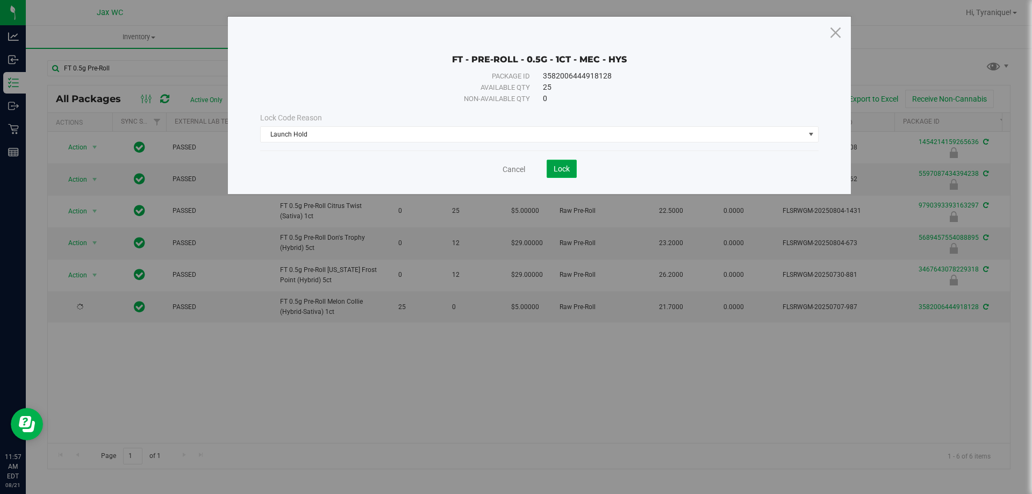
click at [565, 165] on span "Lock" at bounding box center [562, 169] width 16 height 9
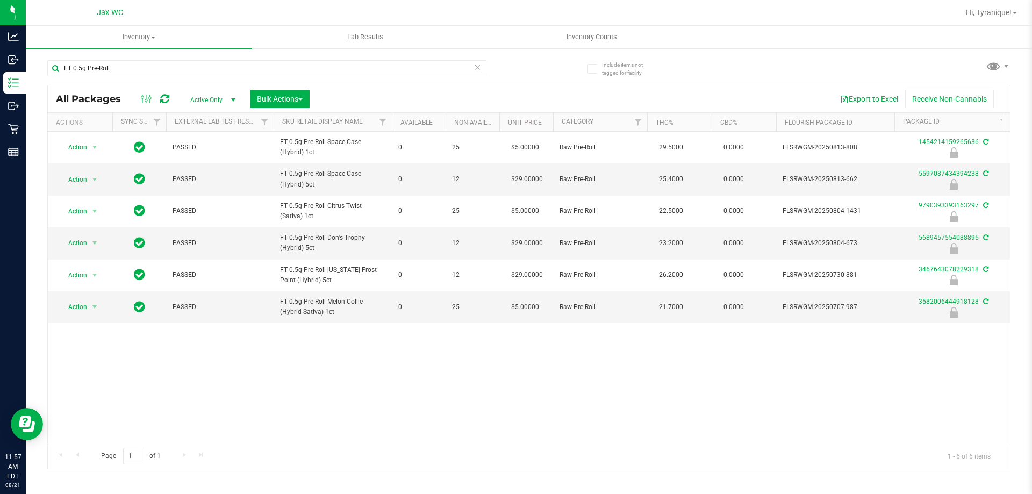
click at [477, 65] on icon at bounding box center [478, 66] width 8 height 13
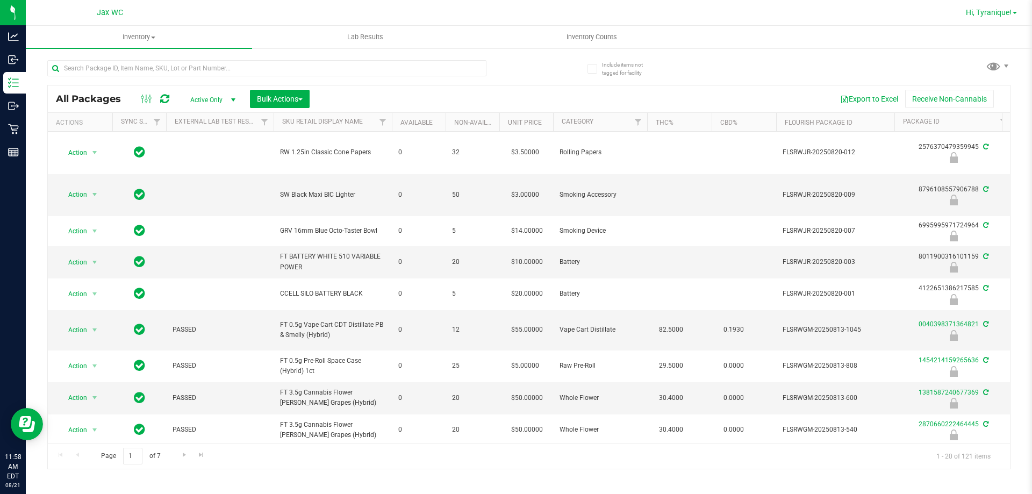
click at [969, 17] on span "Hi, Tyranique!" at bounding box center [989, 12] width 46 height 9
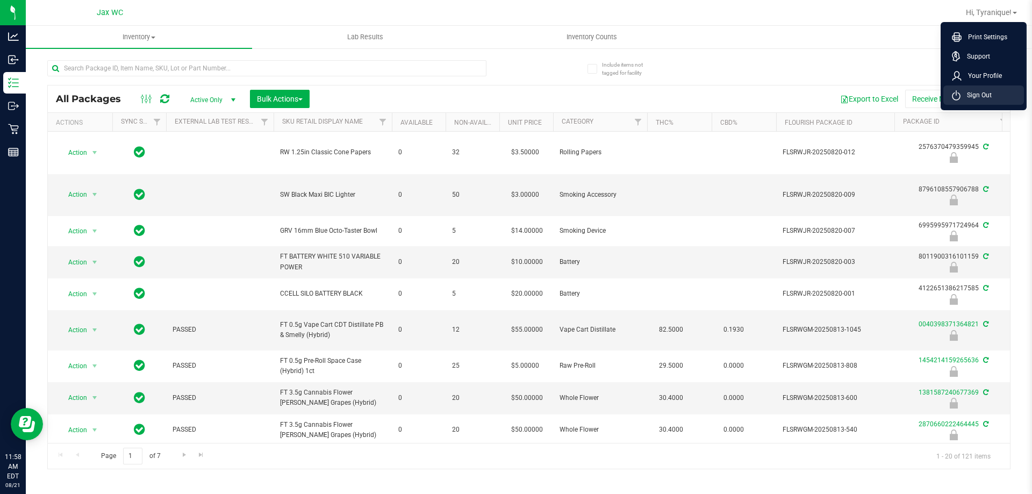
click at [962, 102] on li "Sign Out" at bounding box center [984, 94] width 81 height 19
